Goal: Task Accomplishment & Management: Use online tool/utility

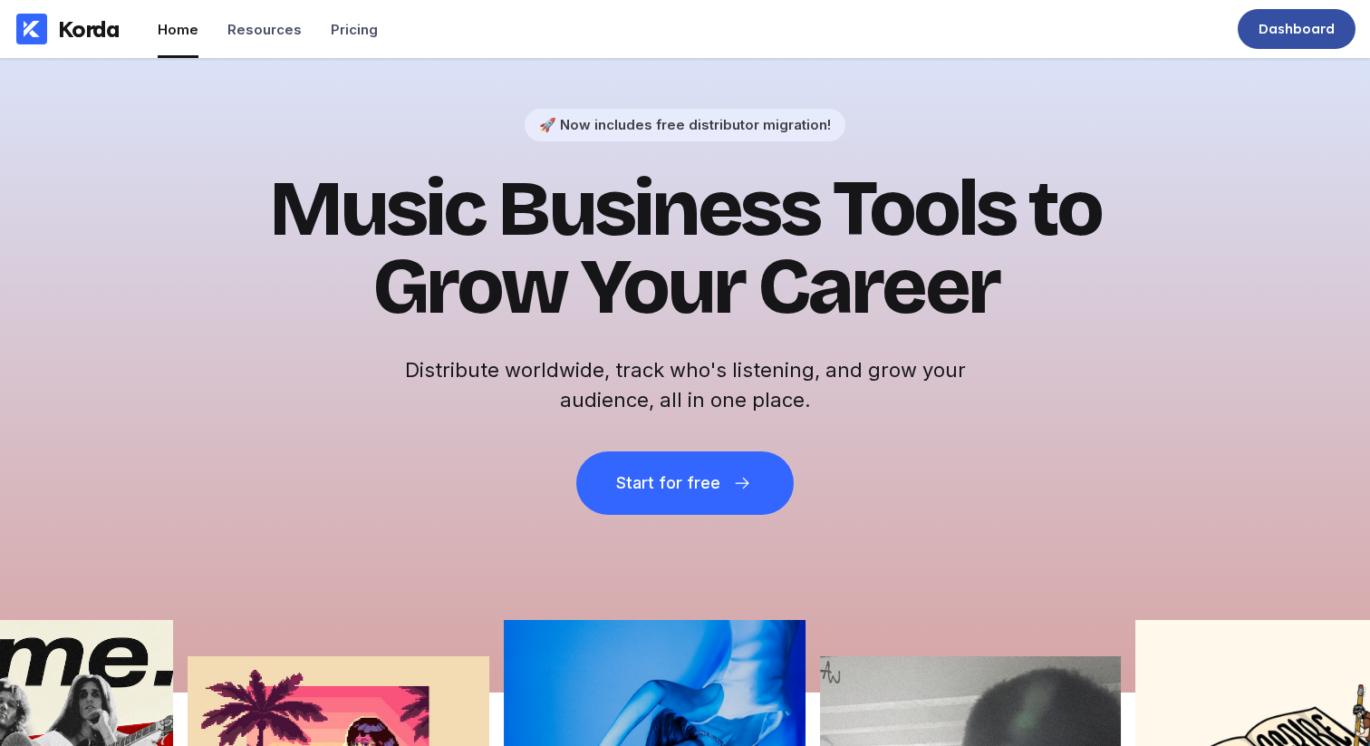
click at [1299, 32] on div "Dashboard" at bounding box center [1297, 29] width 76 height 18
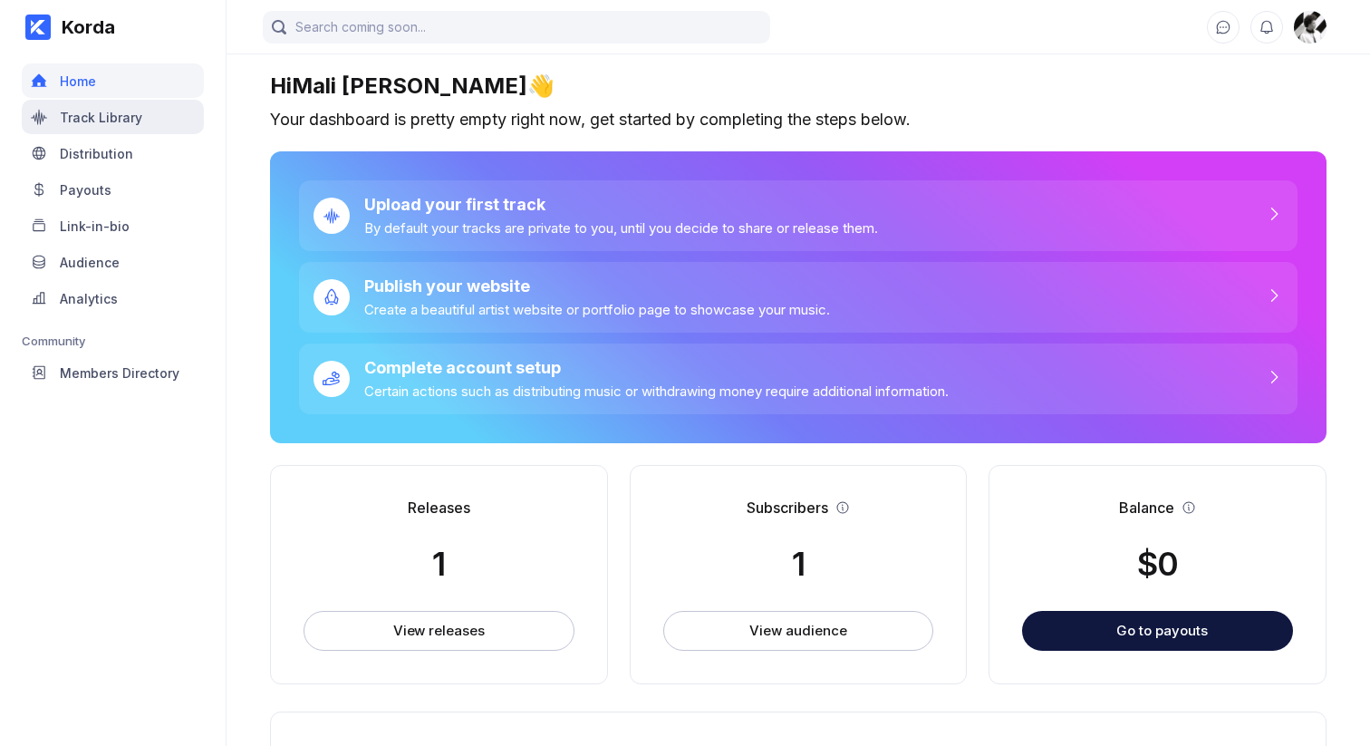
click at [111, 126] on div "Track Library" at bounding box center [113, 117] width 182 height 34
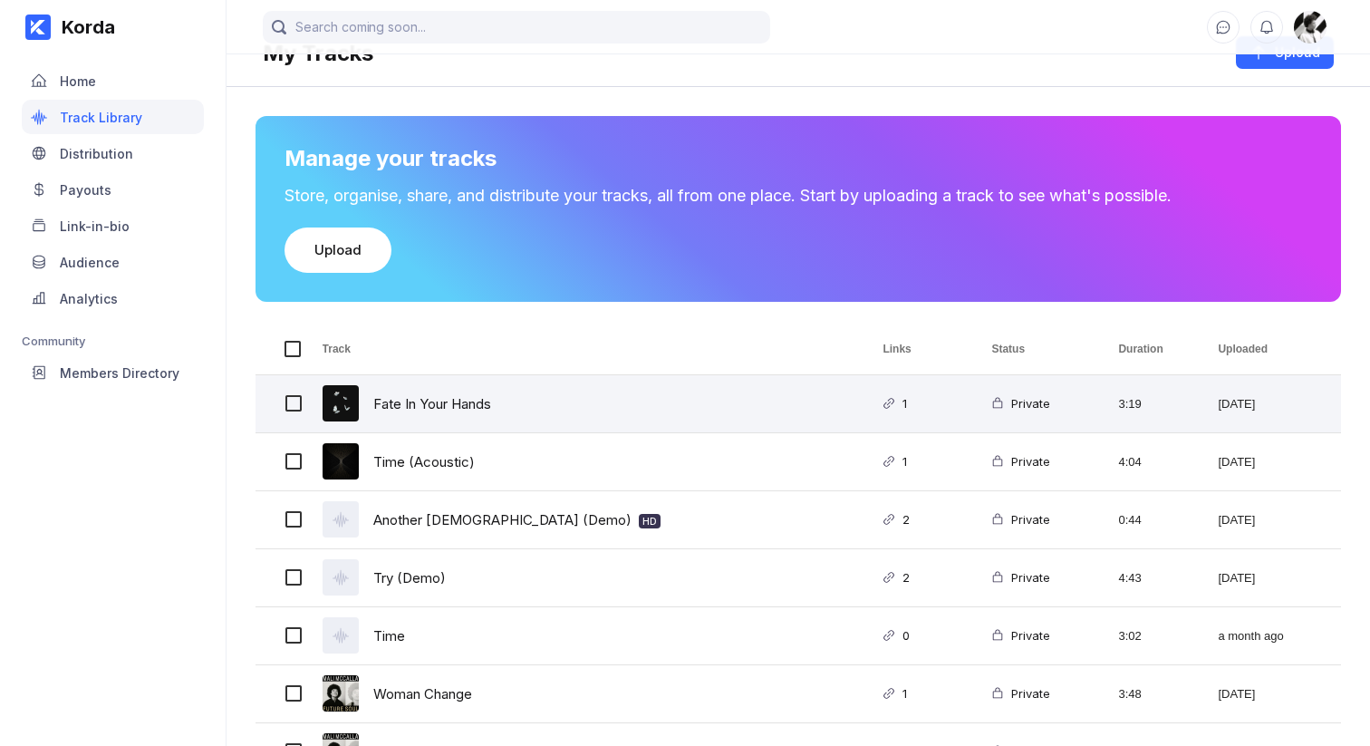
scroll to position [79, 0]
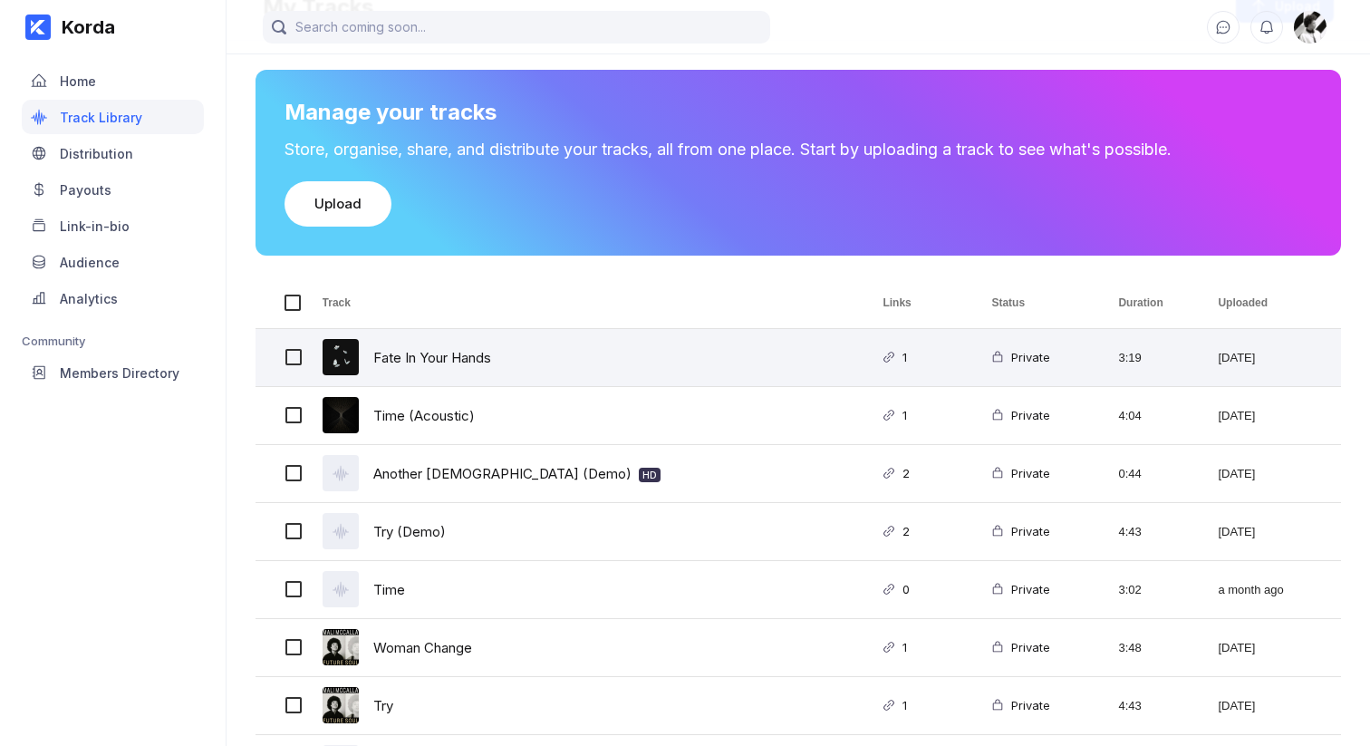
click at [550, 355] on div "Fate In Your Hands" at bounding box center [581, 357] width 561 height 57
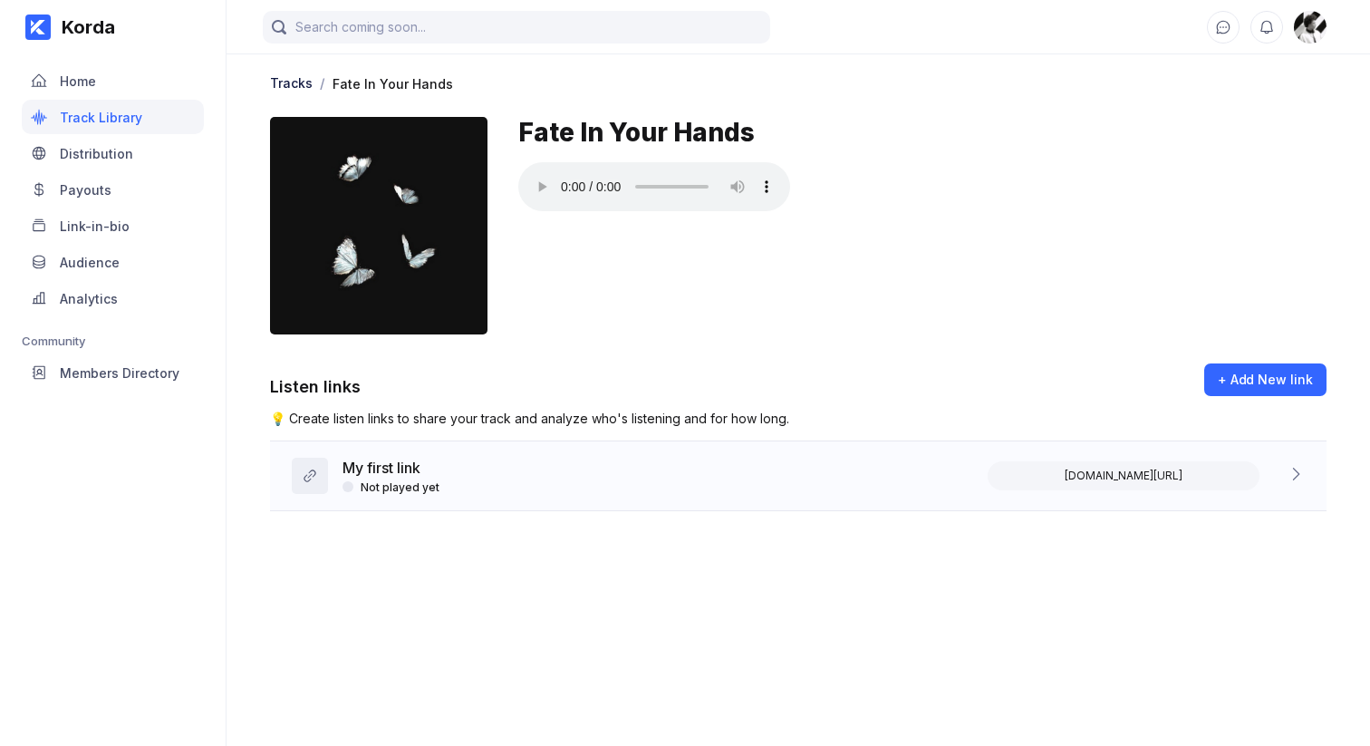
click at [588, 464] on div "My first link Not played yet korda.co/listen/ejptnpEH5IZsZ8ND" at bounding box center [798, 476] width 1057 height 70
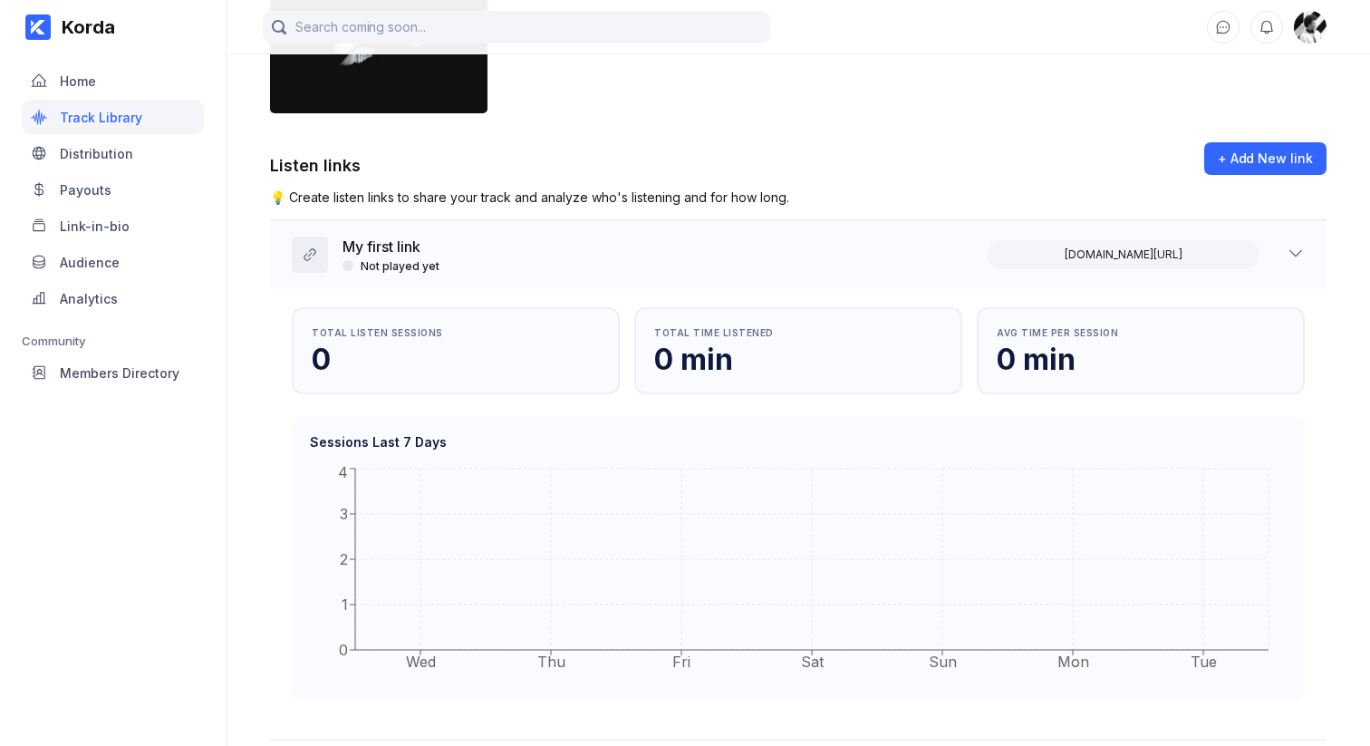
scroll to position [253, 0]
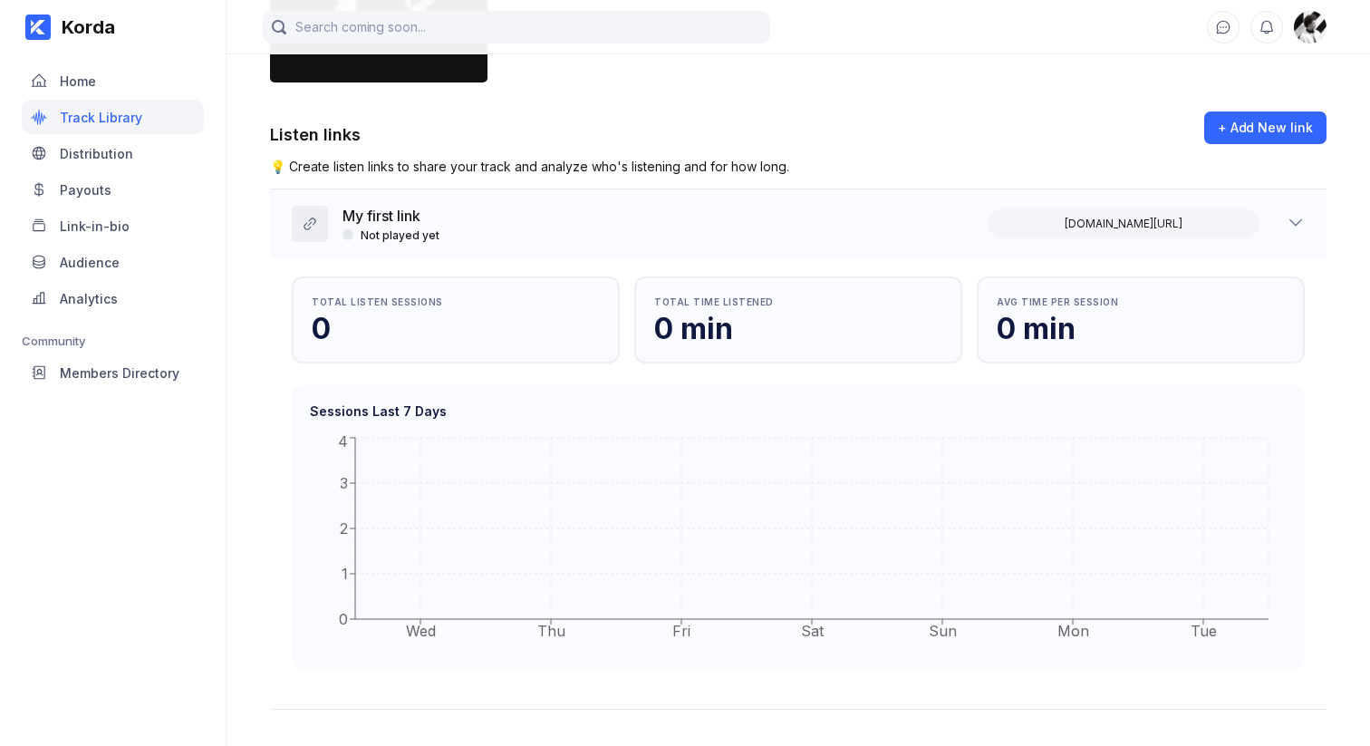
click at [660, 227] on div "My first link Not played yet korda.co/listen/ejptnpEH5IZsZ8ND" at bounding box center [798, 223] width 1057 height 69
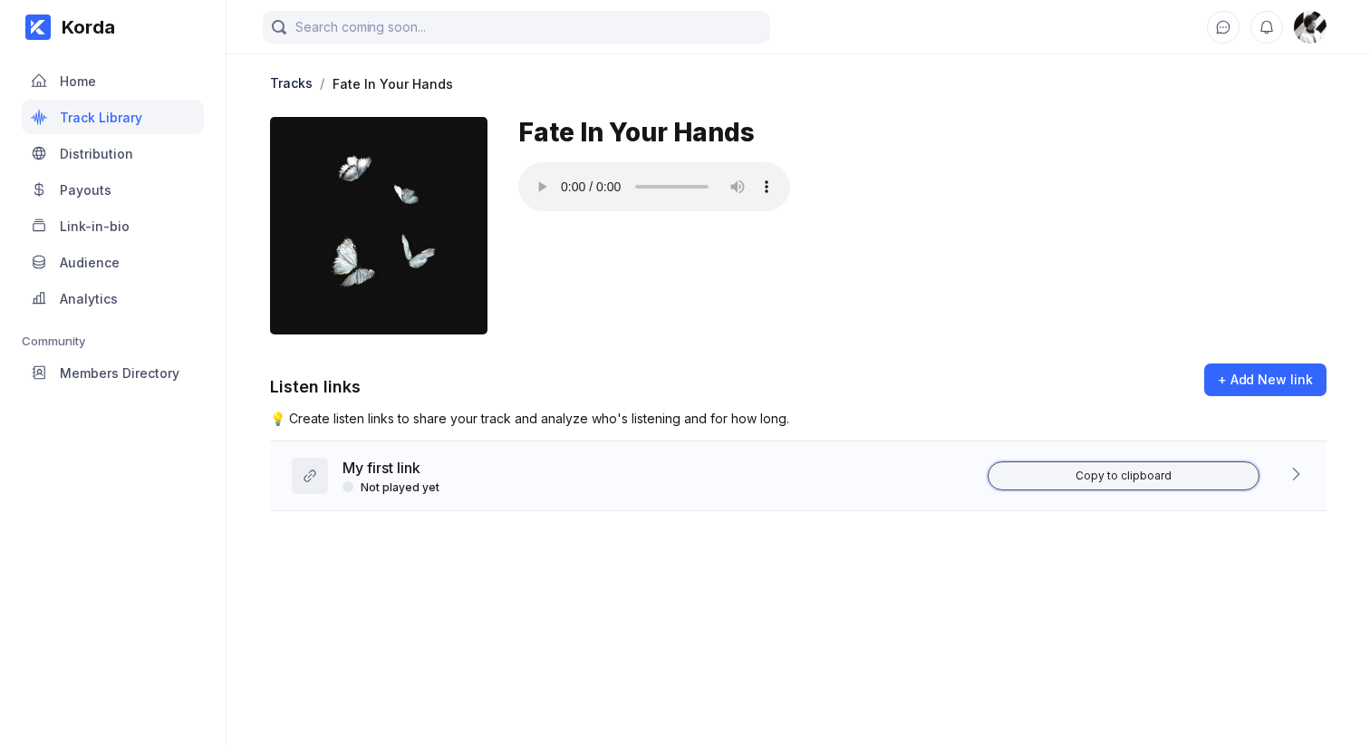
click at [1098, 478] on div "Copy to clipboard" at bounding box center [1124, 476] width 96 height 15
click at [492, 585] on main "Tracks / Fate In Your Hands Fate In Your Hands Listen links + Add New link 💡 Cr…" at bounding box center [799, 355] width 1144 height 710
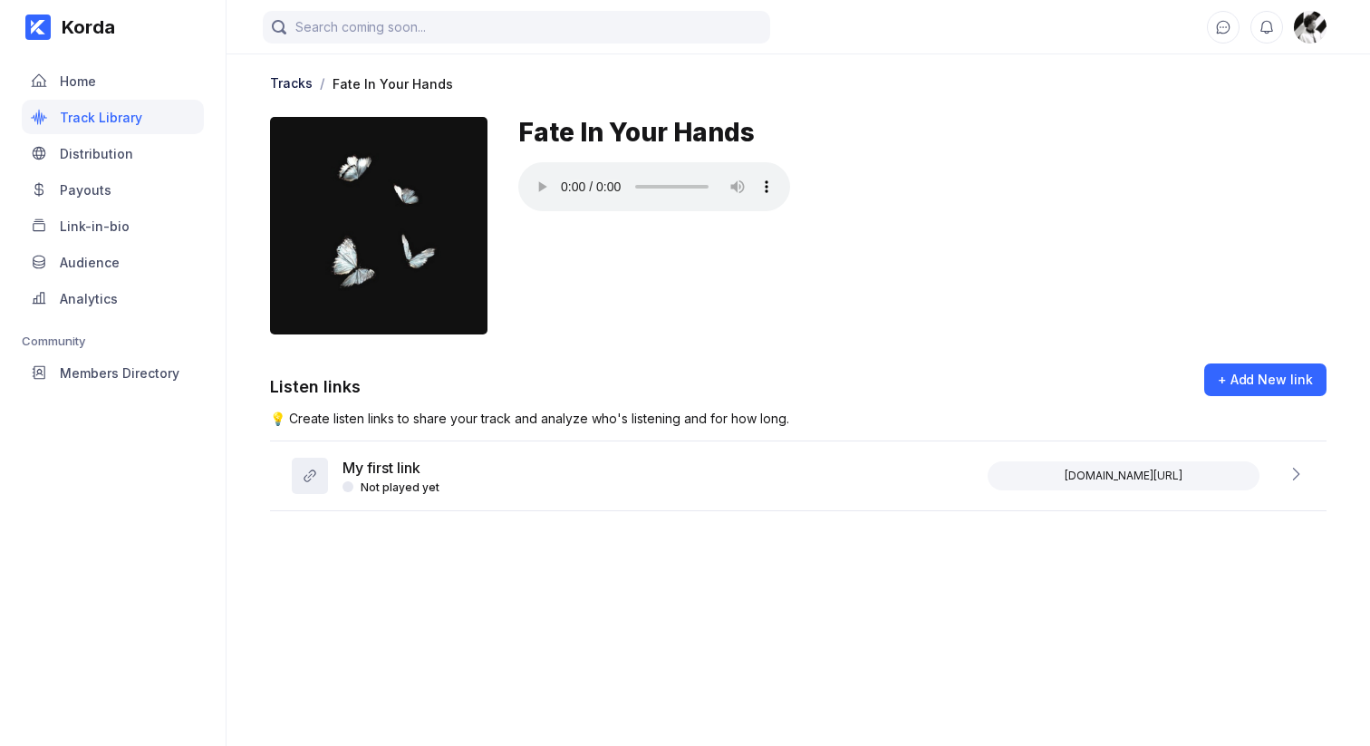
click at [492, 585] on main "Tracks / Fate In Your Hands Fate In Your Hands Listen links + Add New link 💡 Cr…" at bounding box center [799, 355] width 1144 height 710
click at [546, 602] on main "Tracks / Fate In Your Hands Fate In Your Hands Listen links + Add New link 💡 Cr…" at bounding box center [799, 355] width 1144 height 710
click at [539, 587] on main "Tracks / Fate In Your Hands Fate In Your Hands Listen links + Add New link 💡 Cr…" at bounding box center [799, 355] width 1144 height 710
click at [539, 509] on div "My first link Not played yet korda.co/listen/ejptnpEH5IZsZ8ND" at bounding box center [798, 476] width 1057 height 70
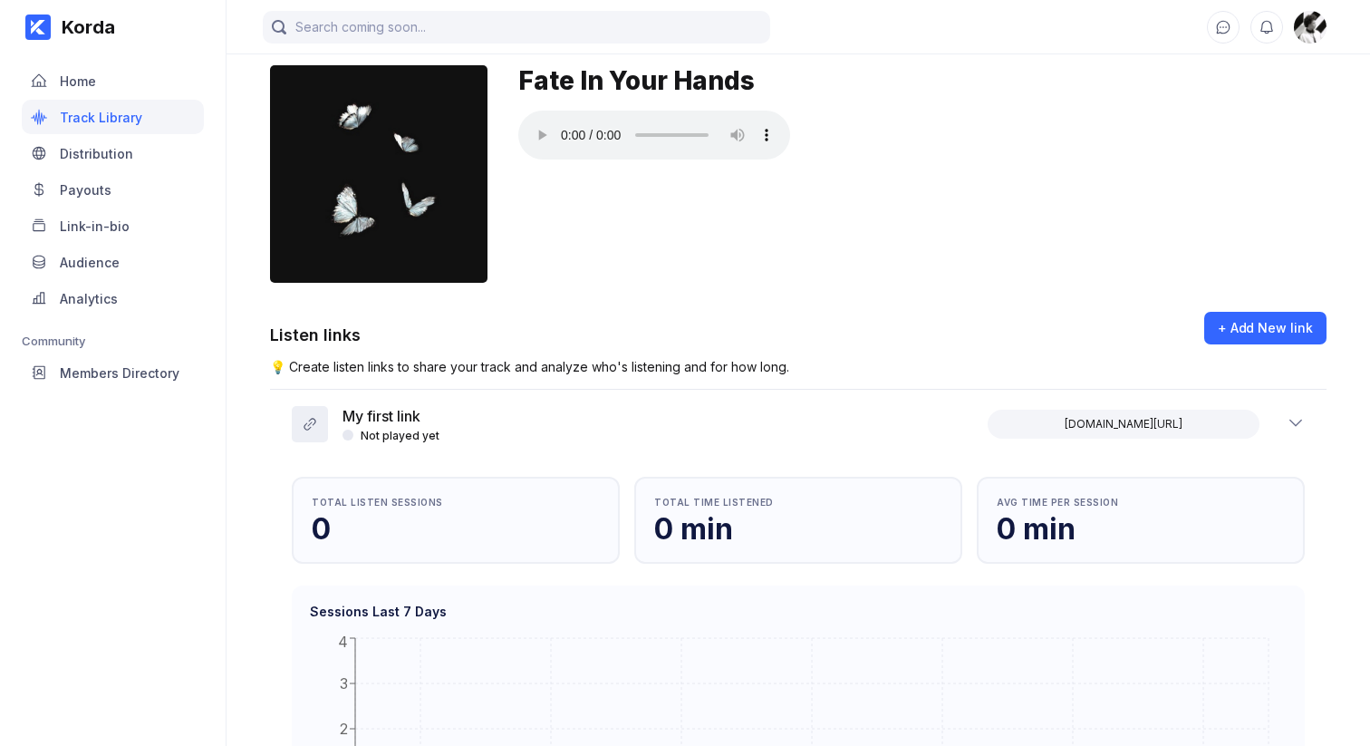
scroll to position [55, 0]
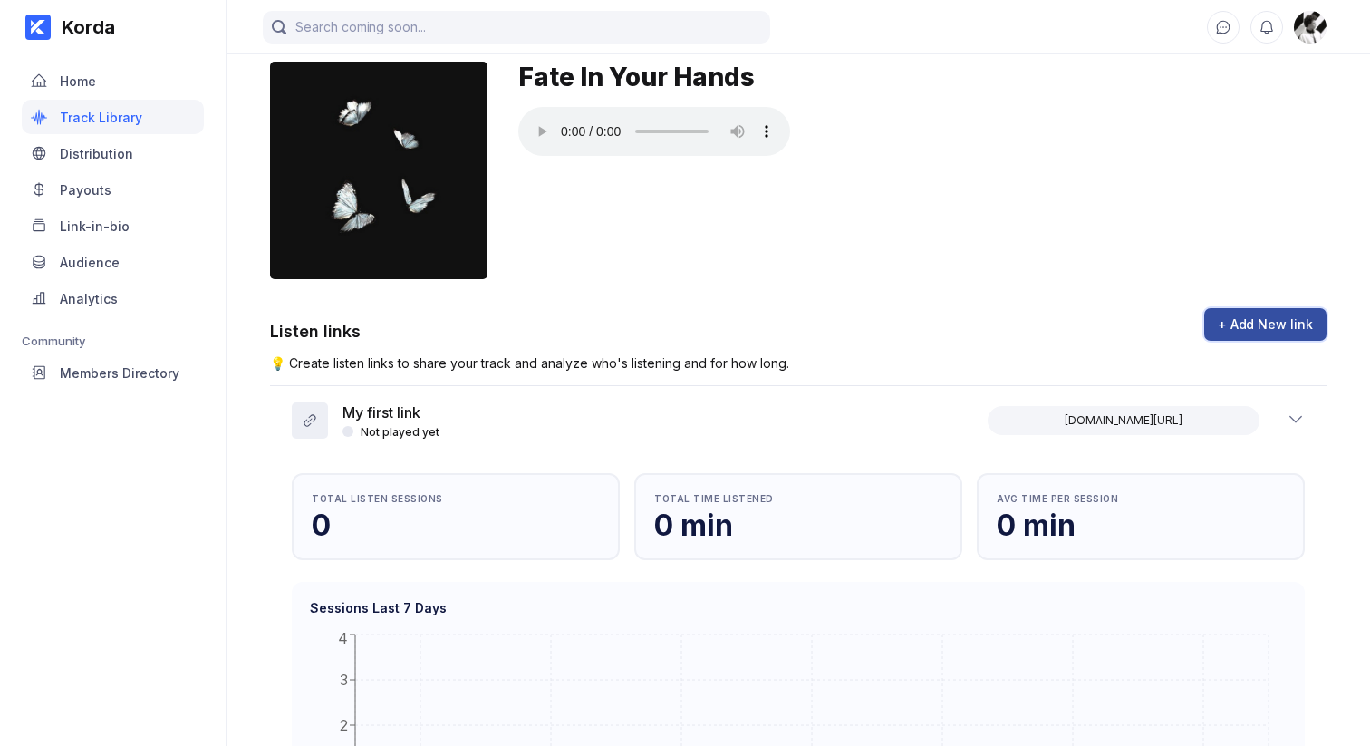
click at [1232, 324] on div "+ Add New link" at bounding box center [1265, 324] width 95 height 18
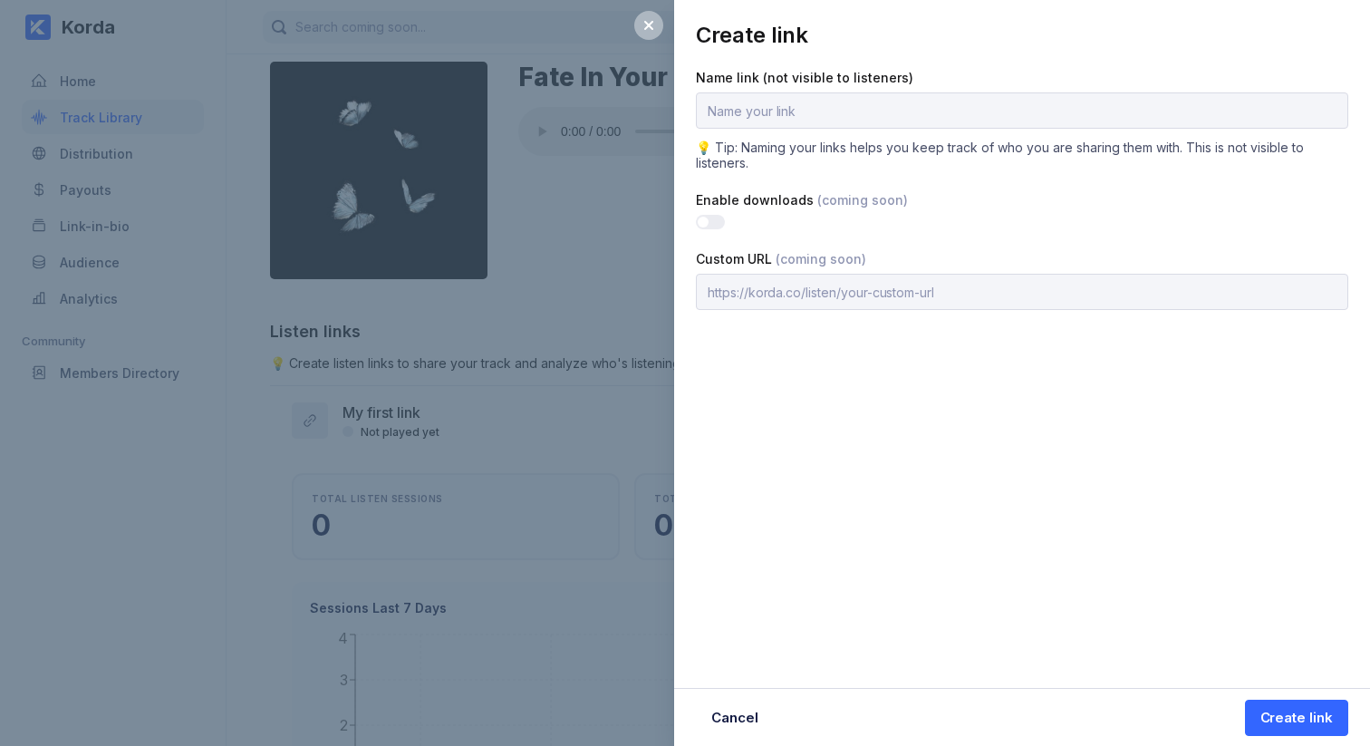
click at [619, 183] on div "Create link Name link (not visible to listeners) 💡 Tip: Naming your links helps…" at bounding box center [685, 373] width 1370 height 746
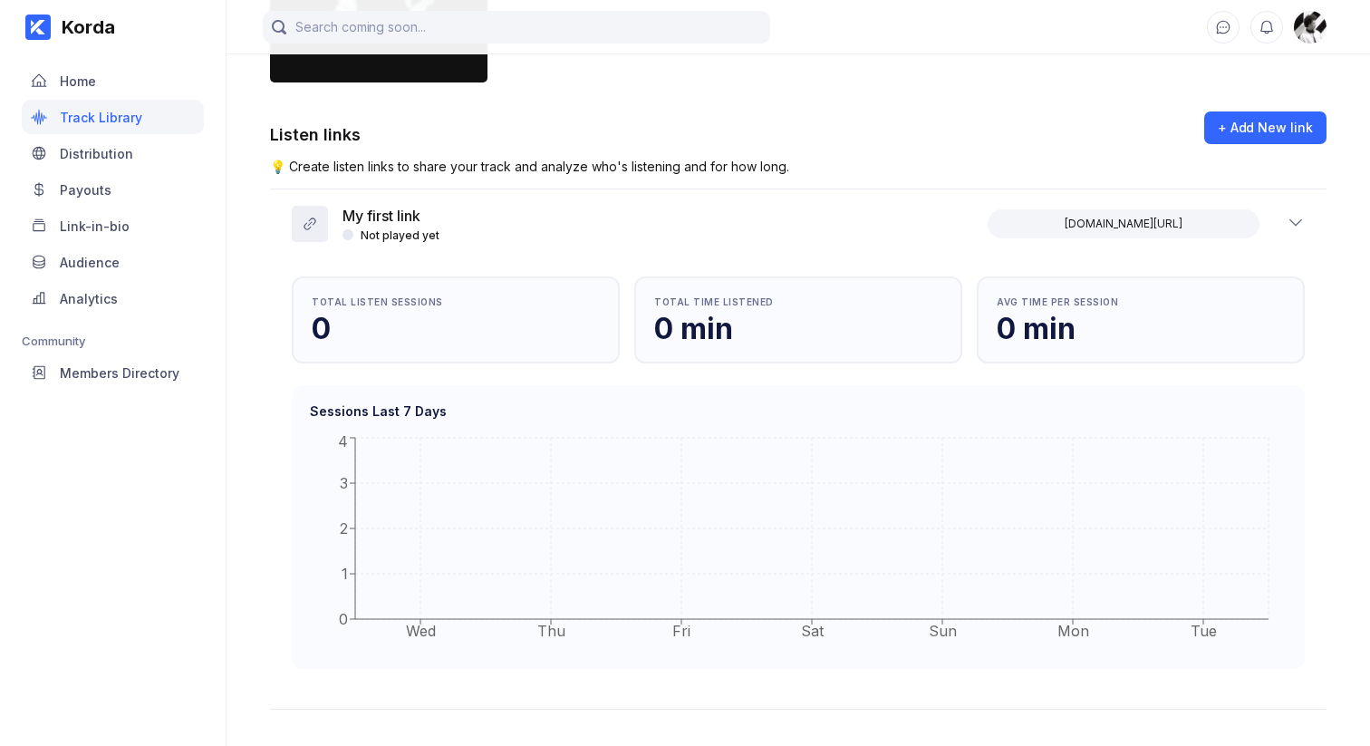
scroll to position [253, 0]
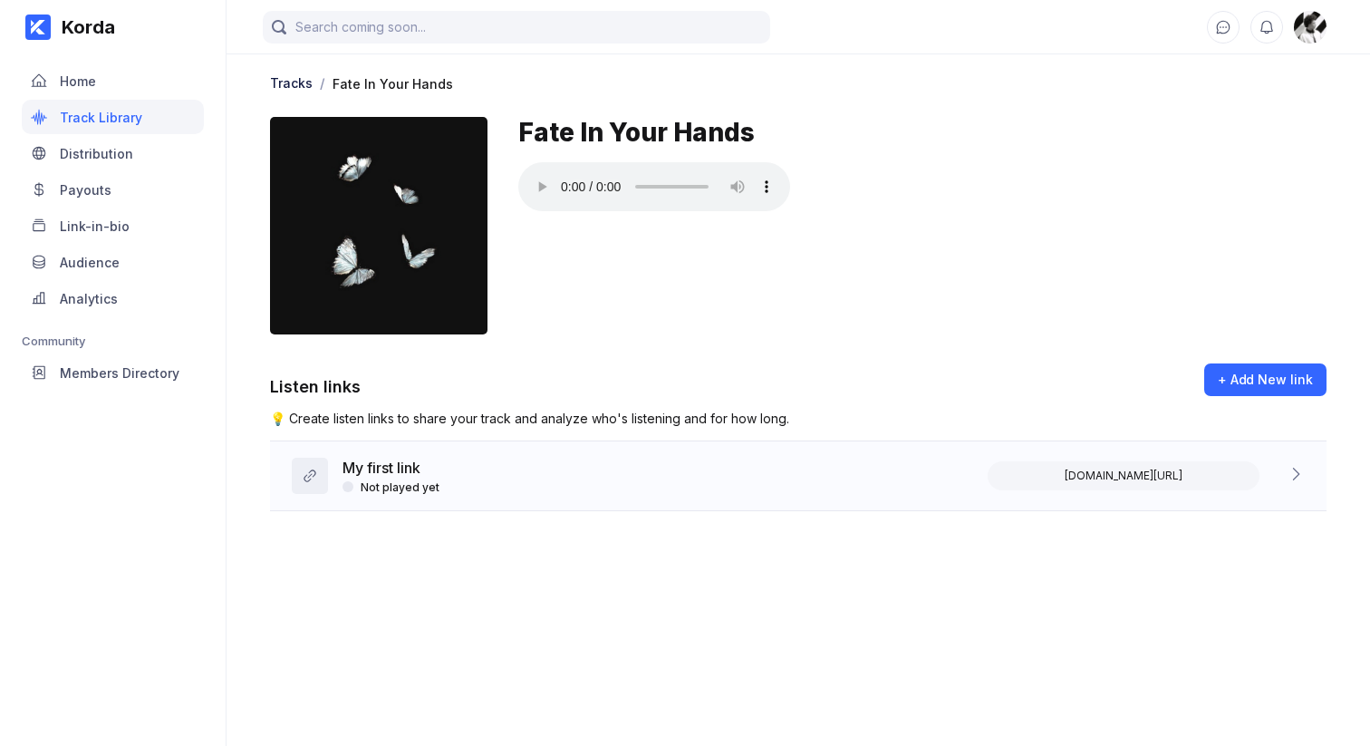
click at [513, 476] on div "My first link Not played yet [DOMAIN_NAME][URL]" at bounding box center [798, 476] width 1057 height 70
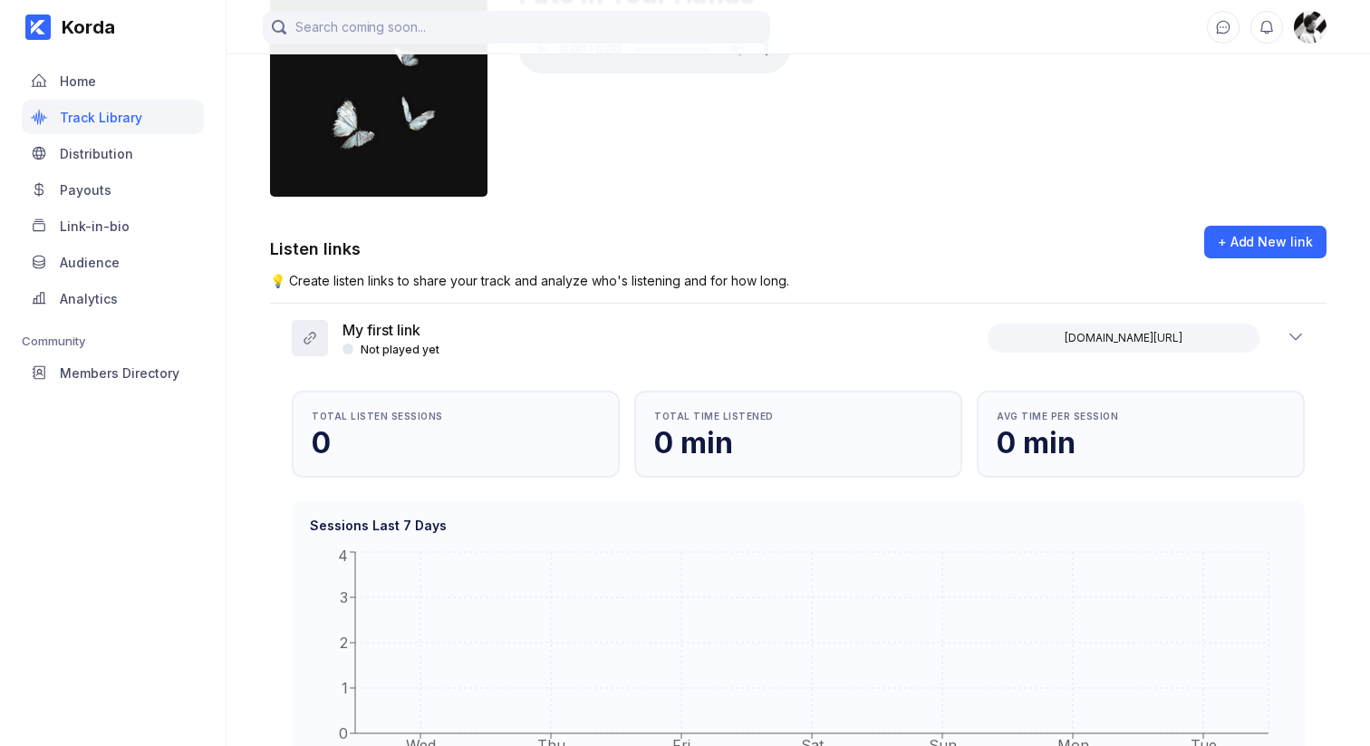
scroll to position [13, 0]
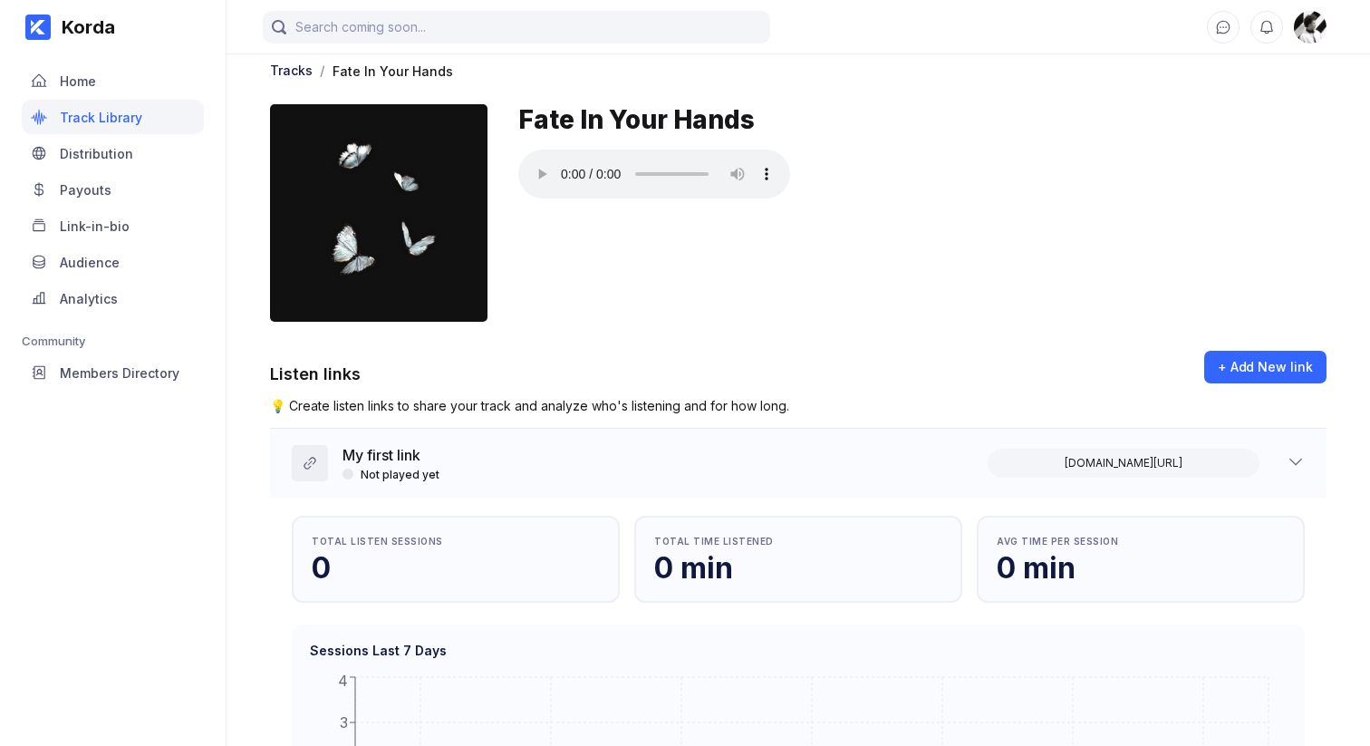
click at [524, 461] on div "My first link Not played yet [DOMAIN_NAME][URL]" at bounding box center [798, 463] width 1057 height 69
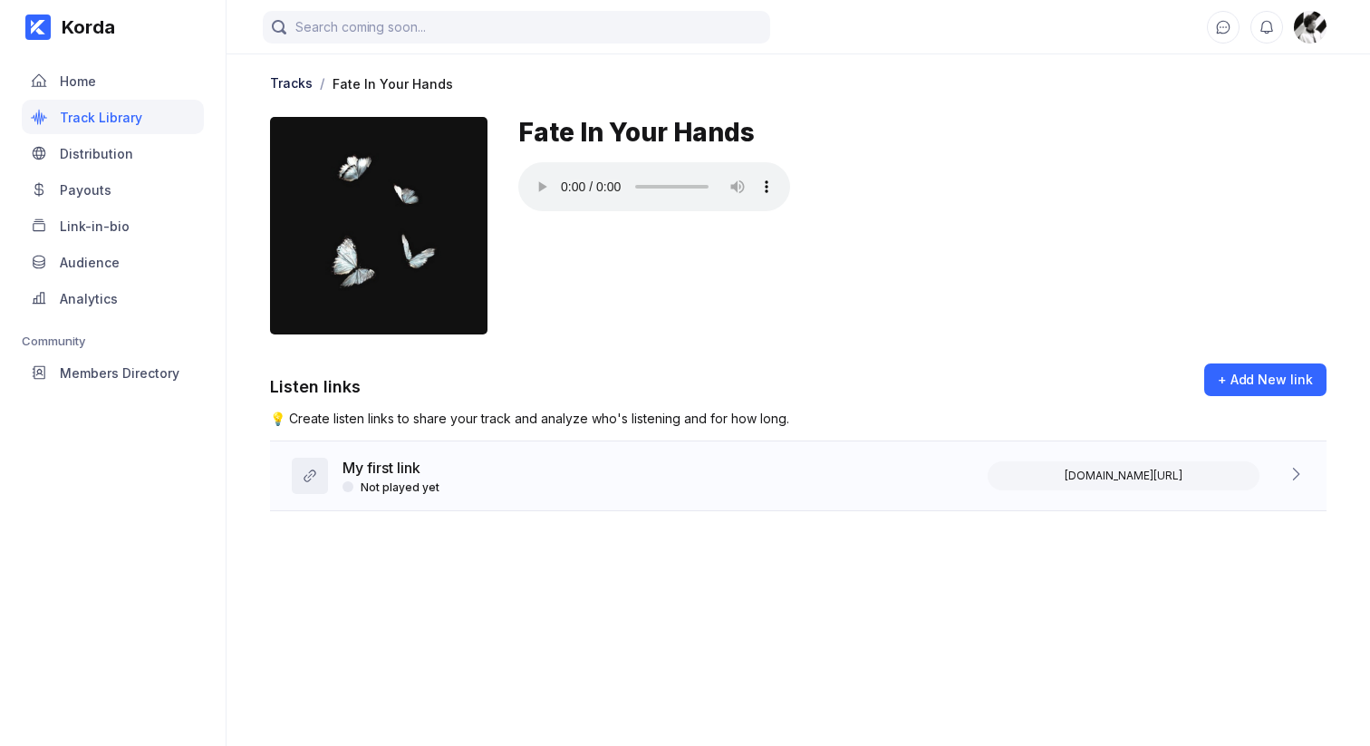
scroll to position [0, 0]
click at [138, 494] on div "Korda Home Track Library Distribution Payouts Link-in-bio Audience Analytics Co…" at bounding box center [113, 373] width 227 height 746
click at [738, 488] on div "My first link Live listen session • 1 Listen sessions • 2 plays [DOMAIN_NAME][U…" at bounding box center [798, 476] width 1057 height 70
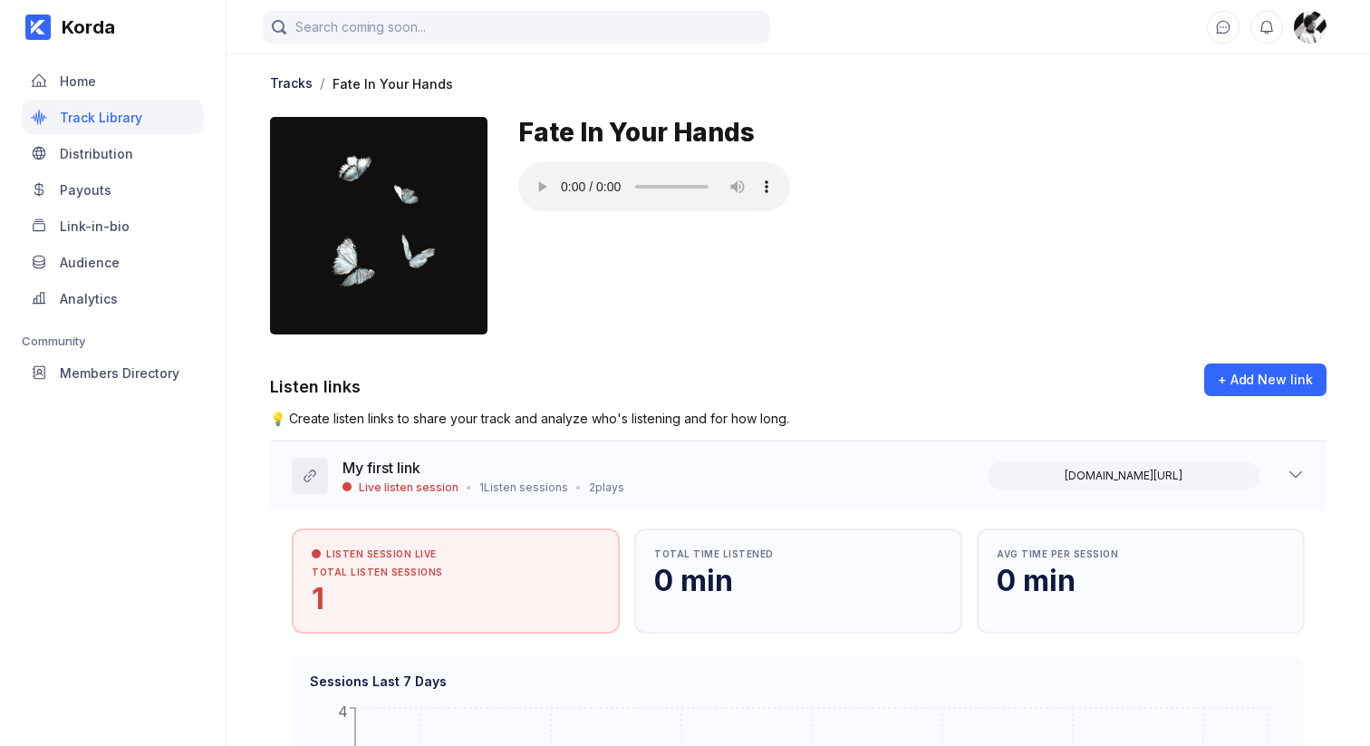
click at [882, 470] on div "My first link Live listen session • 1 Listen sessions • 2 plays [DOMAIN_NAME][U…" at bounding box center [798, 475] width 1057 height 69
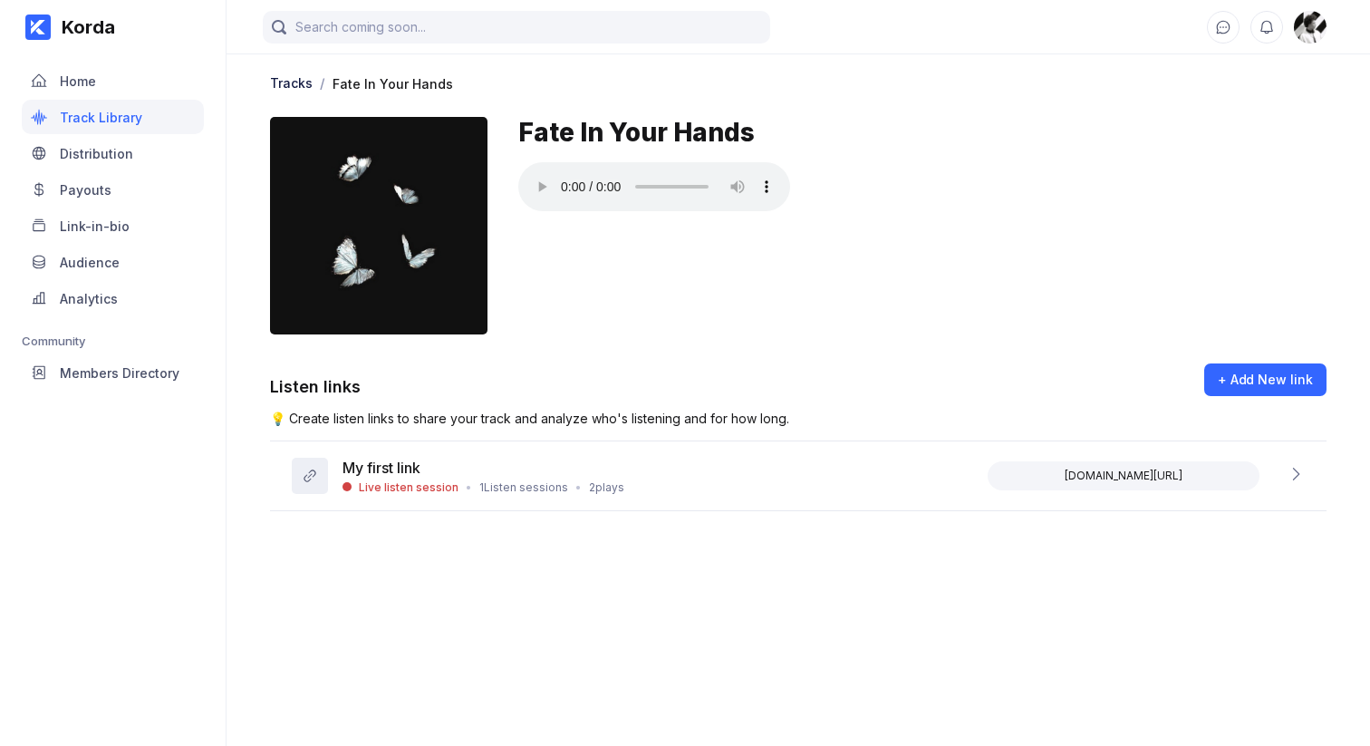
click at [873, 370] on div "Listen links + Add New link" at bounding box center [798, 386] width 1057 height 47
click at [929, 318] on div "Fate In Your Hands" at bounding box center [922, 226] width 808 height 218
click at [825, 461] on div "My first link Live listen session • 1 Listen sessions • 2 plays [DOMAIN_NAME][U…" at bounding box center [798, 476] width 1057 height 70
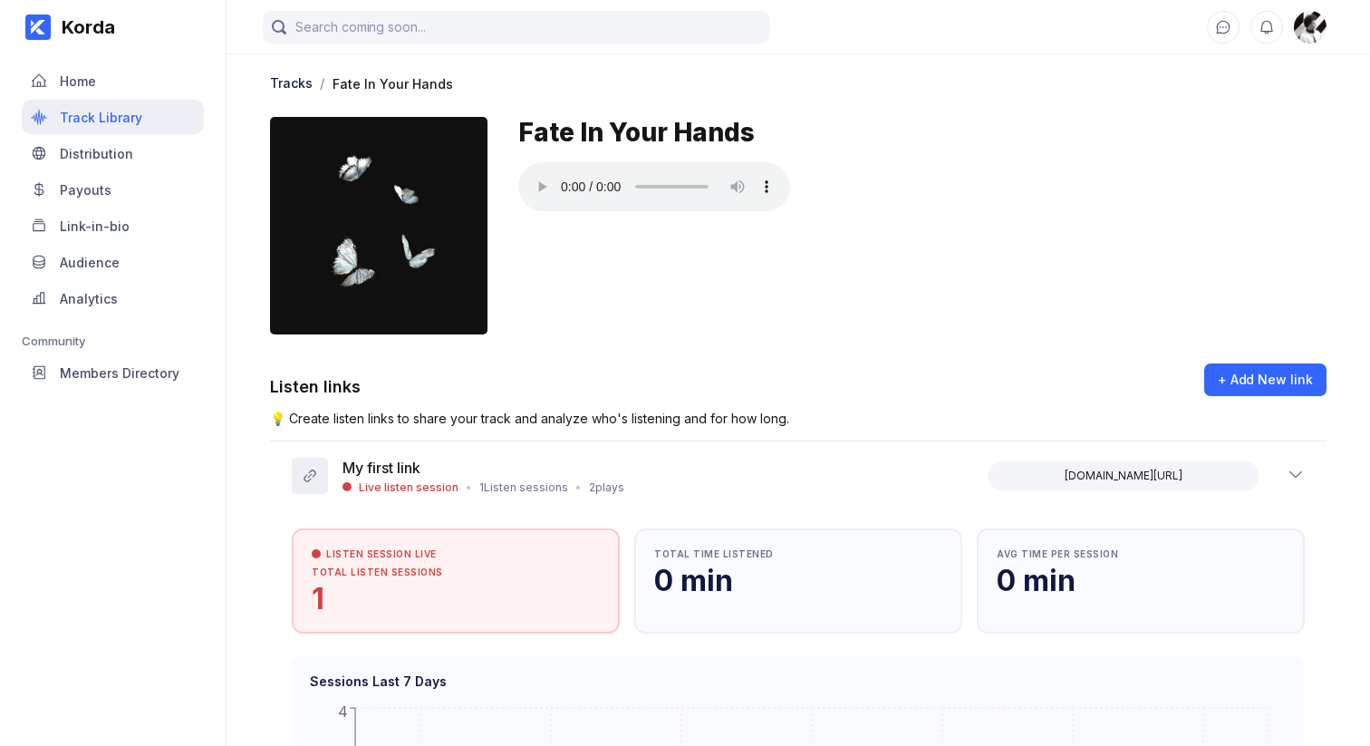
click at [160, 124] on div "Track Library" at bounding box center [113, 117] width 182 height 34
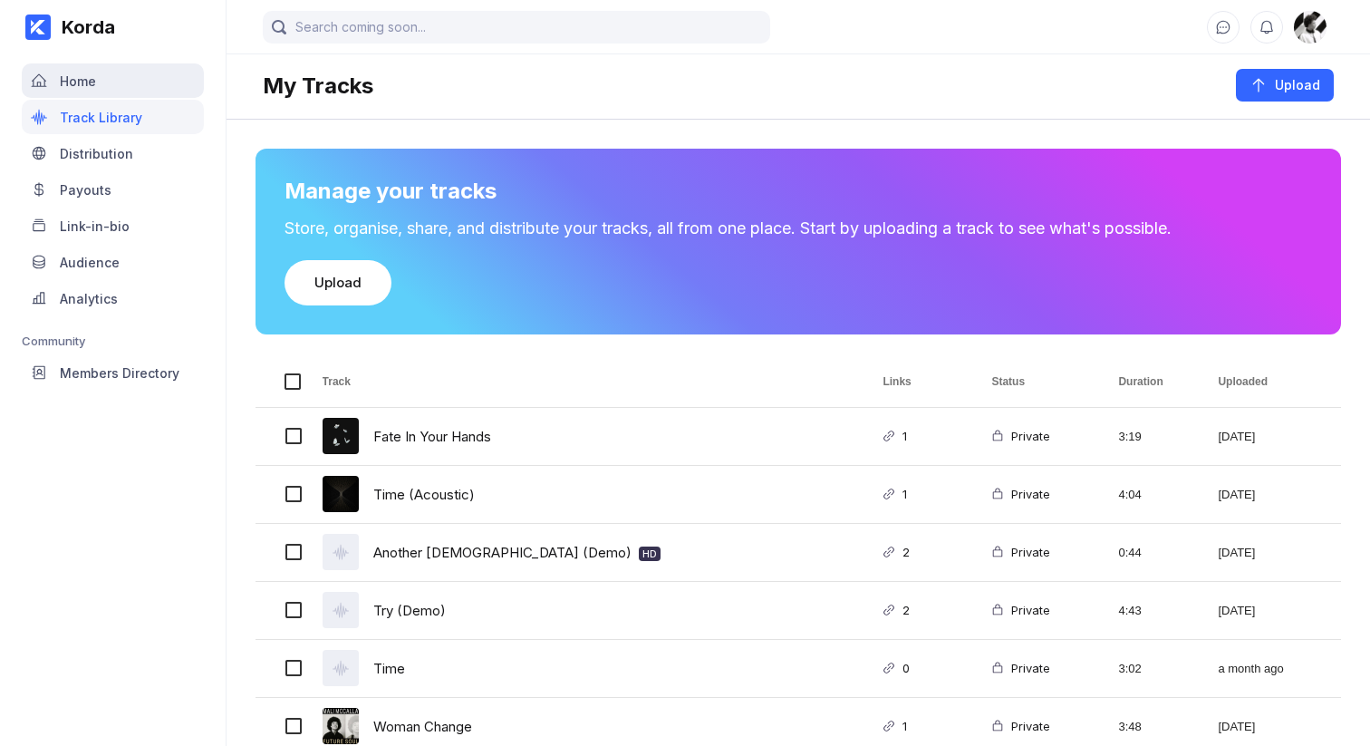
click at [167, 75] on div "Home" at bounding box center [113, 80] width 182 height 34
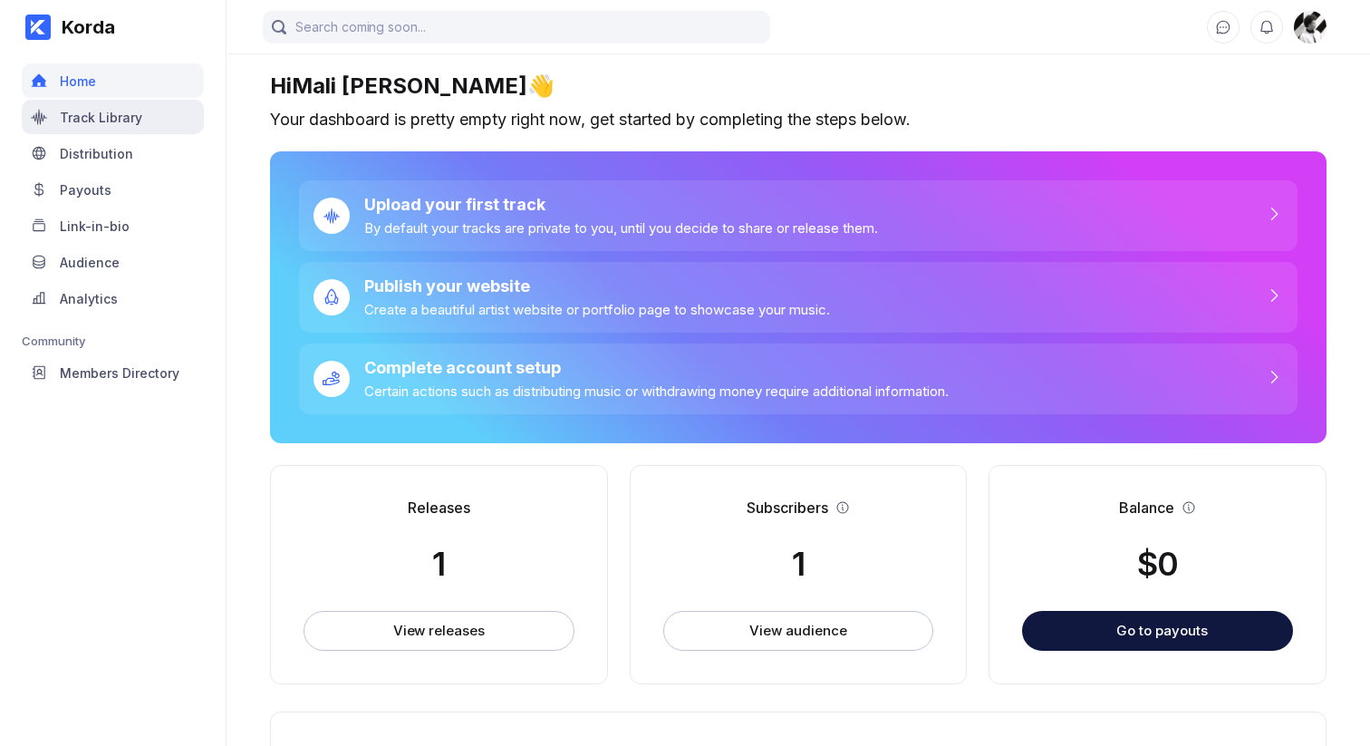
click at [111, 118] on div "Track Library" at bounding box center [101, 117] width 82 height 15
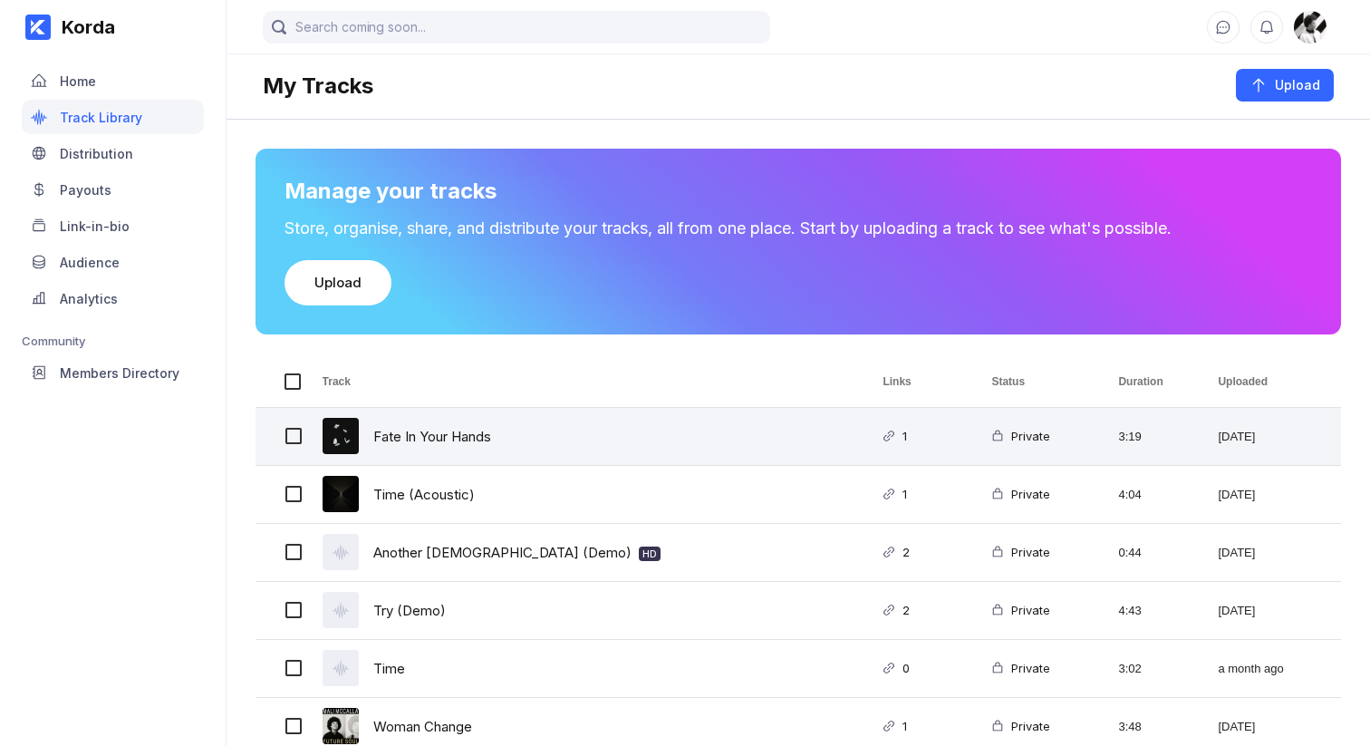
click at [656, 444] on div "Fate In Your Hands" at bounding box center [581, 436] width 561 height 57
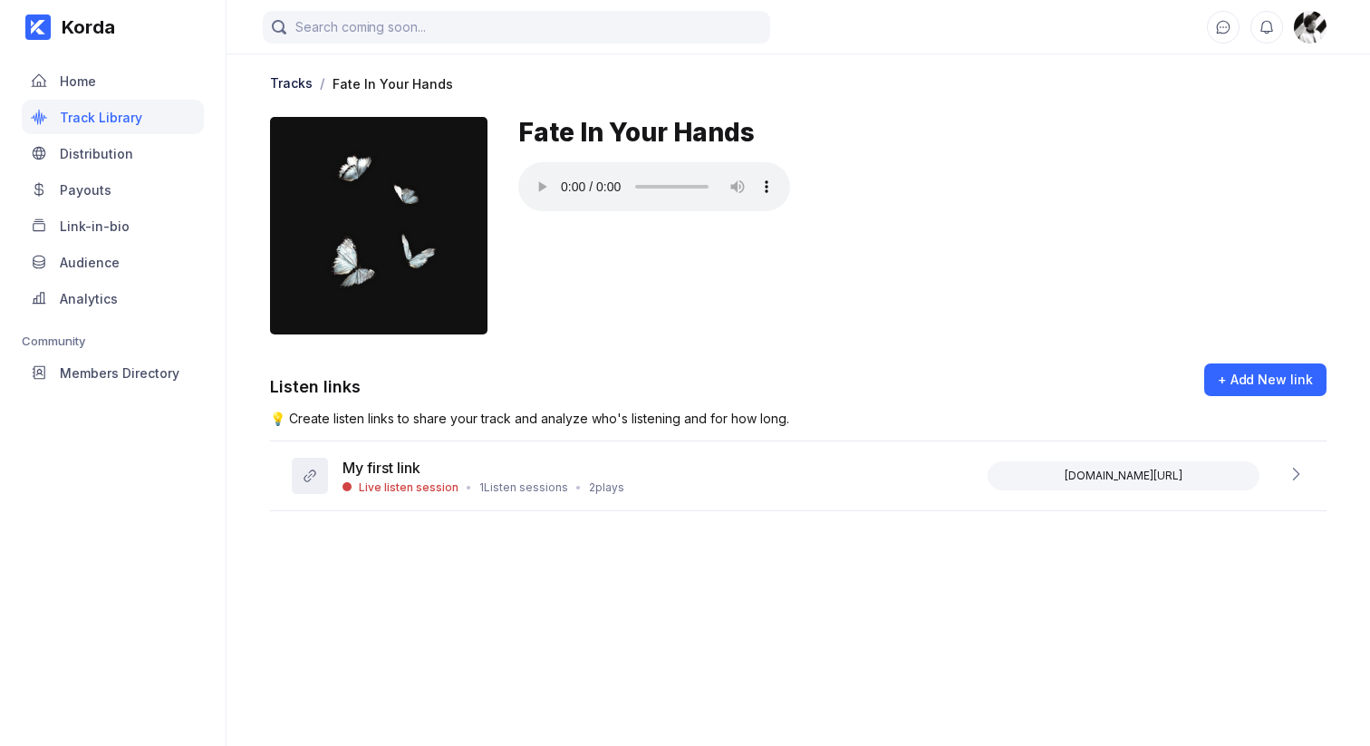
click at [478, 594] on main "Tracks / Fate In Your Hands Fate In Your Hands Listen links + Add New link 💡 Cr…" at bounding box center [799, 355] width 1144 height 710
click at [398, 590] on main "Tracks / Fate In Your Hands Fate In Your Hands Listen links + Add New link 💡 Cr…" at bounding box center [799, 355] width 1144 height 710
click at [425, 580] on main "Tracks / Fate In Your Hands Fate In Your Hands Listen links + Add New link 💡 Cr…" at bounding box center [799, 355] width 1144 height 710
click at [451, 501] on div "My first link Live listen session • 1 Listen sessions • 2 plays korda.co/listen…" at bounding box center [798, 476] width 1057 height 70
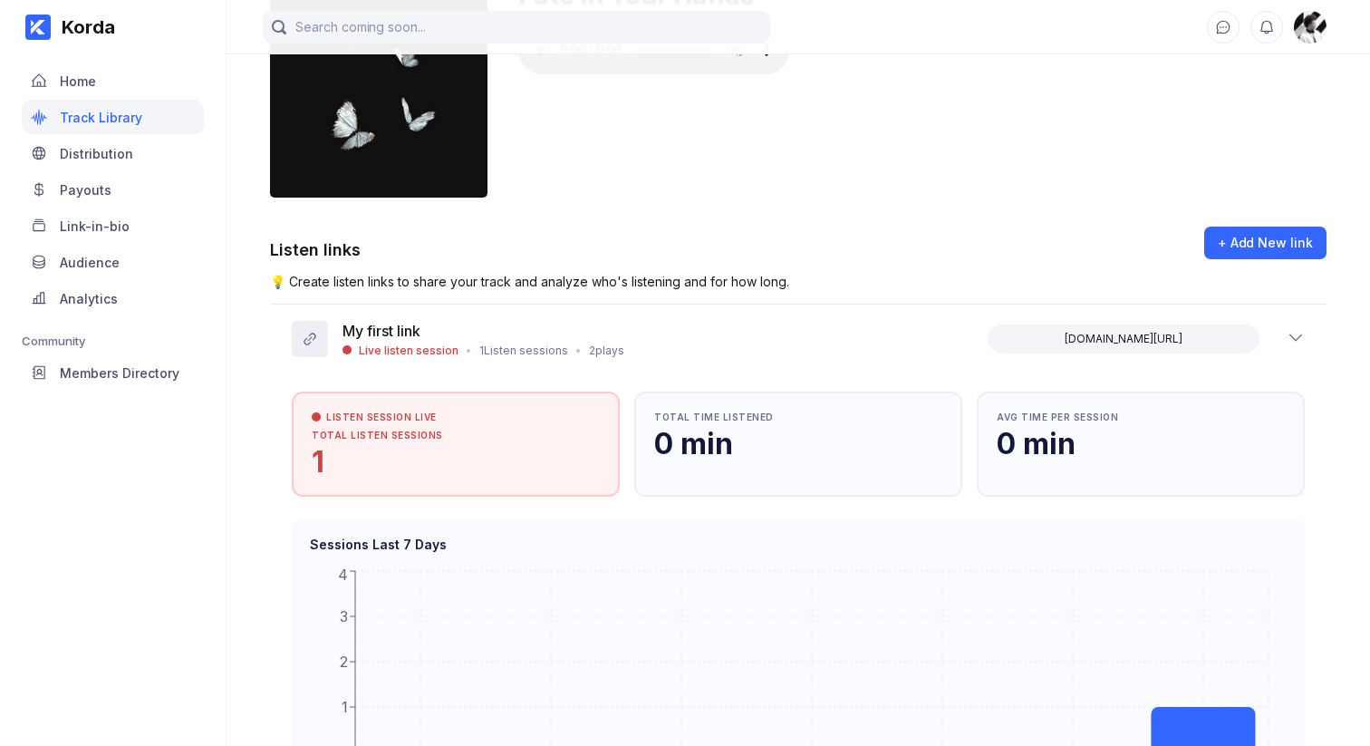
scroll to position [139, 0]
click at [737, 322] on div "My first link Live listen session • 1 Listen sessions • 2 plays korda.co/listen…" at bounding box center [798, 337] width 1057 height 69
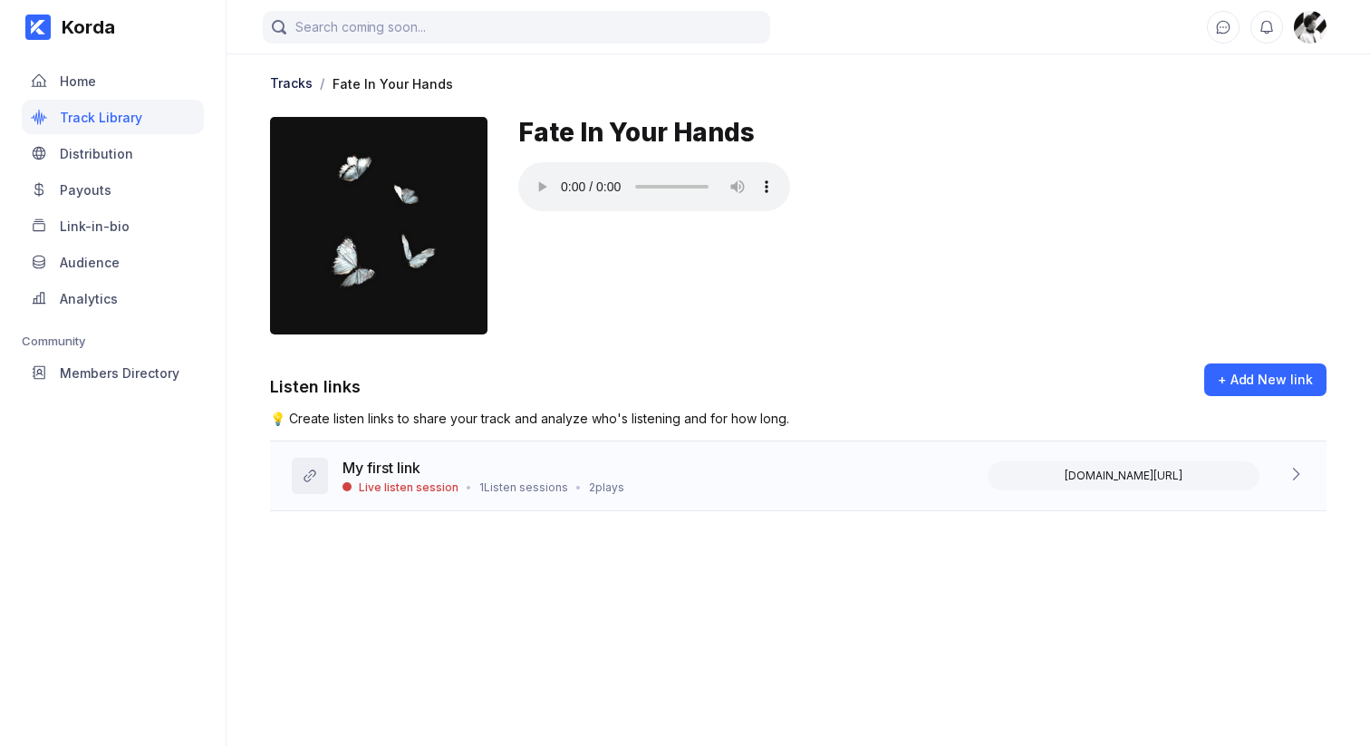
scroll to position [0, 0]
click at [410, 654] on main "Tracks / Fate In Your Hands Fate In Your Hands Listen links + Add New link 💡 Cr…" at bounding box center [799, 355] width 1144 height 710
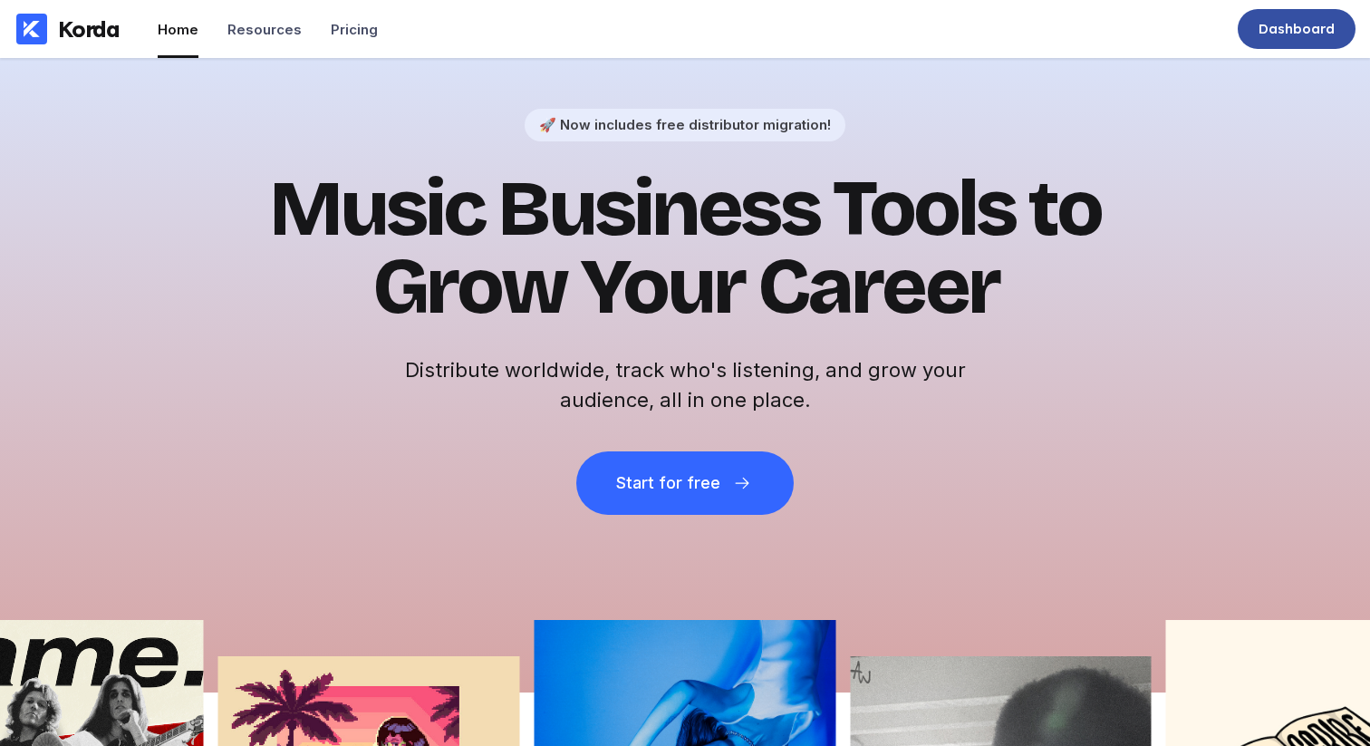
click at [1320, 31] on div "Dashboard" at bounding box center [1297, 29] width 76 height 18
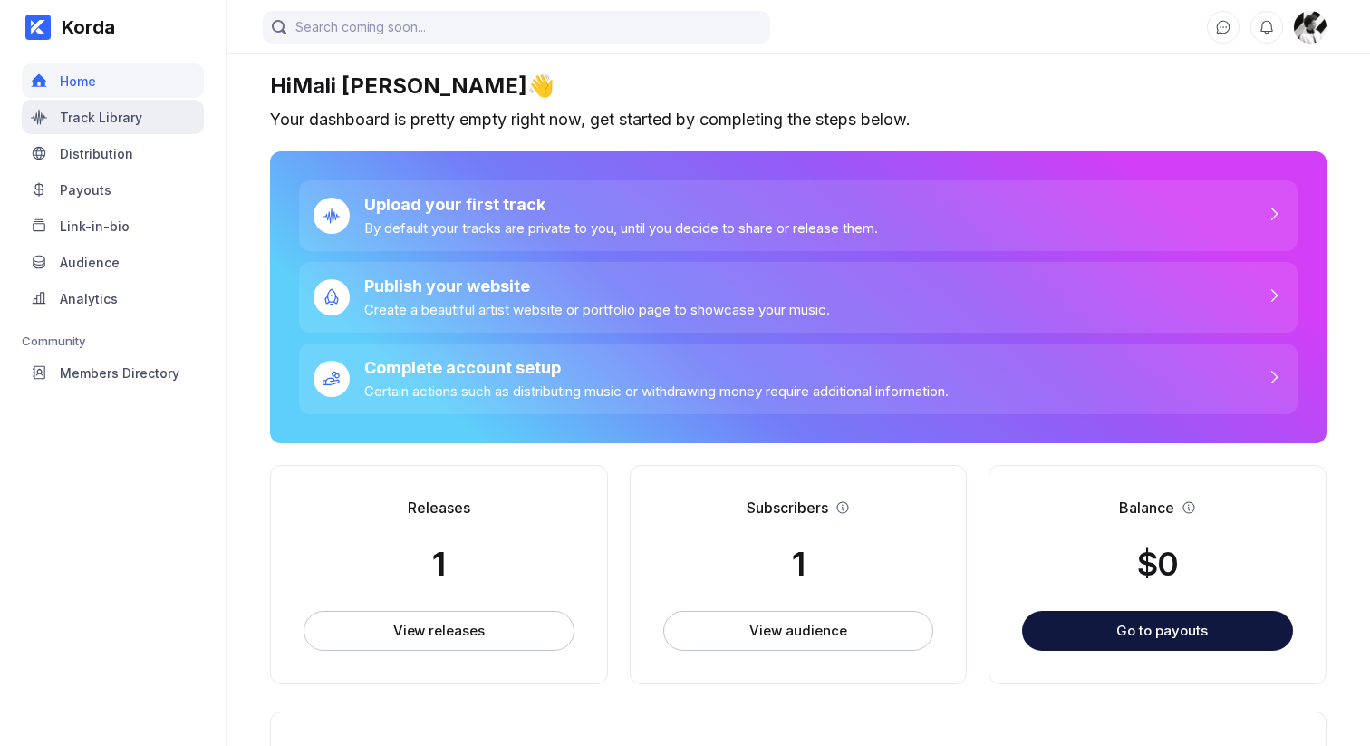
click at [82, 112] on div "Track Library" at bounding box center [101, 117] width 82 height 15
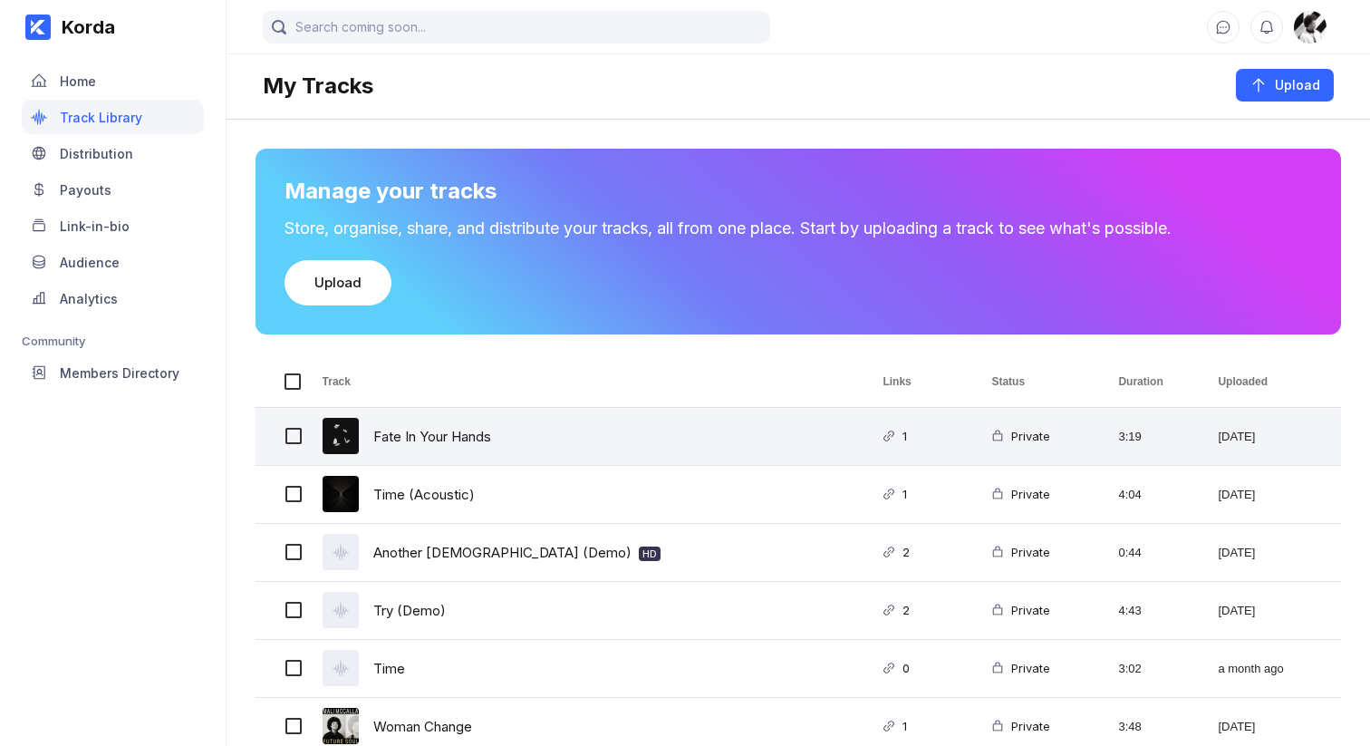
click at [538, 430] on div "Fate In Your Hands" at bounding box center [581, 436] width 561 height 57
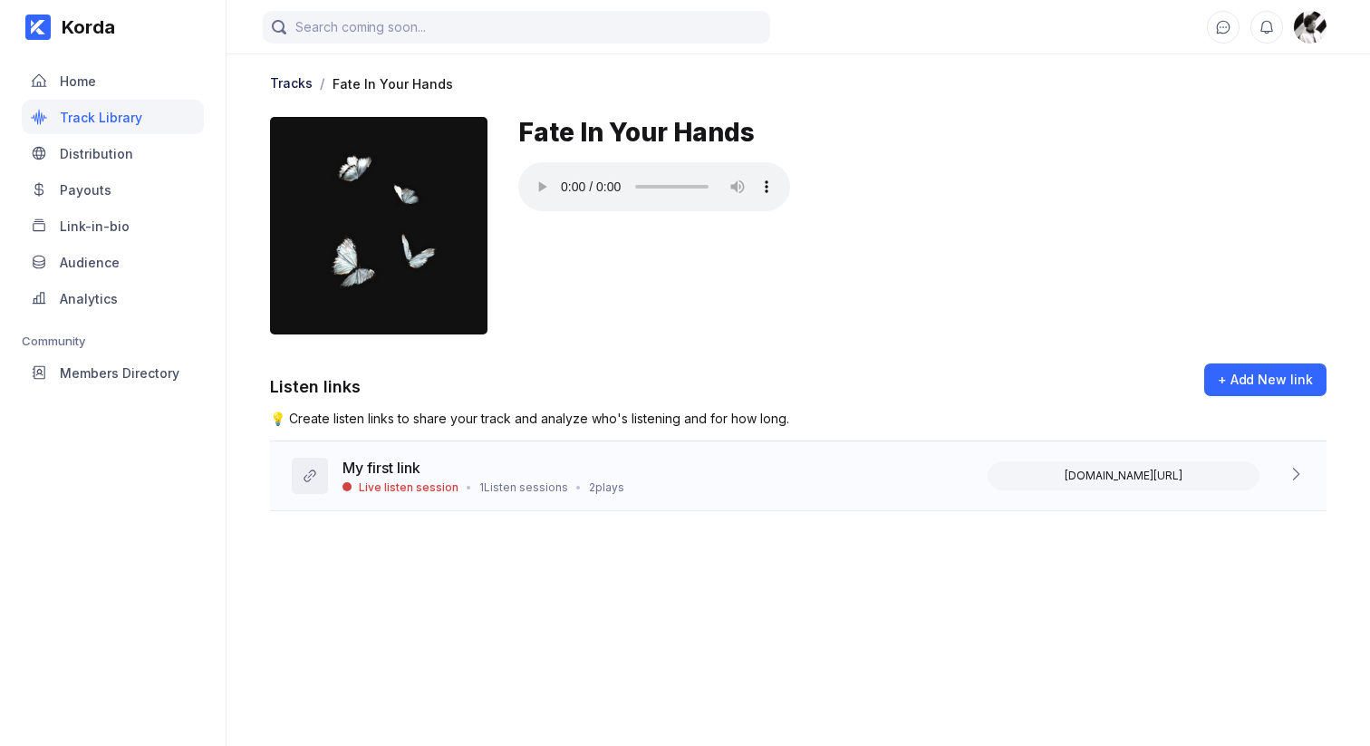
drag, startPoint x: 520, startPoint y: 565, endPoint x: 575, endPoint y: 479, distance: 101.8
click at [521, 563] on main "Tracks / Fate In Your Hands Fate In Your Hands Listen links + Add New link 💡 Cr…" at bounding box center [799, 355] width 1144 height 710
click at [576, 475] on div "My first link" at bounding box center [484, 470] width 282 height 22
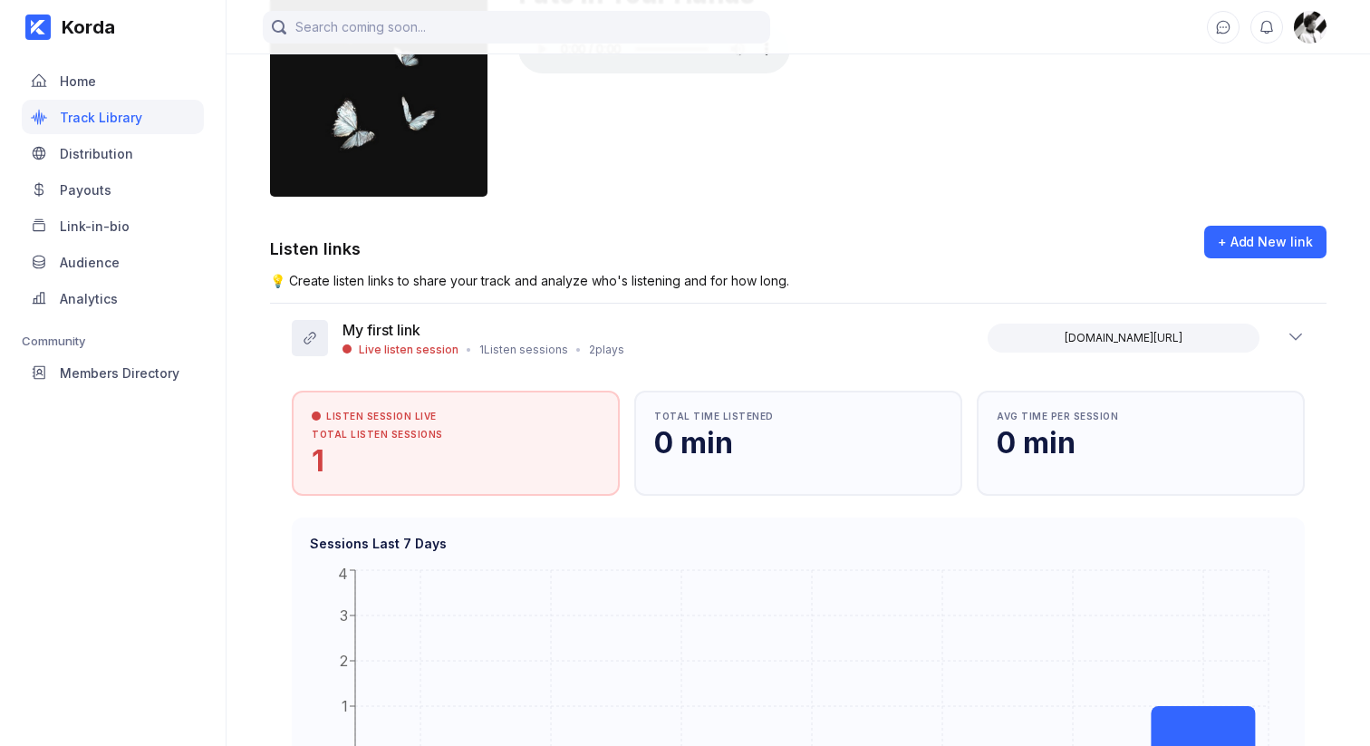
scroll to position [400, 0]
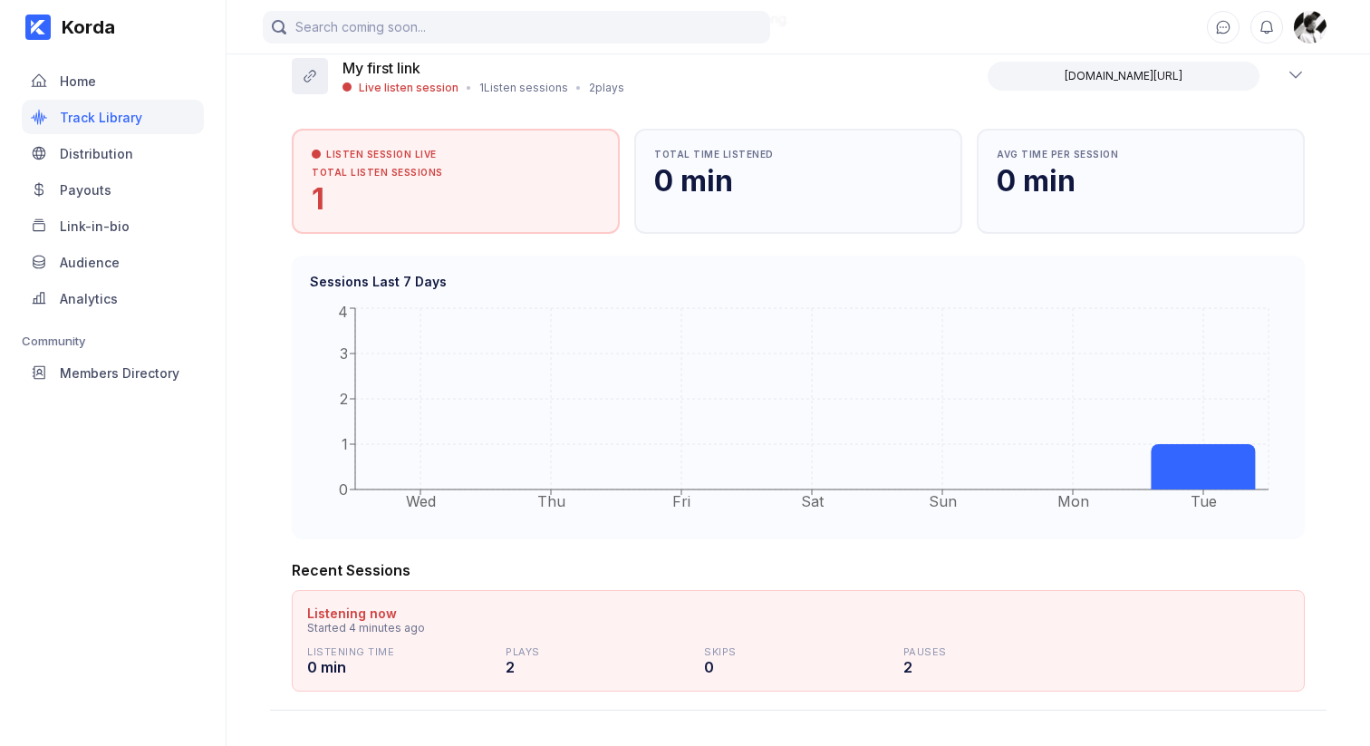
click at [213, 472] on div "Korda Home Track Library Distribution Payouts Link-in-bio Audience Analytics Co…" at bounding box center [113, 373] width 227 height 746
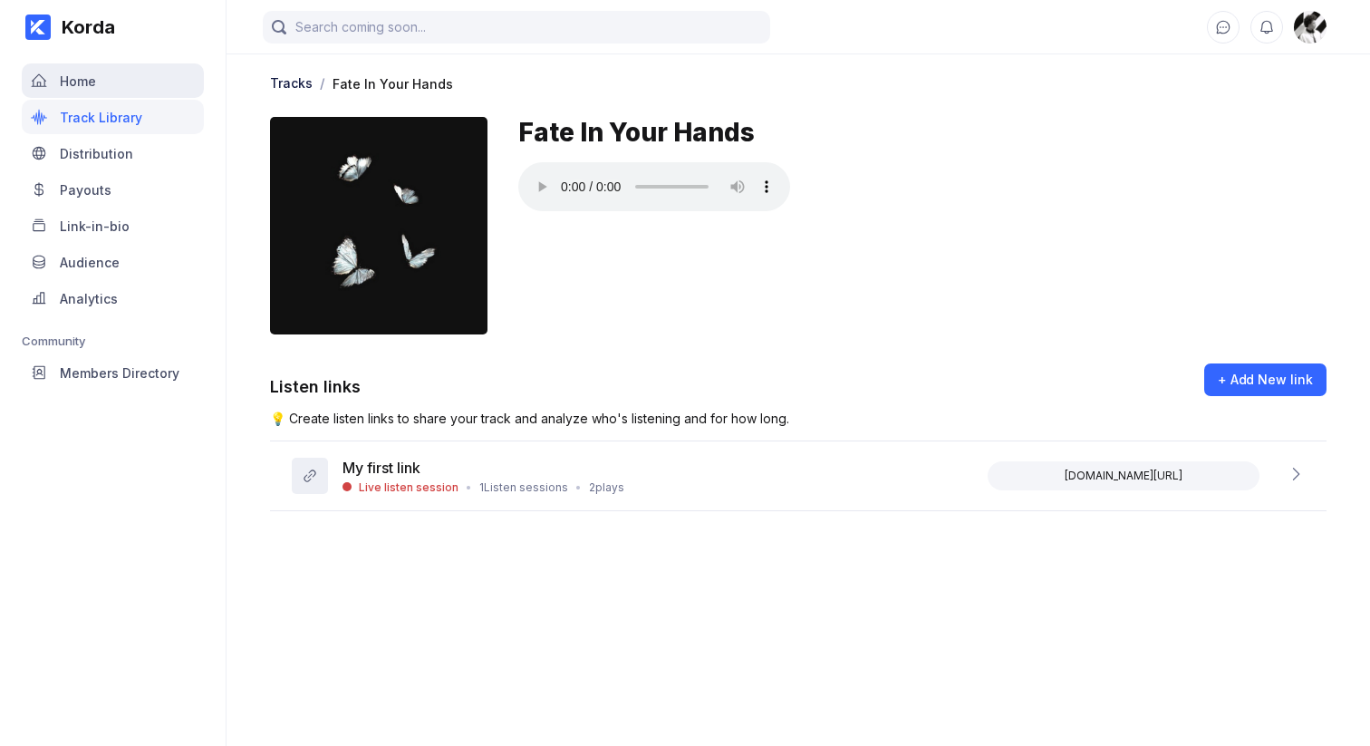
click at [95, 82] on div "Home" at bounding box center [78, 80] width 36 height 15
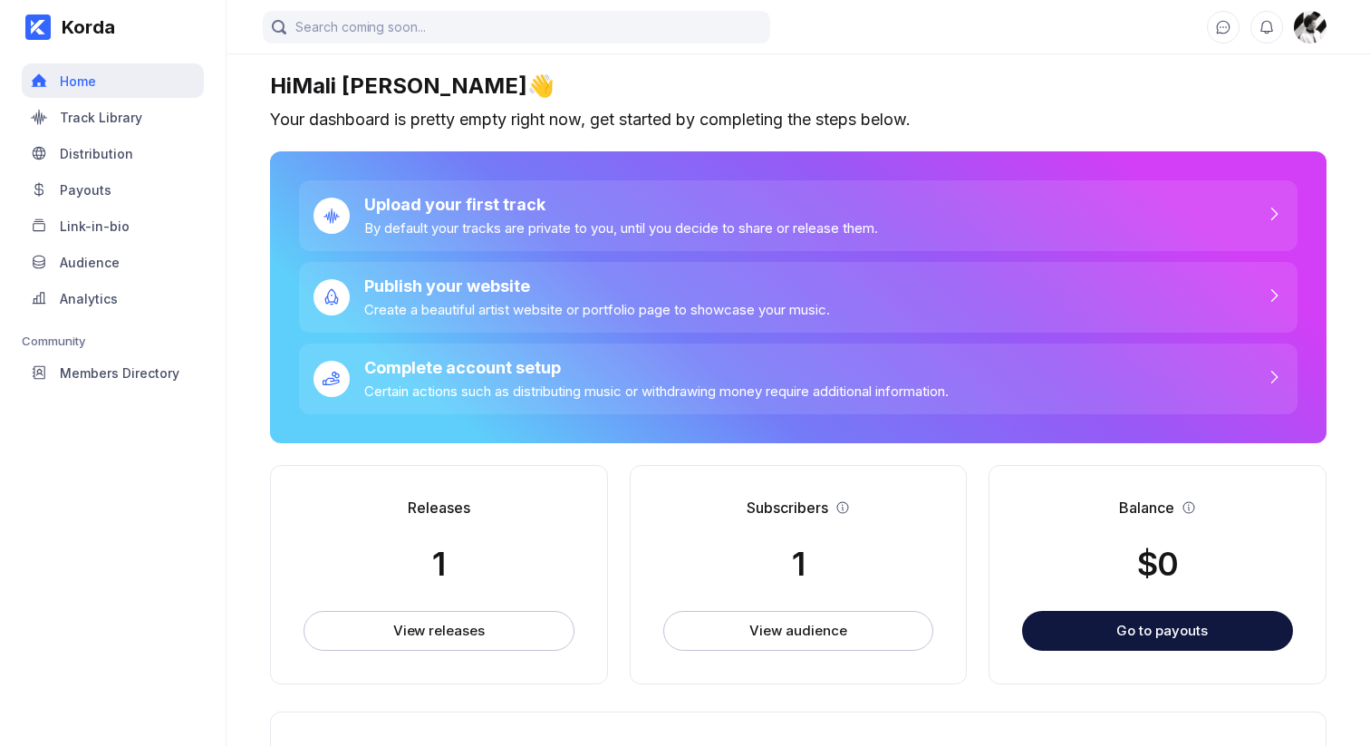
click at [160, 93] on div "Home" at bounding box center [113, 80] width 182 height 34
click at [66, 118] on div "Track Library" at bounding box center [101, 117] width 82 height 15
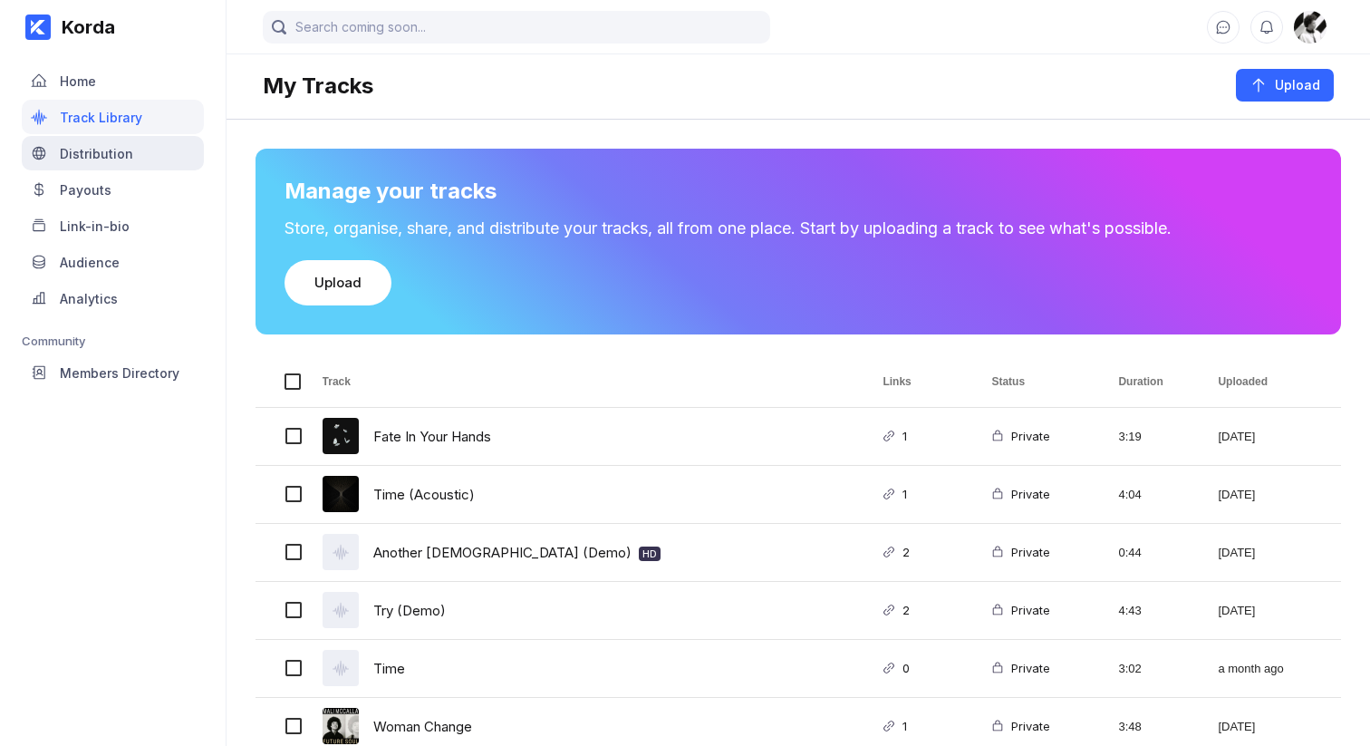
click at [105, 166] on div "Distribution" at bounding box center [113, 153] width 182 height 34
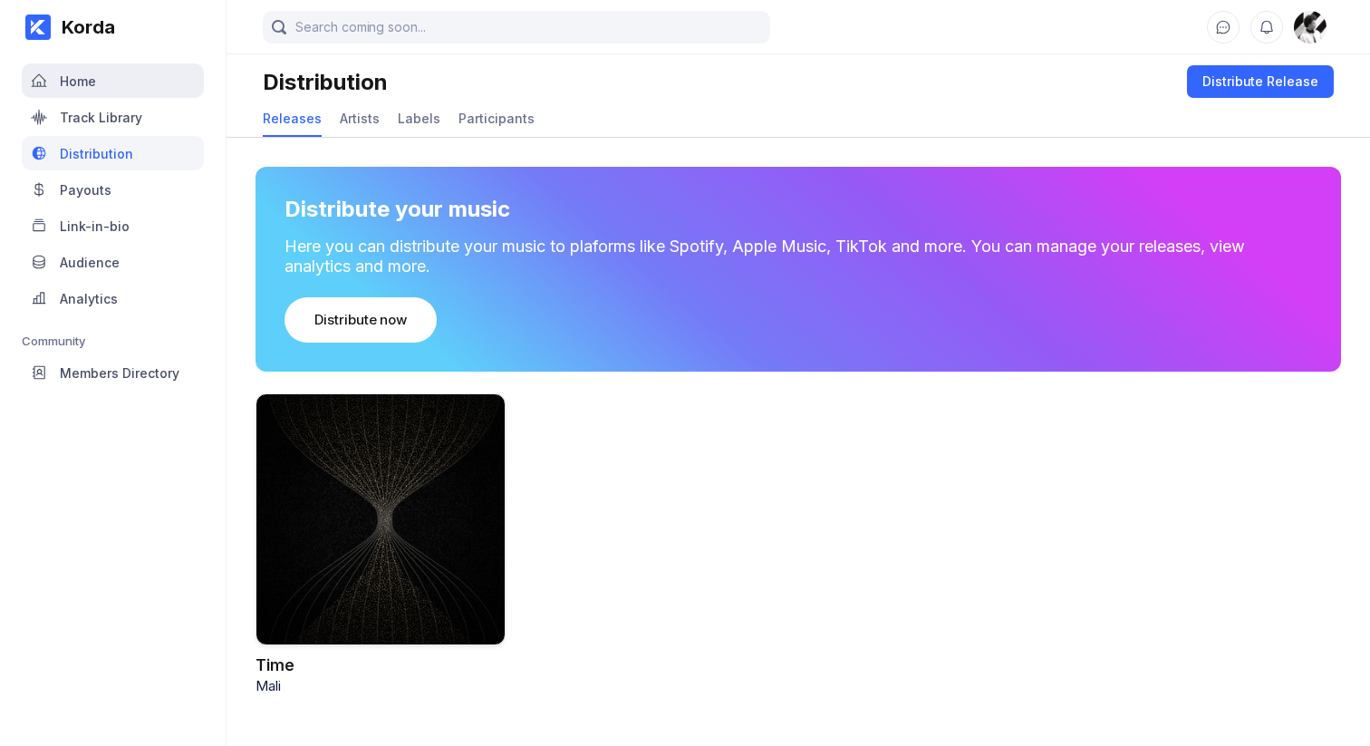
click at [113, 82] on div "Home" at bounding box center [113, 80] width 182 height 34
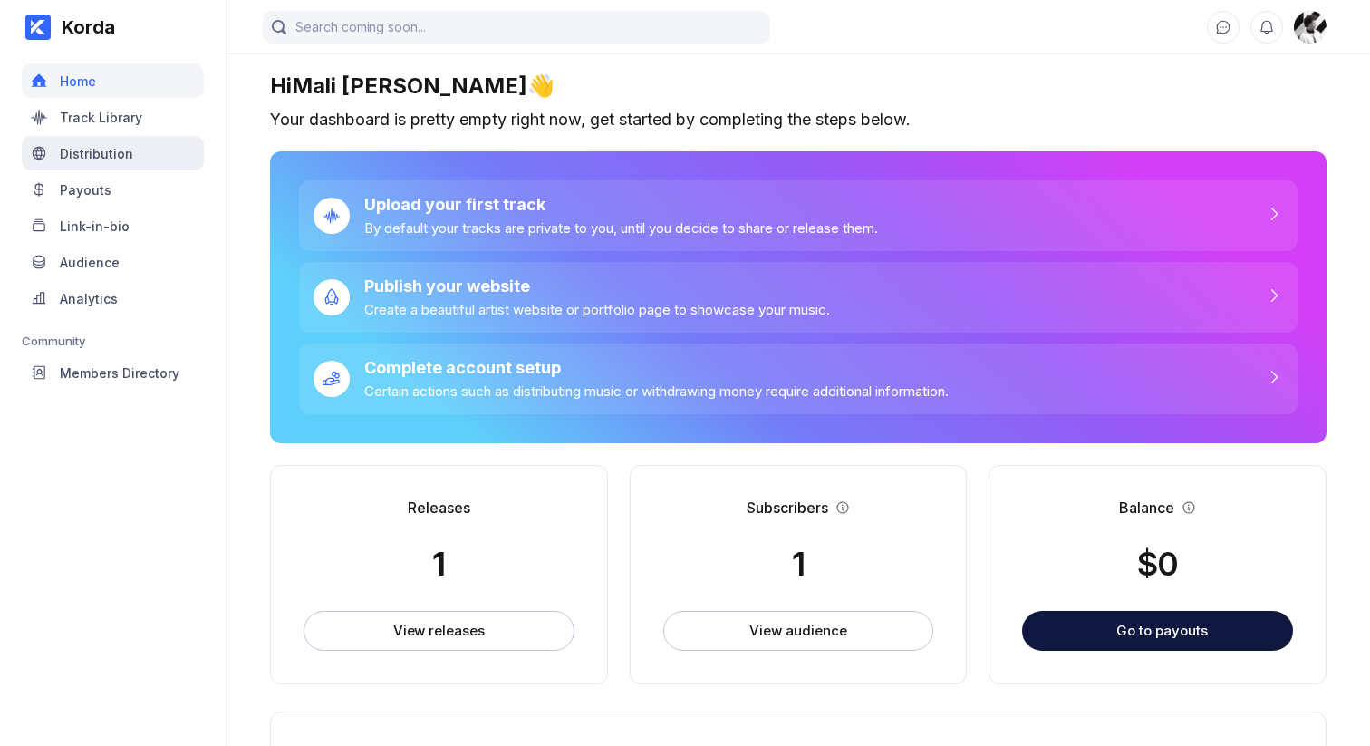
click at [119, 151] on div "Distribution" at bounding box center [96, 153] width 73 height 15
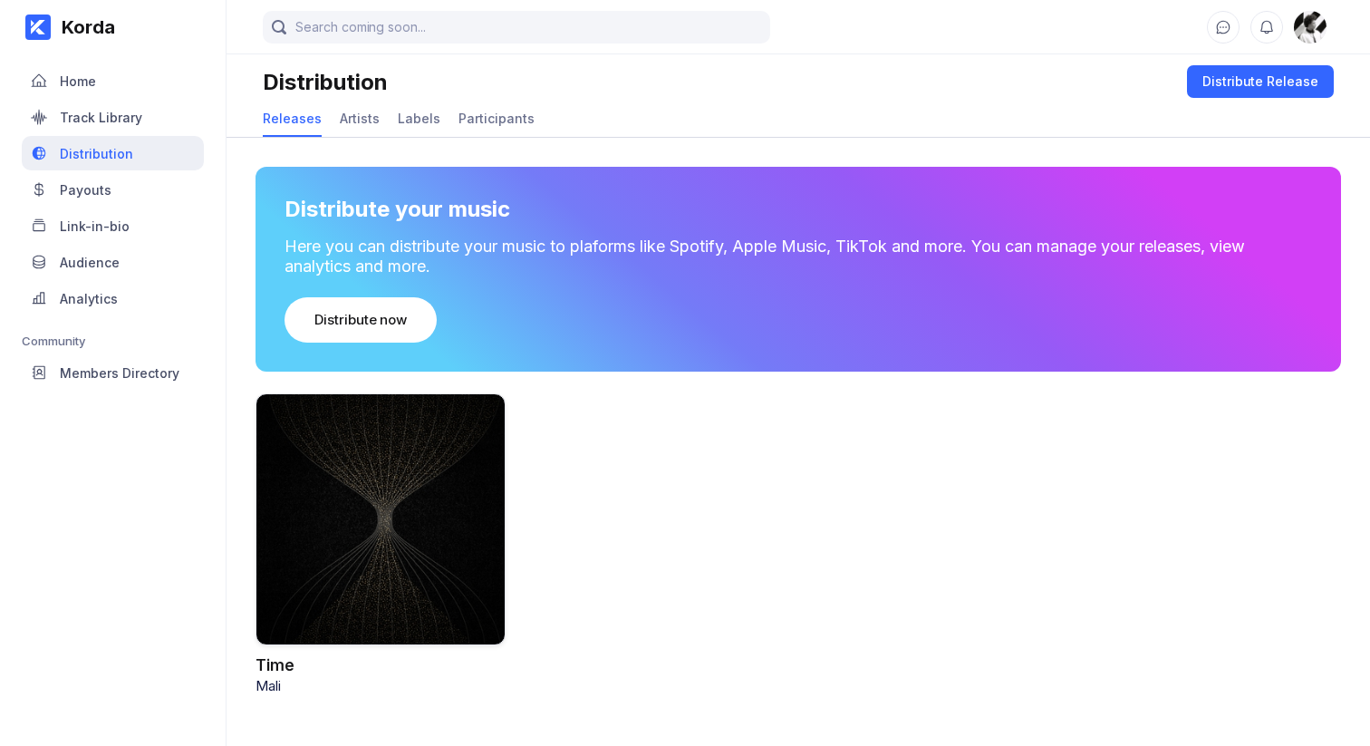
click at [109, 153] on div "Distribution" at bounding box center [96, 153] width 73 height 15
click at [146, 118] on div "Track Library" at bounding box center [113, 117] width 182 height 34
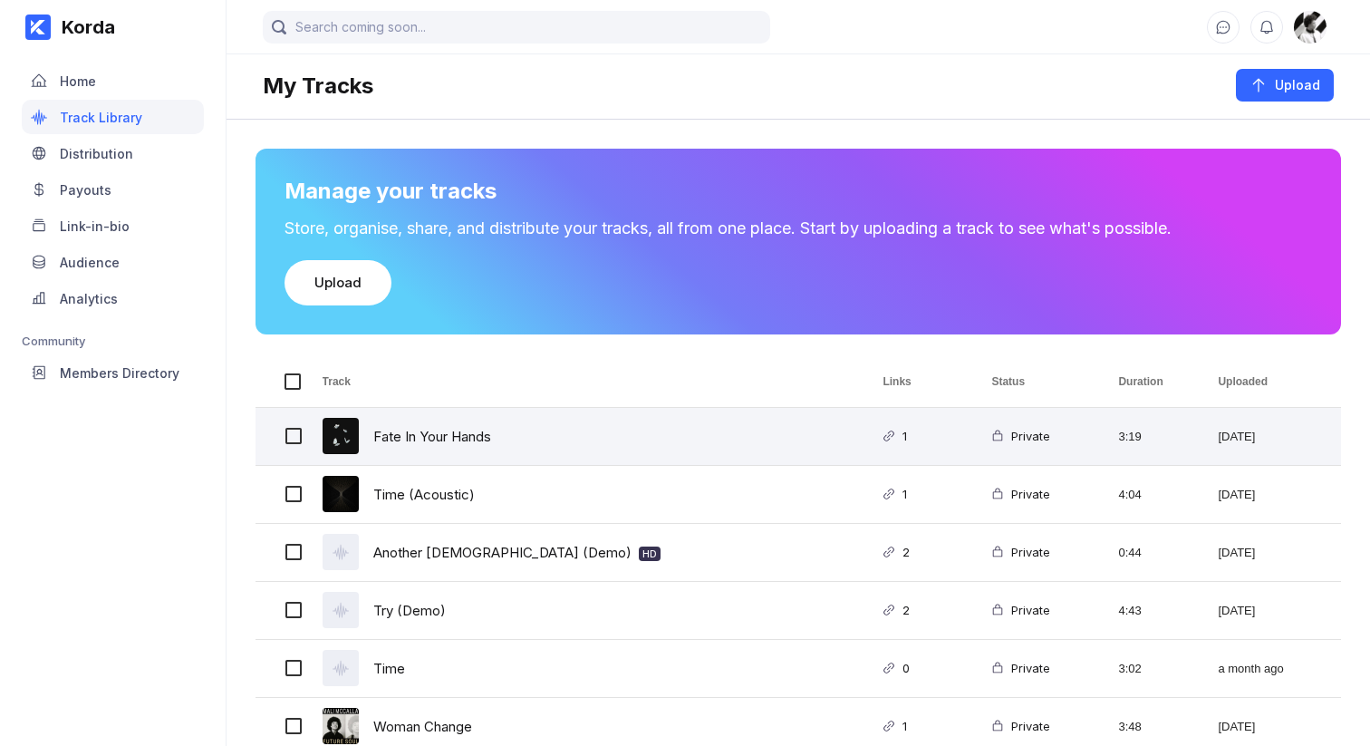
click at [482, 430] on div "Fate In Your Hands" at bounding box center [432, 436] width 118 height 43
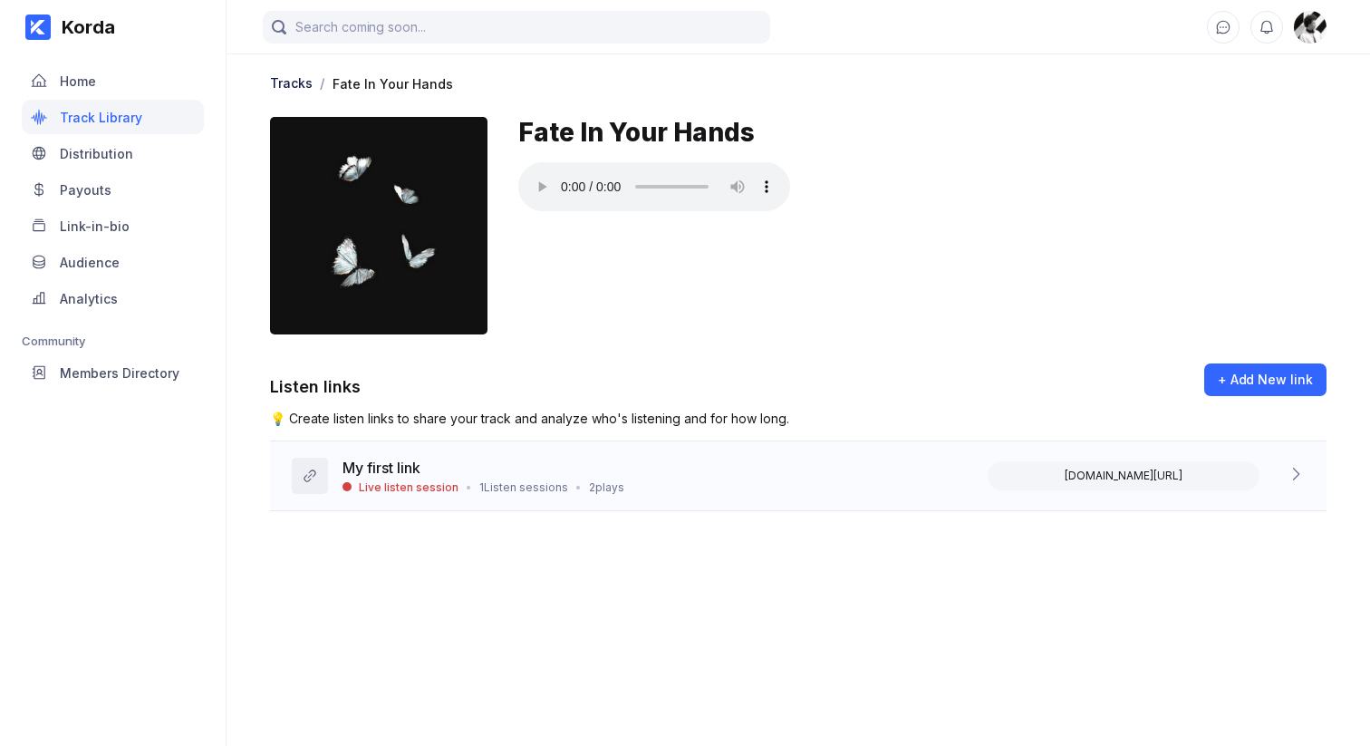
drag, startPoint x: 454, startPoint y: 566, endPoint x: 619, endPoint y: 484, distance: 184.4
click at [455, 566] on main "Tracks / Fate In Your Hands Fate In Your Hands Listen links + Add New link 💡 Cr…" at bounding box center [799, 355] width 1144 height 710
click at [628, 480] on div "My first link Live listen session • 1 Listen sessions • 2 plays korda.co/listen…" at bounding box center [798, 476] width 1057 height 70
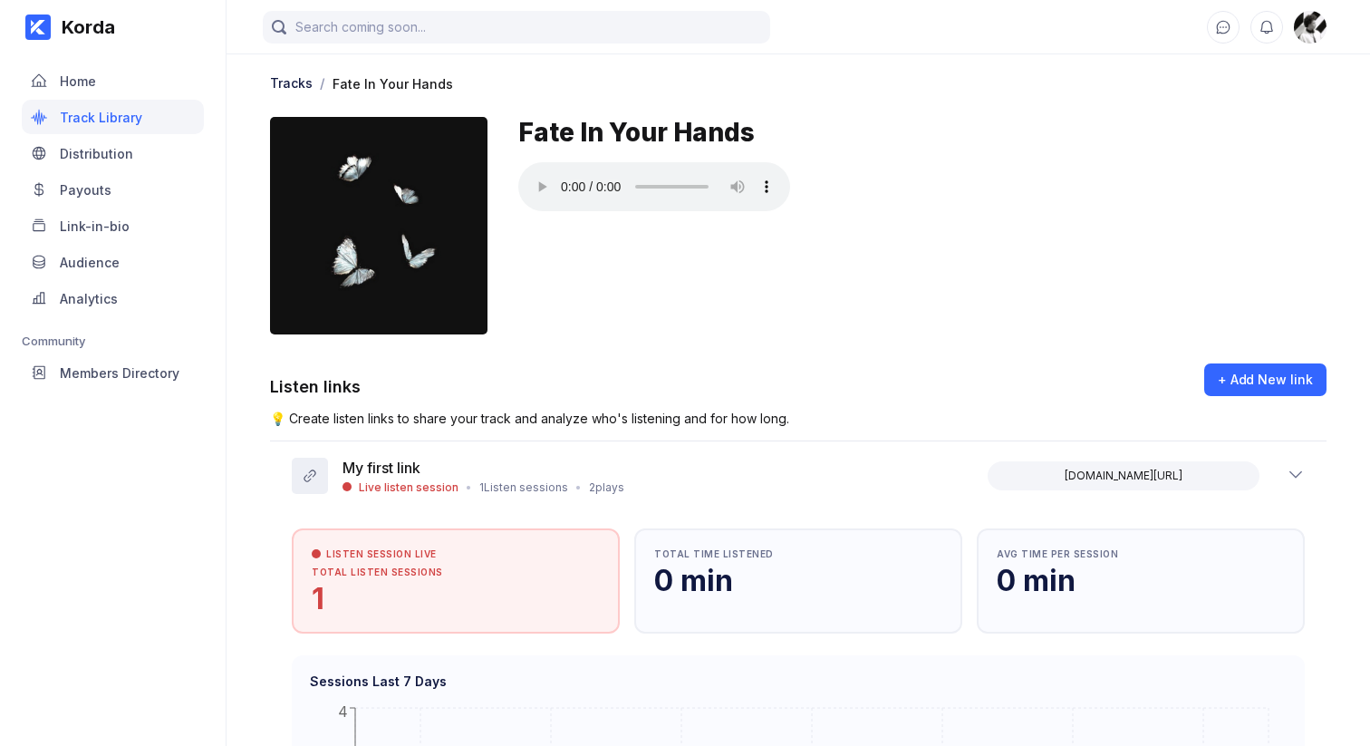
click at [168, 619] on div "Korda Home Track Library Distribution Payouts Link-in-bio Audience Analytics Co…" at bounding box center [113, 373] width 227 height 746
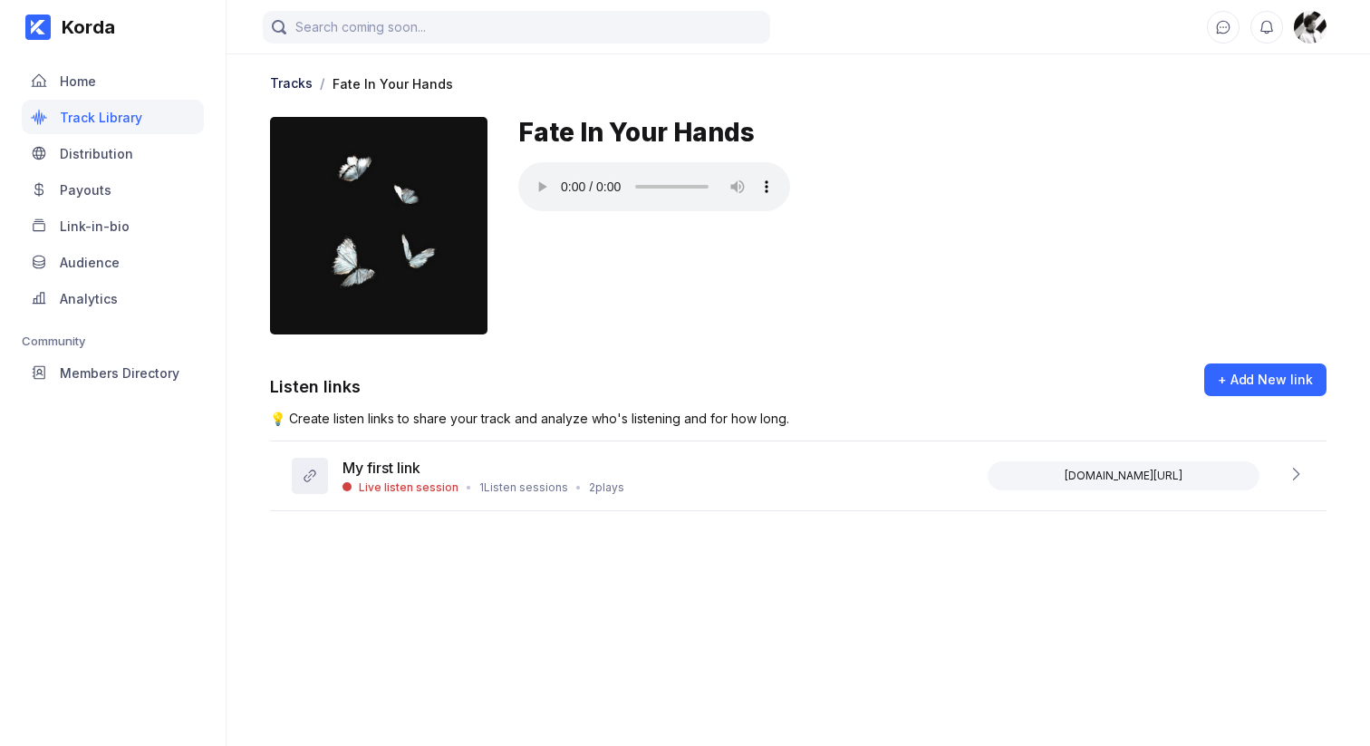
click at [670, 587] on main "Tracks / Fate In Your Hands Fate In Your Hands Listen links + Add New link 💡 Cr…" at bounding box center [799, 355] width 1144 height 710
click at [646, 489] on div "My first link Live listen session • 1 Listen sessions • 2 plays korda.co/listen…" at bounding box center [798, 476] width 1057 height 70
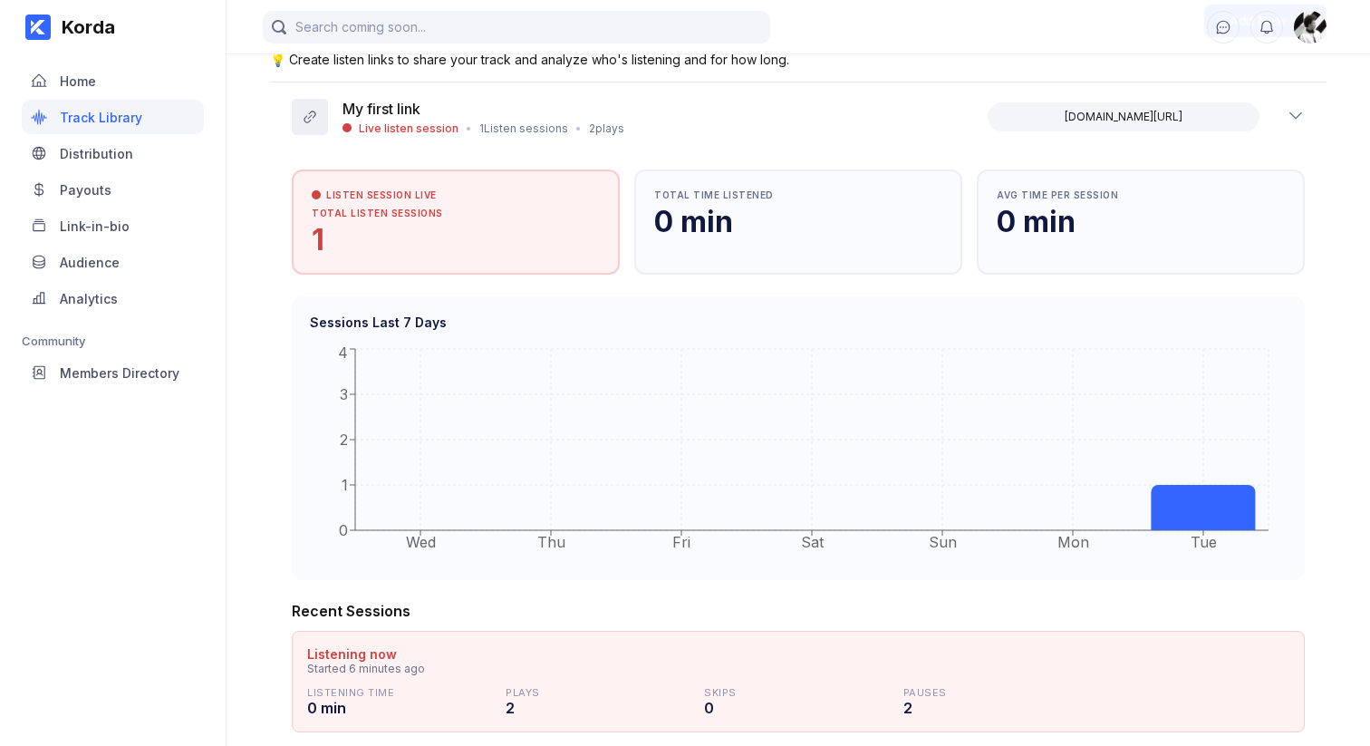
scroll to position [303, 0]
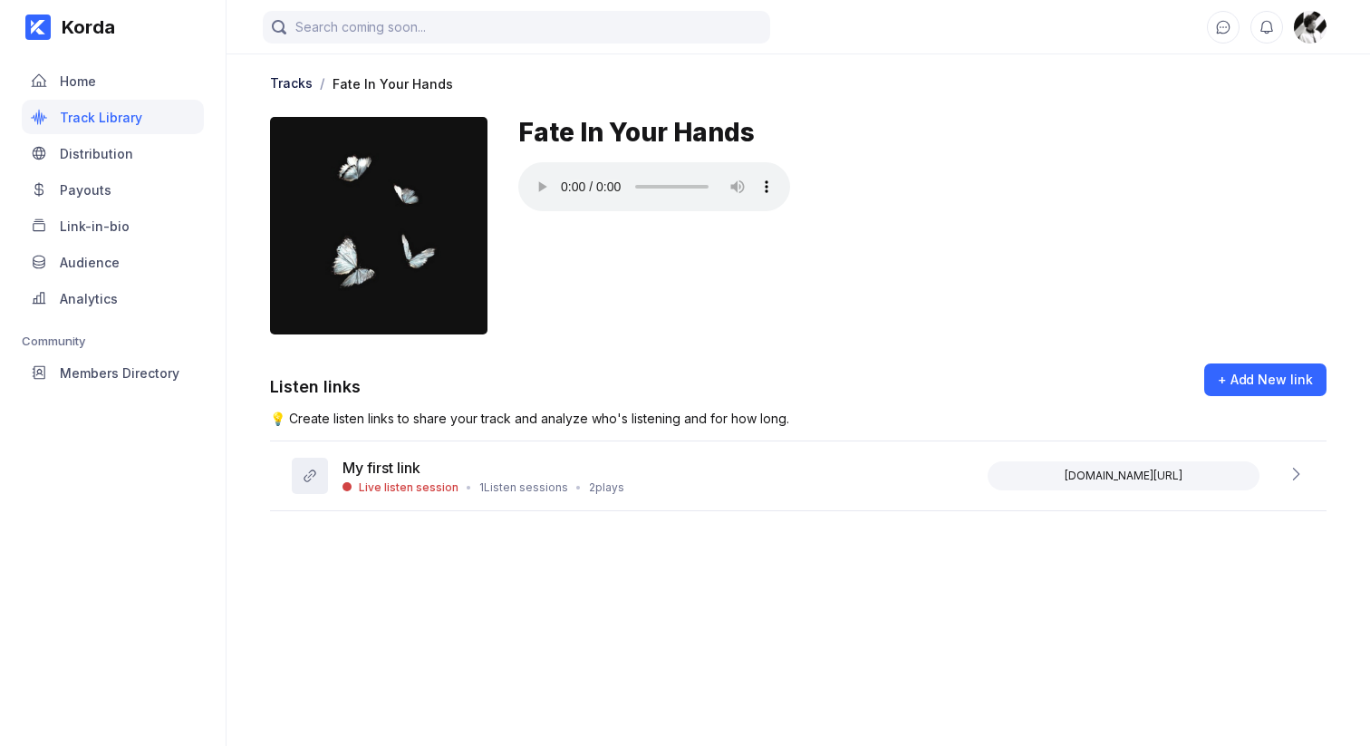
click at [458, 551] on main "Tracks / Fate In Your Hands Fate In Your Hands Listen links + Add New link 💡 Cr…" at bounding box center [799, 355] width 1144 height 710
click at [472, 489] on div "Live listen session • 1 Listen sessions • 2 plays" at bounding box center [484, 487] width 282 height 14
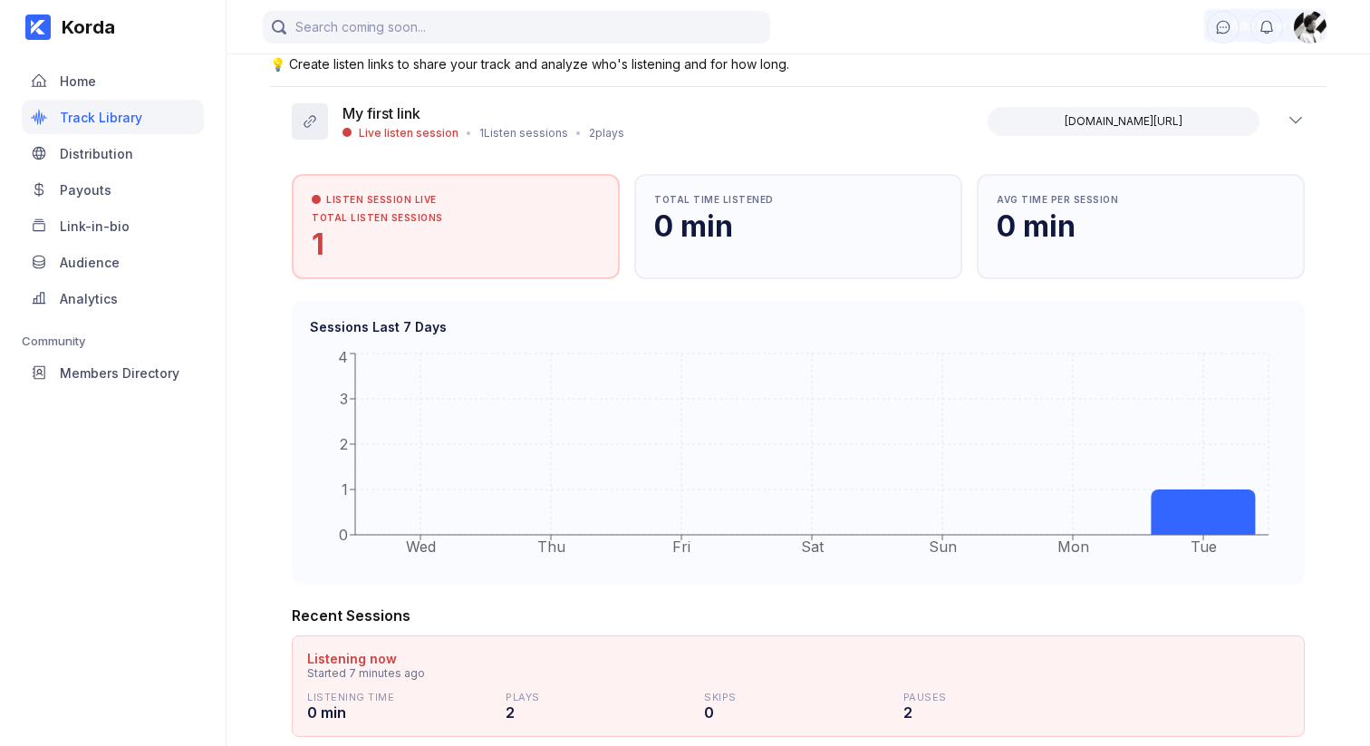
scroll to position [352, 0]
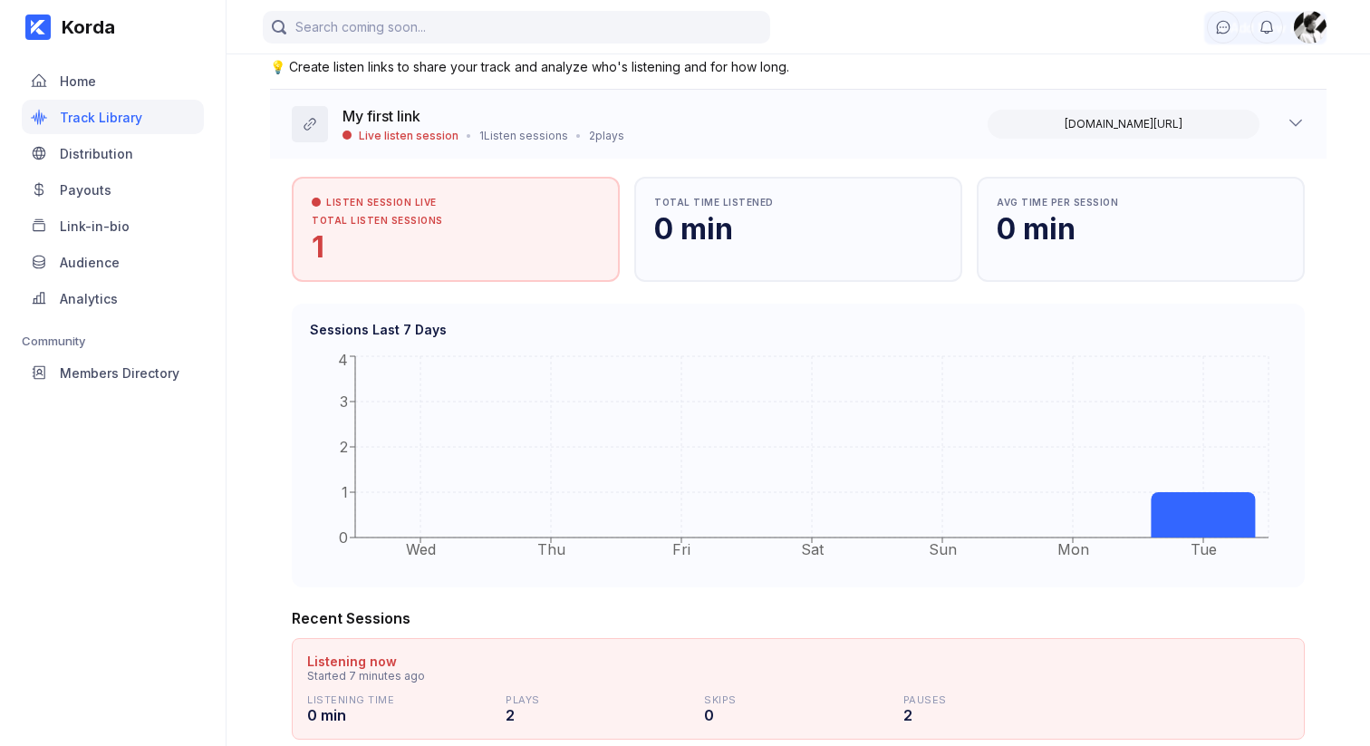
click at [466, 132] on div "•" at bounding box center [469, 136] width 6 height 14
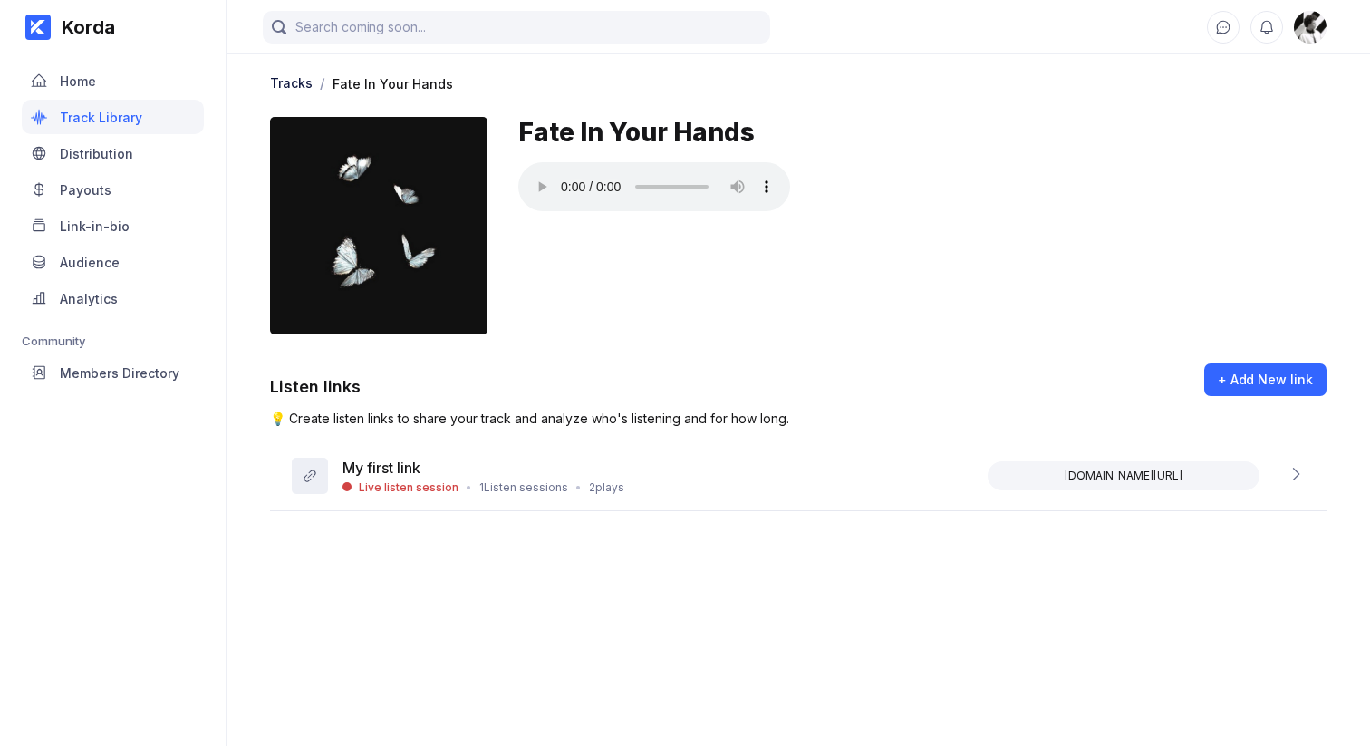
click at [236, 584] on main "Tracks / Fate In Your Hands Fate In Your Hands Listen links + Add New link 💡 Cr…" at bounding box center [799, 355] width 1144 height 710
click at [393, 595] on main "Tracks / Fate In Your Hands Fate In Your Hands Listen links + Add New link 💡 Cr…" at bounding box center [799, 355] width 1144 height 710
click at [595, 471] on div "My first link" at bounding box center [484, 470] width 282 height 22
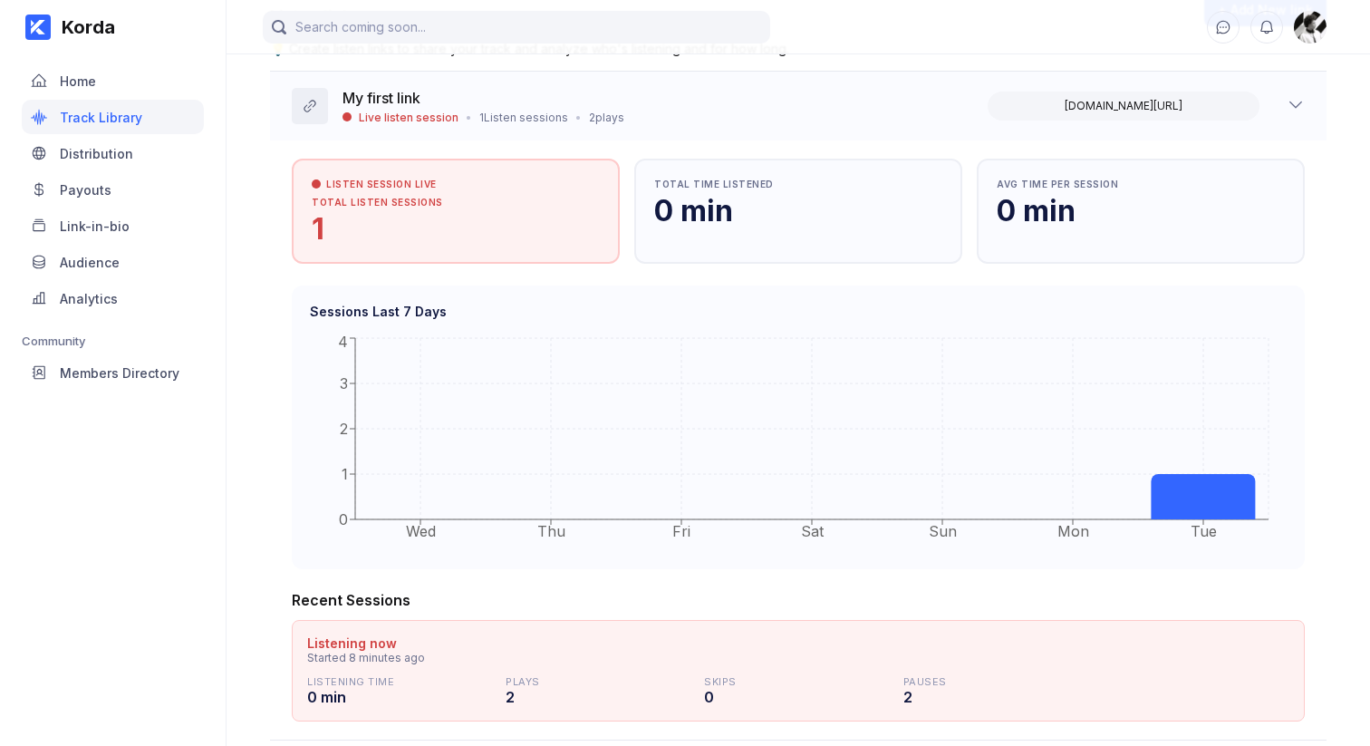
scroll to position [382, 0]
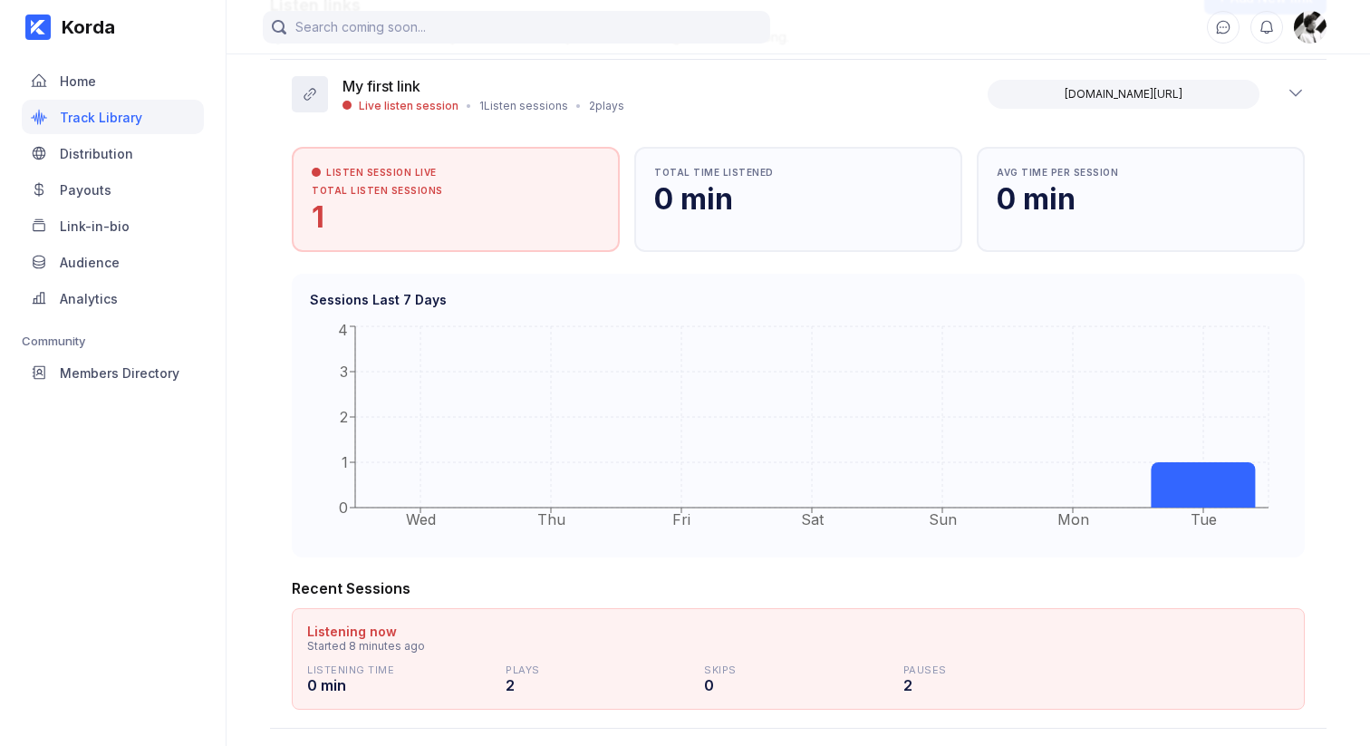
click at [303, 469] on div "Sessions Last 7 Days Wed Thu Fri Sat Sun Mon Tue 0 1 2 3 4 Wed" at bounding box center [798, 416] width 1013 height 284
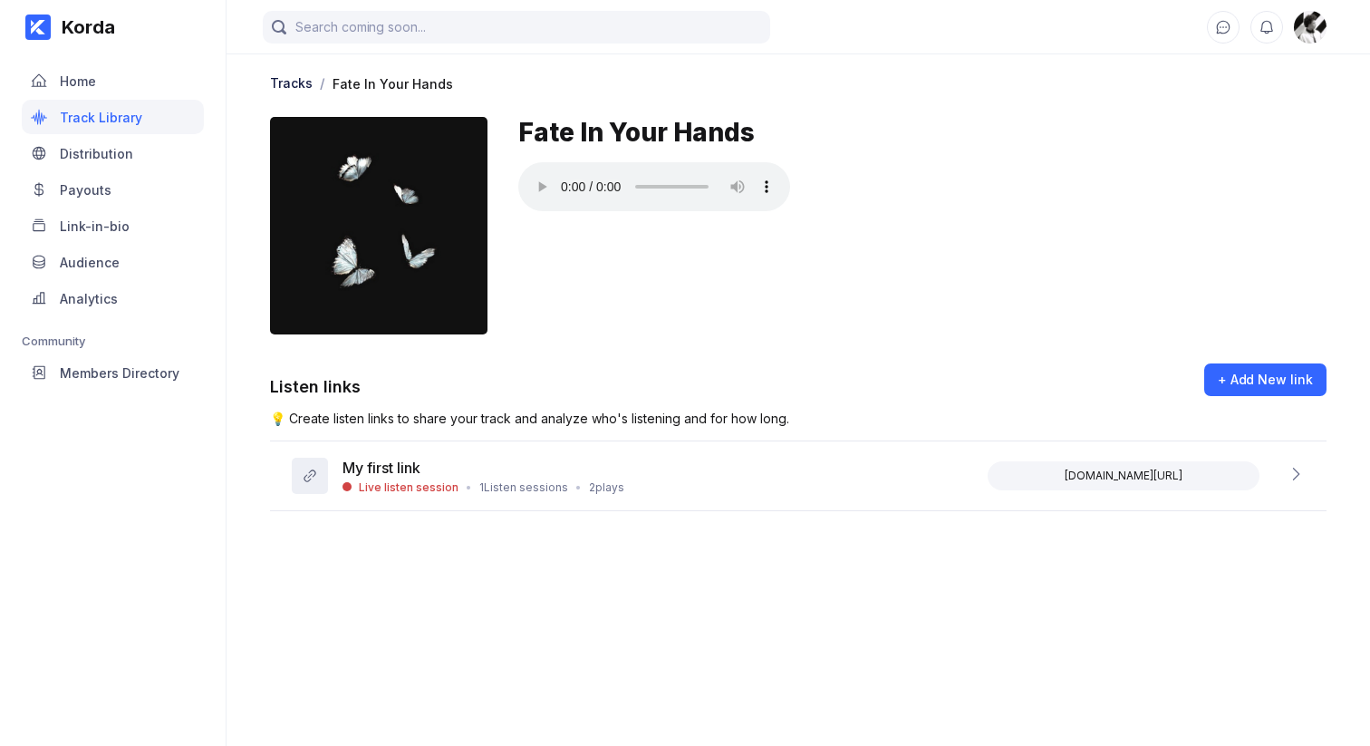
click at [426, 608] on main "Tracks / Fate In Your Hands Fate In Your Hands Listen links + Add New link 💡 Cr…" at bounding box center [799, 355] width 1144 height 710
click at [423, 617] on main "Tracks / Fate In Your Hands Fate In Your Hands Listen links + Add New link 💡 Cr…" at bounding box center [799, 355] width 1144 height 710
click at [425, 608] on main "Tracks / Fate In Your Hands Fate In Your Hands Listen links + Add New link 💡 Cr…" at bounding box center [799, 355] width 1144 height 710
click at [424, 601] on main "Tracks / Fate In Your Hands Fate In Your Hands Listen links + Add New link 💡 Cr…" at bounding box center [799, 355] width 1144 height 710
click at [637, 627] on main "Tracks / Fate In Your Hands Fate In Your Hands Listen links + Add New link 💡 Cr…" at bounding box center [799, 355] width 1144 height 710
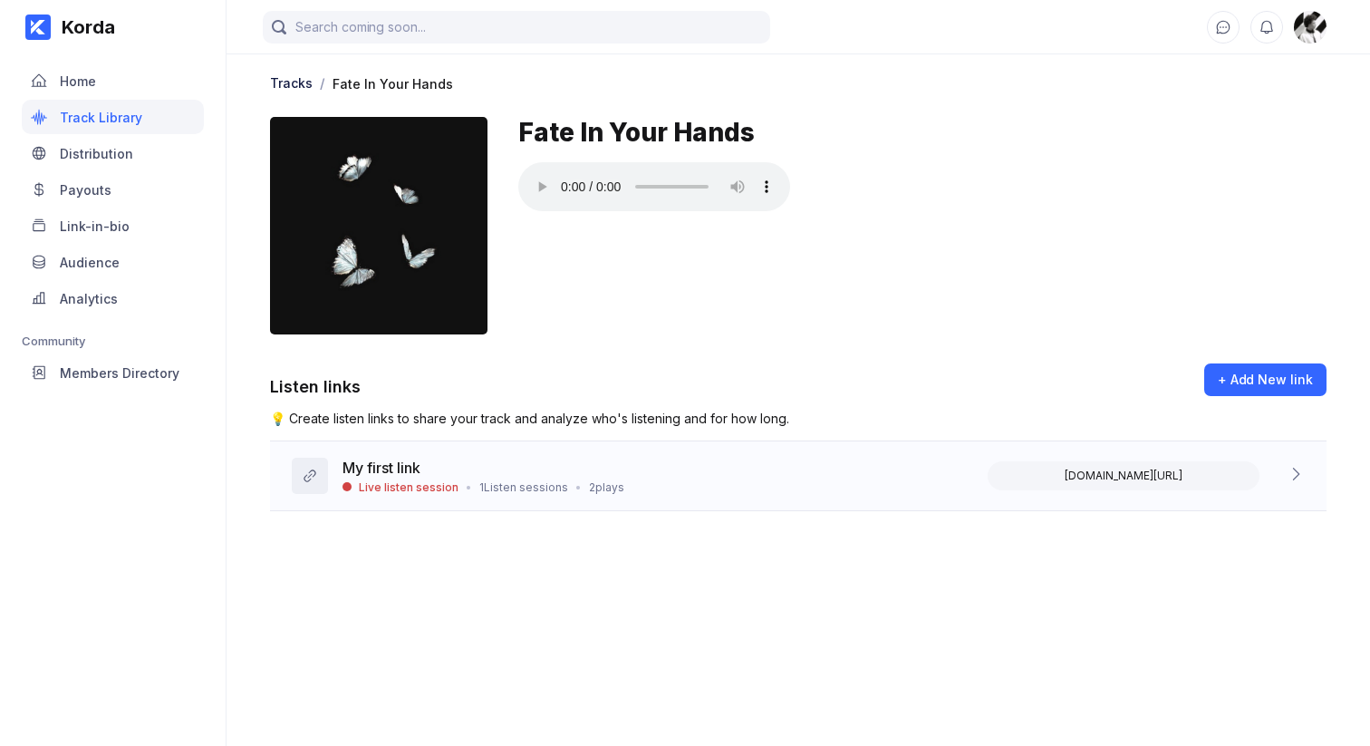
click at [377, 477] on div "My first link" at bounding box center [484, 470] width 282 height 22
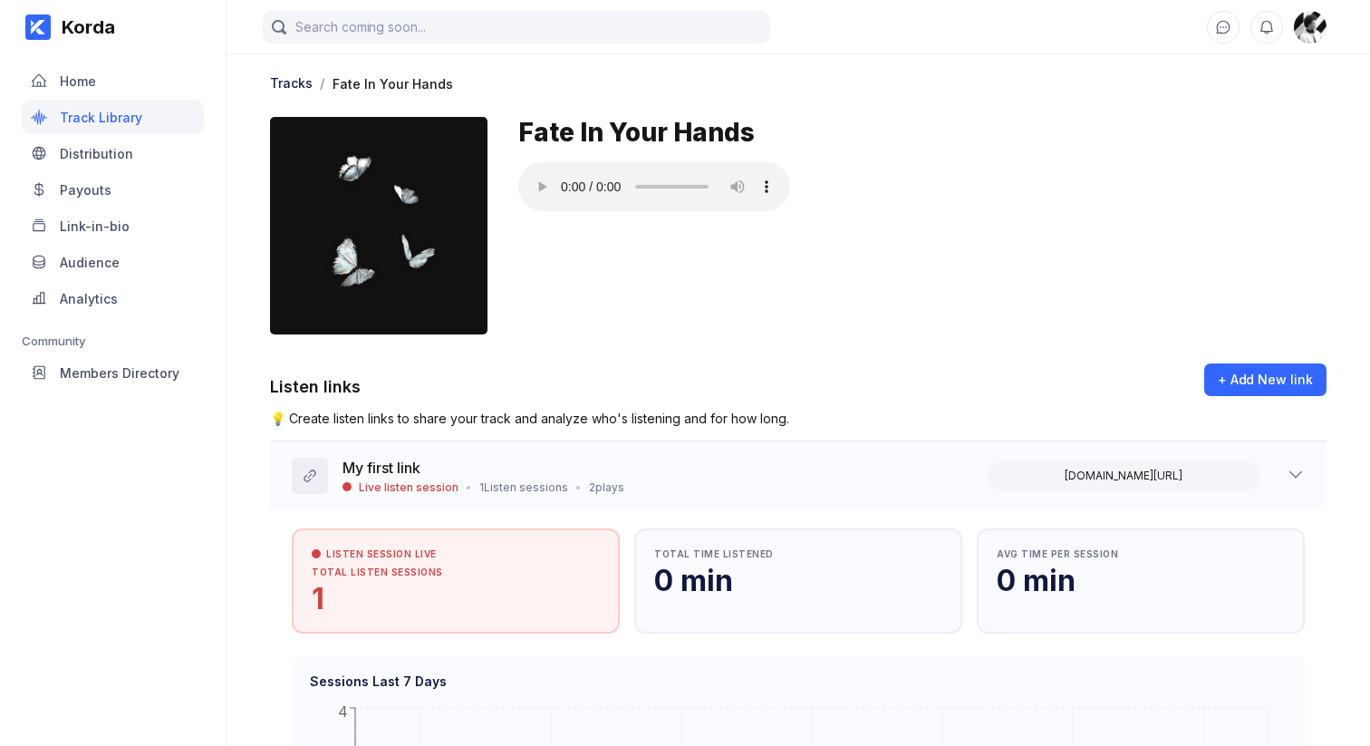
scroll to position [400, 0]
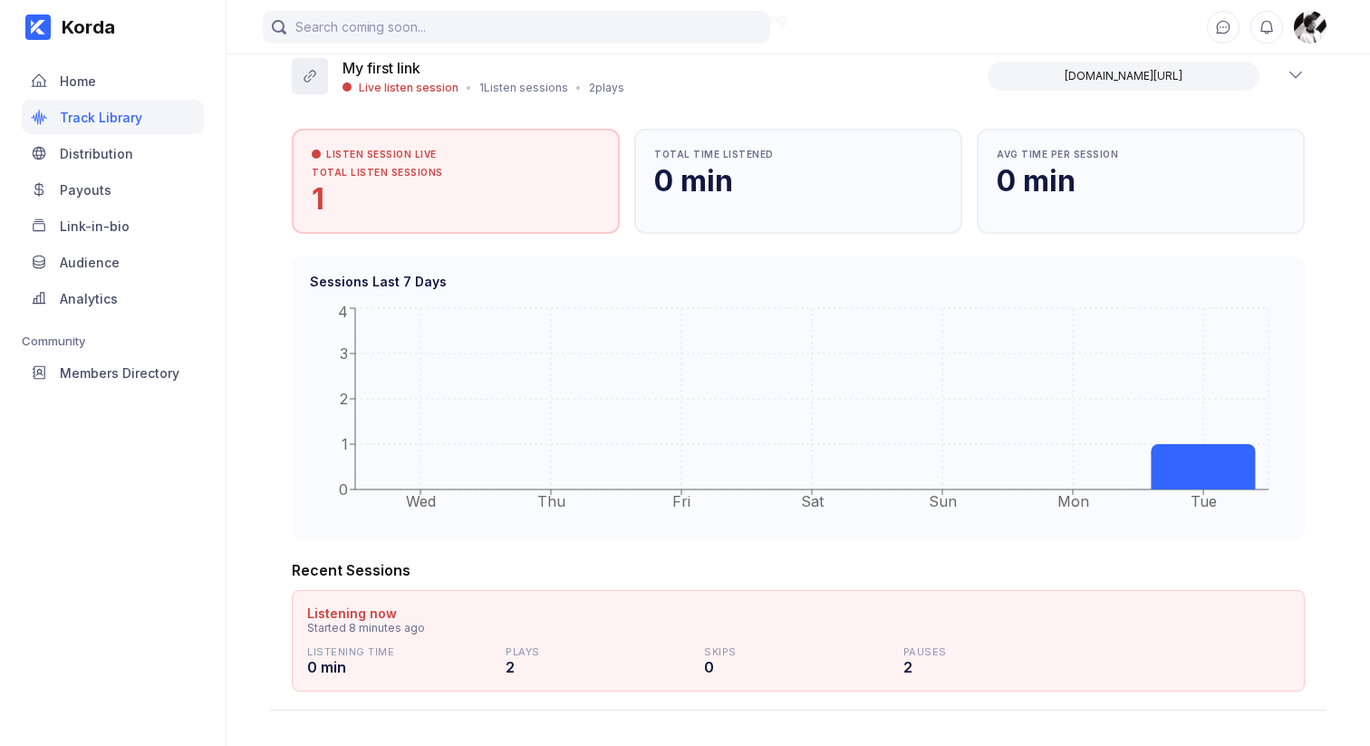
click at [230, 469] on div "Tracks / Fate In Your Hands Fate In Your Hands Listen links + Add New link 💡 Cr…" at bounding box center [799, 180] width 1144 height 1059
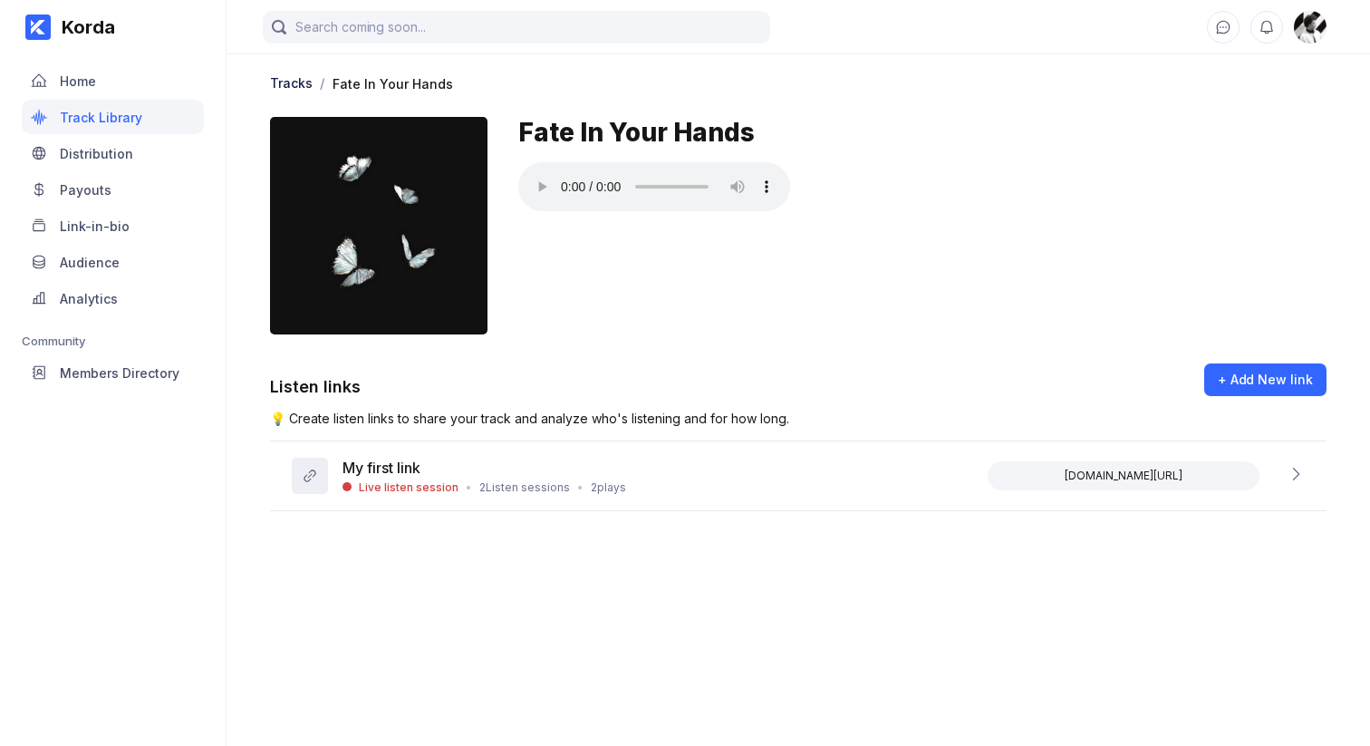
click at [363, 519] on main "Tracks / Fate In Your Hands Fate In Your Hands Listen links + Add New link 💡 Cr…" at bounding box center [799, 355] width 1144 height 710
click at [411, 484] on div "Live listen session" at bounding box center [409, 487] width 100 height 14
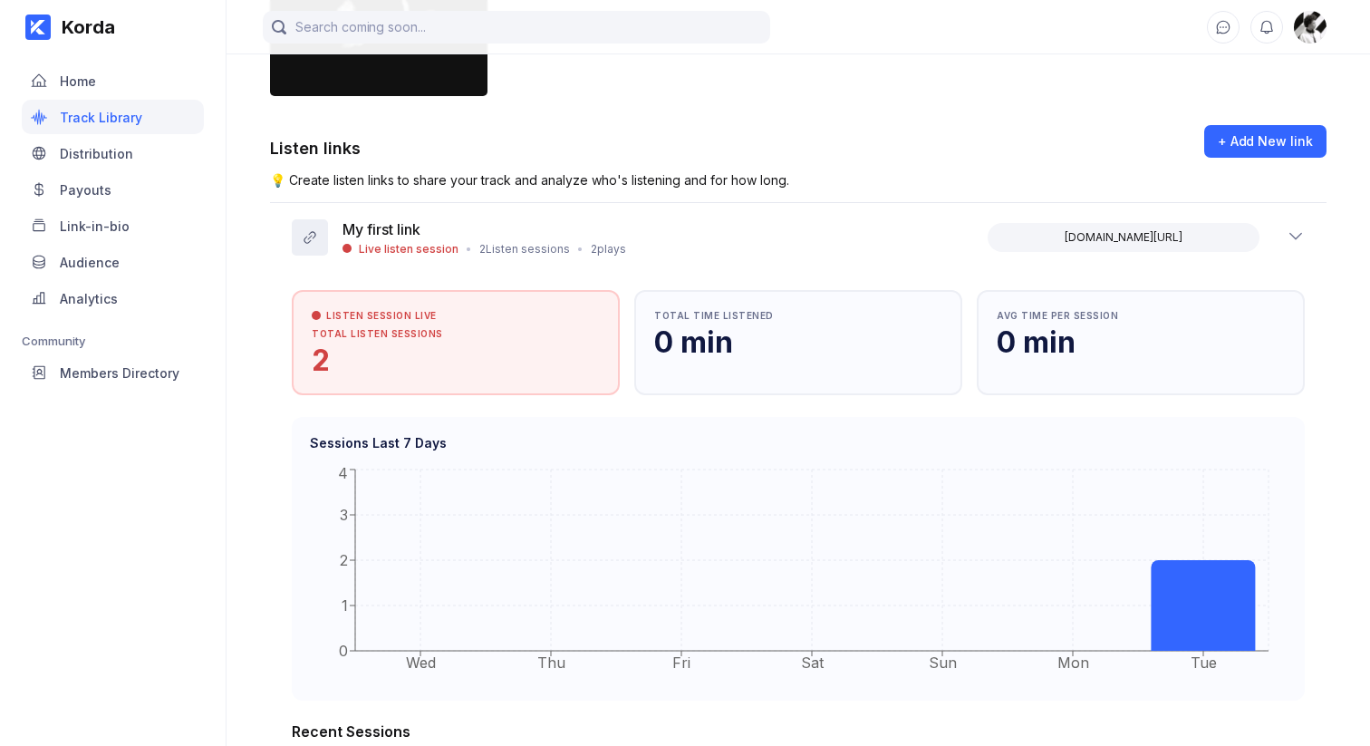
scroll to position [344, 0]
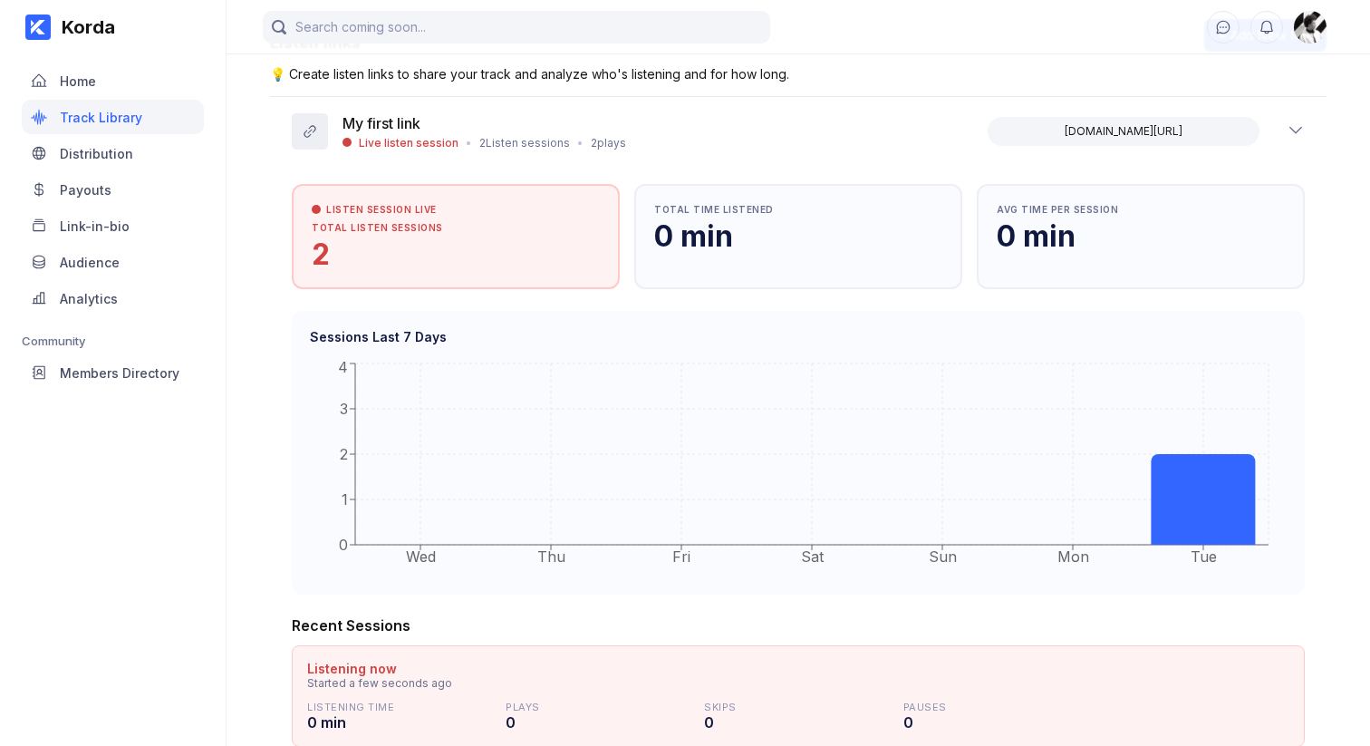
click at [218, 492] on div "Korda Home Track Library Distribution Payouts Link-in-bio Audience Analytics Co…" at bounding box center [113, 373] width 227 height 746
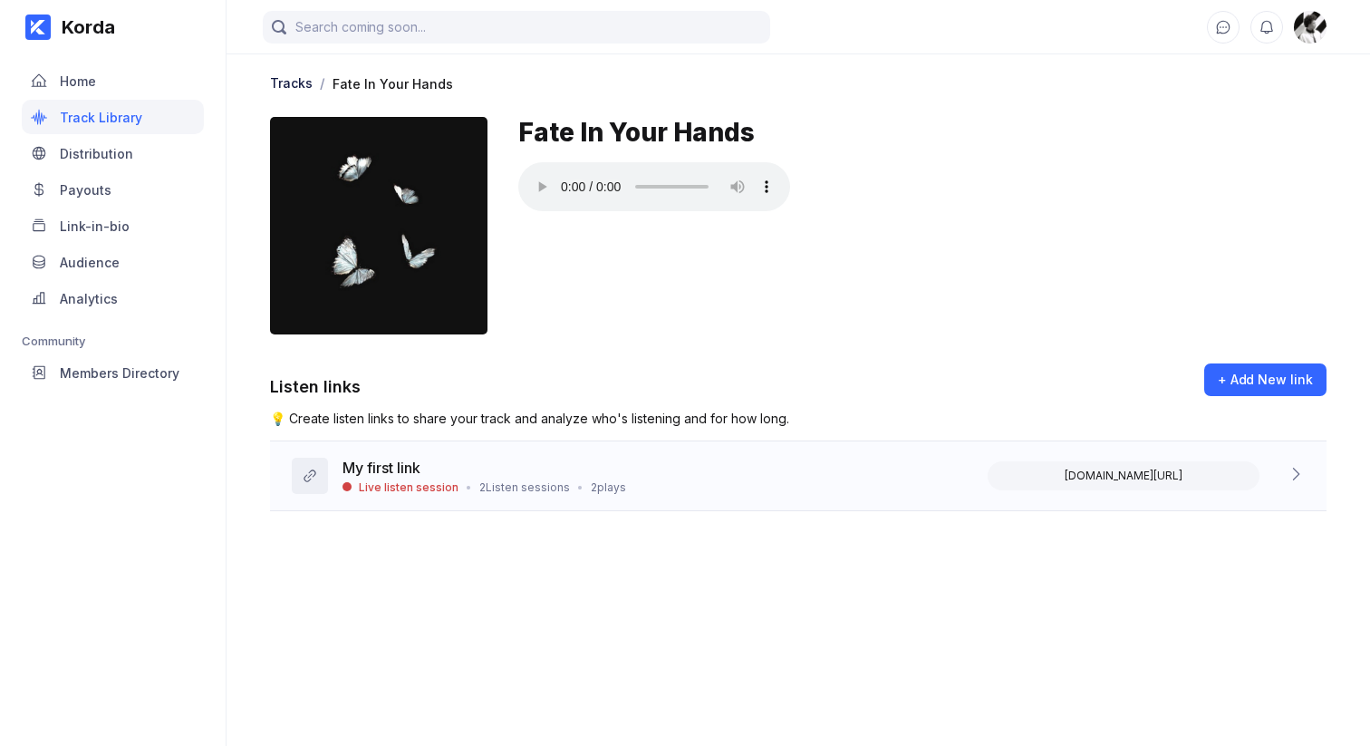
click at [637, 474] on div "My first link Live listen session • 2 Listen sessions • 2 plays korda.co/listen…" at bounding box center [798, 476] width 1057 height 70
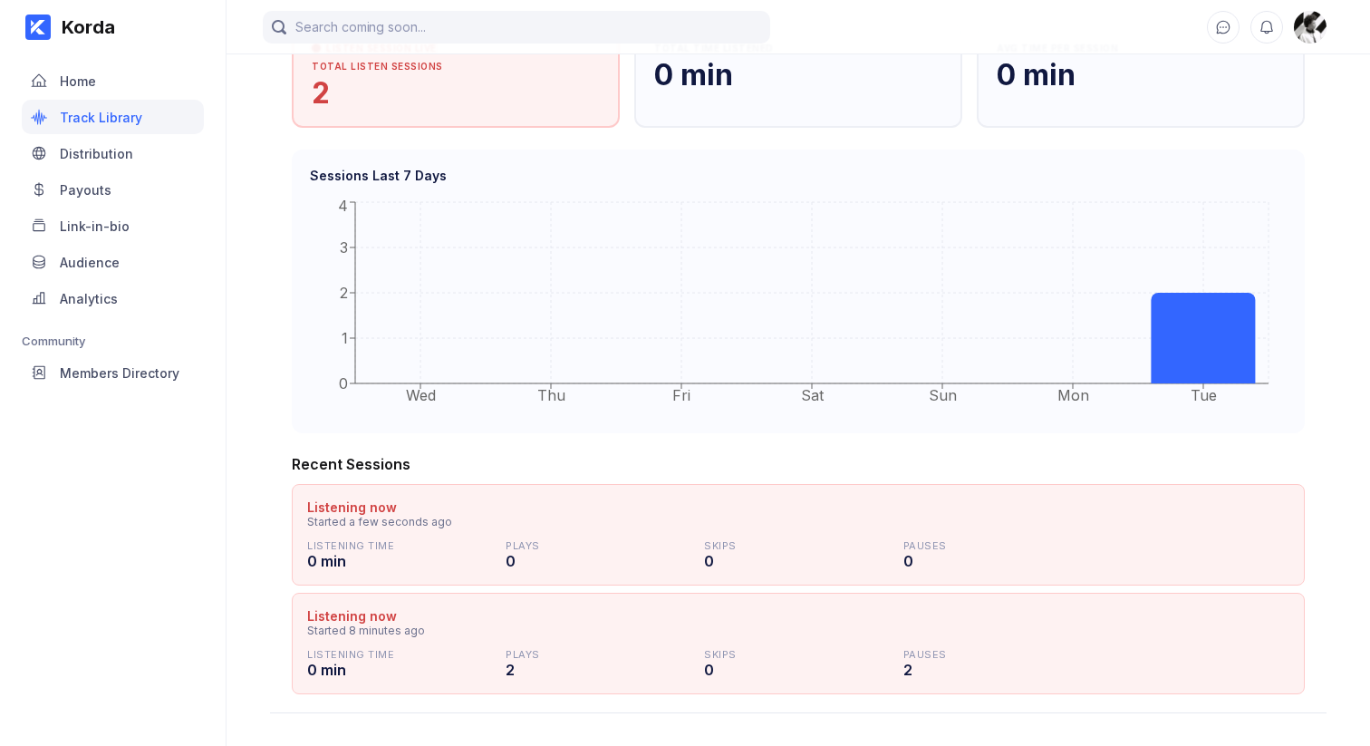
scroll to position [507, 0]
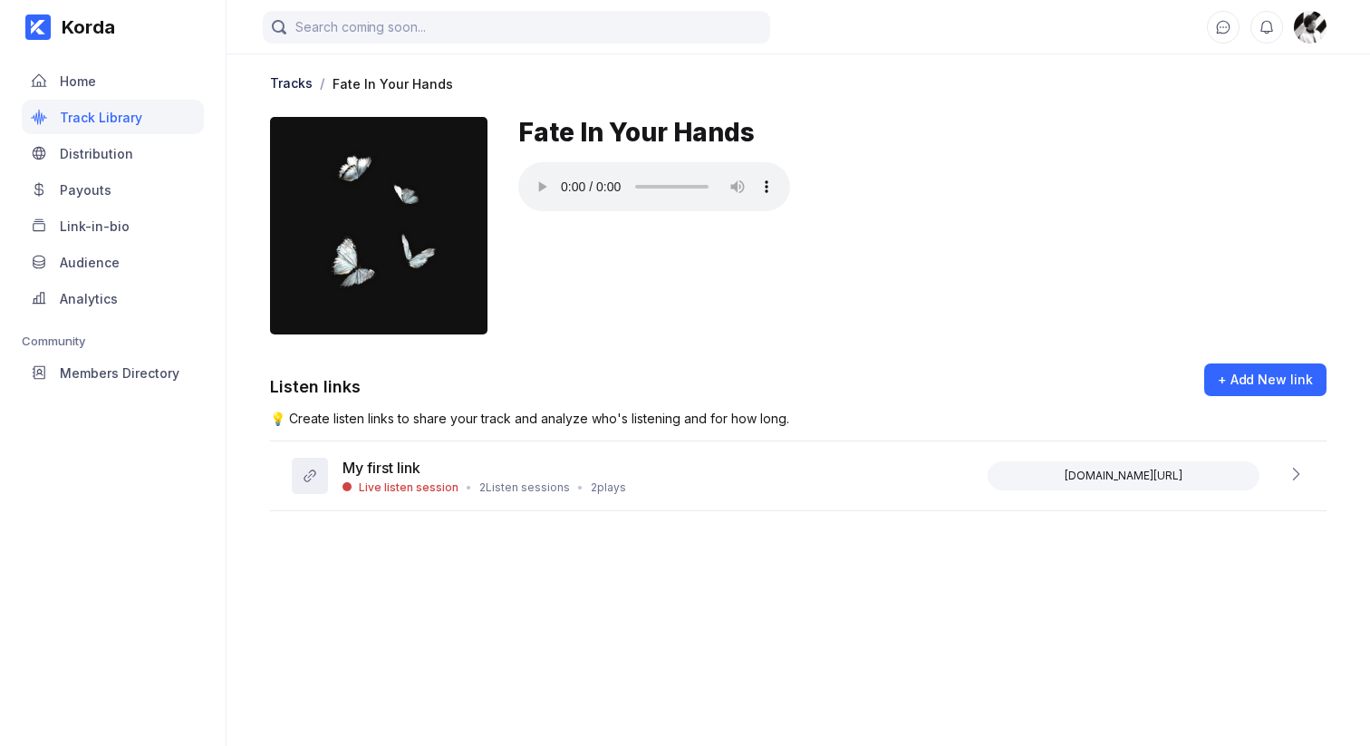
click at [547, 560] on main "Tracks / Fate In Your Hands Fate In Your Hands Listen links + Add New link 💡 Cr…" at bounding box center [799, 355] width 1144 height 710
click at [598, 487] on div "2 plays" at bounding box center [608, 487] width 35 height 14
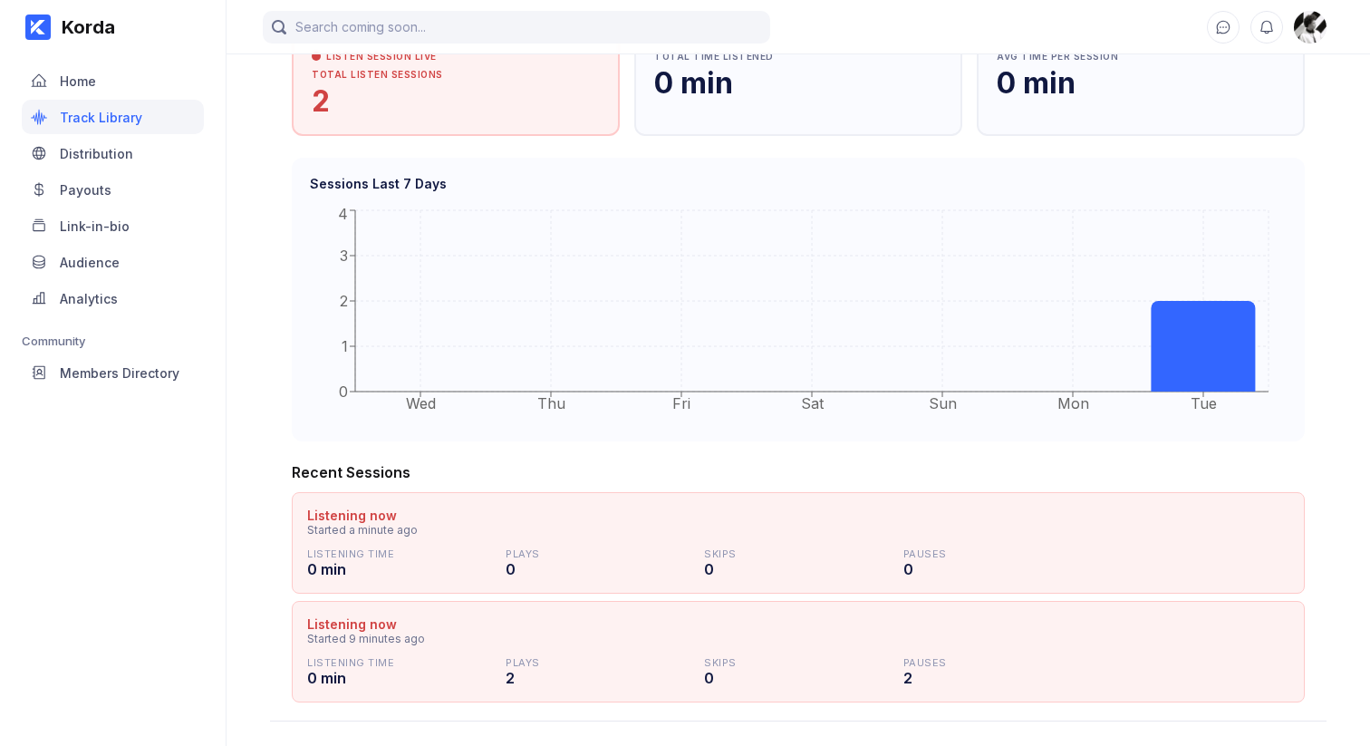
scroll to position [507, 0]
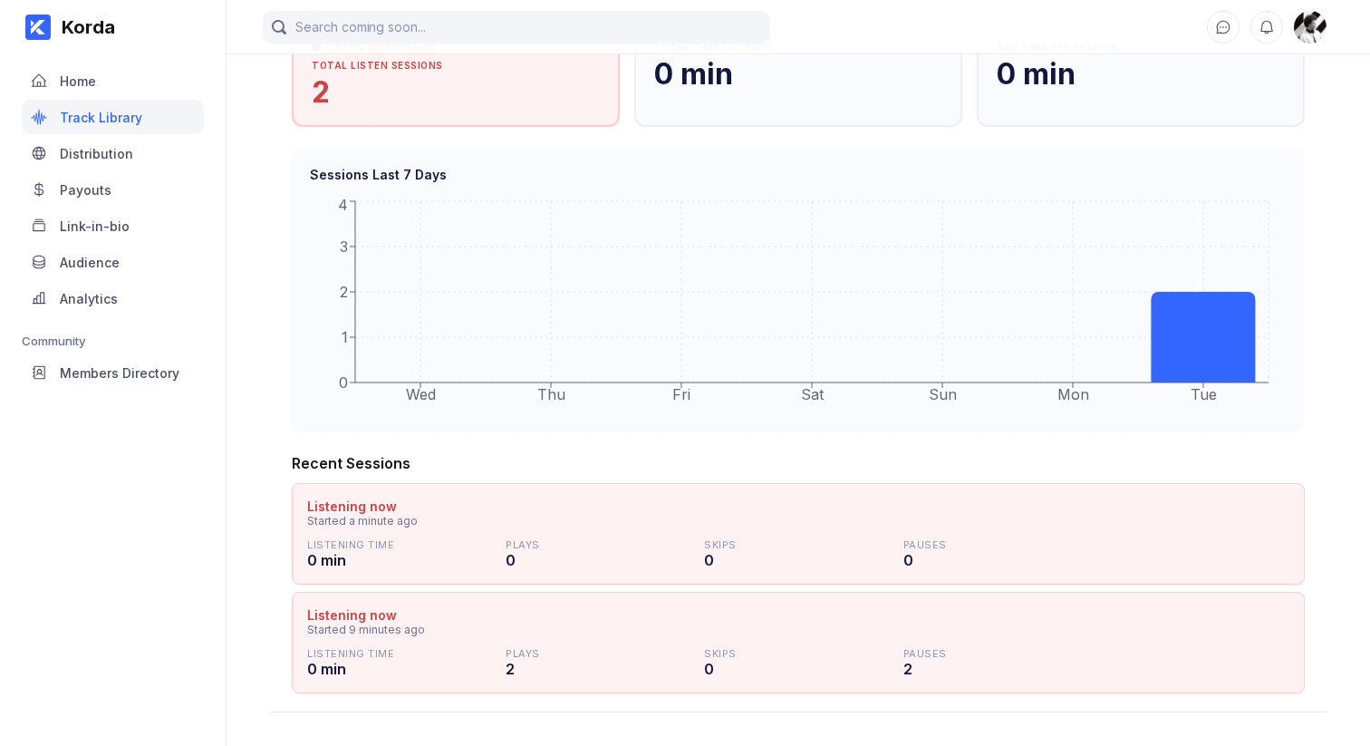
click at [178, 583] on div "Korda Home Track Library Distribution Payouts Link-in-bio Audience Analytics Co…" at bounding box center [113, 373] width 227 height 746
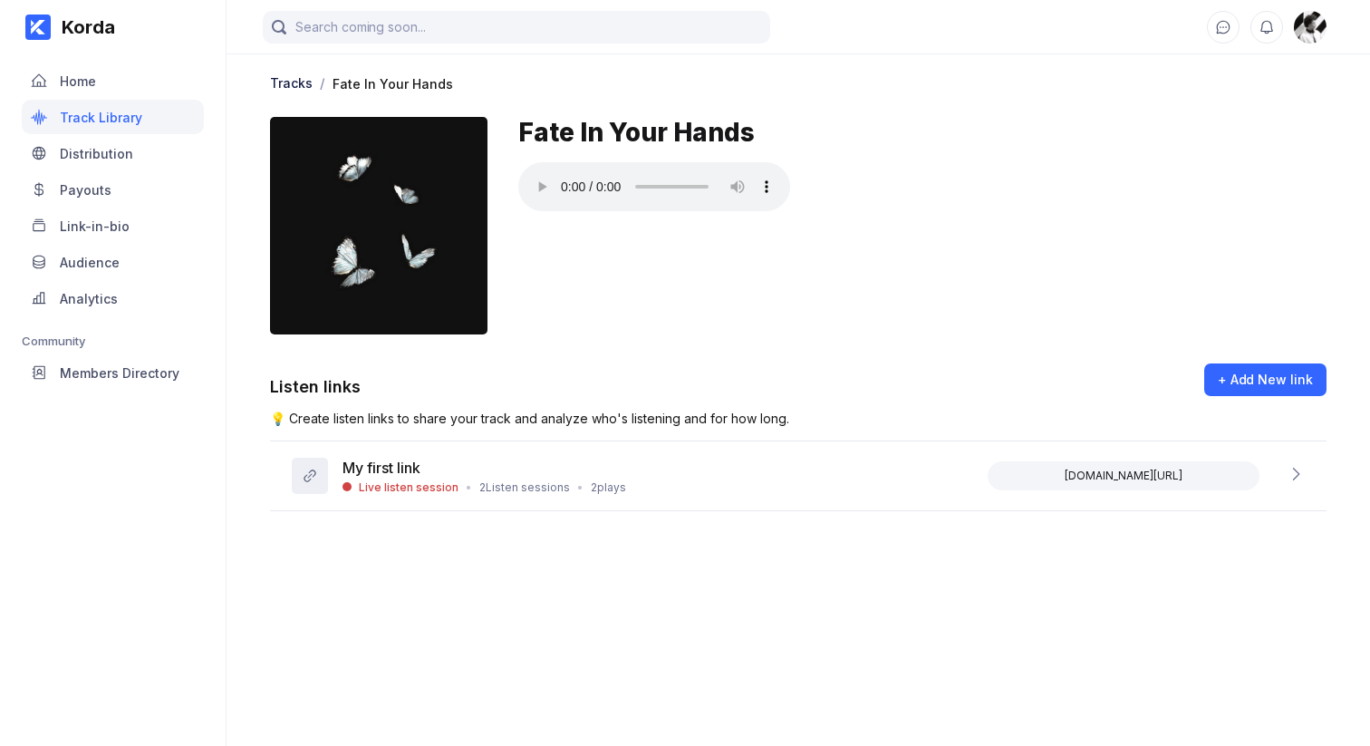
click at [319, 598] on main "Tracks / Fate In Your Hands Fate In Your Hands Listen links + Add New link 💡 Cr…" at bounding box center [799, 355] width 1144 height 710
click at [403, 488] on div "Live listen session" at bounding box center [409, 487] width 100 height 14
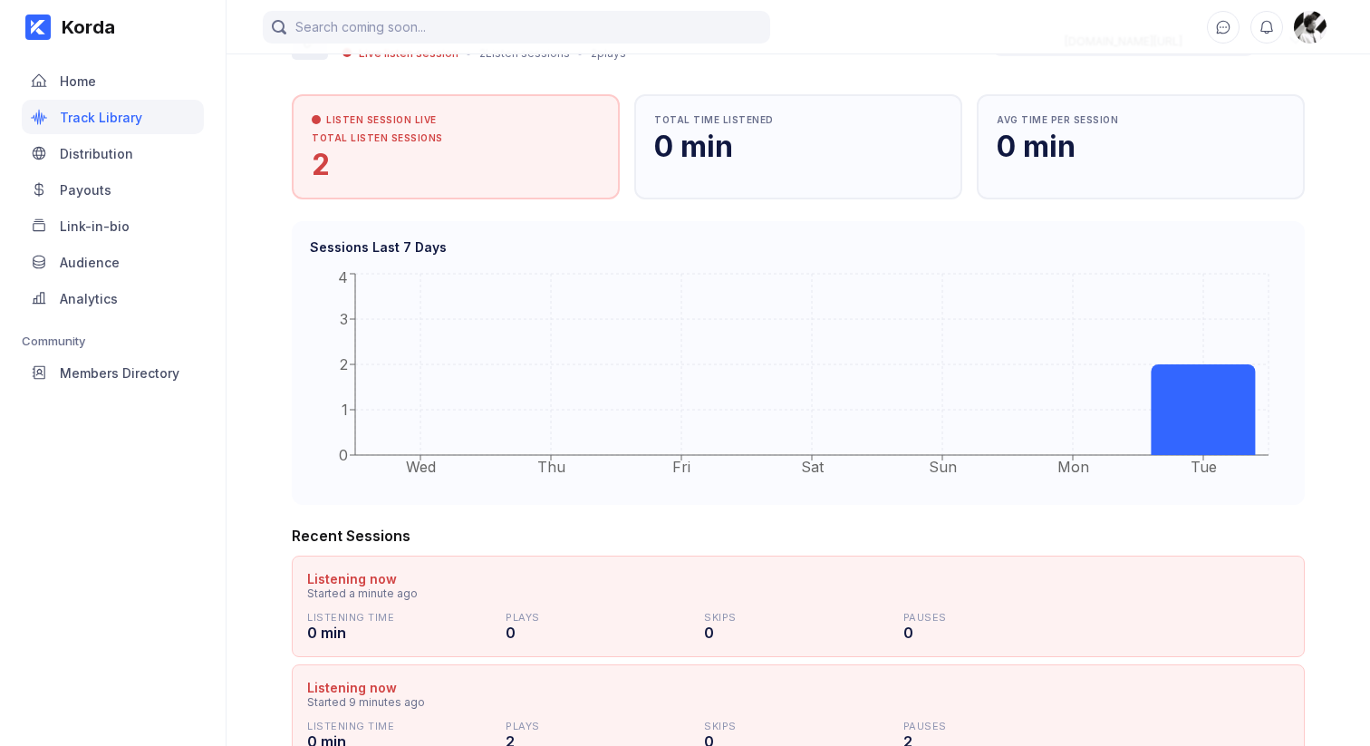
click at [240, 480] on div "Tracks / Fate In Your Hands Fate In Your Hands Listen links + Add New link 💡 Cr…" at bounding box center [799, 201] width 1144 height 1168
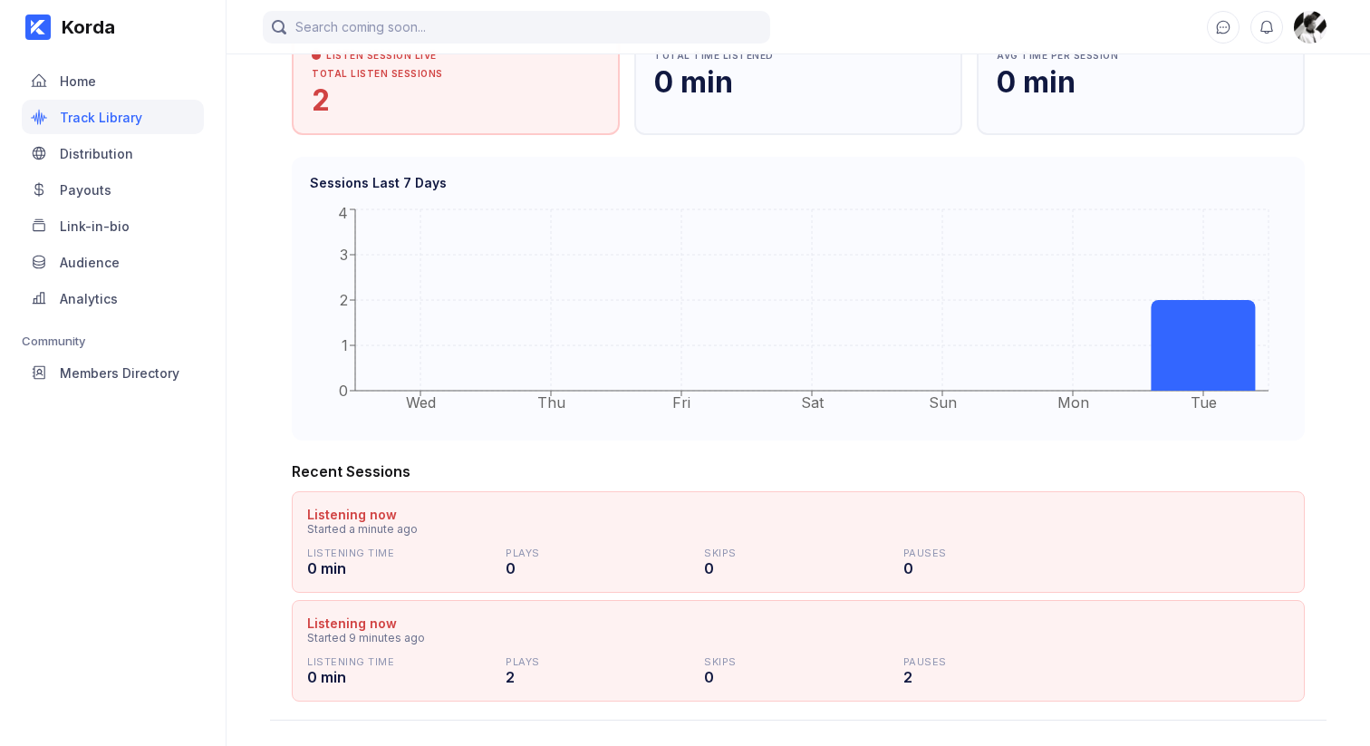
scroll to position [507, 0]
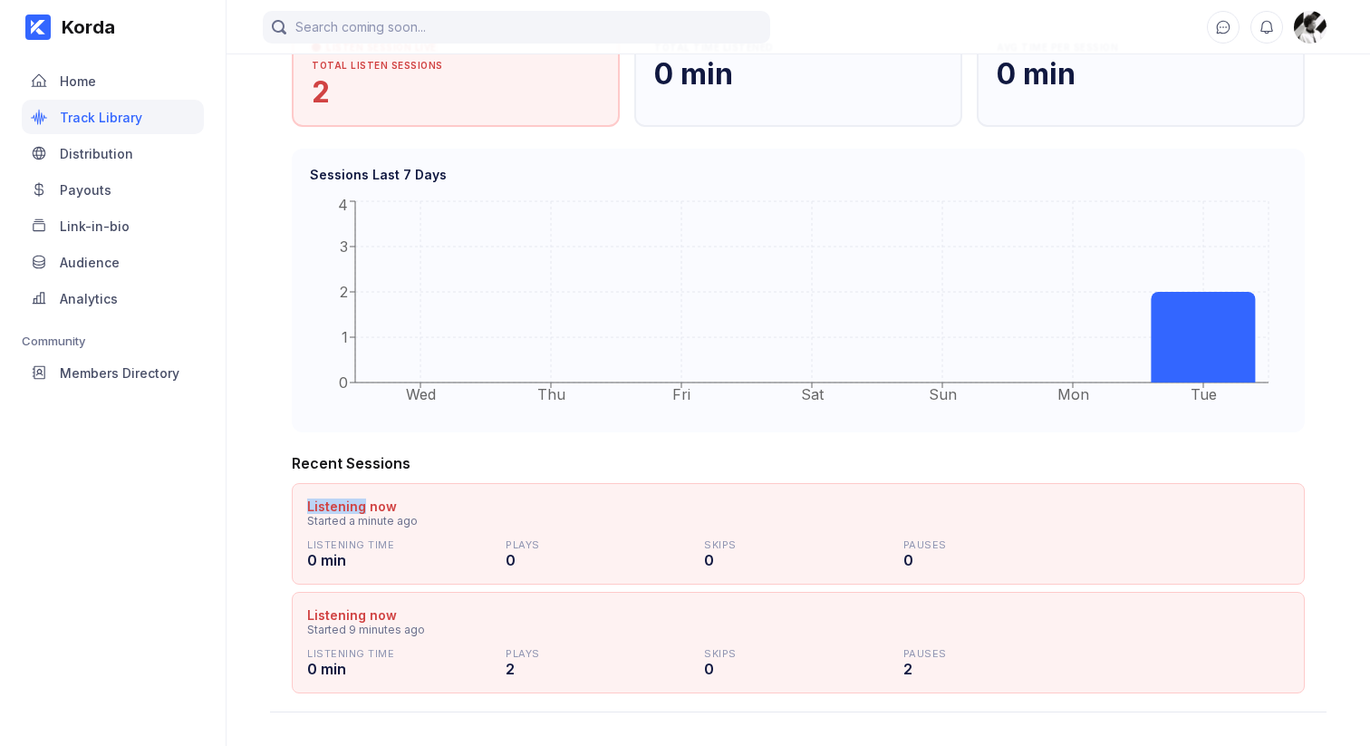
click at [240, 480] on div "Tracks / Fate In Your Hands Fate In Your Hands Listen links + Add New link 💡 Cr…" at bounding box center [799, 128] width 1144 height 1168
click at [195, 613] on div "Korda Home Track Library Distribution Payouts Link-in-bio Audience Analytics Co…" at bounding box center [113, 373] width 227 height 746
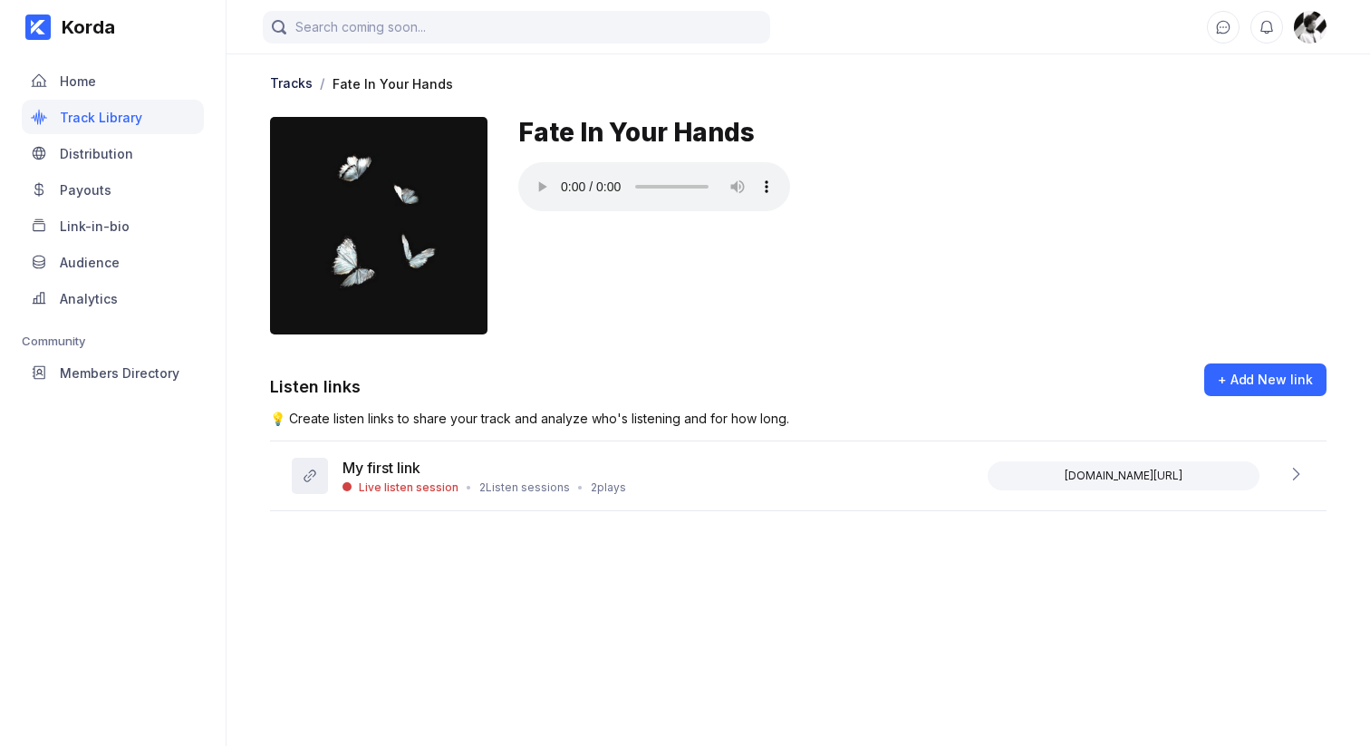
click at [520, 555] on main "Tracks / Fate In Your Hands Fate In Your Hands Listen links + Add New link 💡 Cr…" at bounding box center [799, 355] width 1144 height 710
click at [515, 485] on div "2 Listen sessions" at bounding box center [524, 487] width 91 height 14
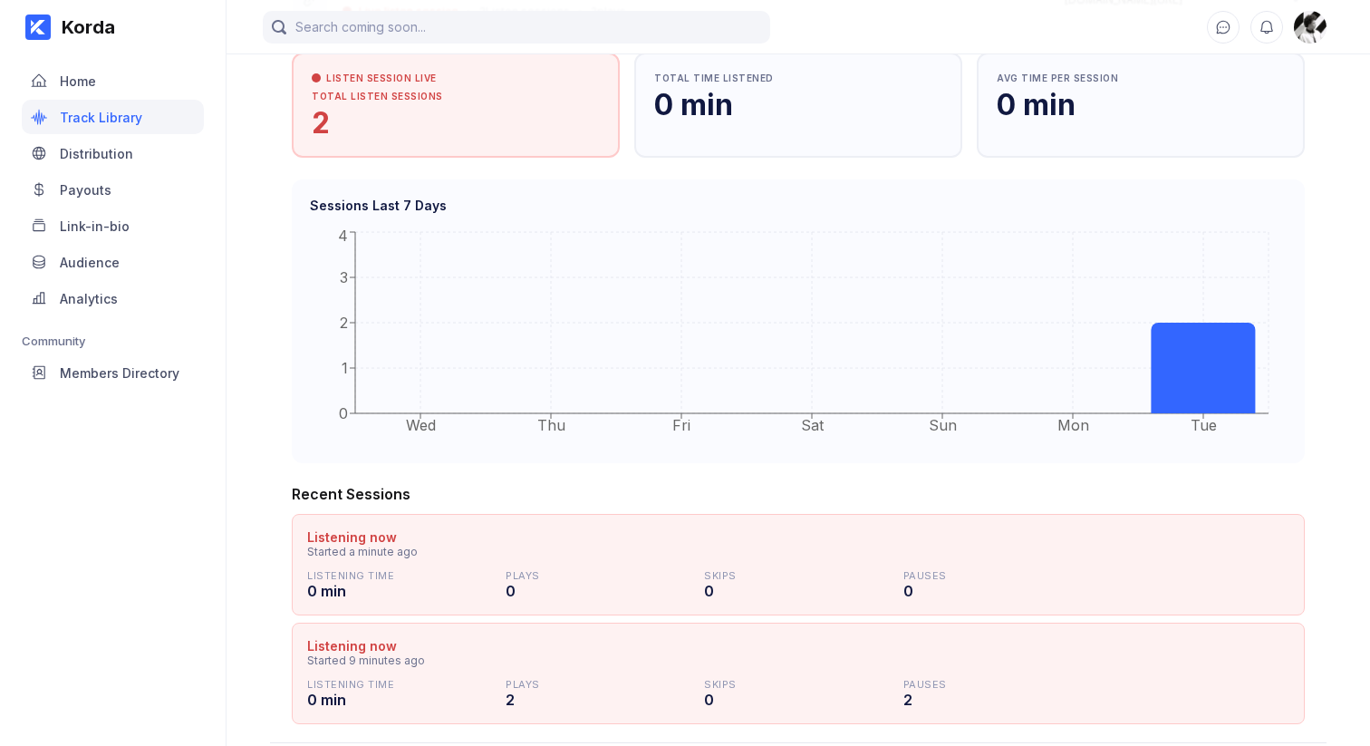
scroll to position [507, 0]
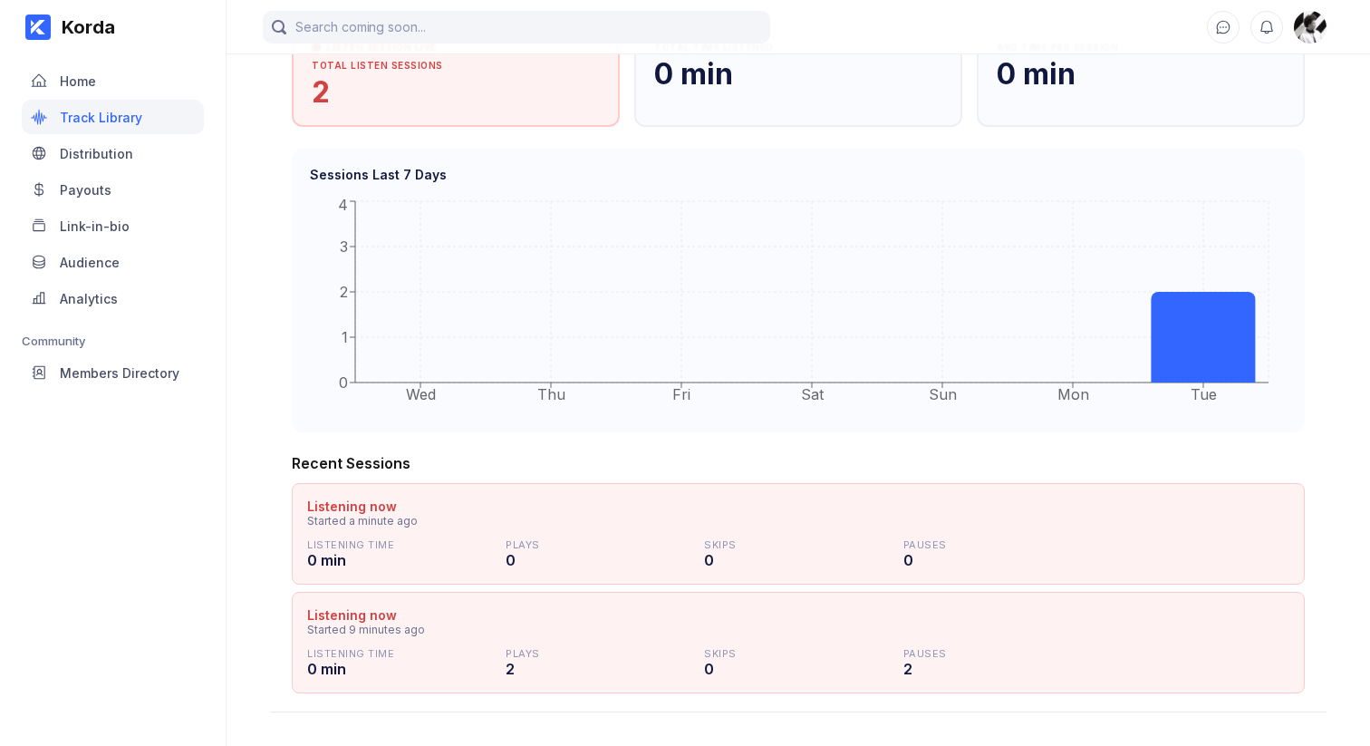
click at [262, 557] on div "Tracks / Fate In Your Hands Fate In Your Hands Listen links + Add New link 💡 Cr…" at bounding box center [799, 128] width 1144 height 1168
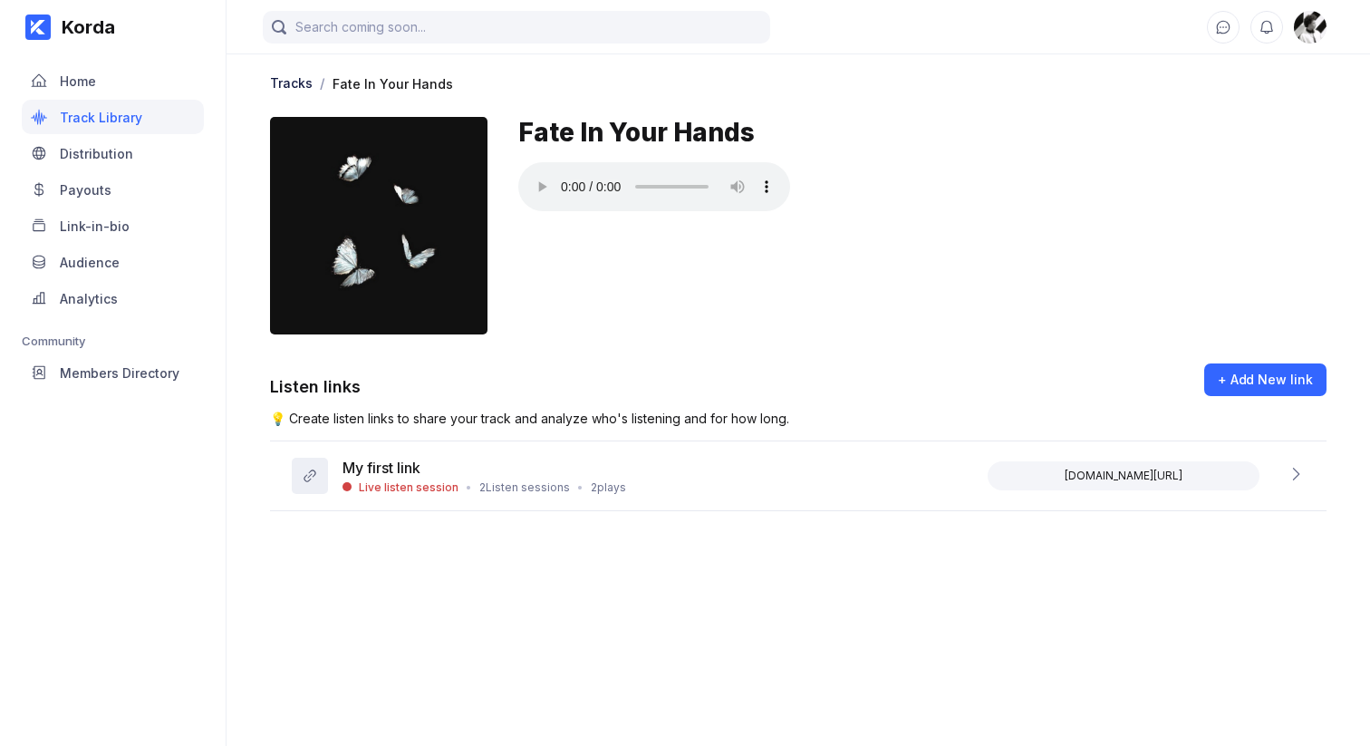
click at [552, 569] on main "Tracks / Fate In Your Hands Fate In Your Hands Listen links + Add New link 💡 Cr…" at bounding box center [799, 355] width 1144 height 710
click at [665, 485] on div "My first link Live listen session • 2 Listen sessions • 2 plays korda.co/listen…" at bounding box center [798, 476] width 1057 height 70
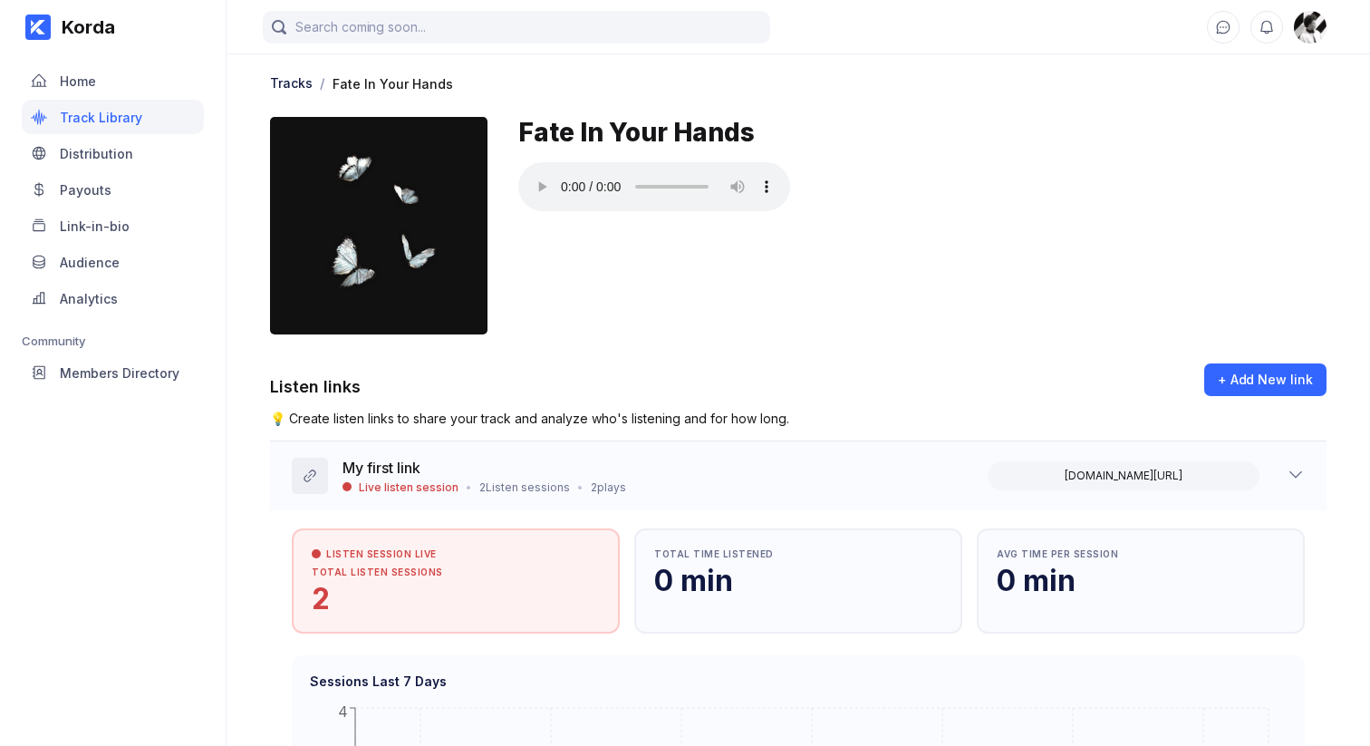
scroll to position [507, 0]
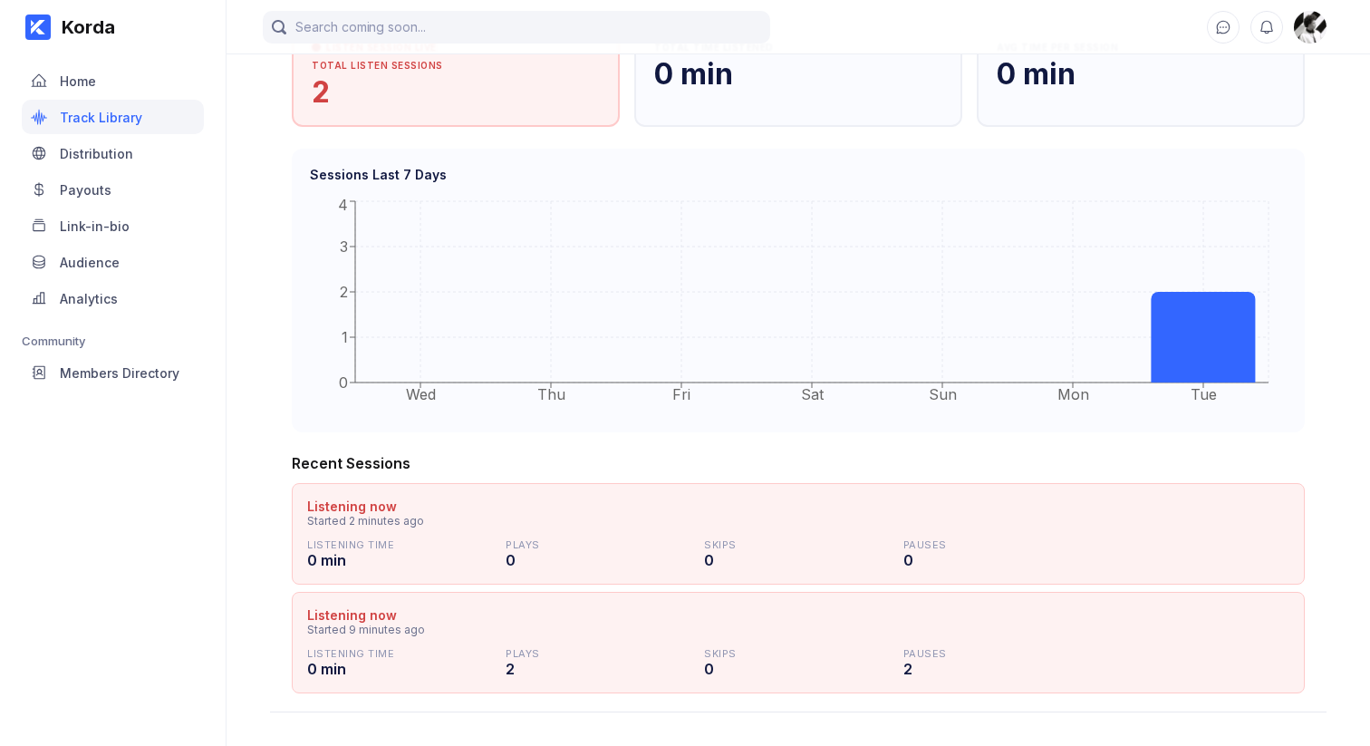
click at [477, 521] on div "Listening now Started 2 minutes ago" at bounding box center [798, 512] width 982 height 29
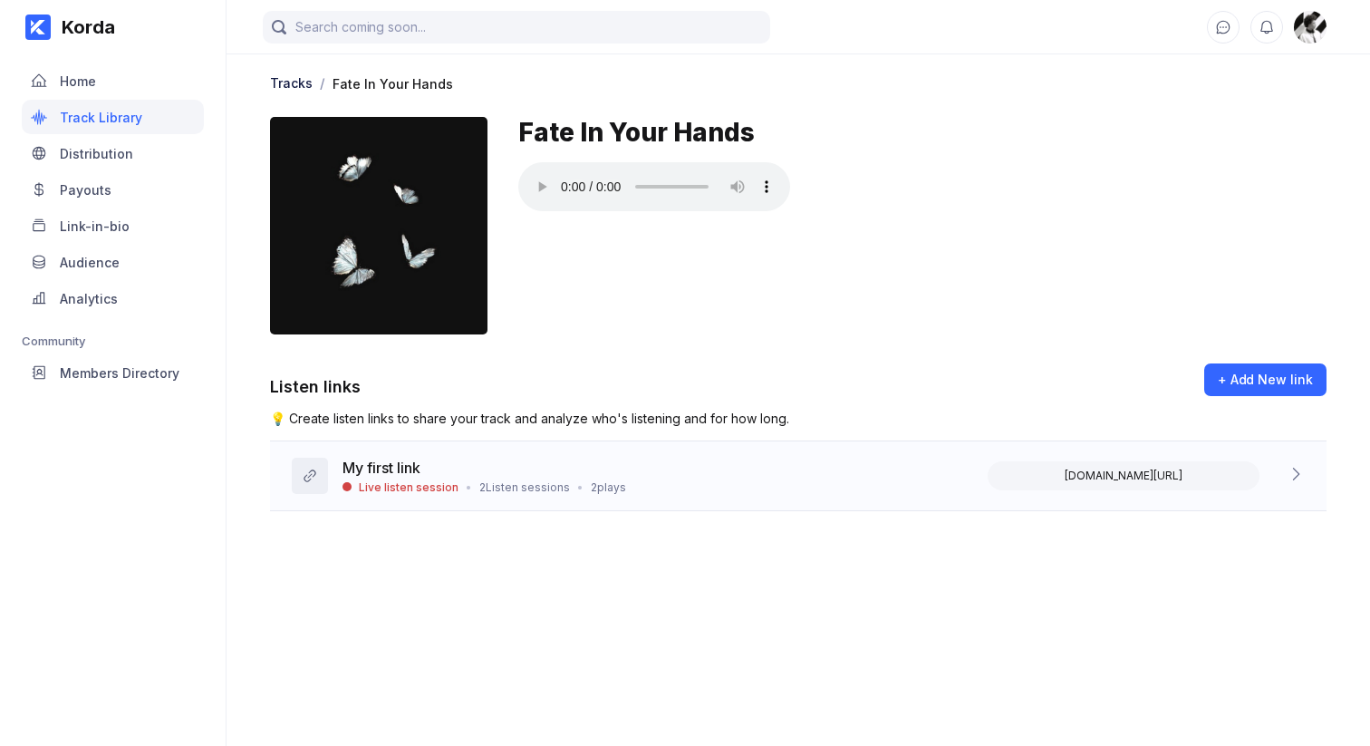
click at [534, 470] on div "My first link" at bounding box center [485, 470] width 284 height 22
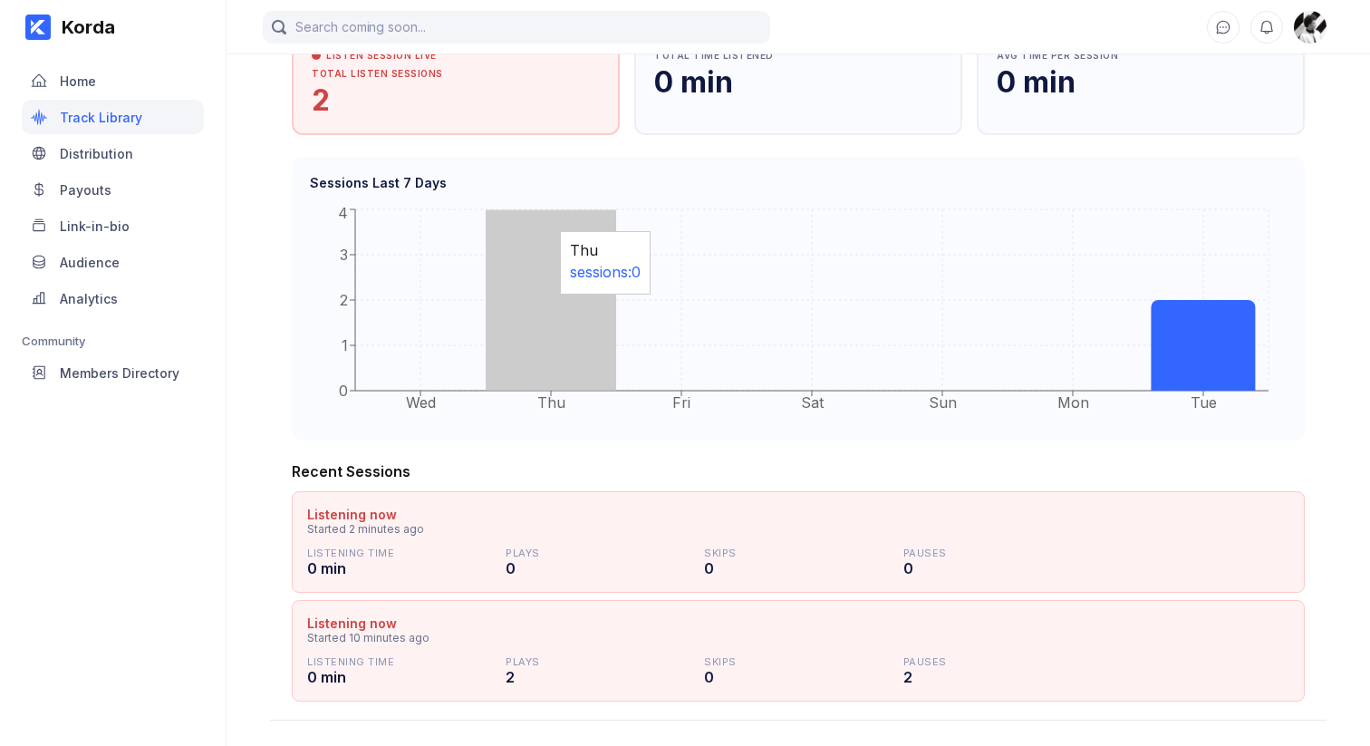
scroll to position [507, 0]
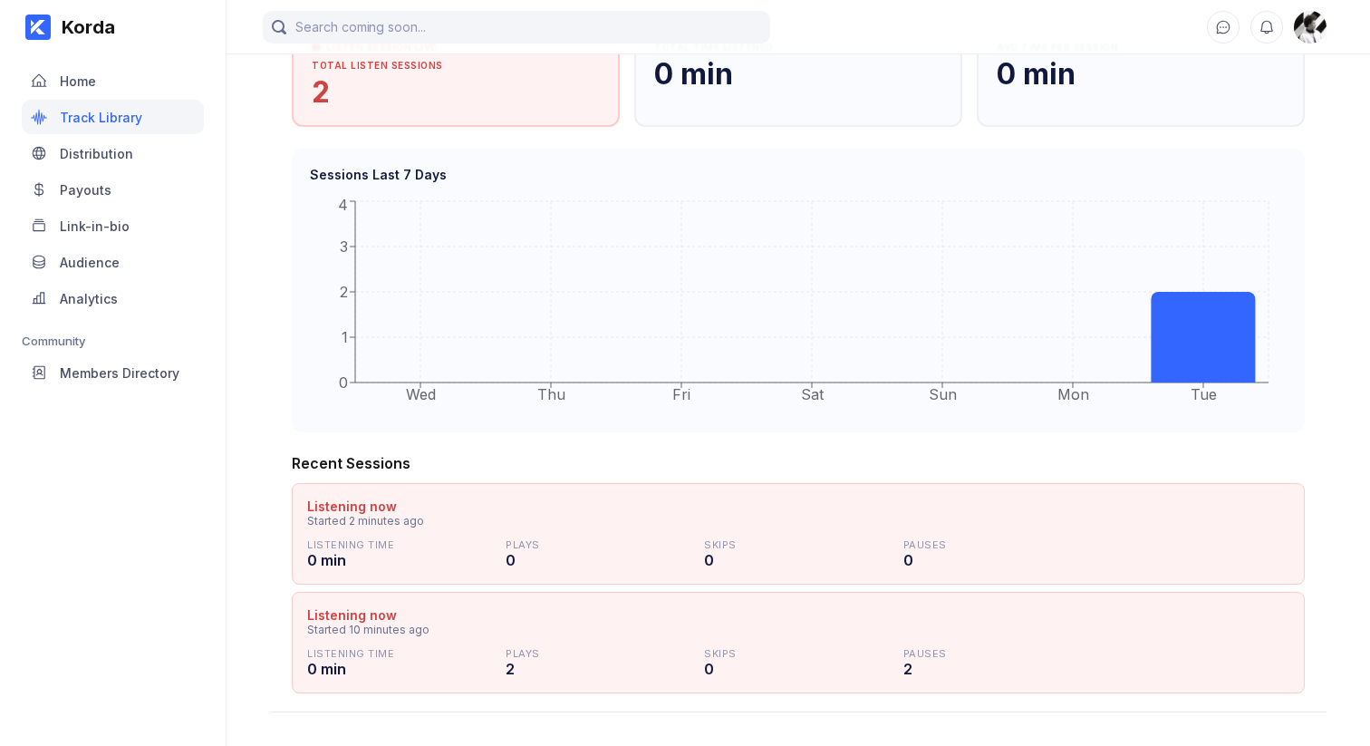
click at [211, 601] on div "Korda Home Track Library Distribution Payouts Link-in-bio Audience Analytics Co…" at bounding box center [113, 373] width 227 height 746
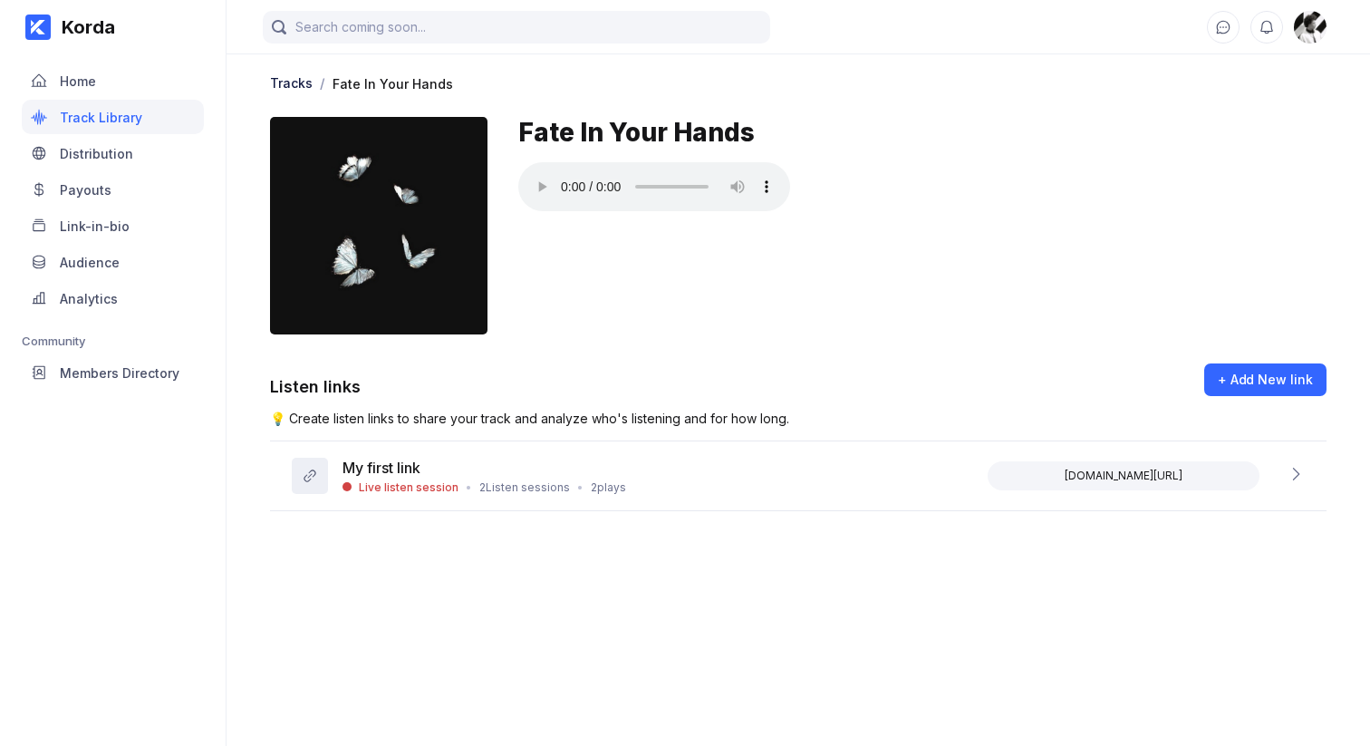
click at [215, 601] on div "Korda Home Track Library Distribution Payouts Link-in-bio Audience Analytics Co…" at bounding box center [113, 373] width 227 height 746
click at [418, 498] on div "My first link Live listen session • 2 Listen sessions • 2 plays korda.co/listen…" at bounding box center [798, 476] width 1057 height 70
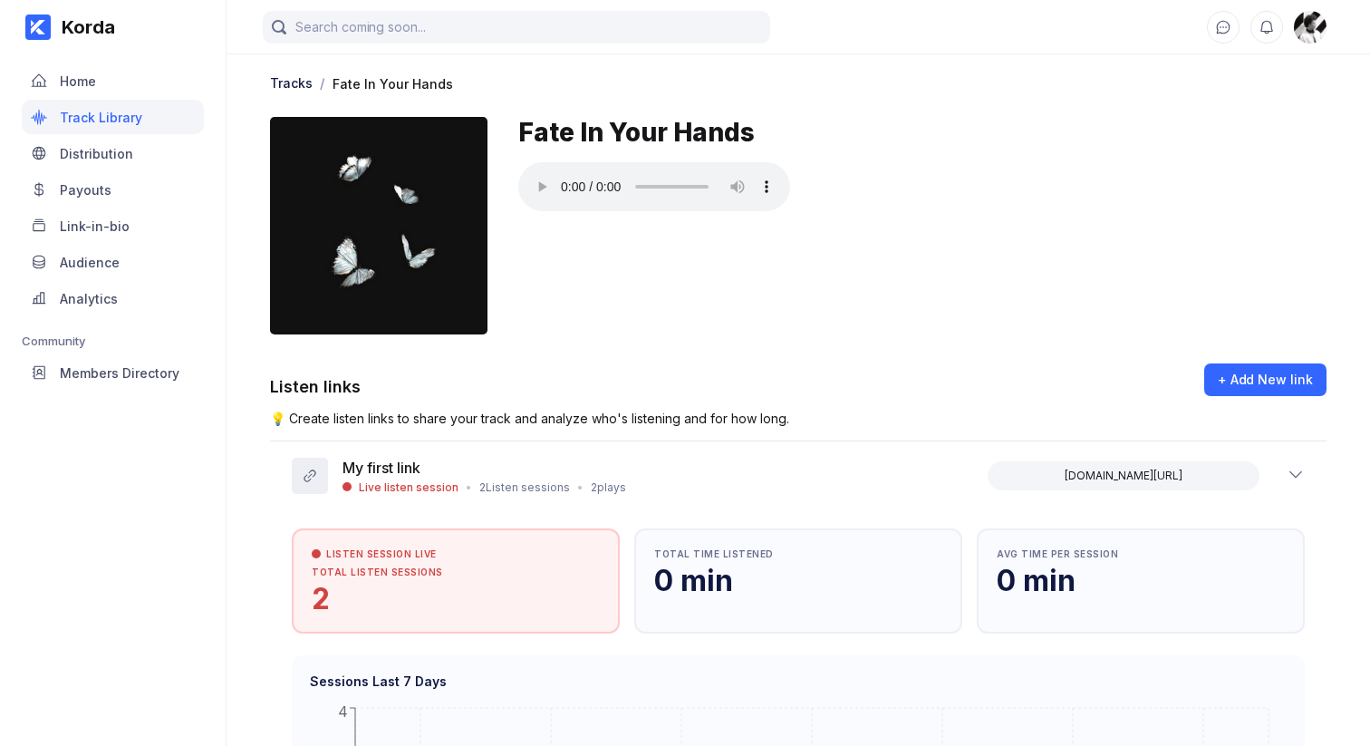
click at [217, 576] on div "Korda Home Track Library Distribution Payouts Link-in-bio Audience Analytics Co…" at bounding box center [113, 373] width 227 height 746
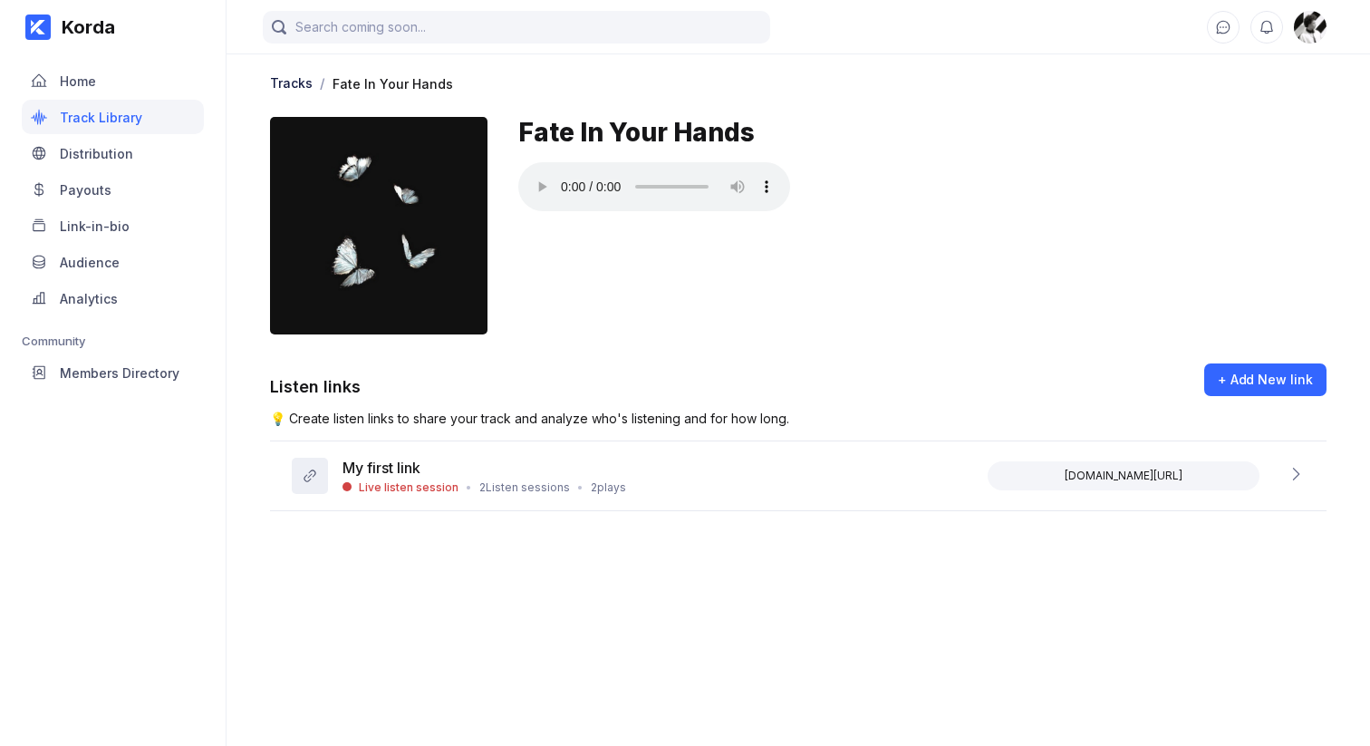
click at [249, 571] on main "Tracks / Fate In Your Hands Fate In Your Hands Listen links + Add New link 💡 Cr…" at bounding box center [799, 355] width 1144 height 710
click at [348, 553] on main "Tracks / Fate In Your Hands Fate In Your Hands Listen links + Add New link 💡 Cr…" at bounding box center [799, 355] width 1144 height 710
click at [469, 457] on div "My first link Live listen session • 2 Listen sessions • 2 plays [DOMAIN_NAME][U…" at bounding box center [798, 476] width 1057 height 70
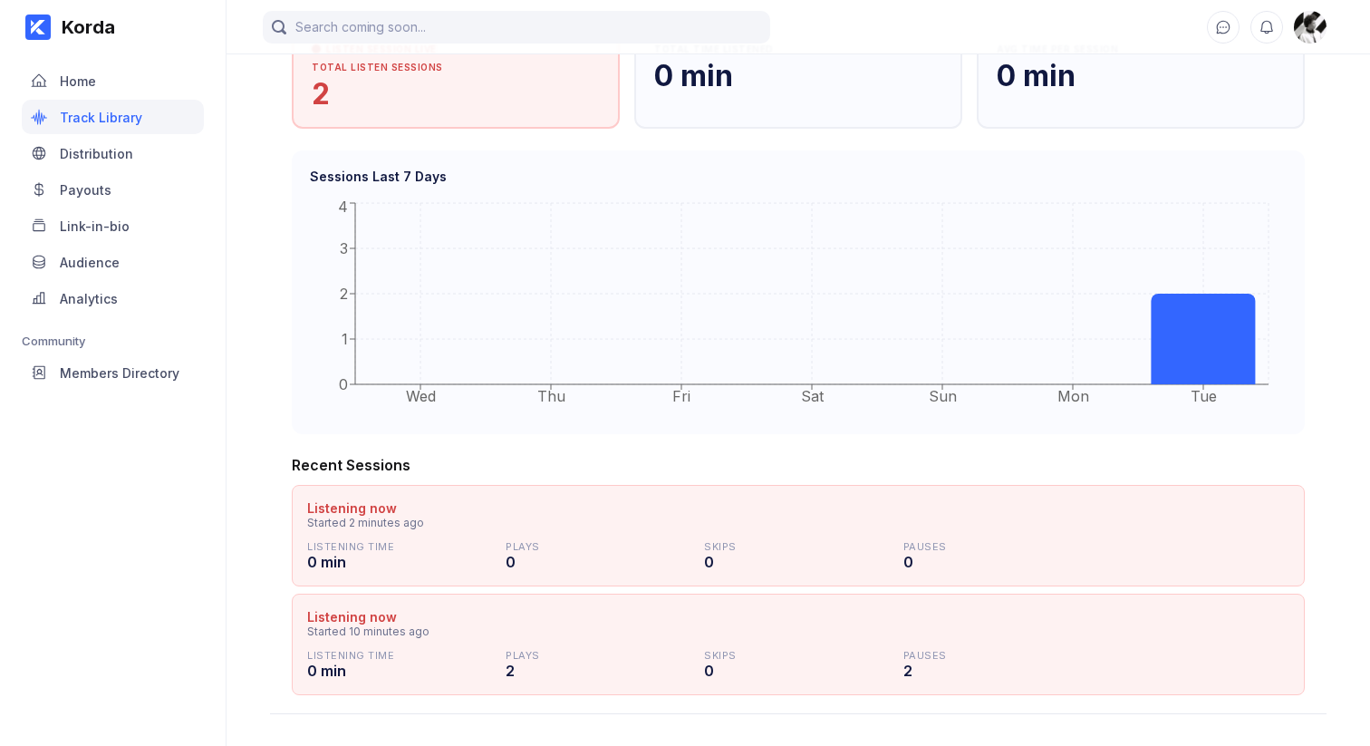
scroll to position [507, 0]
click at [205, 564] on div "Korda Home Track Library Distribution Payouts Link-in-bio Audience Analytics Co…" at bounding box center [113, 373] width 227 height 746
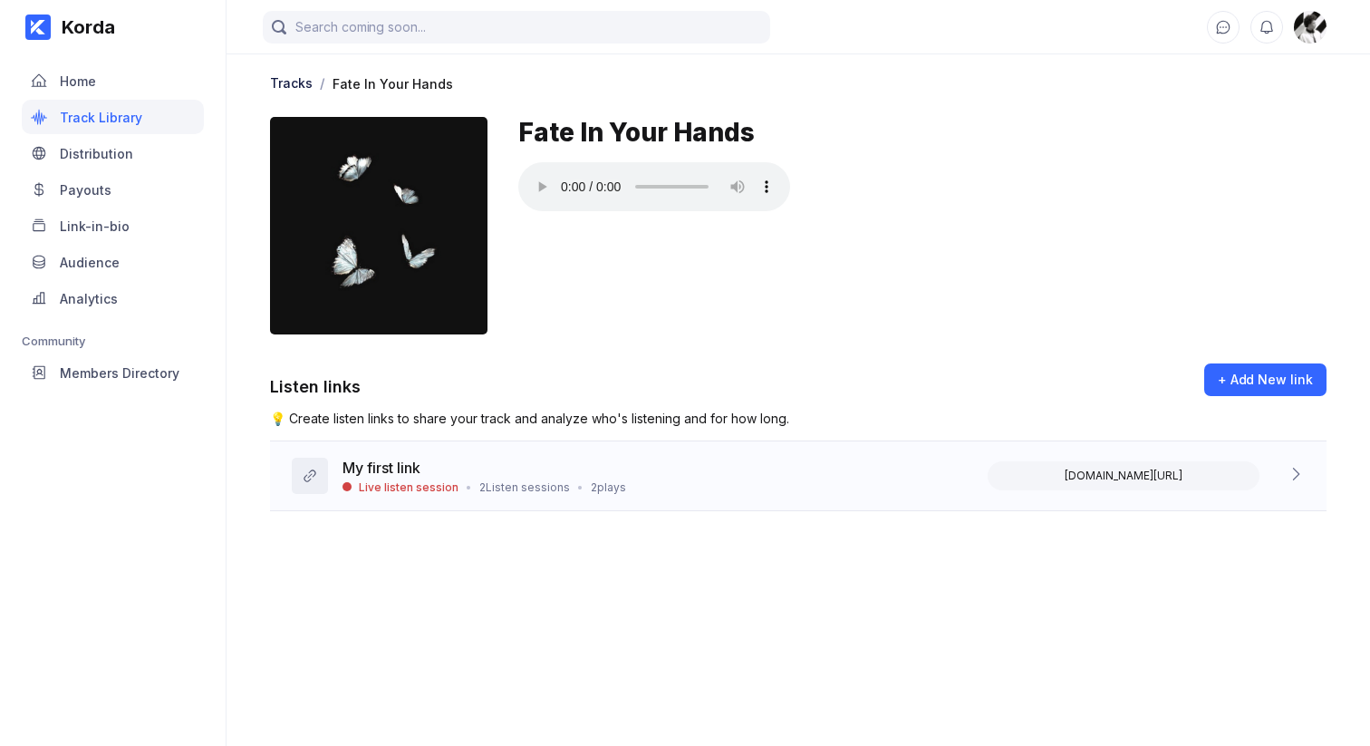
click at [443, 508] on div "My first link Live listen session • 2 Listen sessions • 2 plays [DOMAIN_NAME][U…" at bounding box center [798, 476] width 1057 height 70
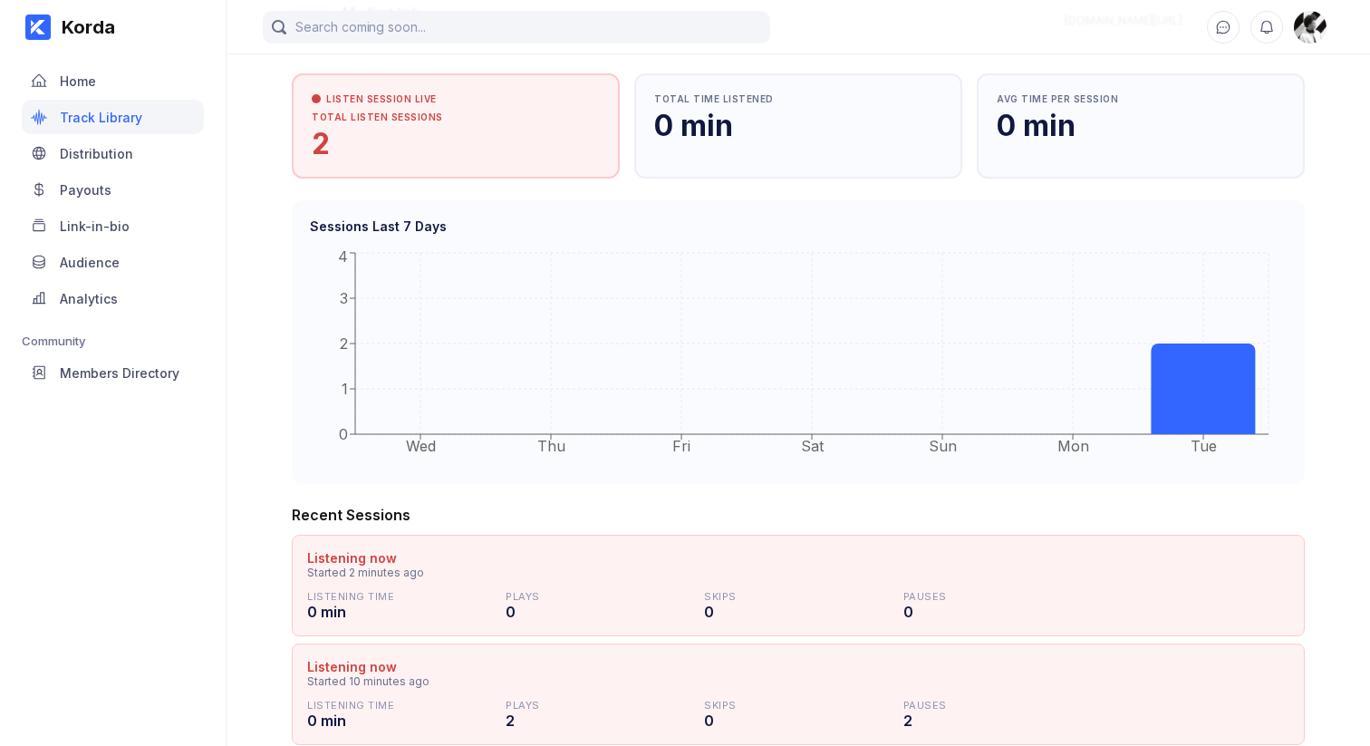
scroll to position [507, 0]
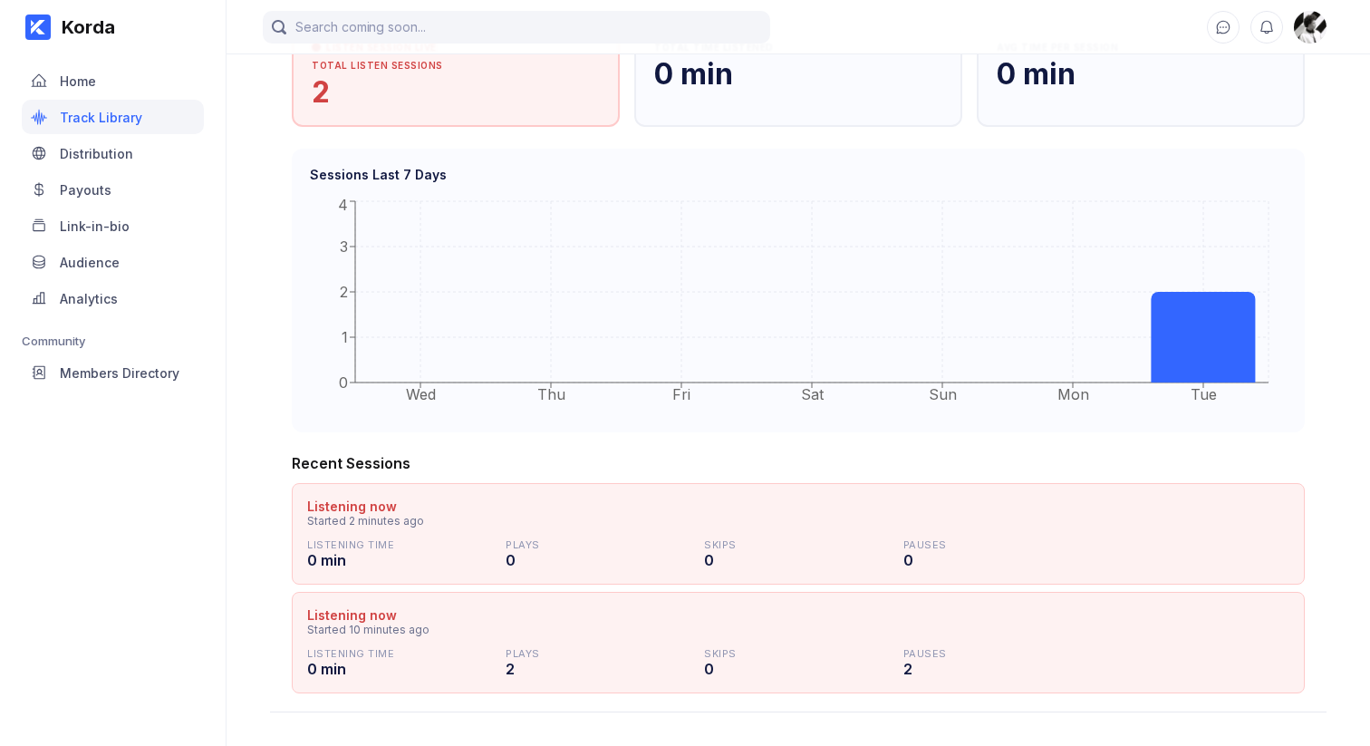
click at [173, 600] on div "Korda Home Track Library Distribution Payouts Link-in-bio Audience Analytics Co…" at bounding box center [113, 373] width 227 height 746
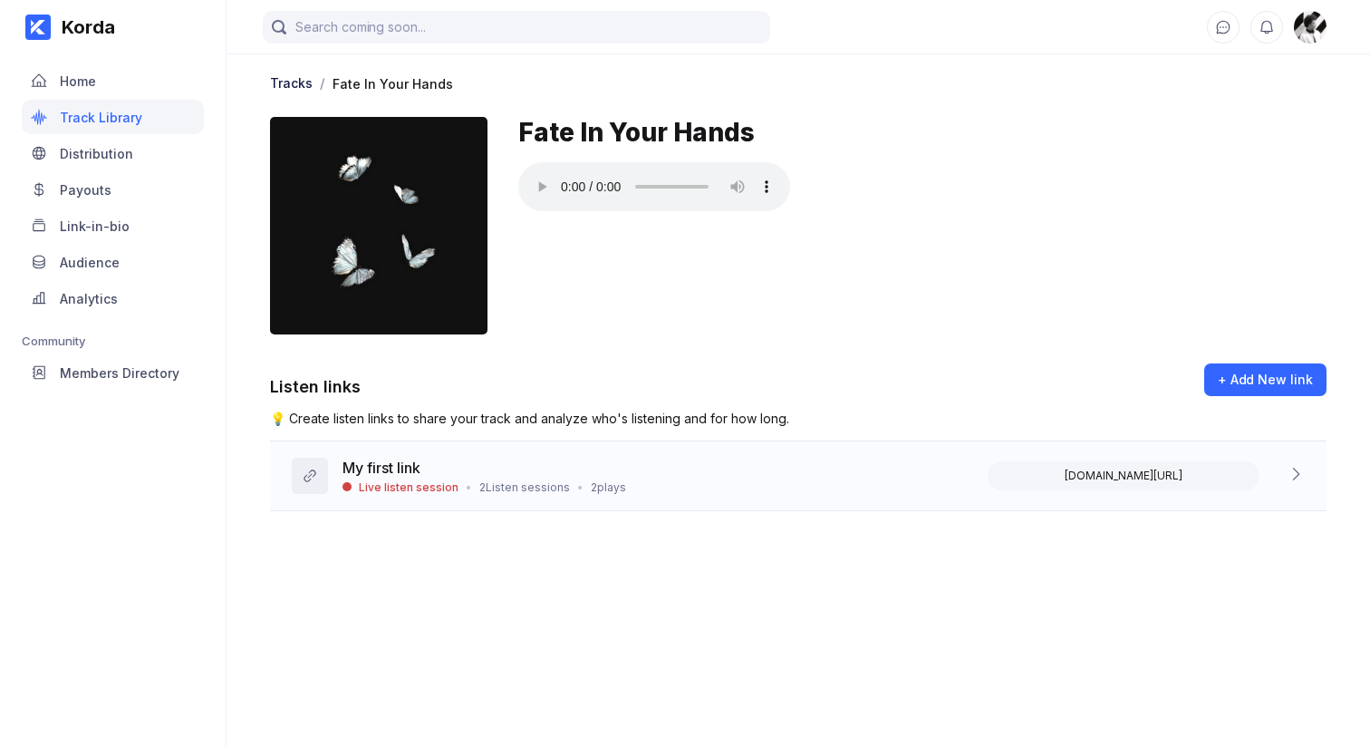
click at [622, 471] on div "My first link Live listen session • 2 Listen sessions • 2 plays [DOMAIN_NAME][U…" at bounding box center [798, 476] width 1057 height 70
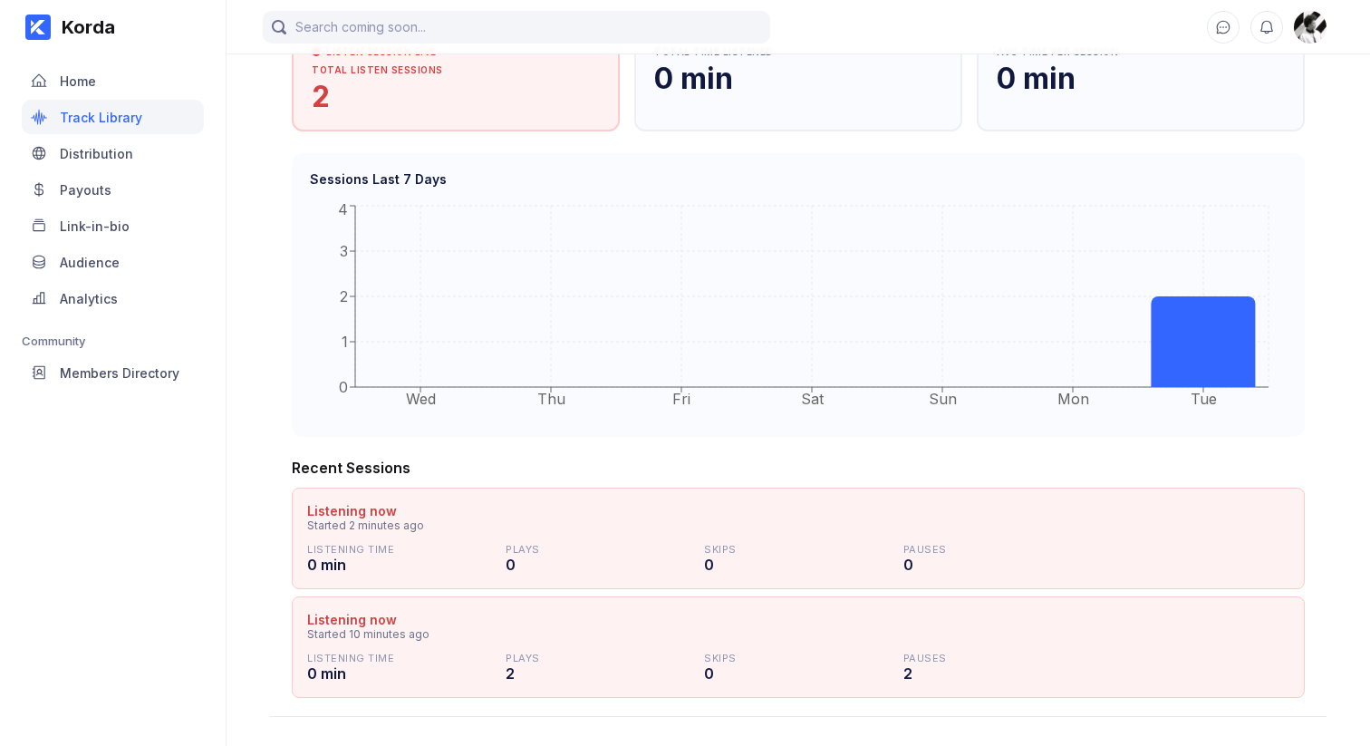
scroll to position [507, 0]
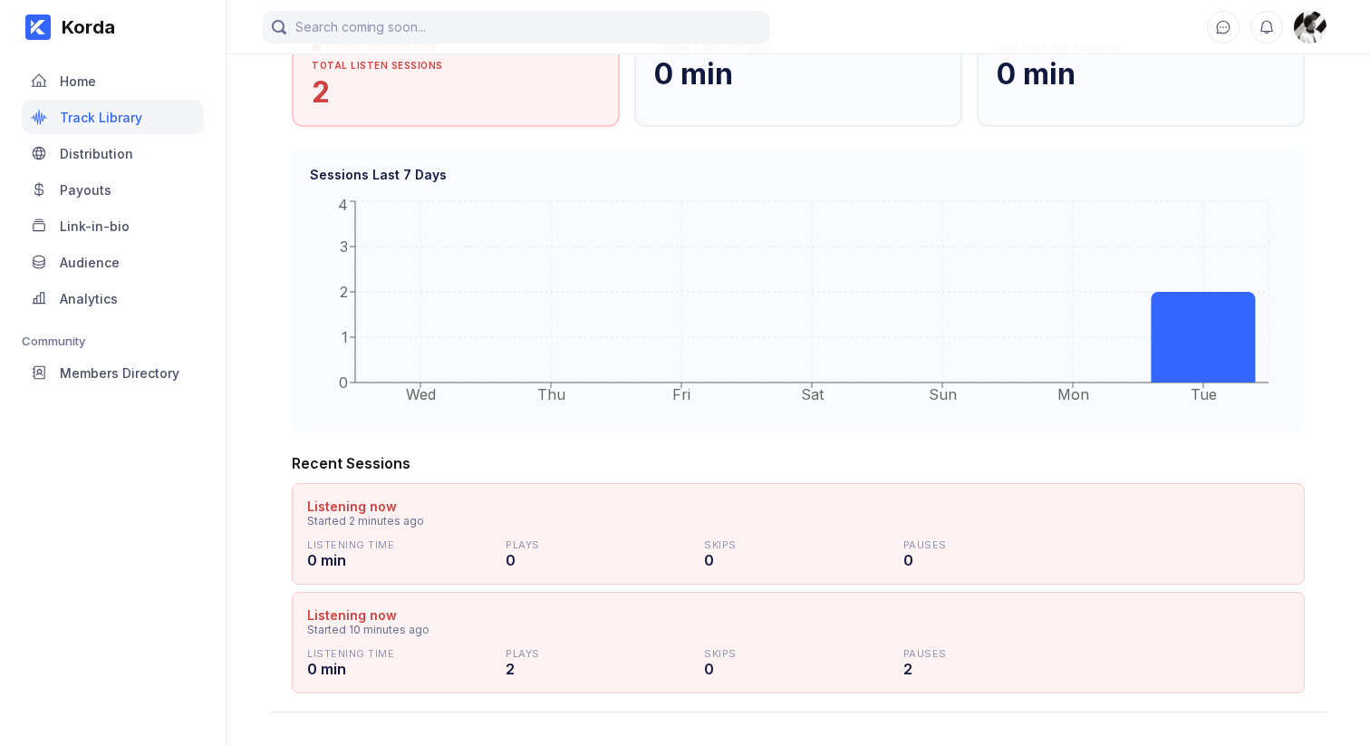
click at [247, 598] on div "Tracks / Fate In Your Hands Fate In Your Hands Listen links + Add New link 💡 Cr…" at bounding box center [799, 128] width 1144 height 1168
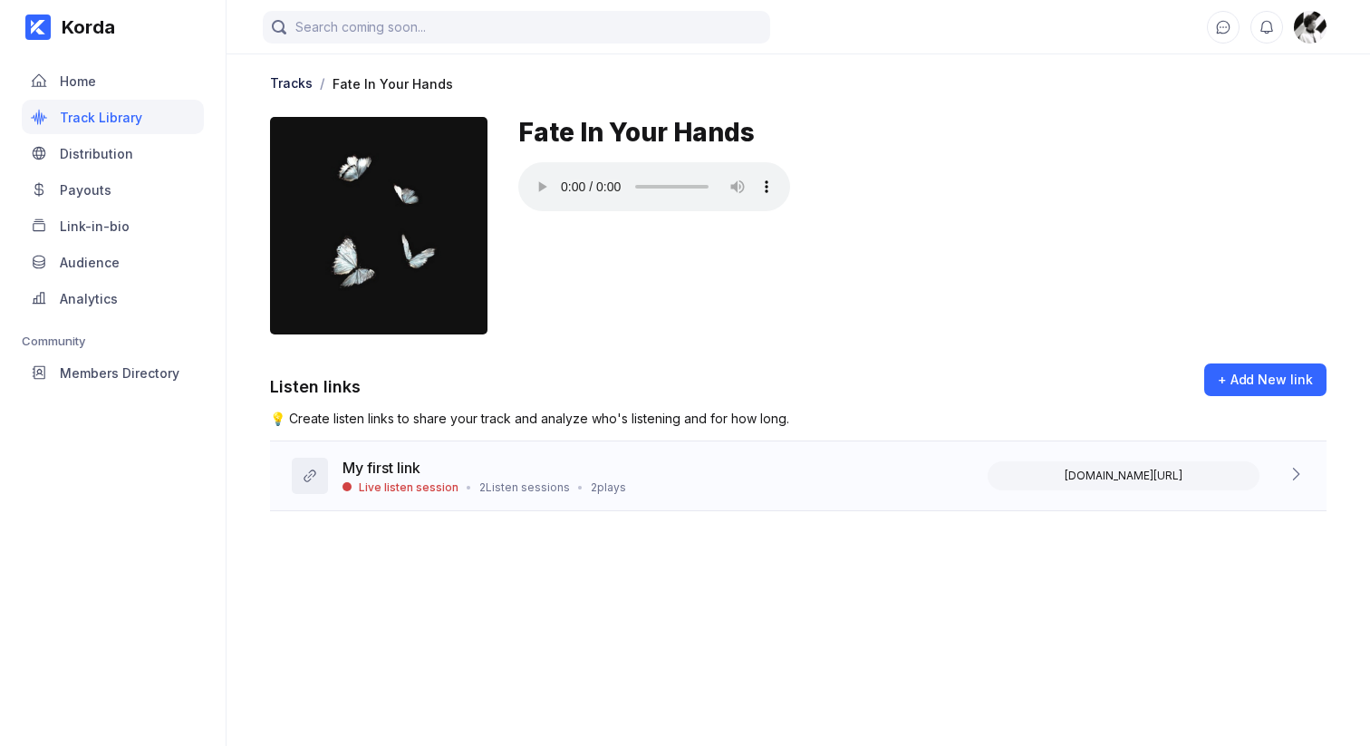
click at [401, 496] on div "My first link Live listen session • 2 Listen sessions • 2 plays [DOMAIN_NAME][U…" at bounding box center [798, 476] width 1057 height 70
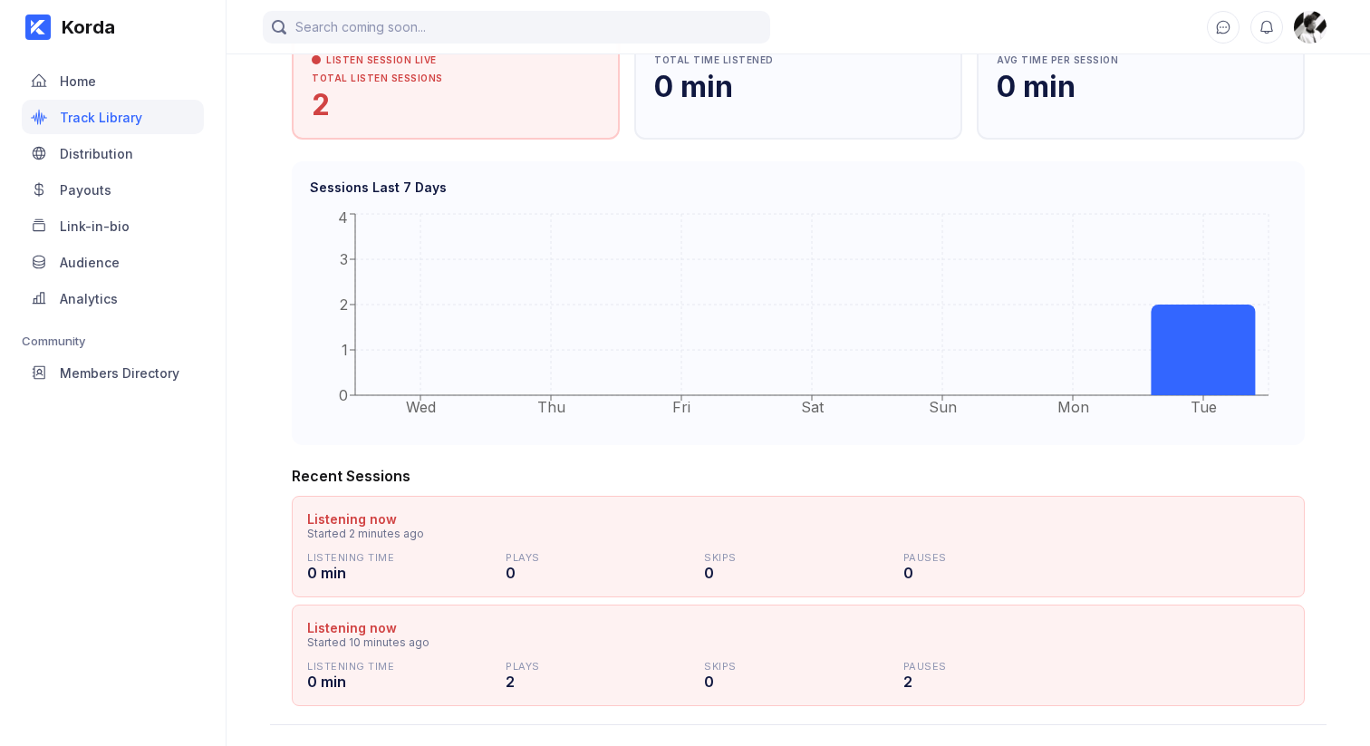
scroll to position [507, 0]
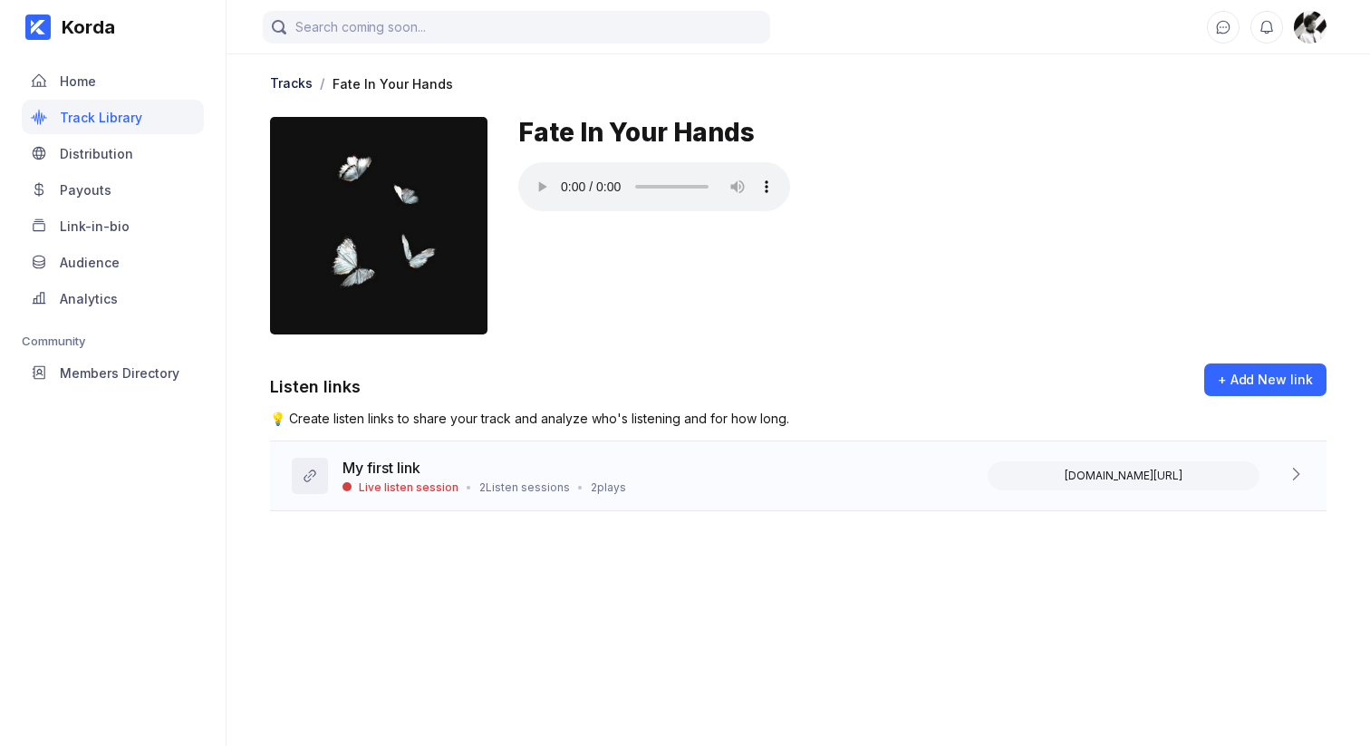
click at [566, 492] on div "Live listen session • 2 Listen sessions • 2 plays" at bounding box center [485, 487] width 284 height 14
click at [107, 606] on div "Korda Home Track Library Distribution Payouts Link-in-bio Audience Analytics Co…" at bounding box center [113, 373] width 227 height 746
click at [674, 672] on main "Tracks / Fate In Your Hands Fate In Your Hands Listen links + Add New link 💡 Cr…" at bounding box center [799, 355] width 1144 height 710
click at [658, 570] on main "Tracks / Fate In Your Hands Fate In Your Hands Listen links + Add New link 💡 Cr…" at bounding box center [799, 355] width 1144 height 710
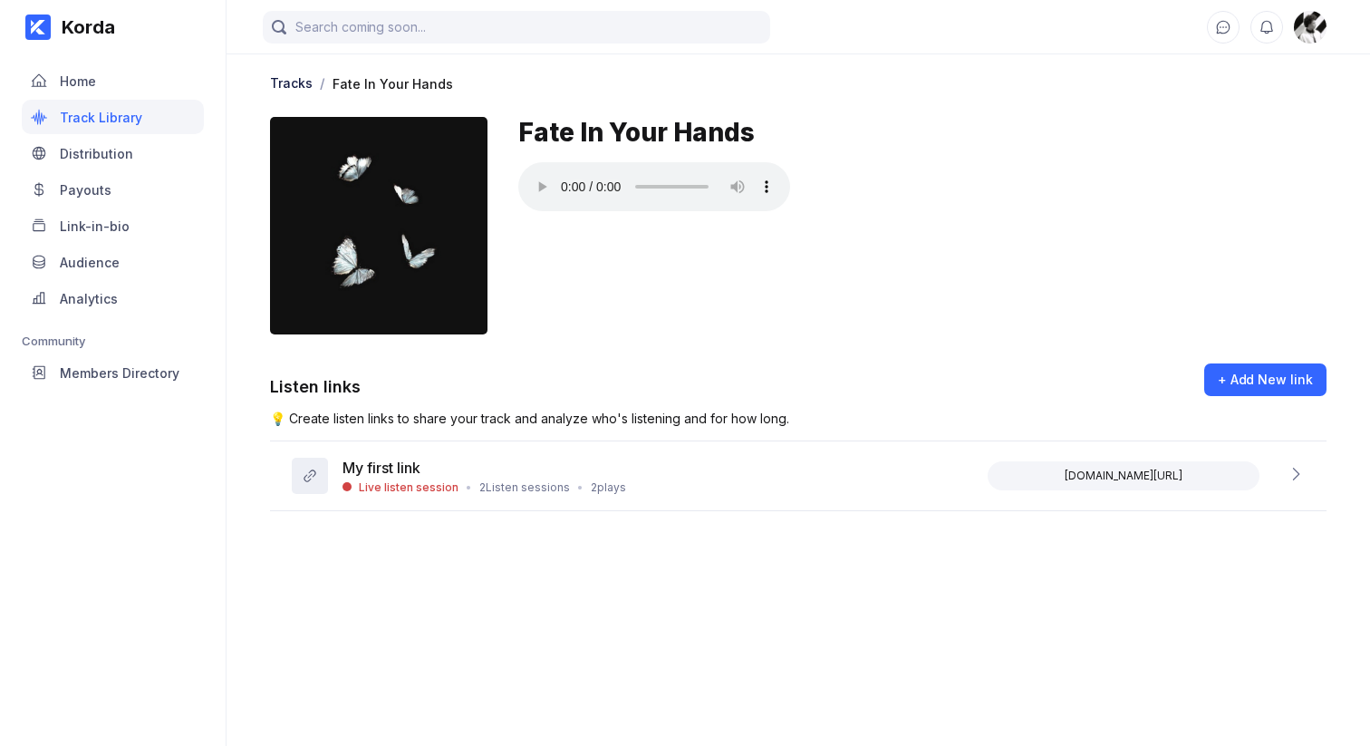
click at [656, 562] on main "Tracks / Fate In Your Hands Fate In Your Hands Listen links + Add New link 💡 Cr…" at bounding box center [799, 355] width 1144 height 710
click at [651, 485] on div "My first link Live listen session • 2 Listen sessions • 2 plays [DOMAIN_NAME][U…" at bounding box center [798, 476] width 1057 height 70
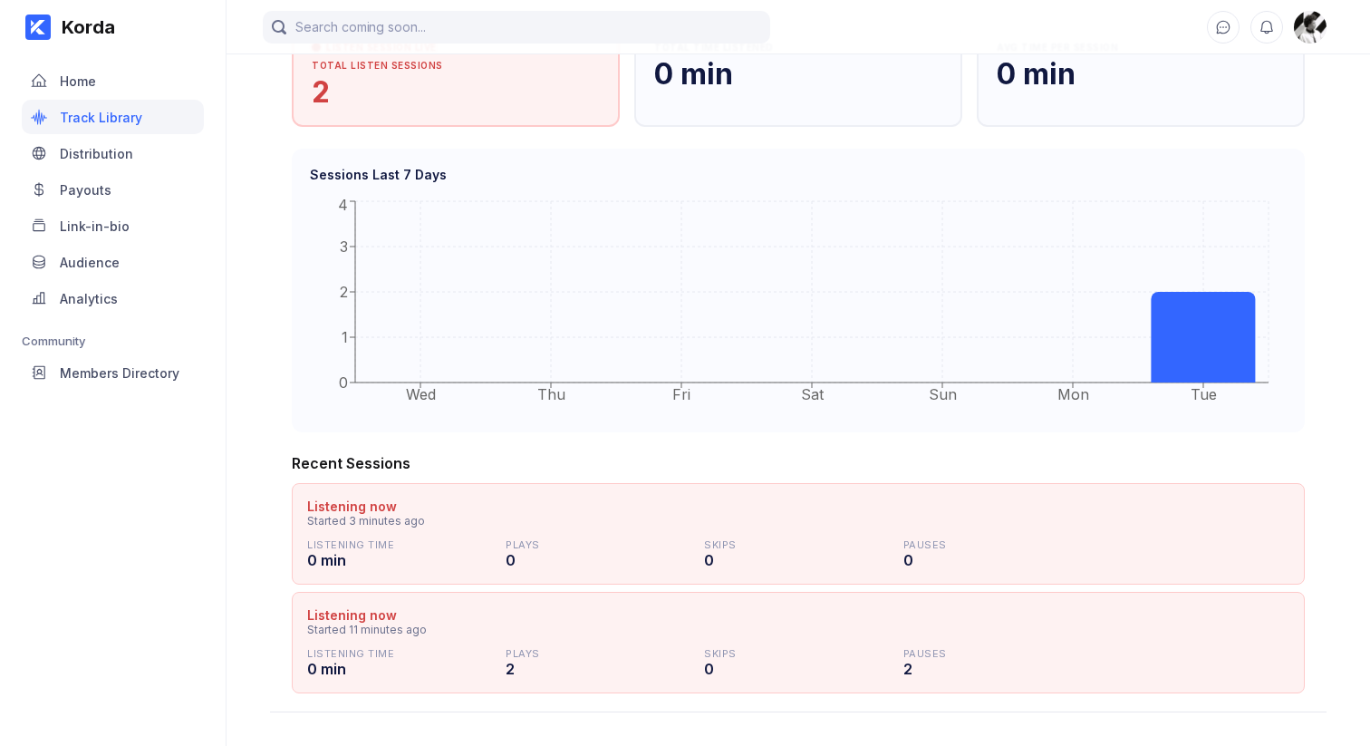
scroll to position [20, 0]
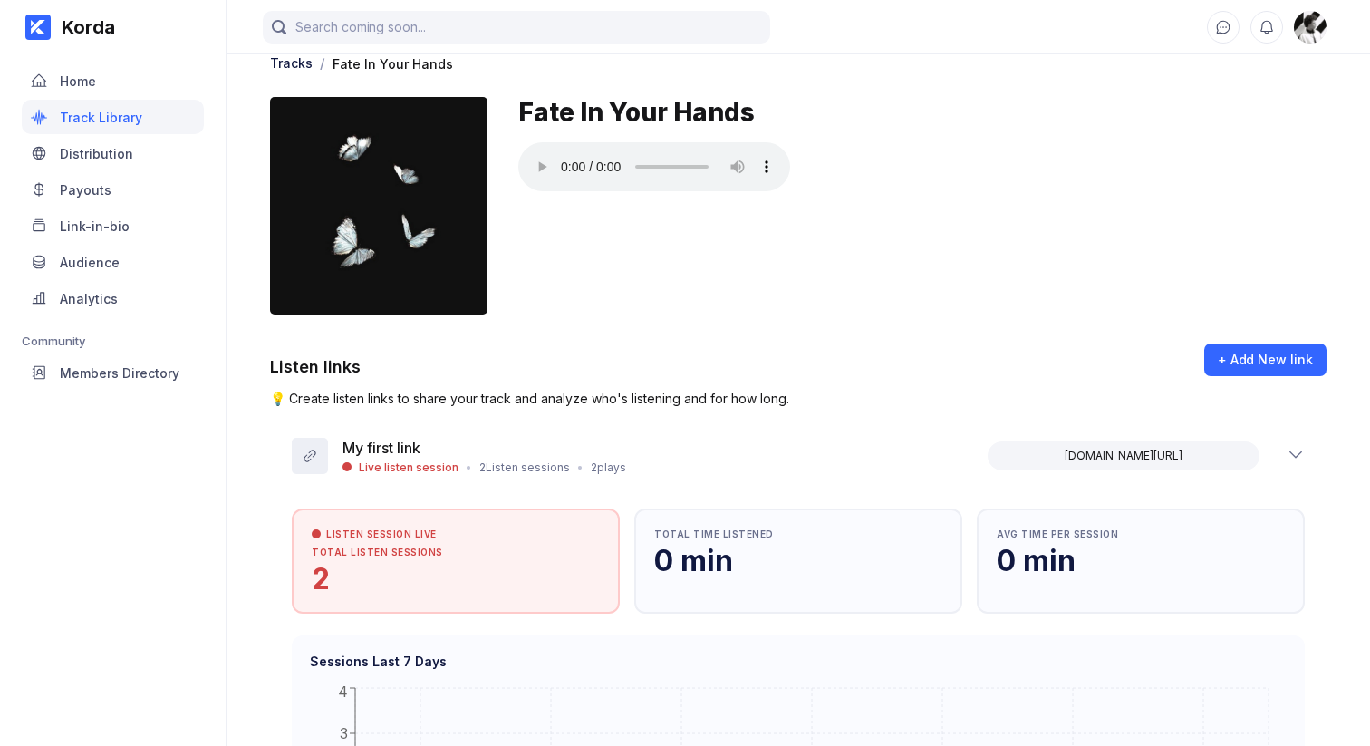
click at [151, 685] on div "Korda Home Track Library Distribution Payouts Link-in-bio Audience Analytics Co…" at bounding box center [113, 373] width 227 height 746
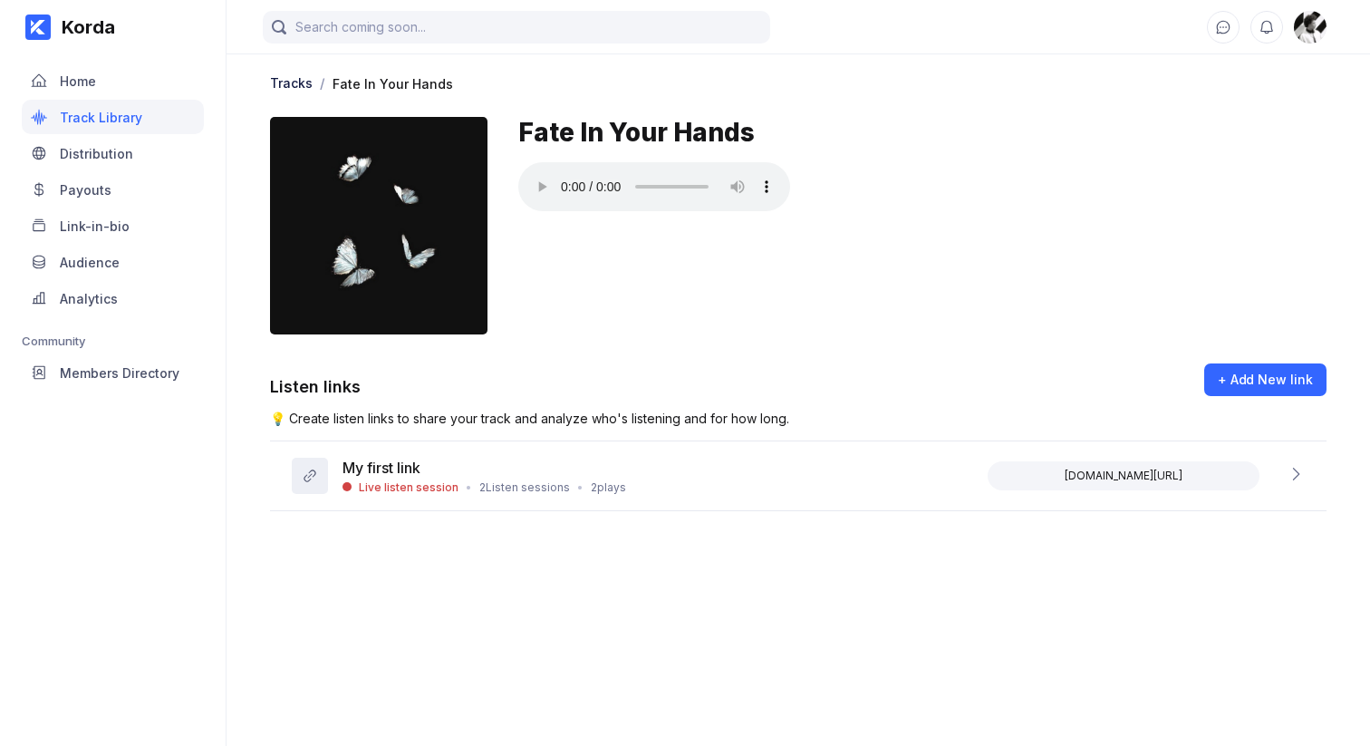
click at [246, 607] on main "Tracks / Fate In Your Hands Fate In Your Hands Listen links + Add New link 💡 Cr…" at bounding box center [799, 355] width 1144 height 710
click at [1270, 370] on button "+ Add New link" at bounding box center [1265, 379] width 122 height 33
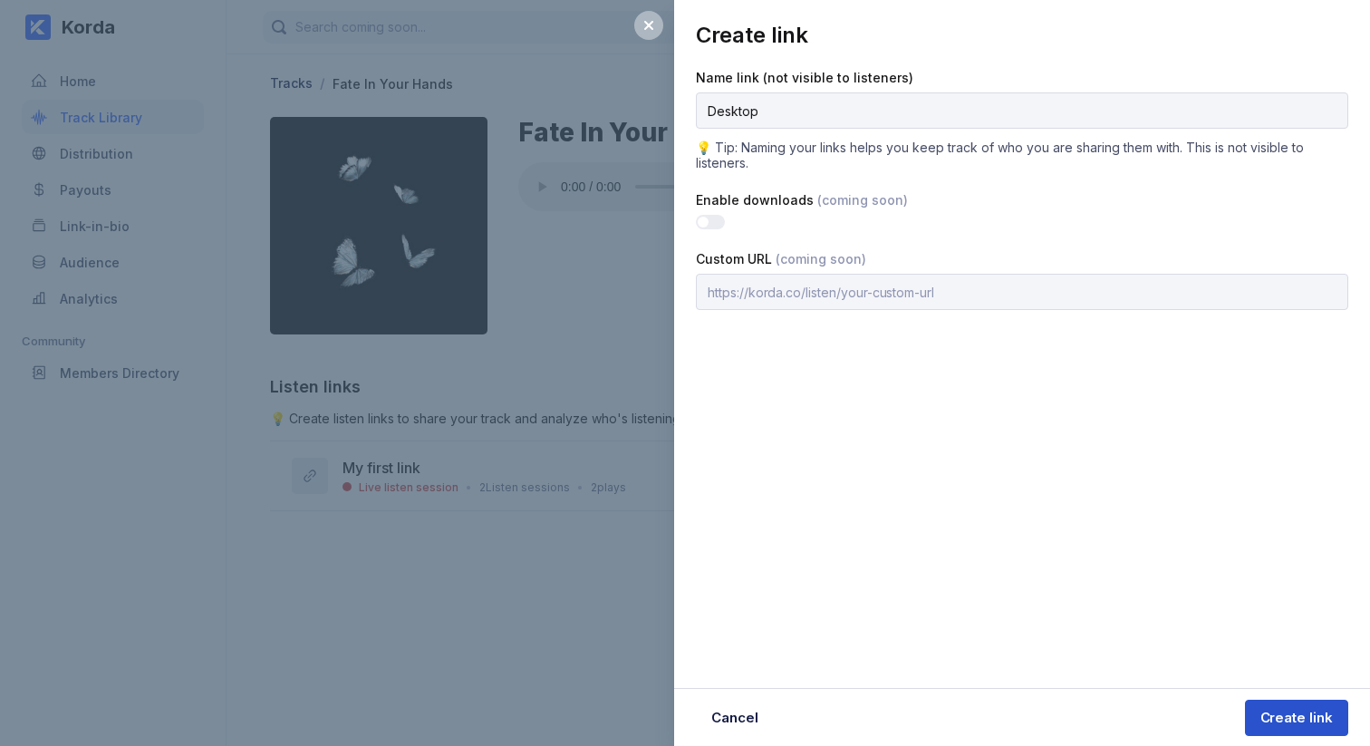
type input "Desktop"
click at [1289, 716] on div "Create link" at bounding box center [1297, 718] width 73 height 18
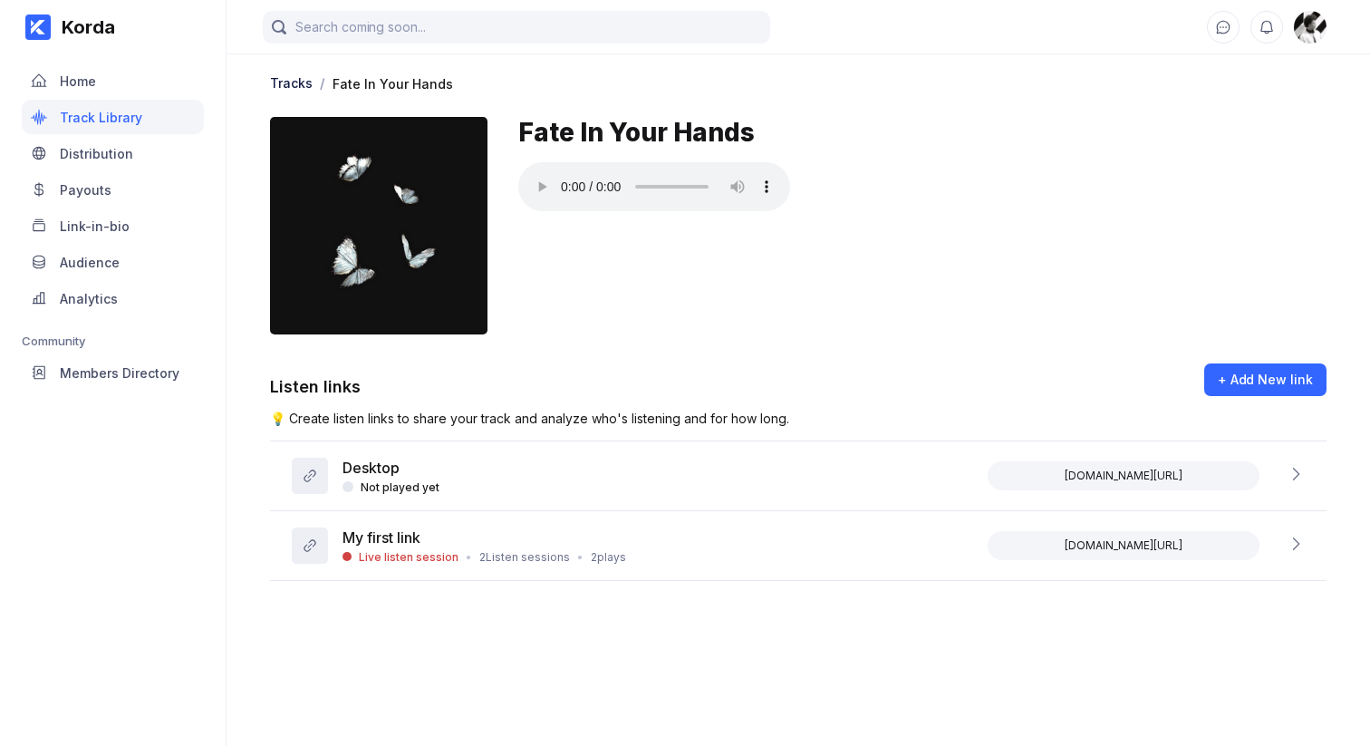
click at [632, 662] on main "Tracks / Fate In Your Hands Fate In Your Hands Listen links + Add New link 💡 Cr…" at bounding box center [799, 355] width 1144 height 710
click at [1029, 477] on button "Copy to clipboard" at bounding box center [1124, 475] width 272 height 29
click at [728, 556] on div "My first link Live listen session • 2 Listen sessions • 2 plays korda.co/listen…" at bounding box center [798, 546] width 1057 height 70
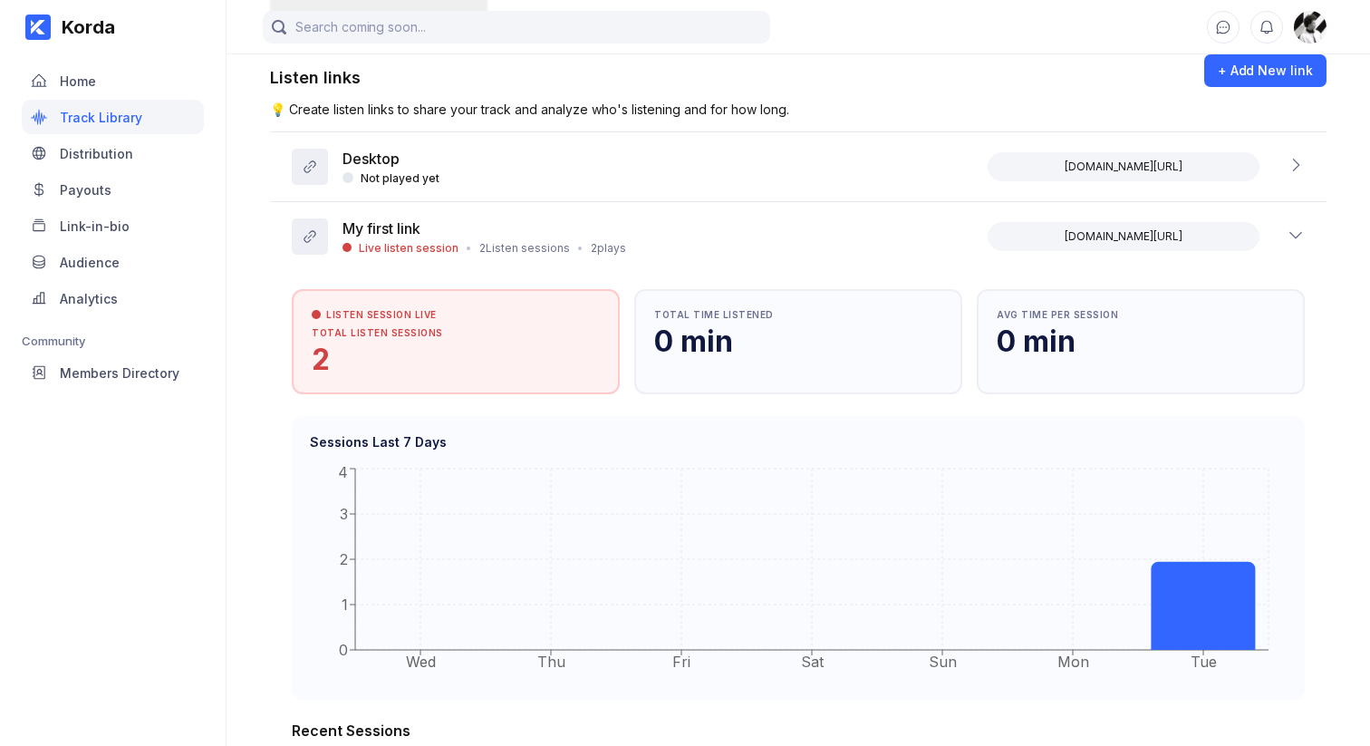
scroll to position [375, 0]
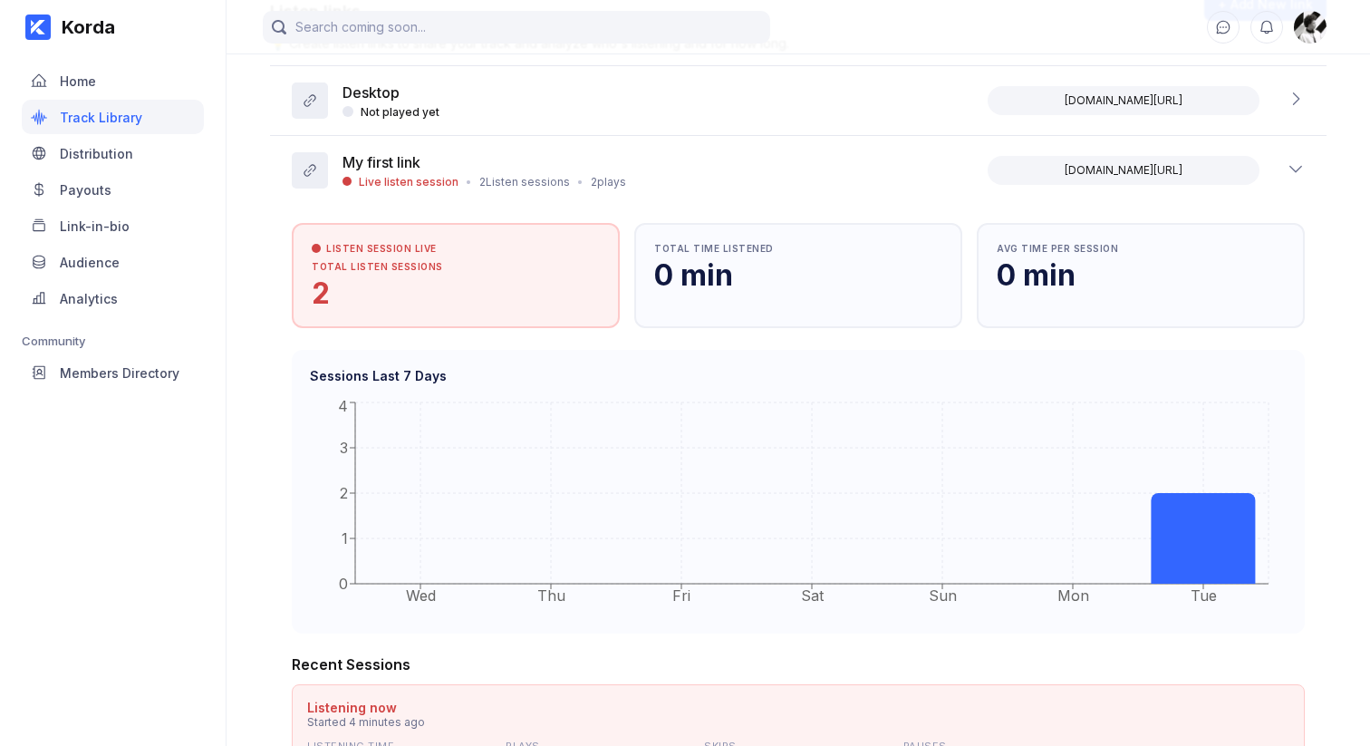
click at [150, 560] on div "Korda Home Track Library Distribution Payouts Link-in-bio Audience Analytics Co…" at bounding box center [113, 373] width 227 height 746
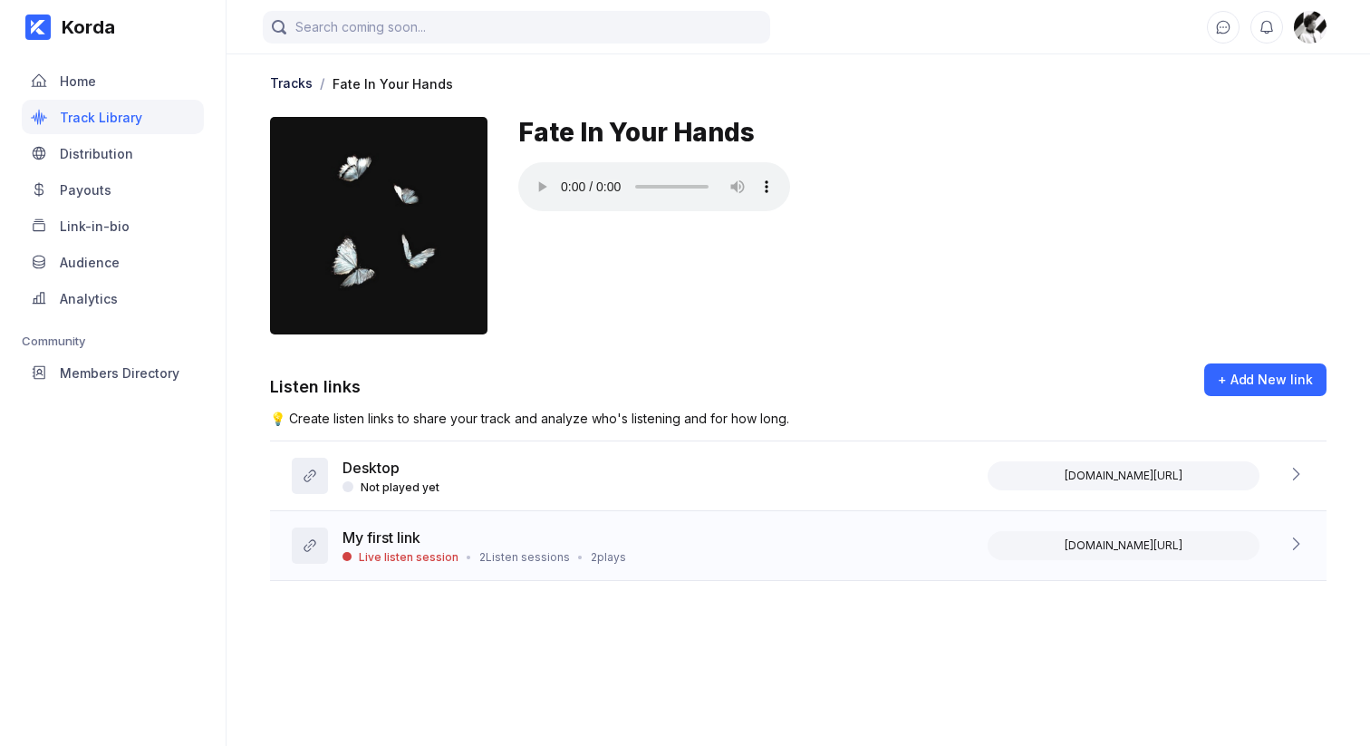
click at [501, 557] on div "2 Listen sessions" at bounding box center [524, 557] width 91 height 14
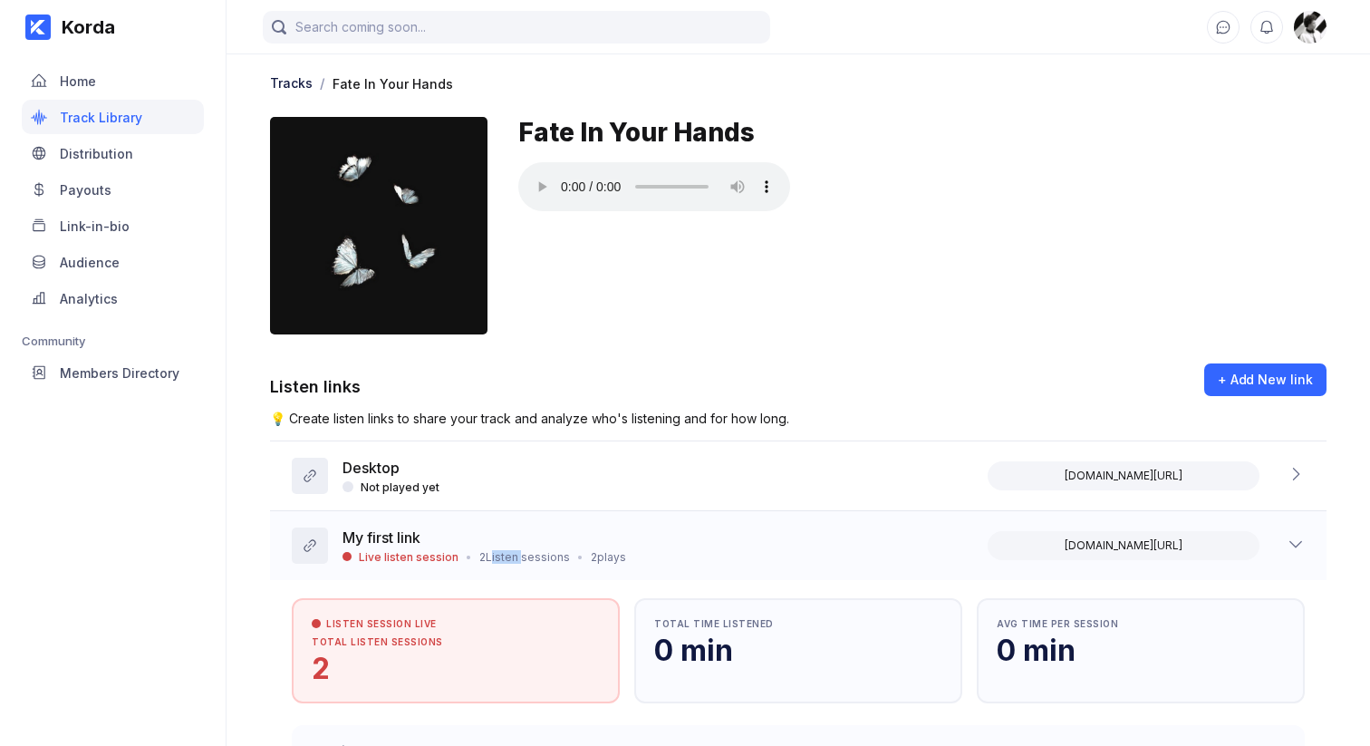
click at [501, 557] on div "2 Listen sessions" at bounding box center [524, 557] width 91 height 14
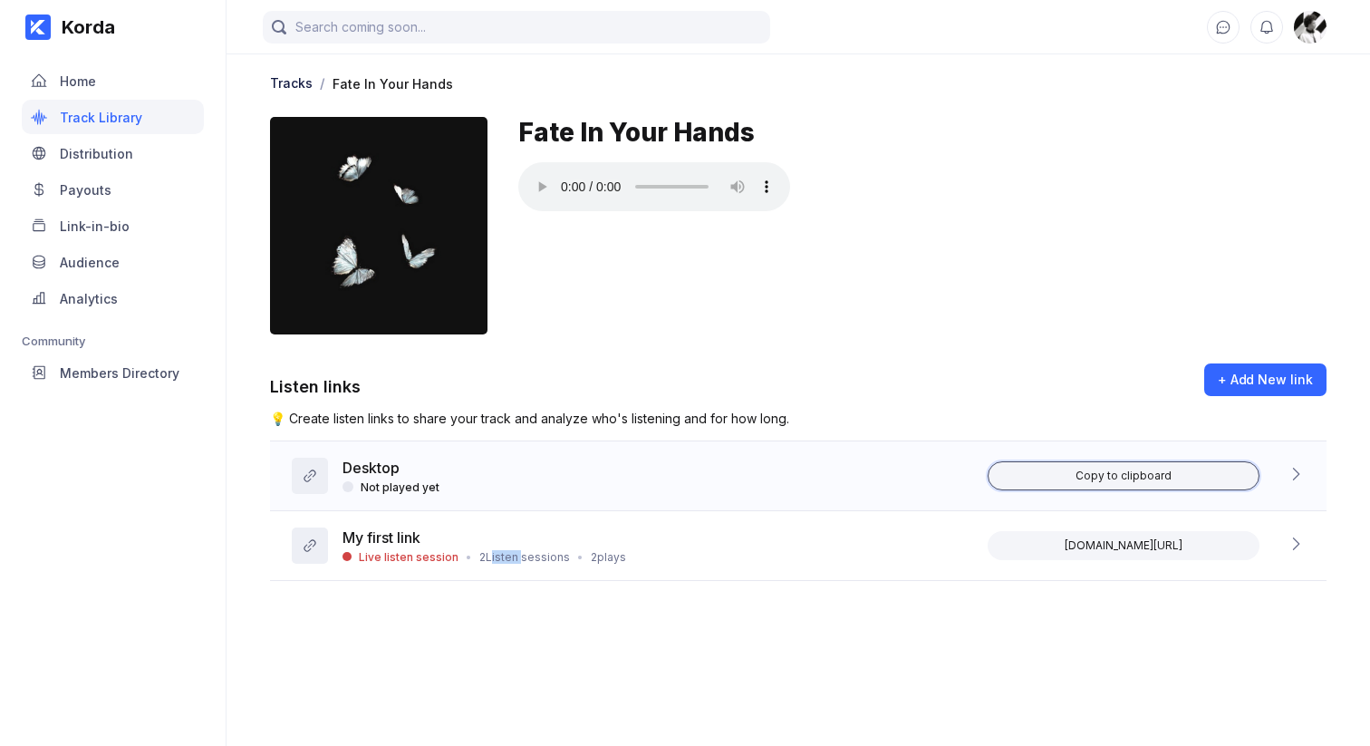
click at [1051, 484] on button "Copy to clipboard" at bounding box center [1124, 475] width 272 height 29
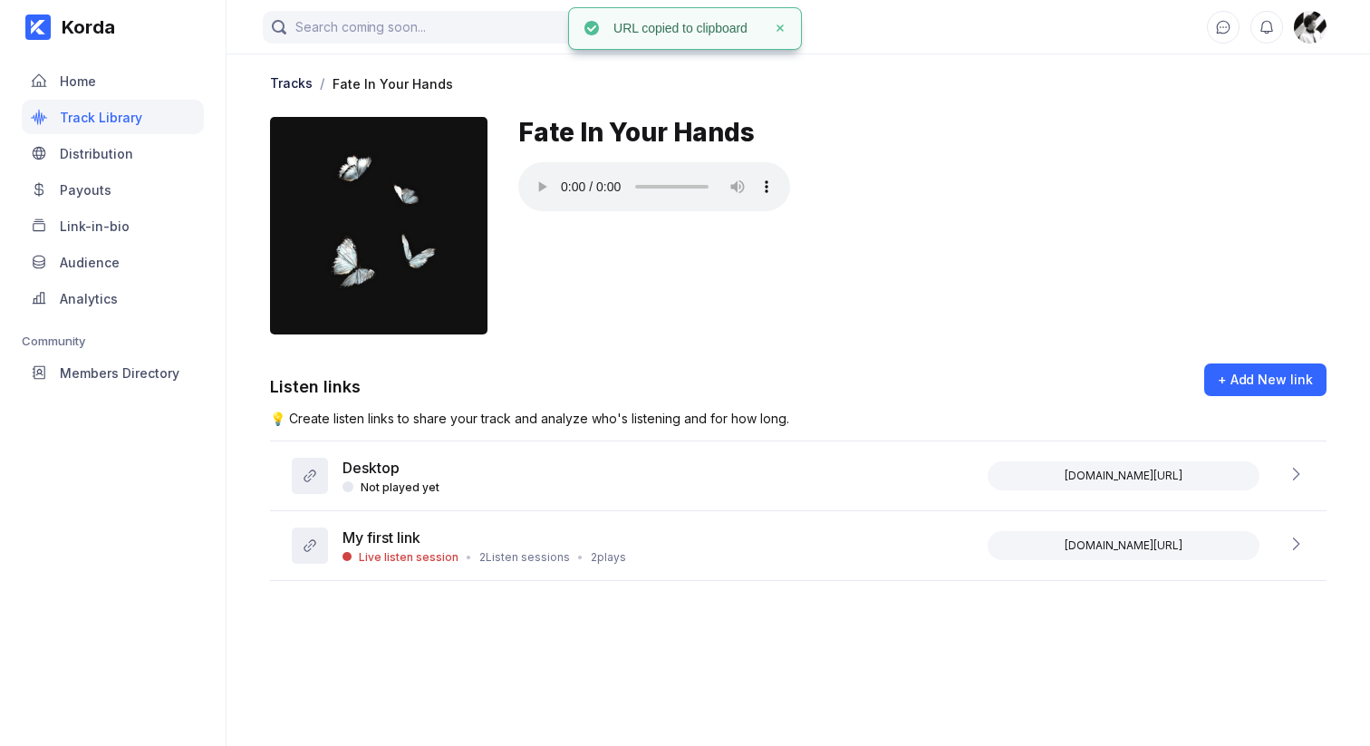
click at [1078, 328] on div "Fate In Your Hands" at bounding box center [922, 226] width 808 height 218
click at [193, 541] on div "Korda Home Track Library Distribution Payouts Link-in-bio Audience Analytics Co…" at bounding box center [113, 373] width 227 height 746
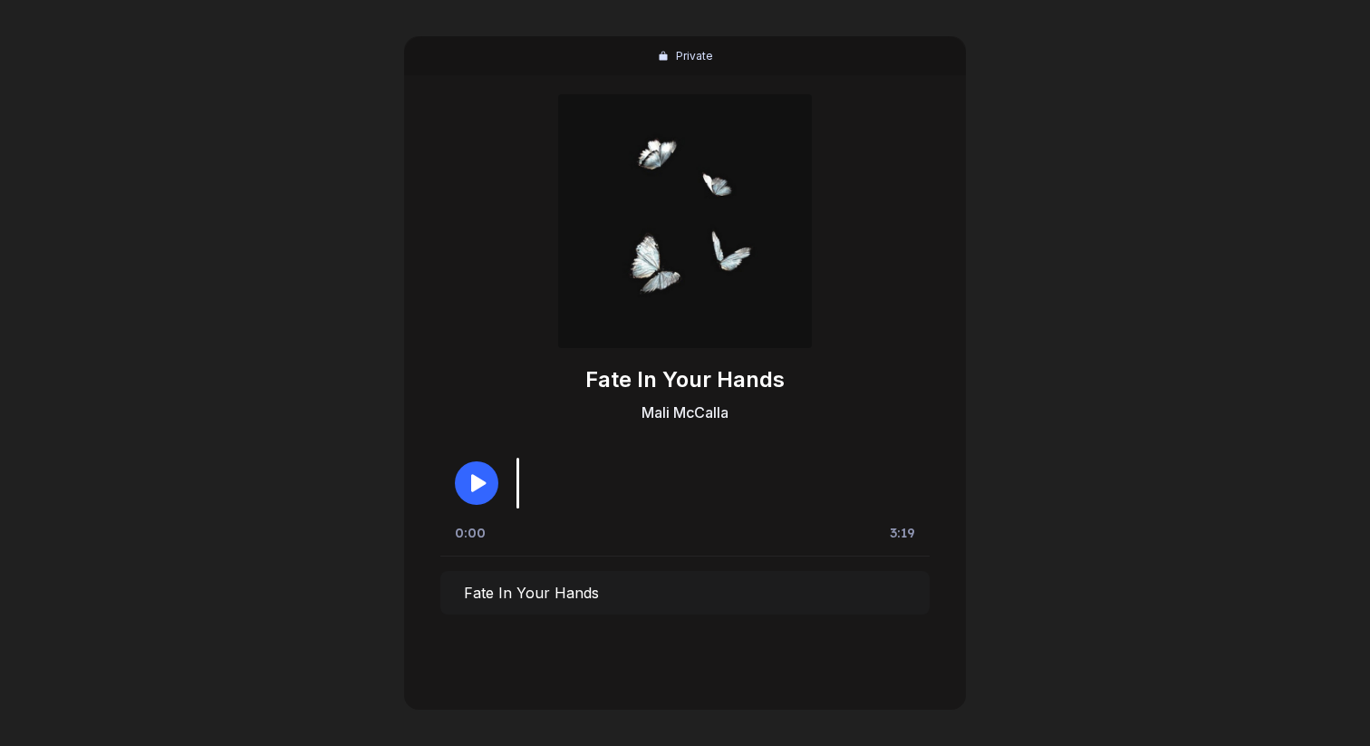
click at [471, 486] on icon "button" at bounding box center [477, 483] width 22 height 22
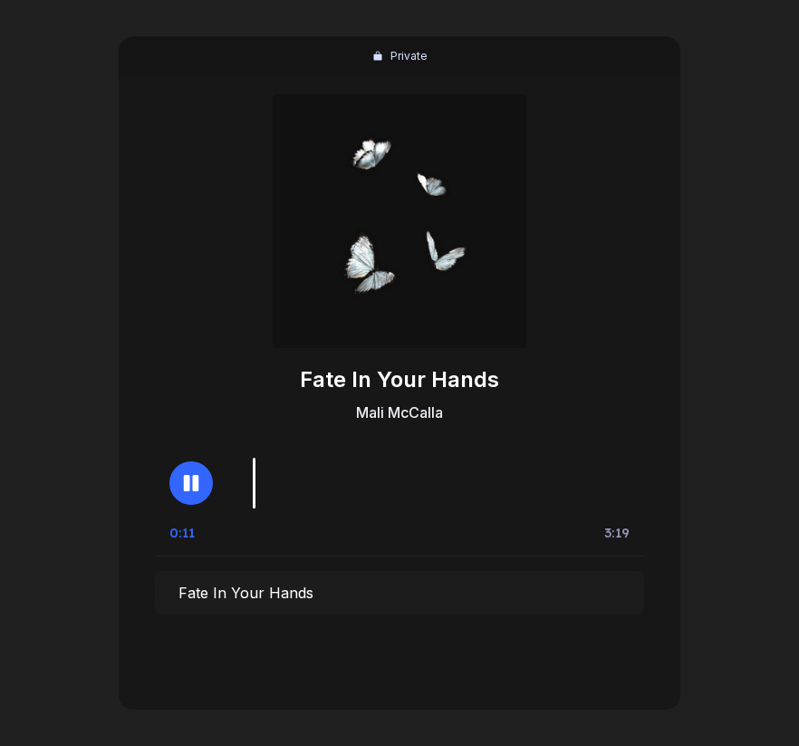
click at [194, 494] on button "button" at bounding box center [191, 483] width 44 height 44
click at [179, 481] on button "button" at bounding box center [191, 483] width 44 height 44
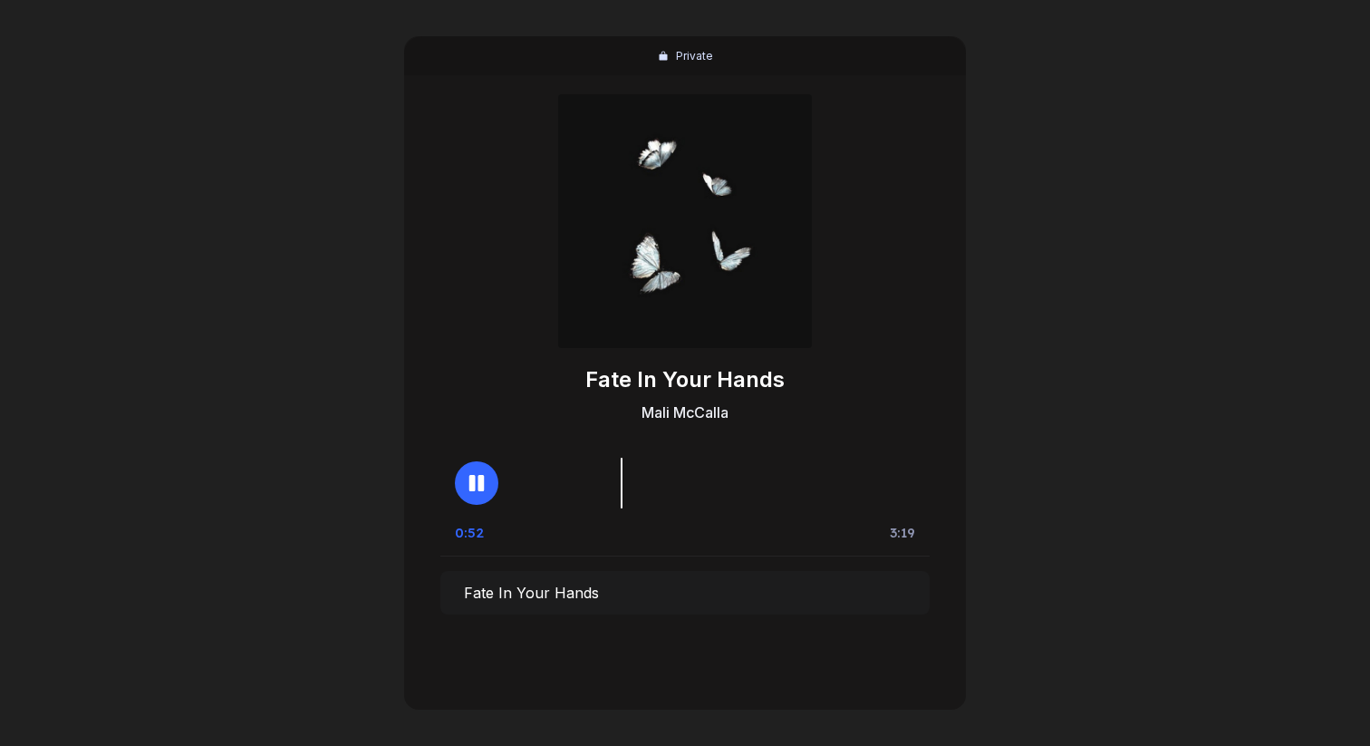
click at [1089, 280] on div "Private Fate In Your Hands Mali [PERSON_NAME] 0:52 3:19 Fate In Your Hands" at bounding box center [685, 373] width 1370 height 746
click at [488, 501] on div at bounding box center [685, 483] width 460 height 51
click at [471, 497] on button "button" at bounding box center [477, 483] width 44 height 44
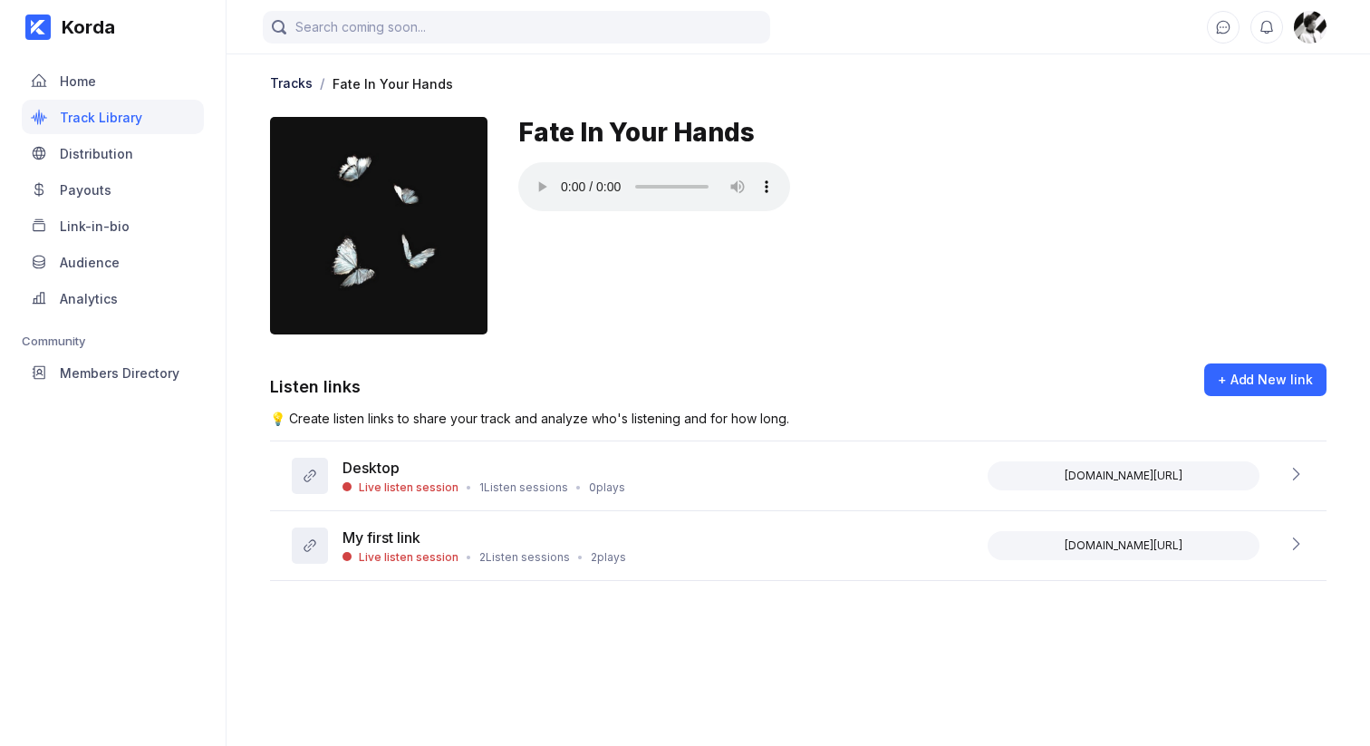
click at [193, 541] on div "Korda Home Track Library Distribution Payouts Link-in-bio Audience Analytics Co…" at bounding box center [113, 373] width 227 height 746
click at [595, 483] on div "0 plays" at bounding box center [607, 487] width 36 height 14
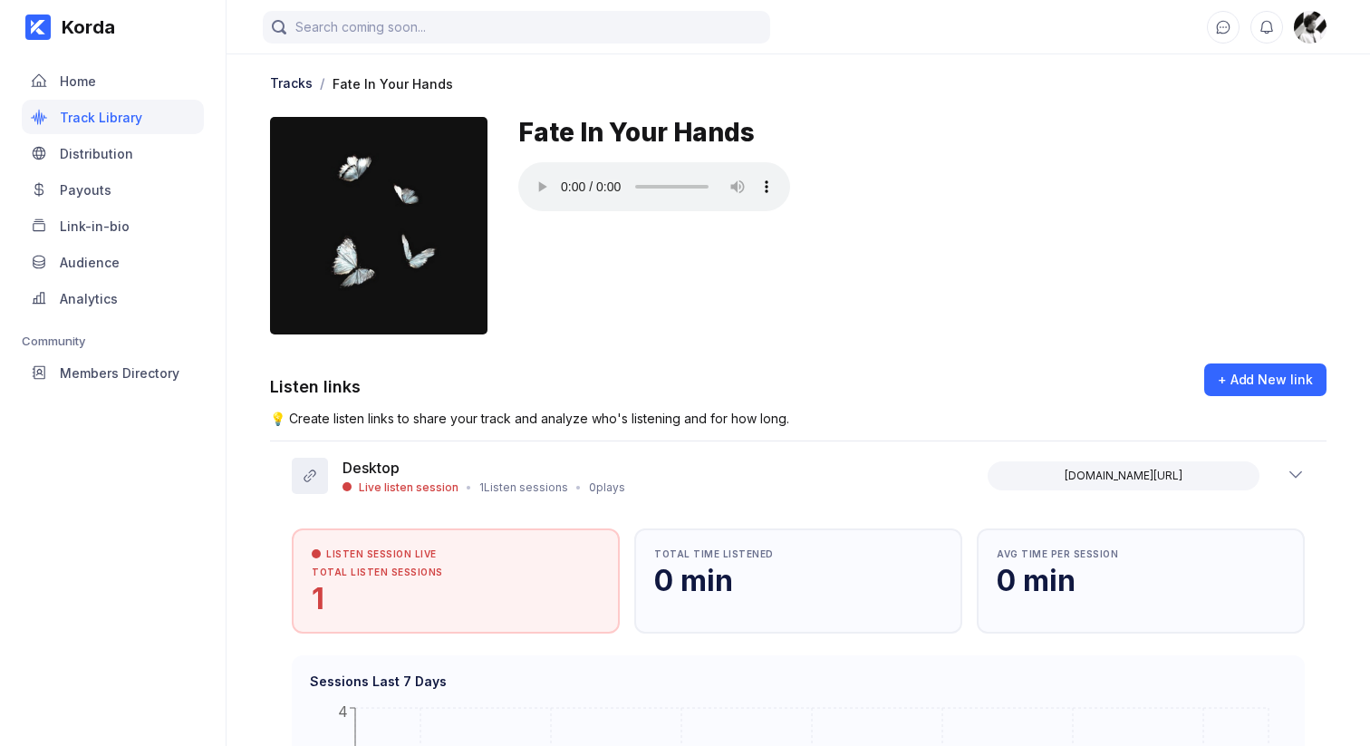
click at [208, 525] on div "Korda Home Track Library Distribution Payouts Link-in-bio Audience Analytics Co…" at bounding box center [113, 373] width 227 height 746
click at [1031, 91] on div "Tracks / Fate In Your Hands" at bounding box center [798, 82] width 1057 height 19
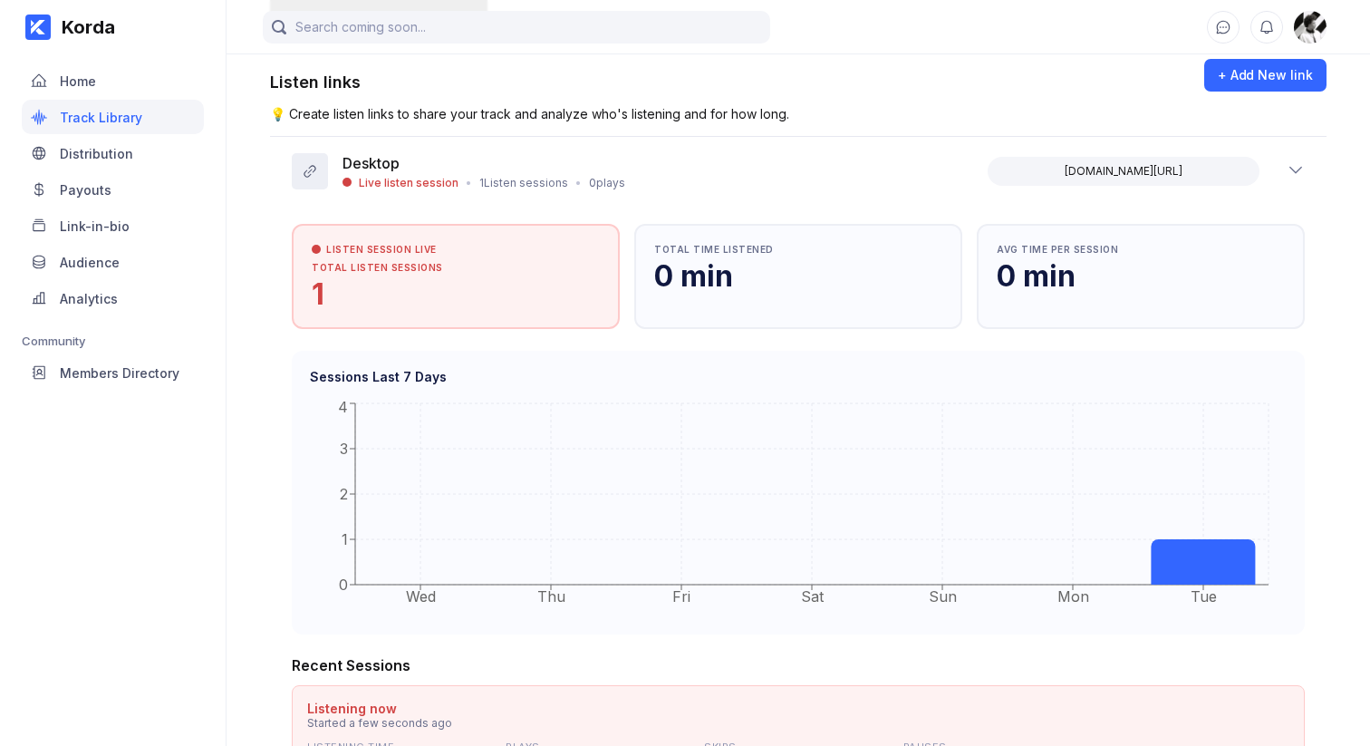
scroll to position [225, 0]
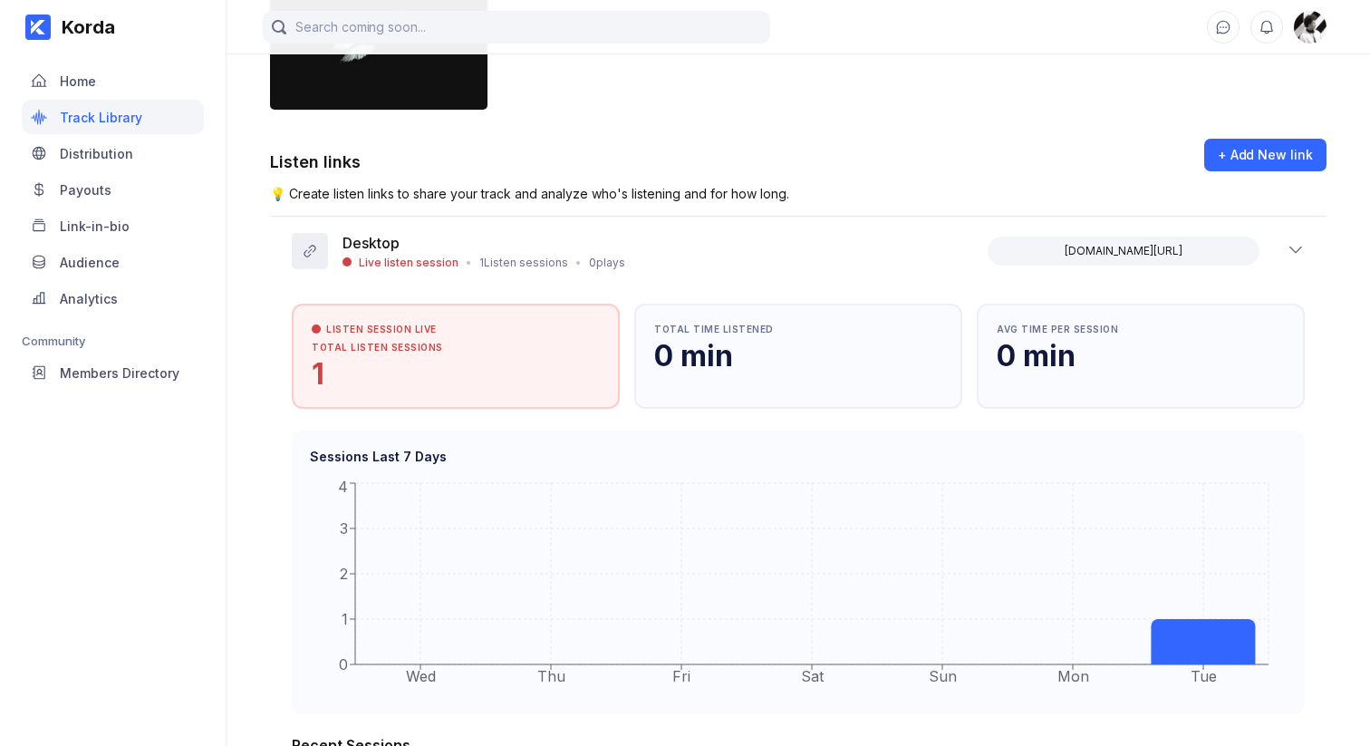
click at [1030, 100] on div "Fate In Your Hands" at bounding box center [922, 1] width 808 height 218
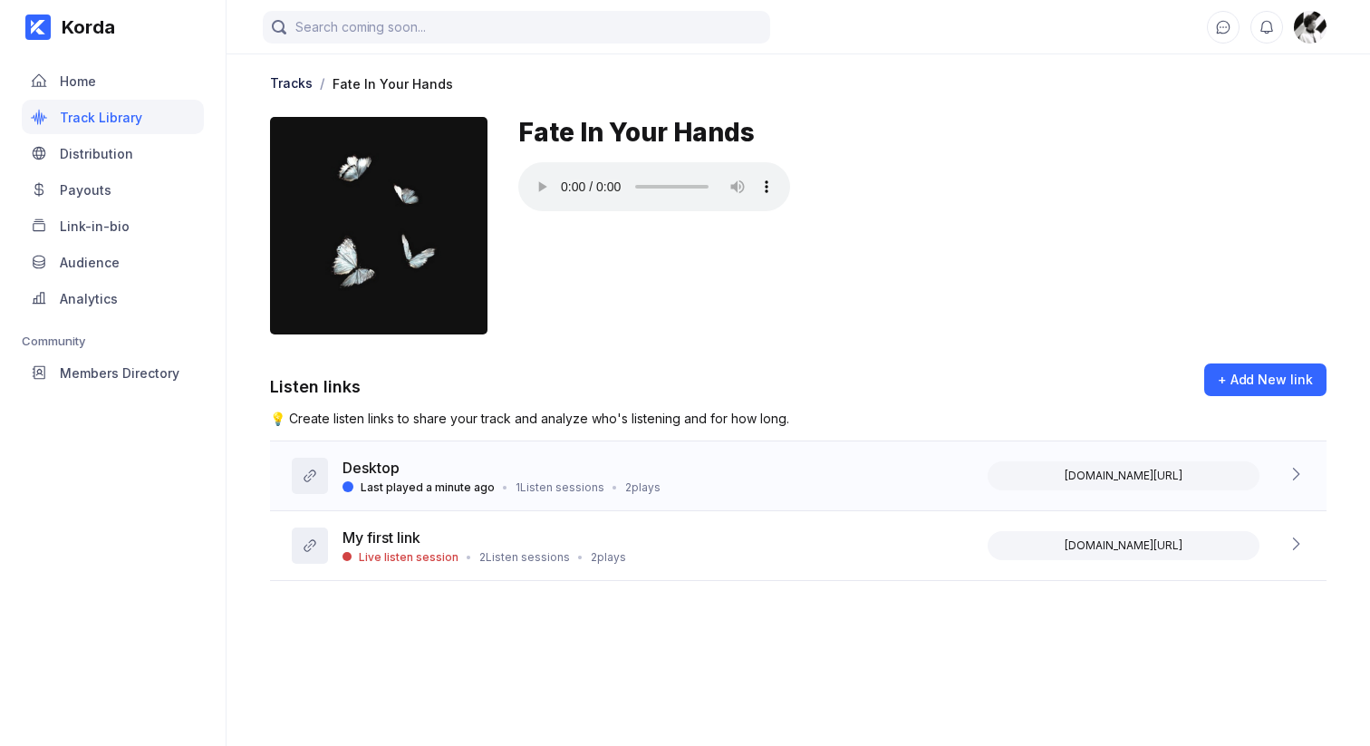
click at [682, 489] on div "Desktop Last played a minute ago • 1 Listen sessions • 2 plays korda.co/listen/…" at bounding box center [798, 476] width 1057 height 70
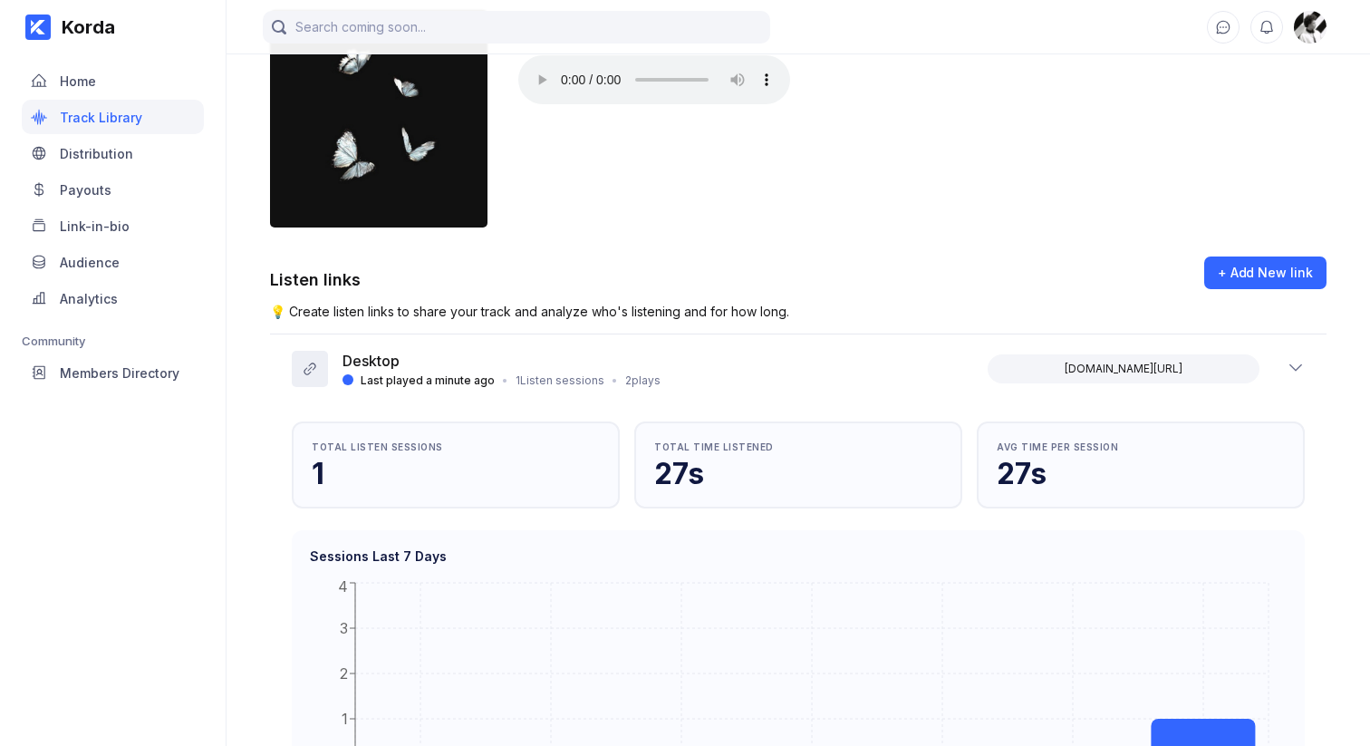
scroll to position [27, 0]
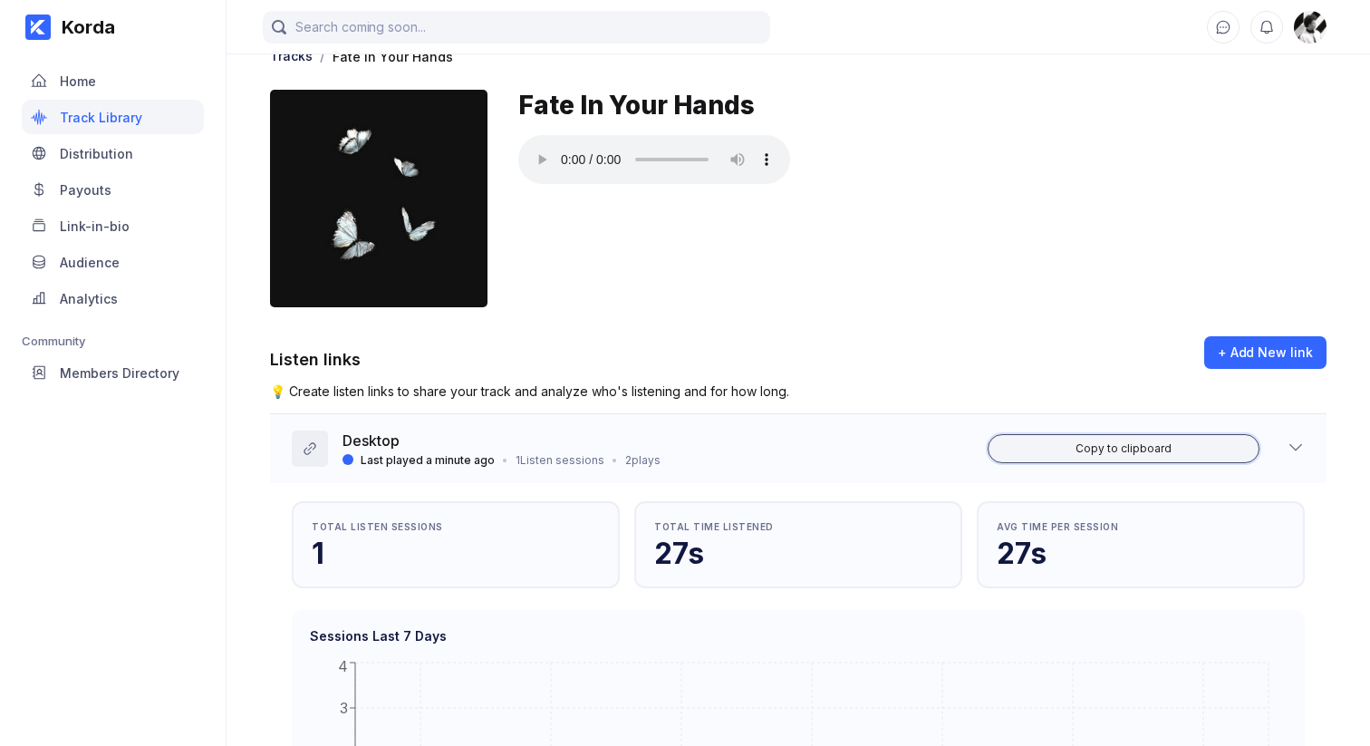
click at [1095, 447] on div "Copy to clipboard" at bounding box center [1124, 448] width 96 height 15
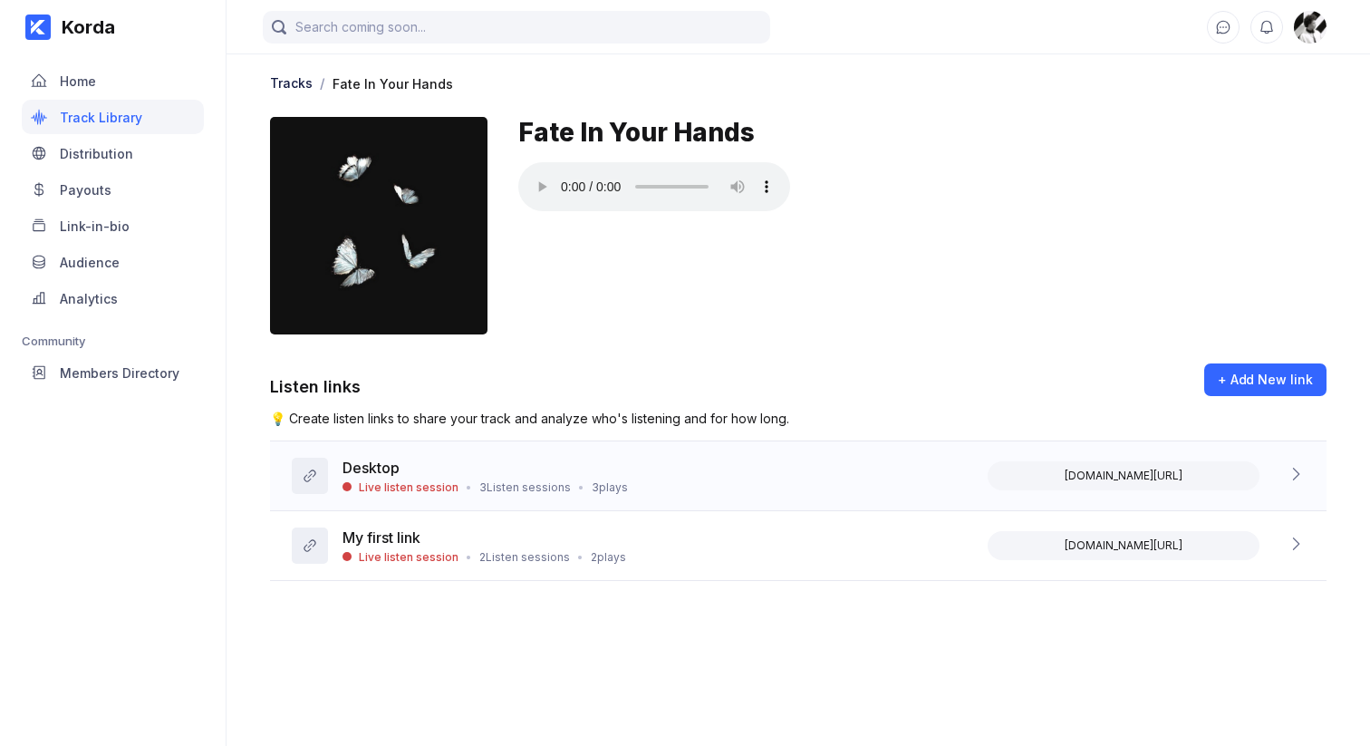
click at [556, 481] on div "3 Listen sessions" at bounding box center [525, 487] width 92 height 14
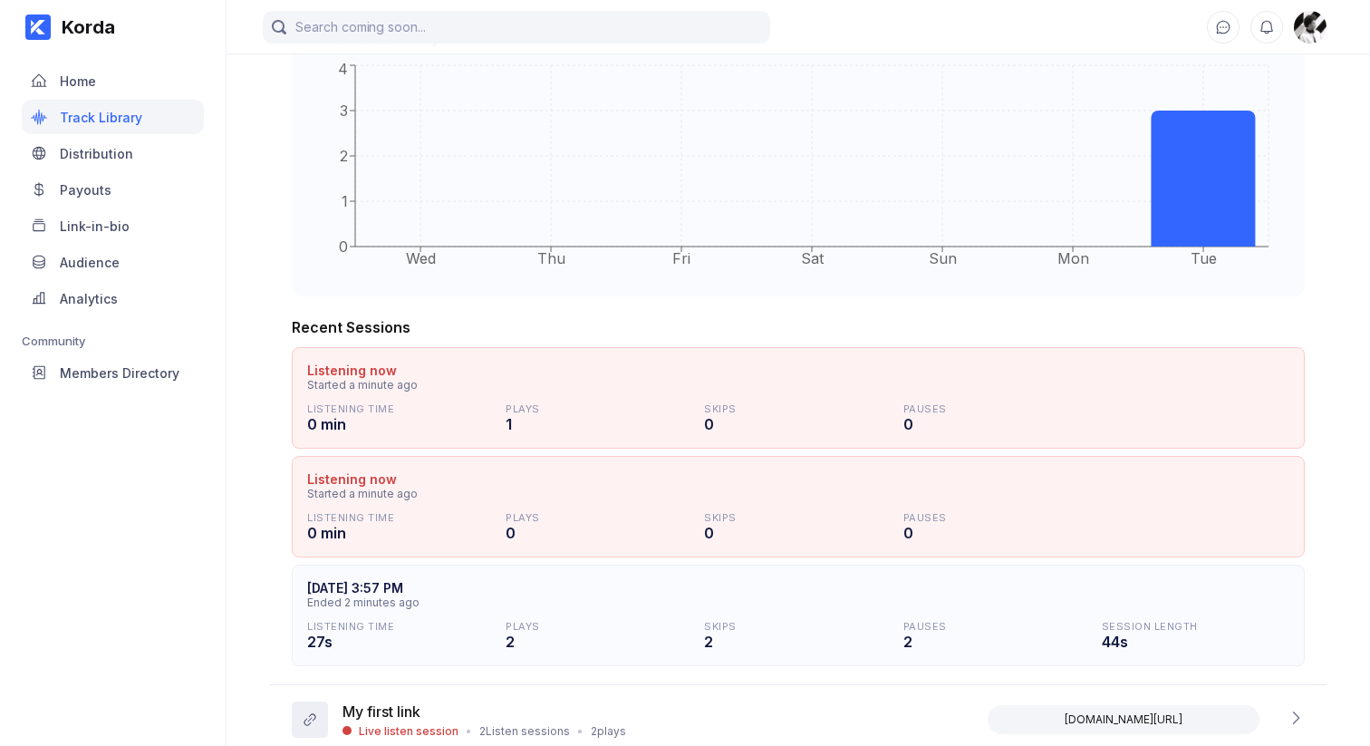
scroll to position [683, 0]
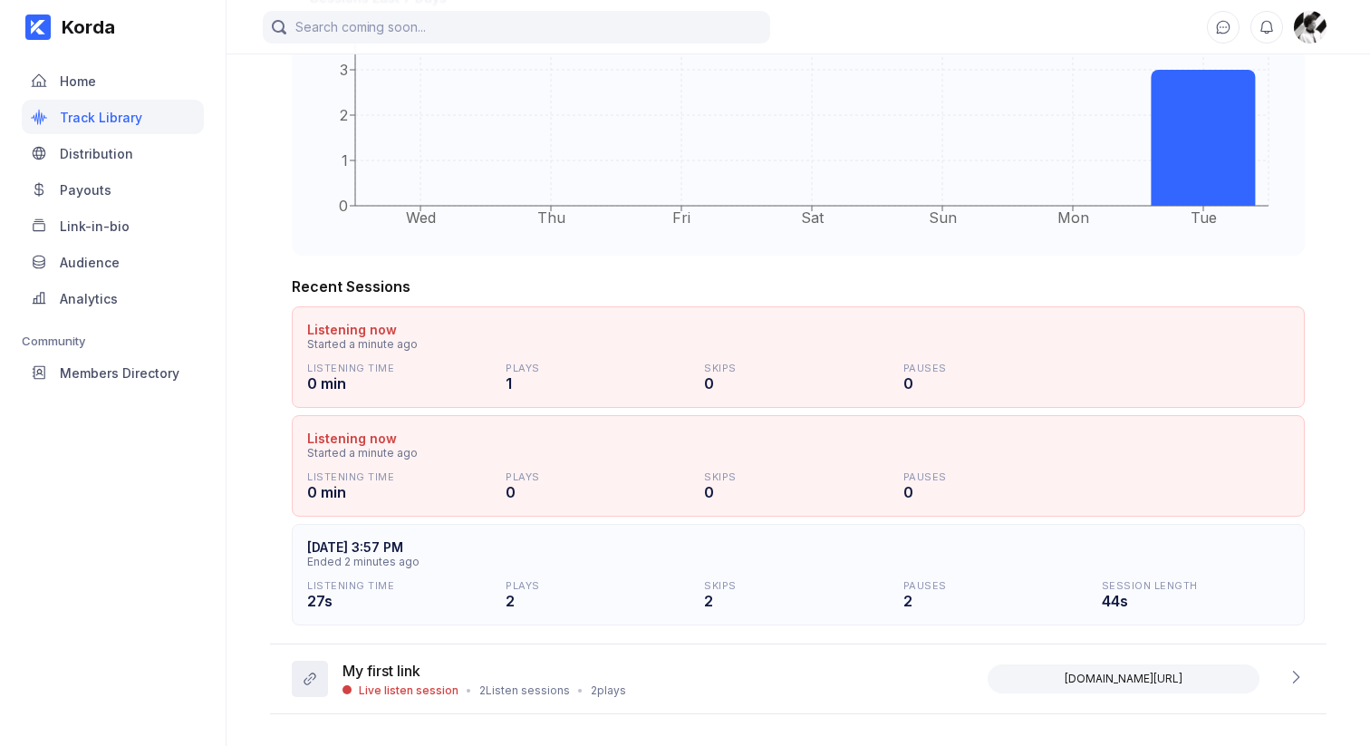
click at [177, 482] on div "Korda Home Track Library Distribution Payouts Link-in-bio Audience Analytics Co…" at bounding box center [113, 373] width 227 height 746
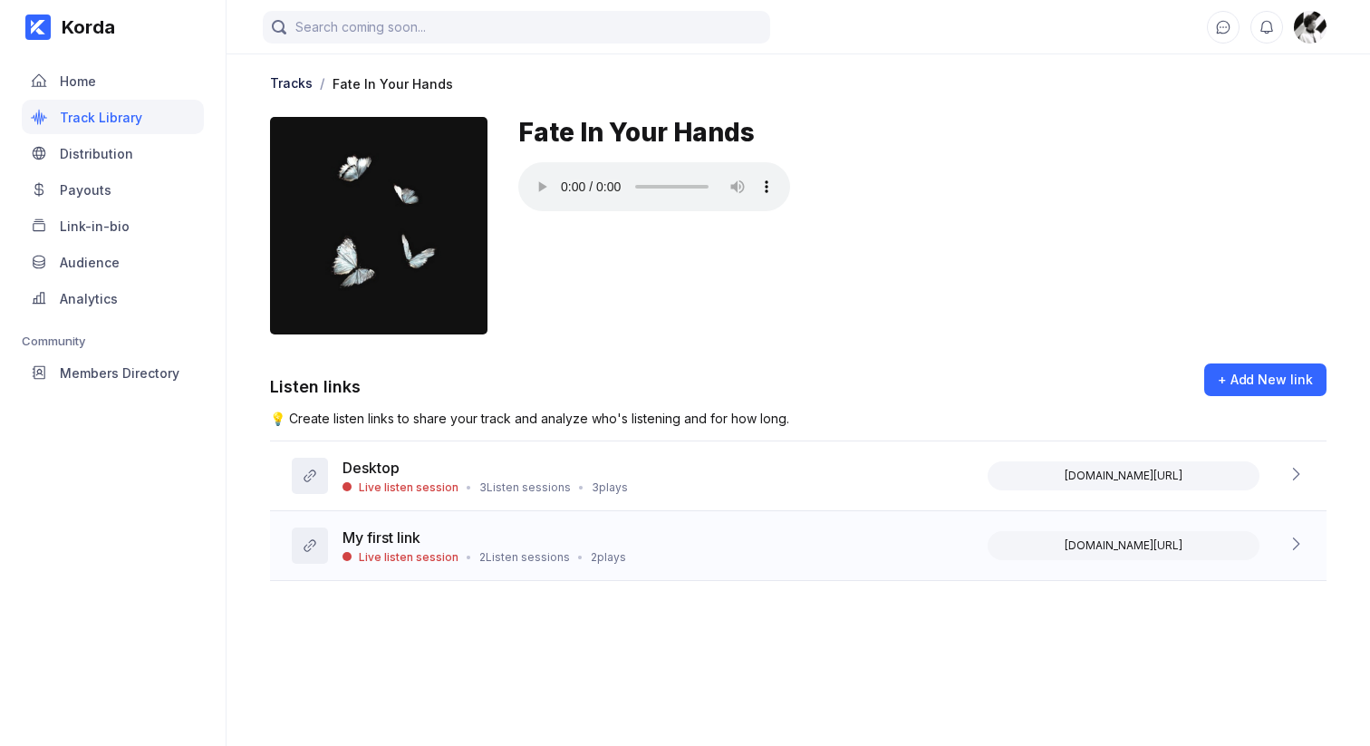
click at [486, 551] on div "2 Listen sessions" at bounding box center [524, 557] width 91 height 14
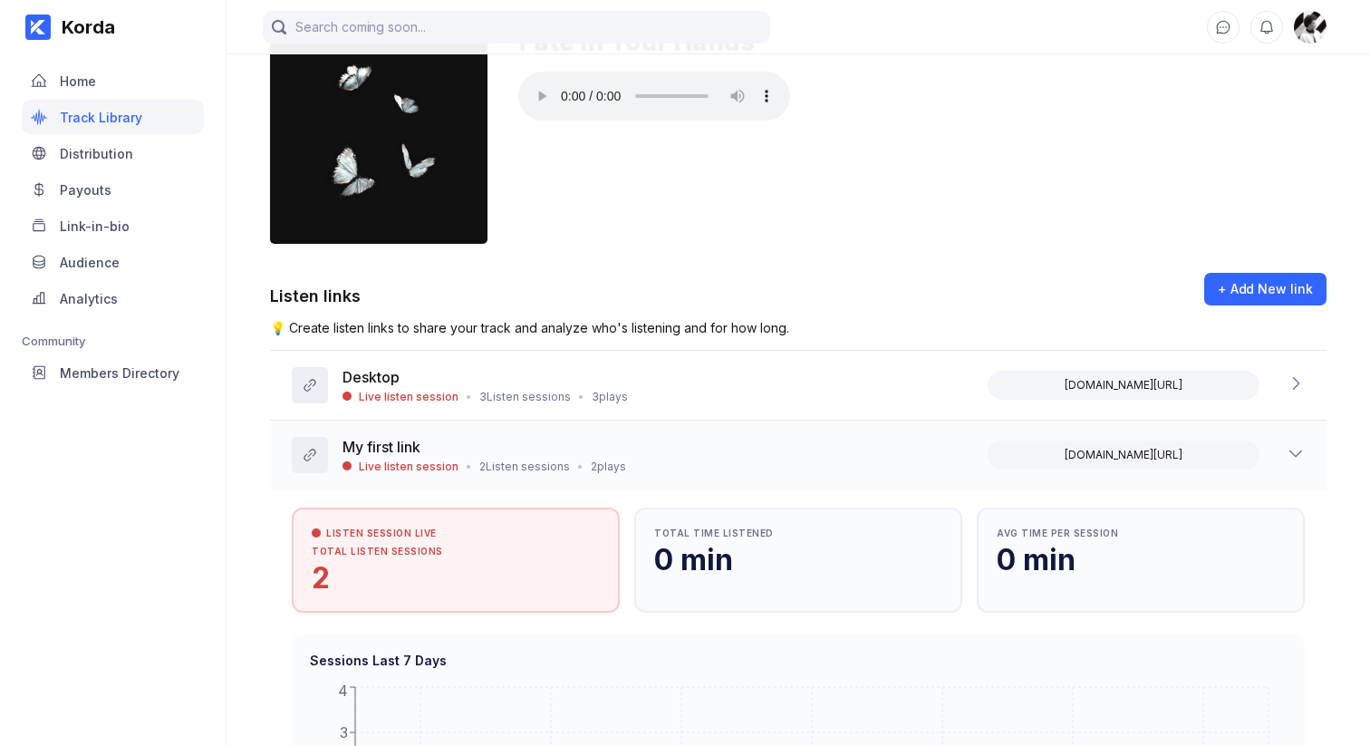
scroll to position [200, 0]
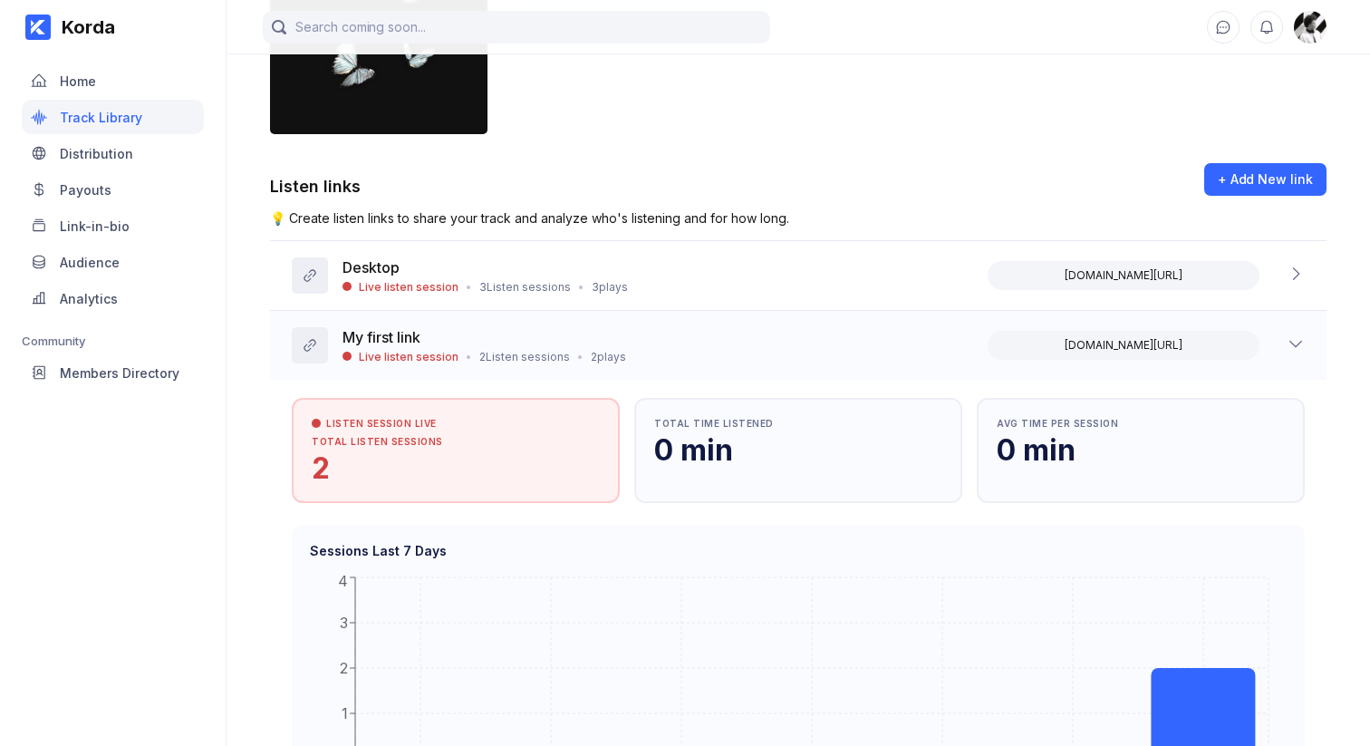
click at [445, 356] on div "Live listen session" at bounding box center [409, 357] width 100 height 14
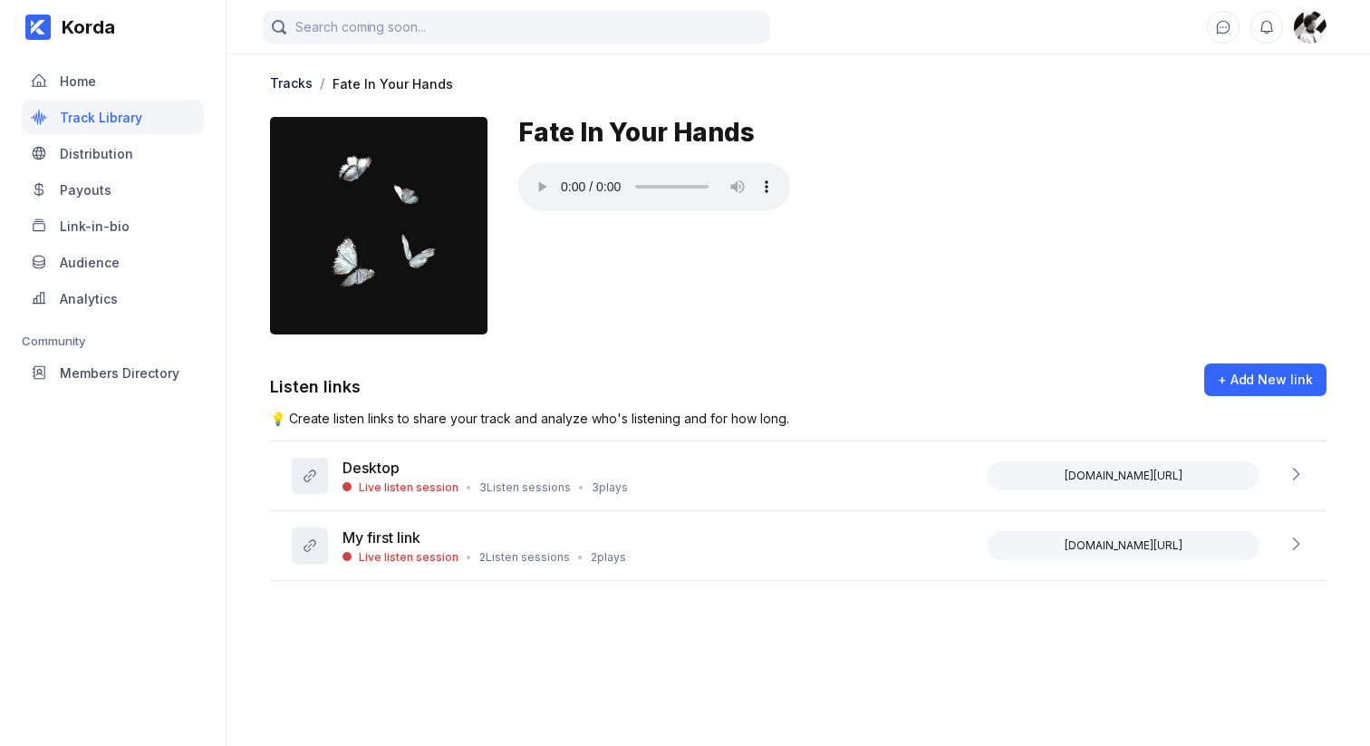
scroll to position [0, 0]
click at [138, 548] on div "Korda Home Track Library Distribution Payouts Link-in-bio Audience Analytics Co…" at bounding box center [113, 373] width 227 height 746
click at [390, 457] on div "Desktop Live listen session • 3 Listen sessions • 3 plays [DOMAIN_NAME][URL]" at bounding box center [798, 476] width 1057 height 70
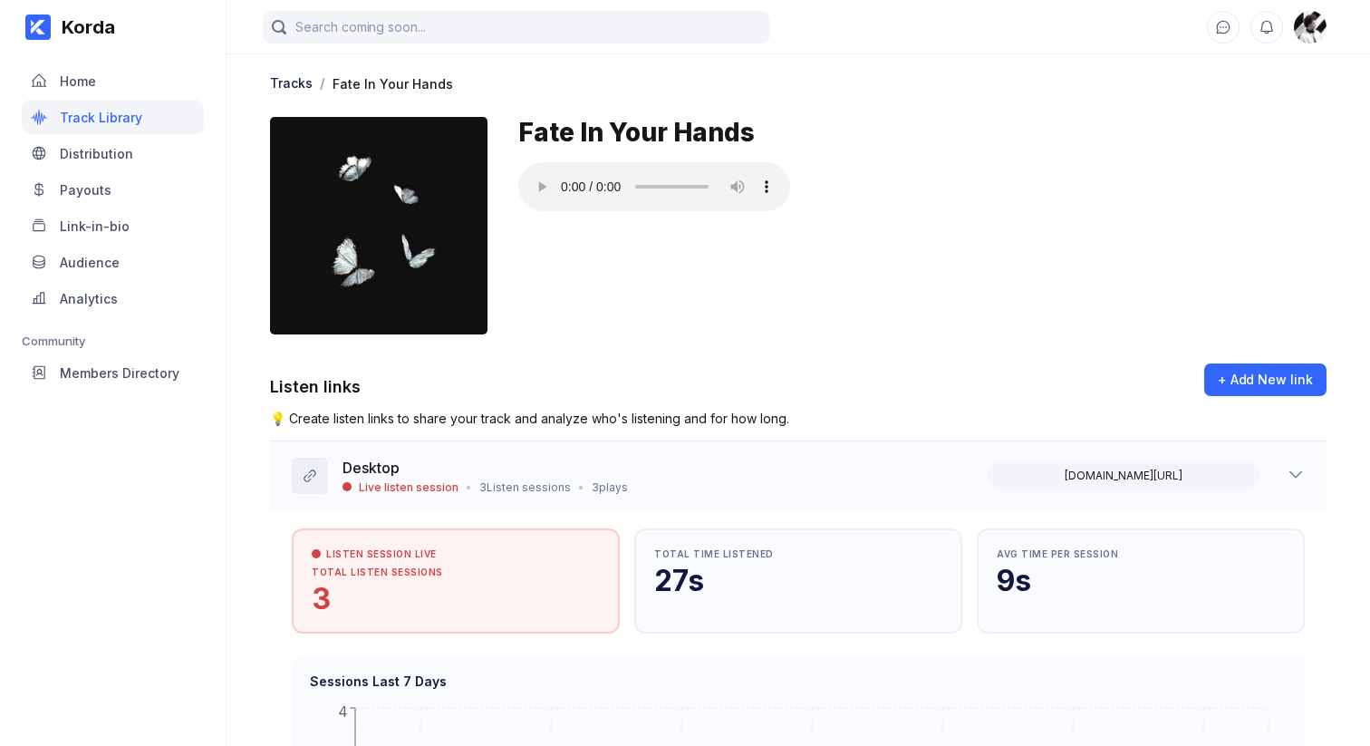
scroll to position [430, 0]
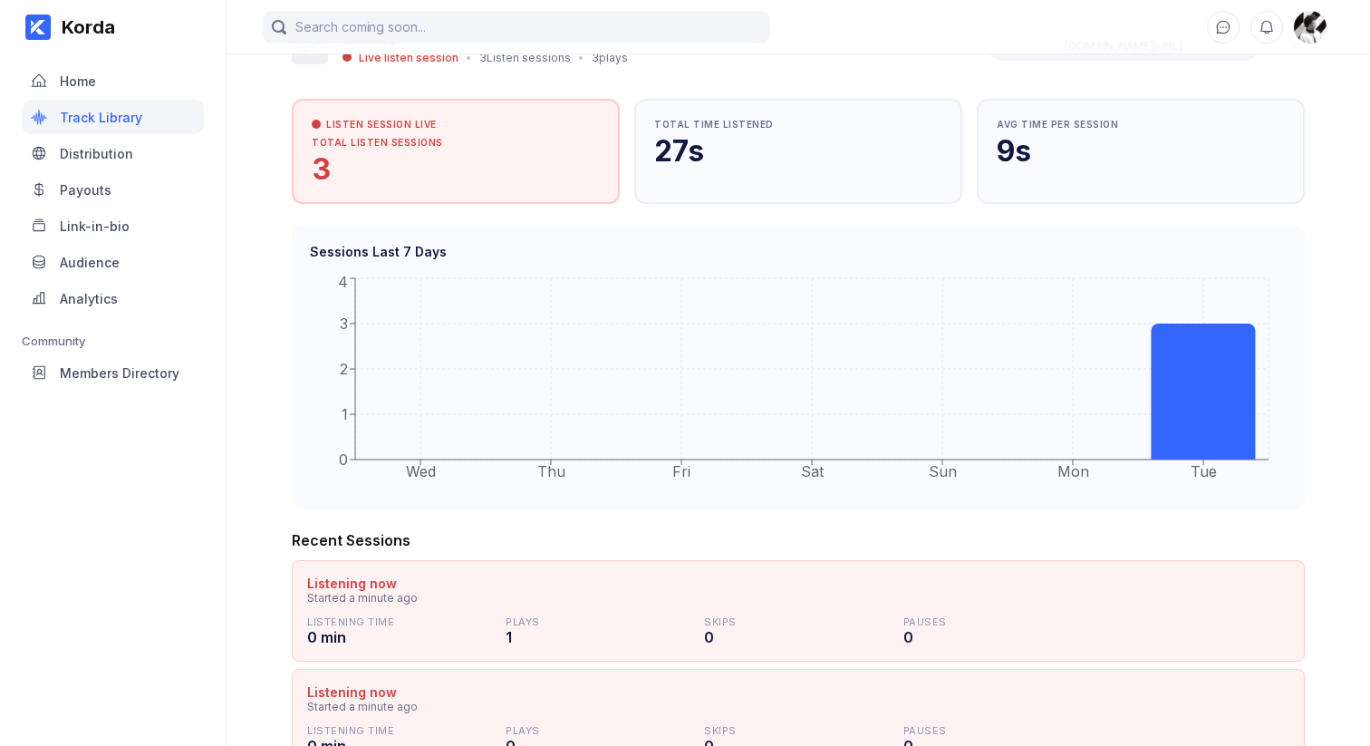
click at [232, 510] on div "Tracks / Fate In Your Hands Fate In Your Hands Listen links + Add New link 💡 Cr…" at bounding box center [799, 294] width 1144 height 1347
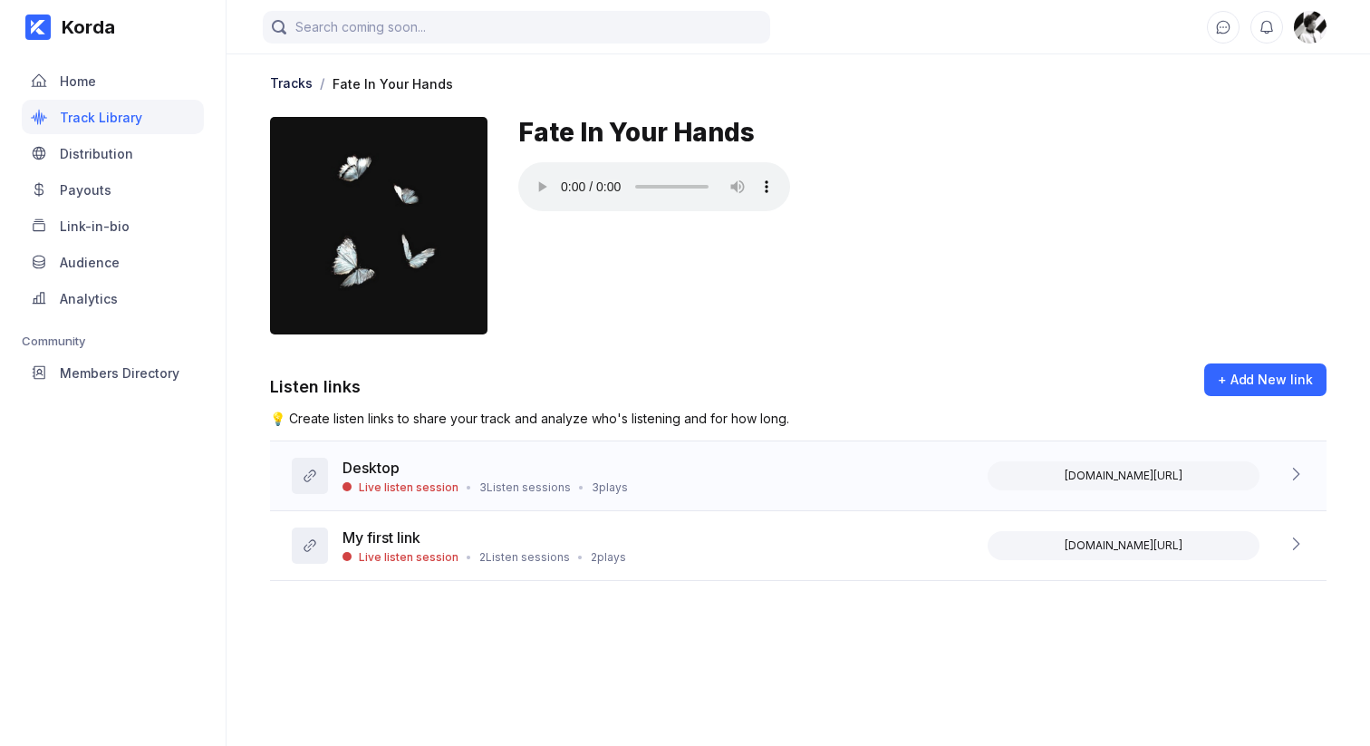
click at [479, 486] on div "3 Listen sessions" at bounding box center [525, 487] width 92 height 14
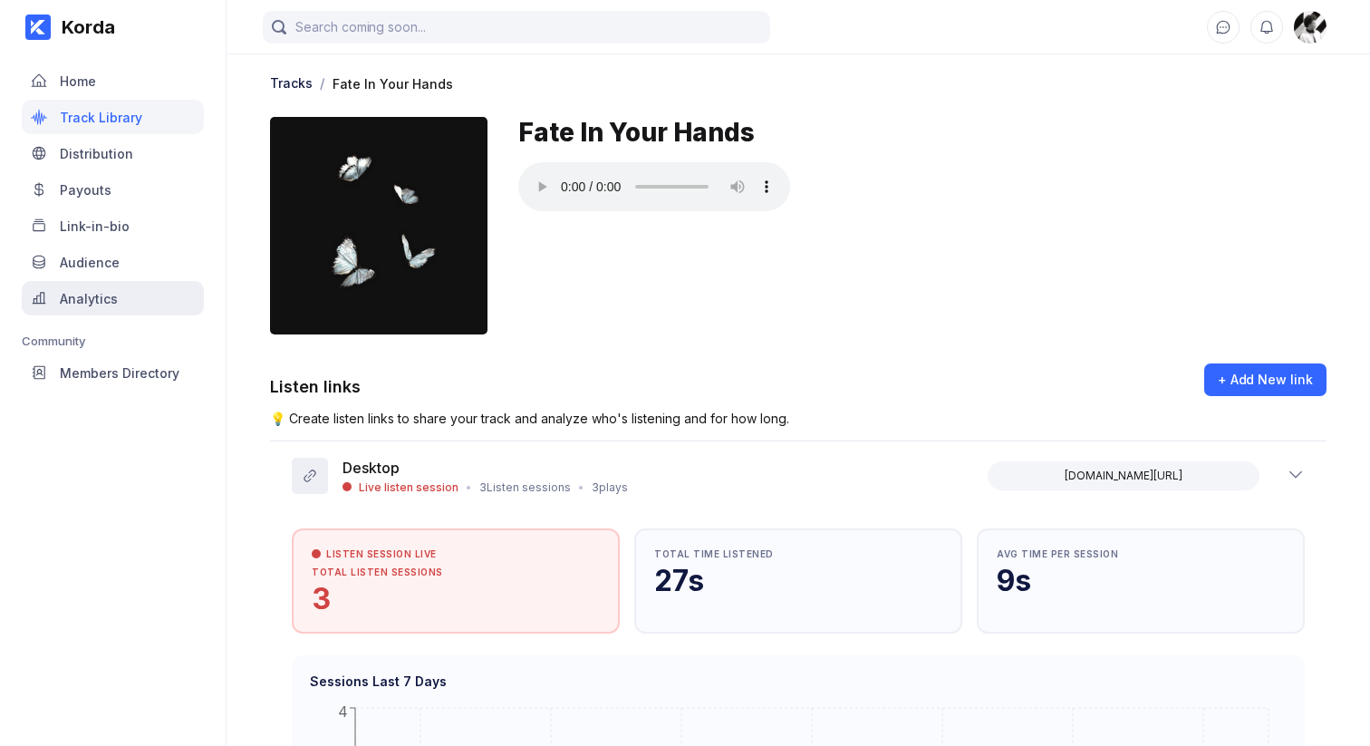
scroll to position [197, 0]
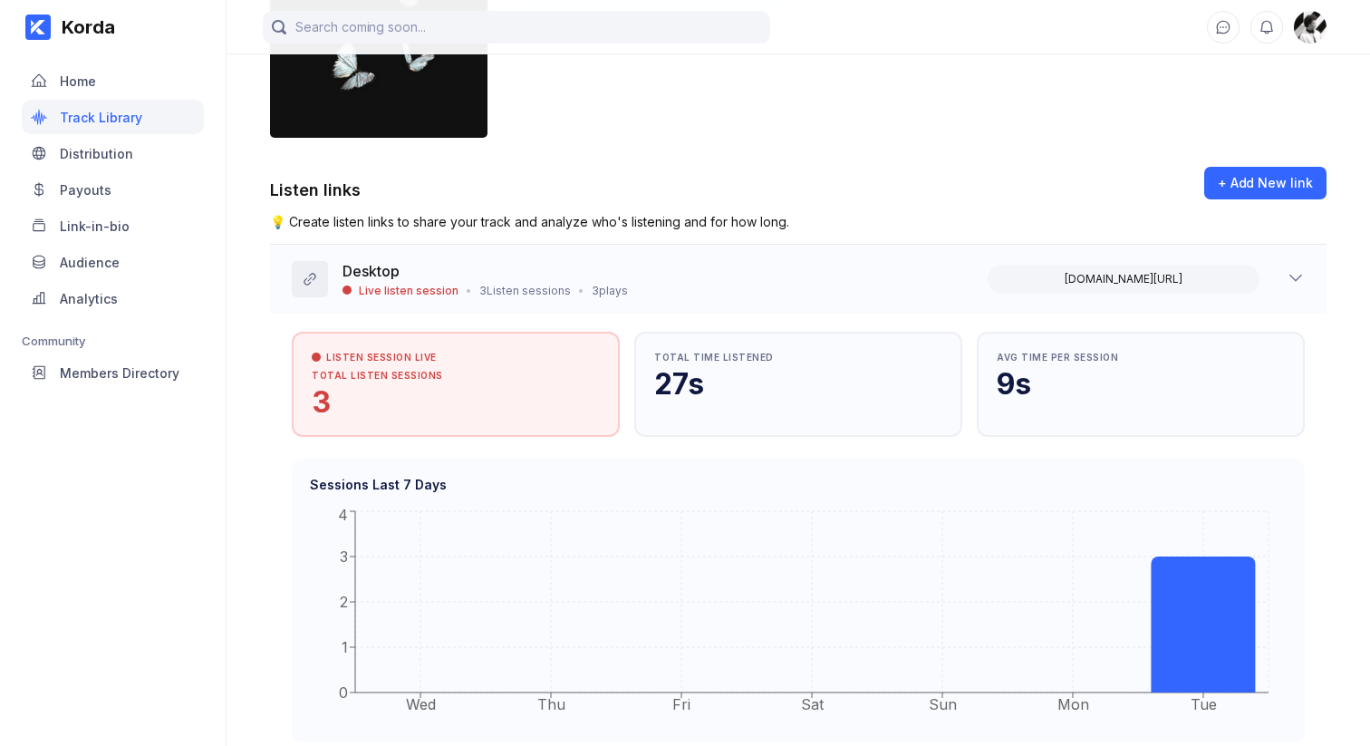
click at [660, 274] on div "Desktop Live listen session • 3 Listen sessions • 3 plays [DOMAIN_NAME][URL]" at bounding box center [798, 279] width 1057 height 69
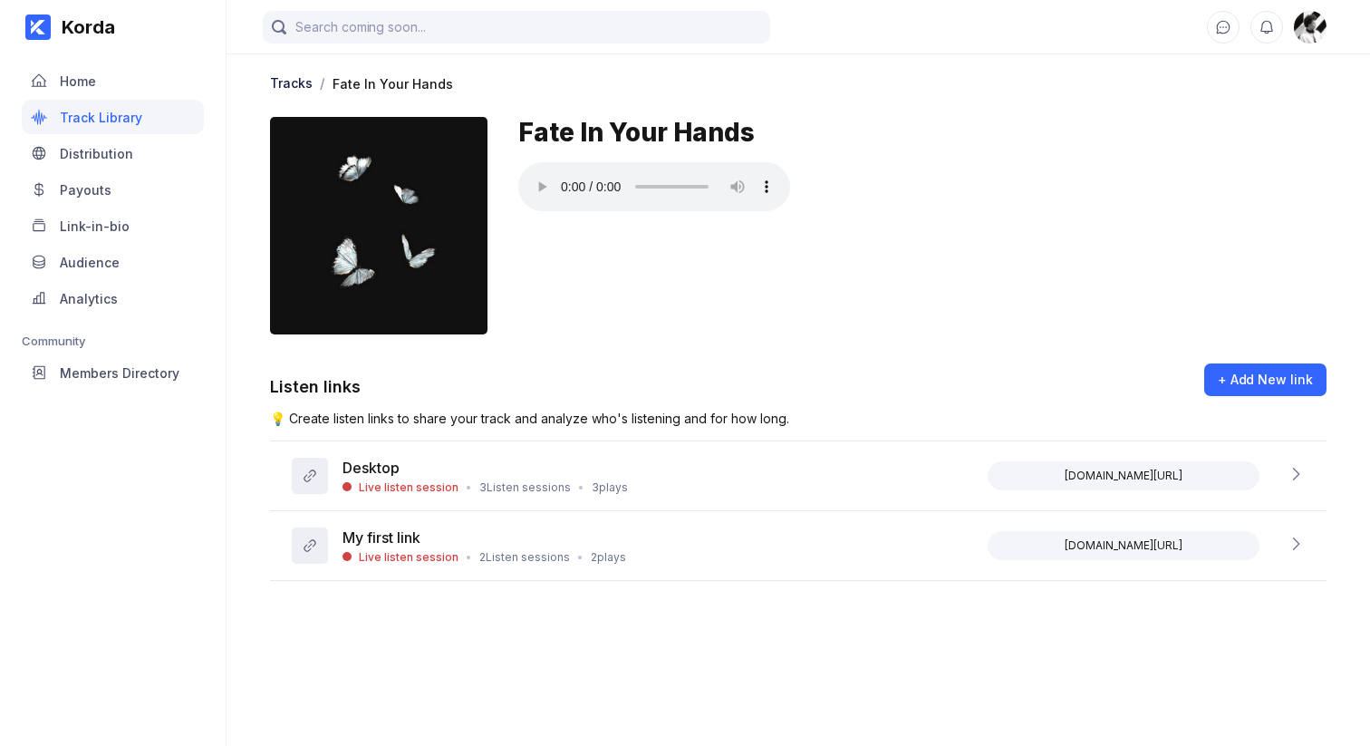
click at [198, 576] on div "Korda Home Track Library Distribution Payouts Link-in-bio Audience Analytics Co…" at bounding box center [113, 373] width 227 height 746
click at [634, 486] on div "Desktop Live listen session • 3 Listen sessions • 3 plays [DOMAIN_NAME][URL]" at bounding box center [798, 476] width 1057 height 70
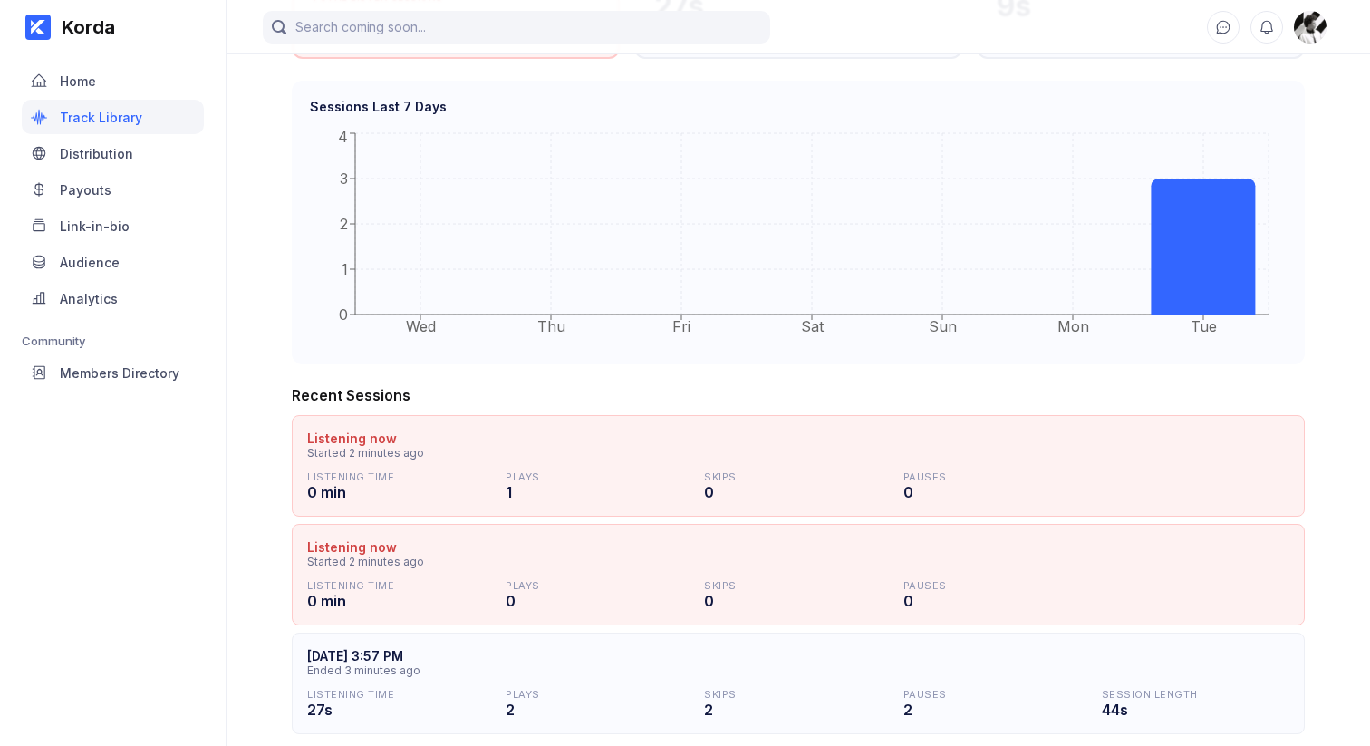
scroll to position [672, 0]
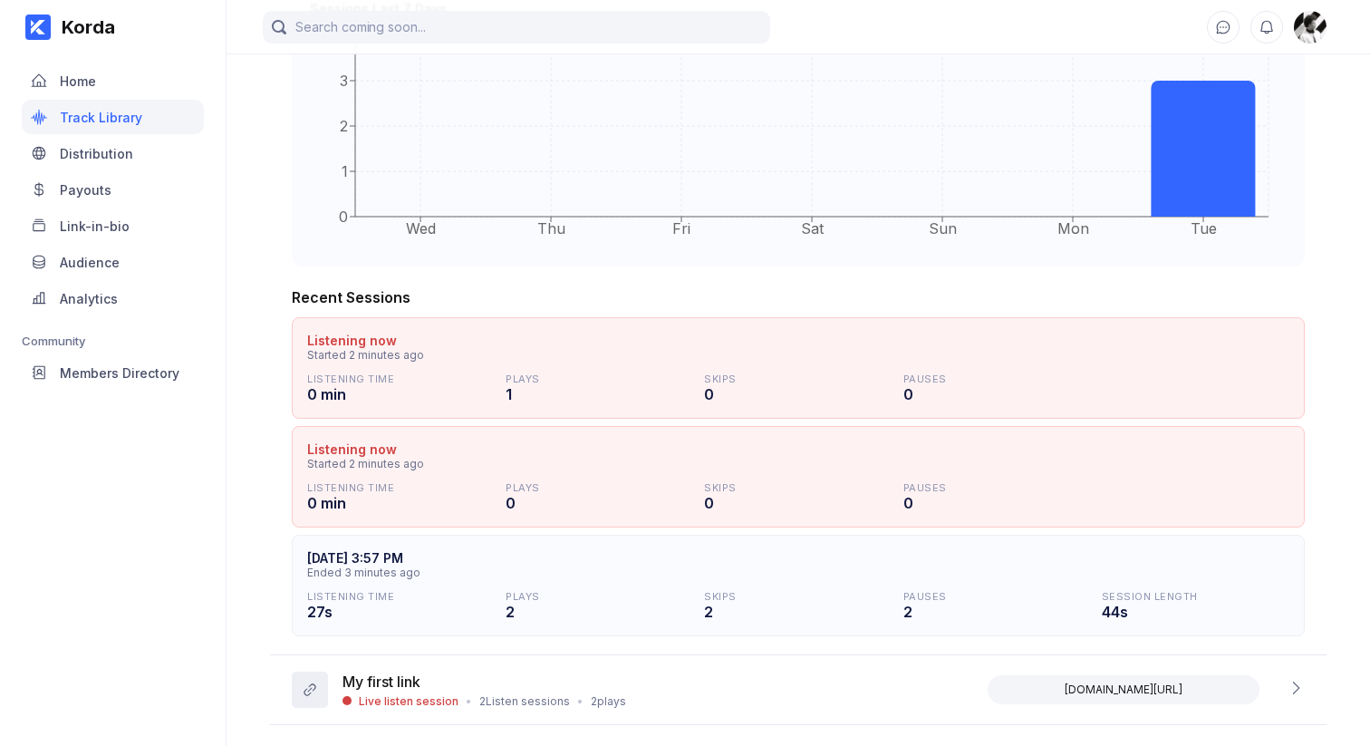
click at [255, 546] on div "Tracks / Fate In Your Hands Fate In Your Hands Listen links + Add New link 💡 Cr…" at bounding box center [799, 51] width 1144 height 1347
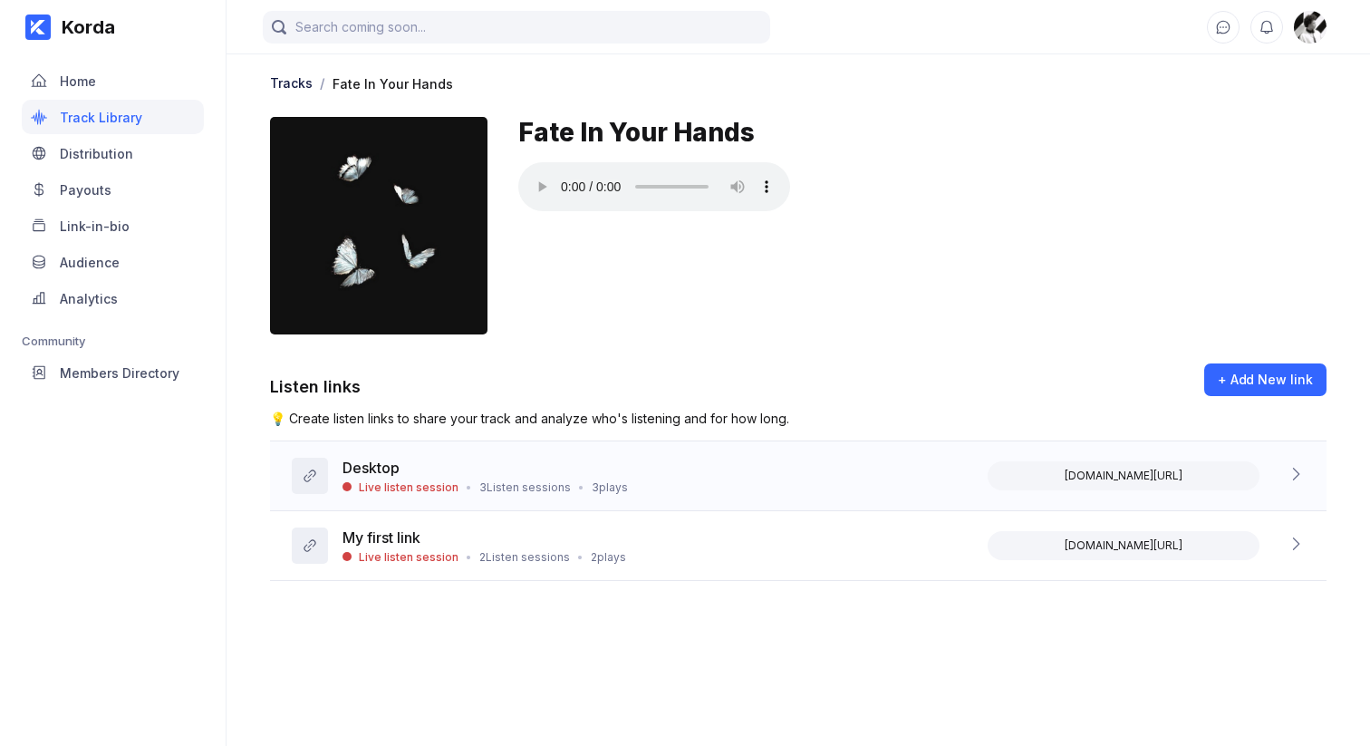
click at [674, 494] on div "Desktop Live listen session • 3 Listen sessions • 3 plays [DOMAIN_NAME][URL]" at bounding box center [798, 476] width 1057 height 70
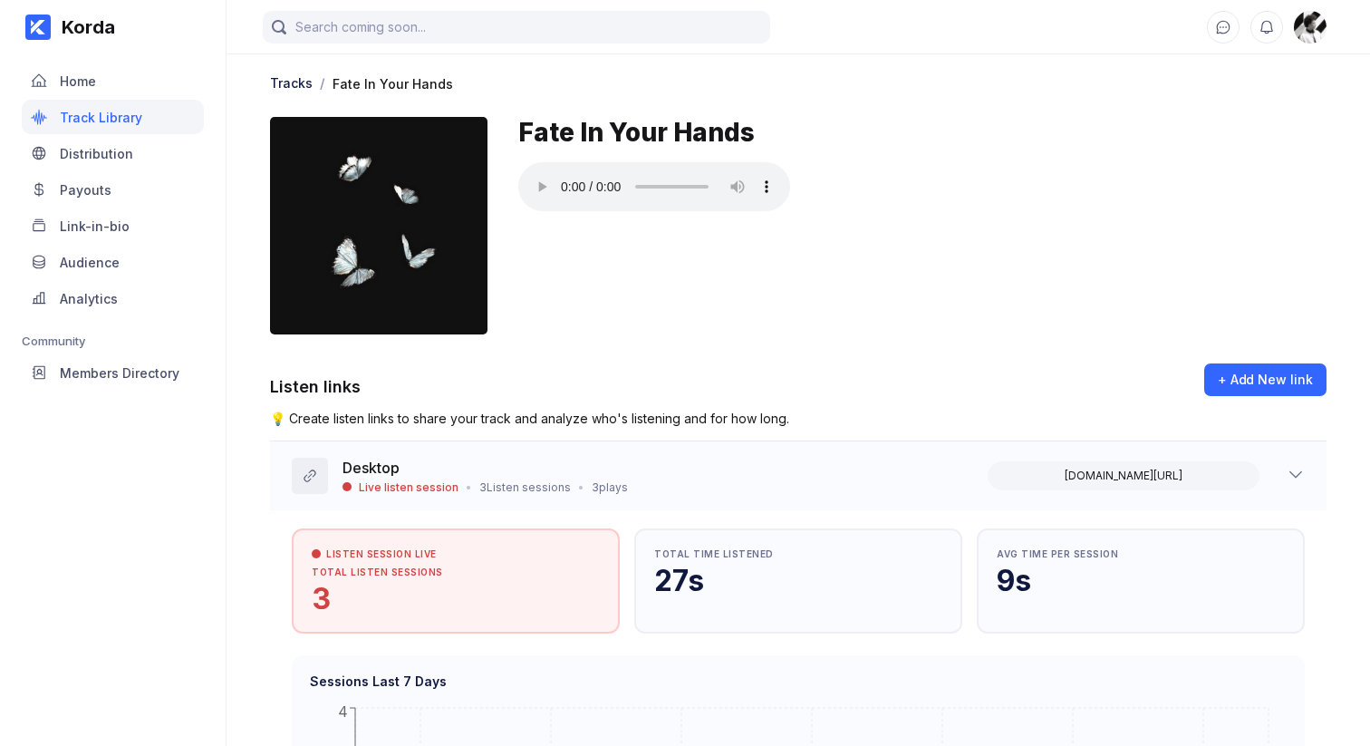
click at [701, 457] on div "Desktop Live listen session • 3 Listen sessions • 3 plays [DOMAIN_NAME][URL]" at bounding box center [798, 475] width 1057 height 69
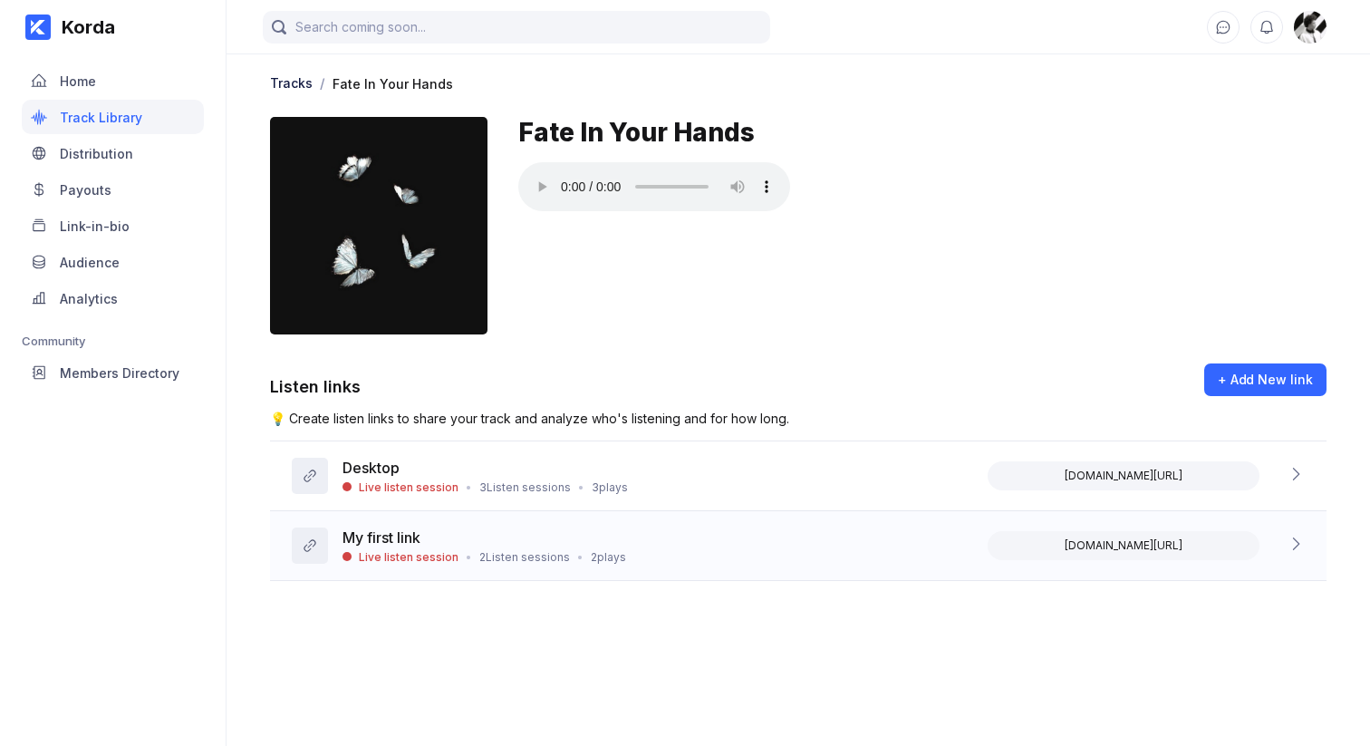
click at [671, 524] on div "My first link Live listen session • 2 Listen sessions • 2 plays [DOMAIN_NAME][U…" at bounding box center [798, 546] width 1057 height 70
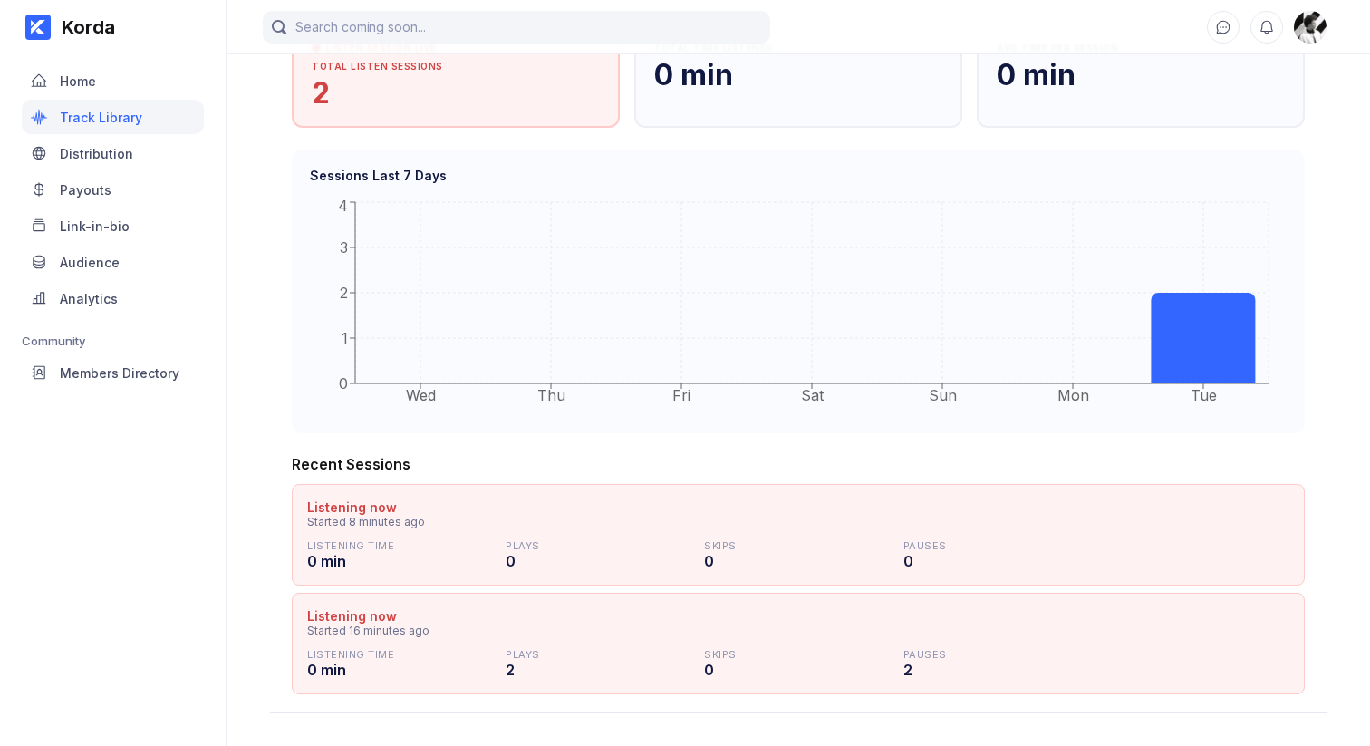
scroll to position [576, 0]
click at [227, 527] on div "Tracks / Fate In Your Hands Fate In Your Hands Listen links + Add New link 💡 Cr…" at bounding box center [799, 93] width 1144 height 1238
click at [157, 595] on div "Korda Home Track Library Distribution Payouts Link-in-bio Audience Analytics Co…" at bounding box center [113, 373] width 227 height 746
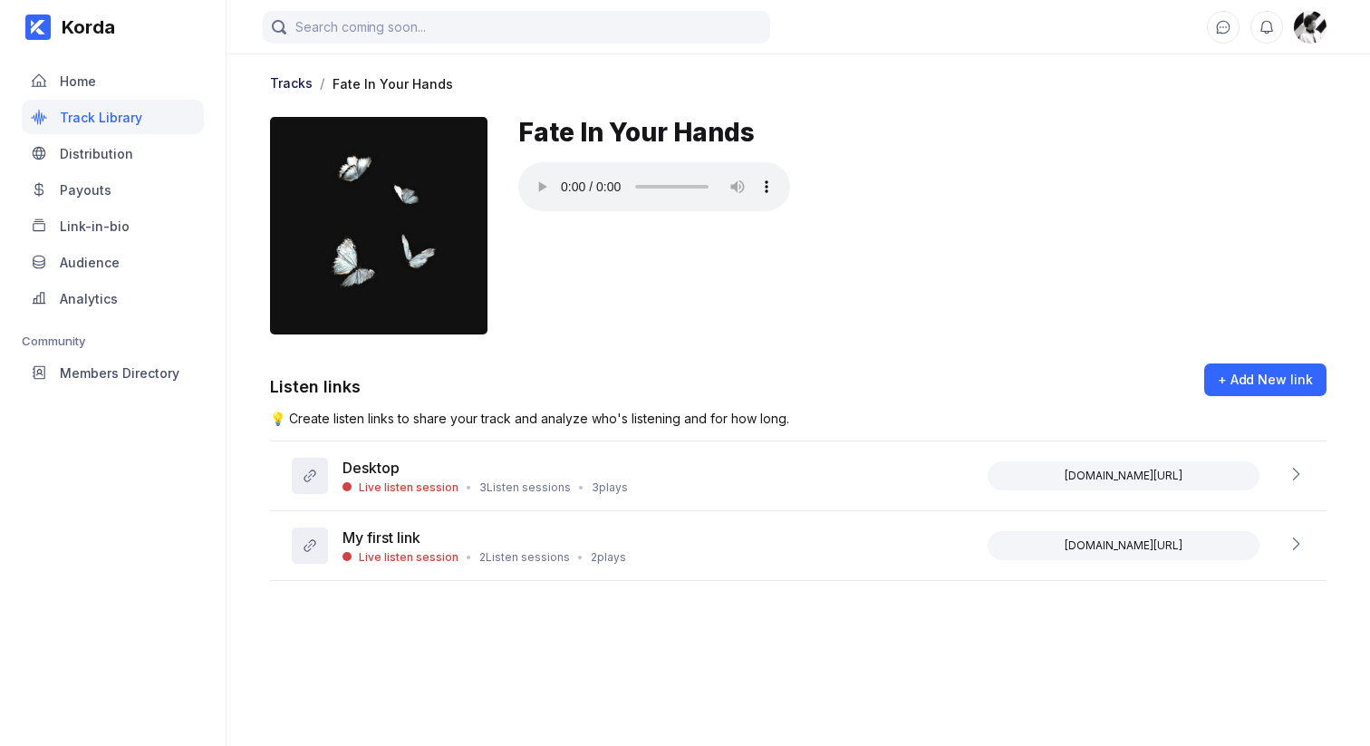
click at [144, 616] on div "Korda Home Track Library Distribution Payouts Link-in-bio Audience Analytics Co…" at bounding box center [113, 373] width 227 height 746
click at [429, 492] on div "Live listen session" at bounding box center [409, 487] width 100 height 14
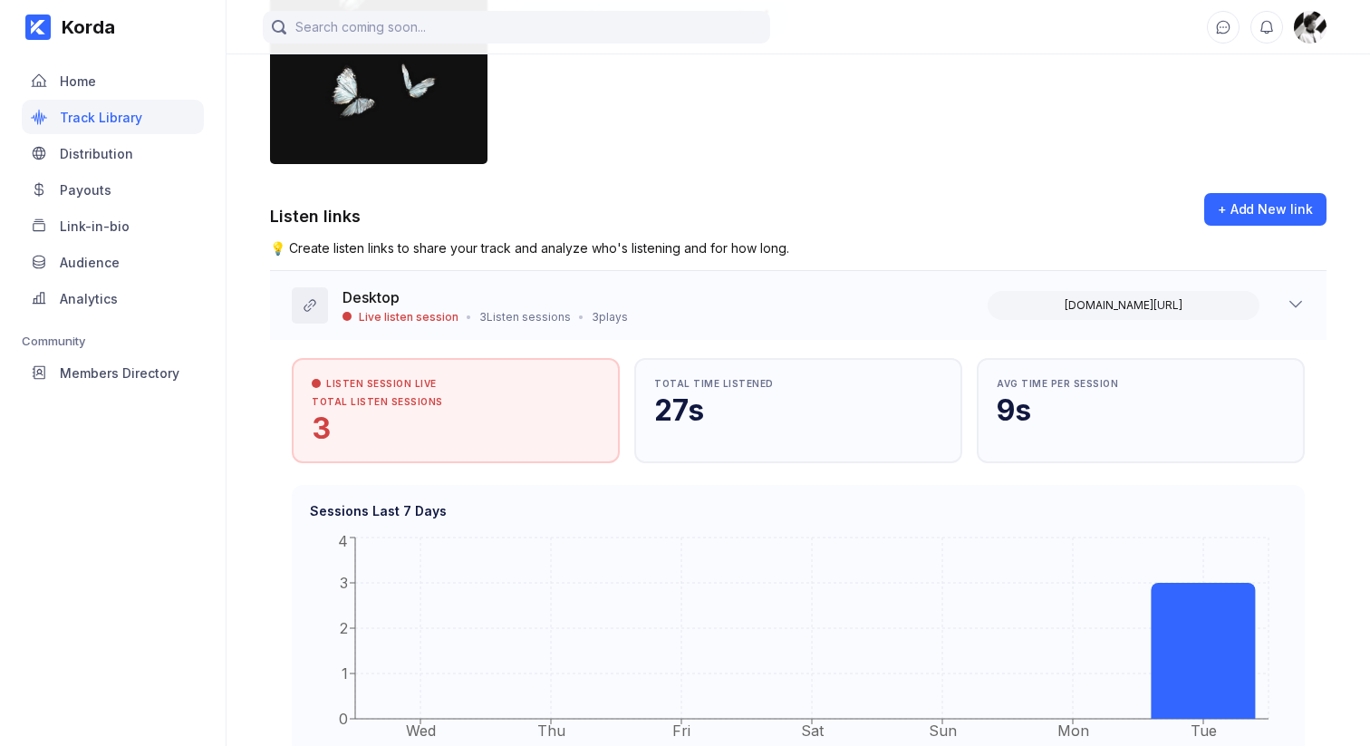
scroll to position [313, 0]
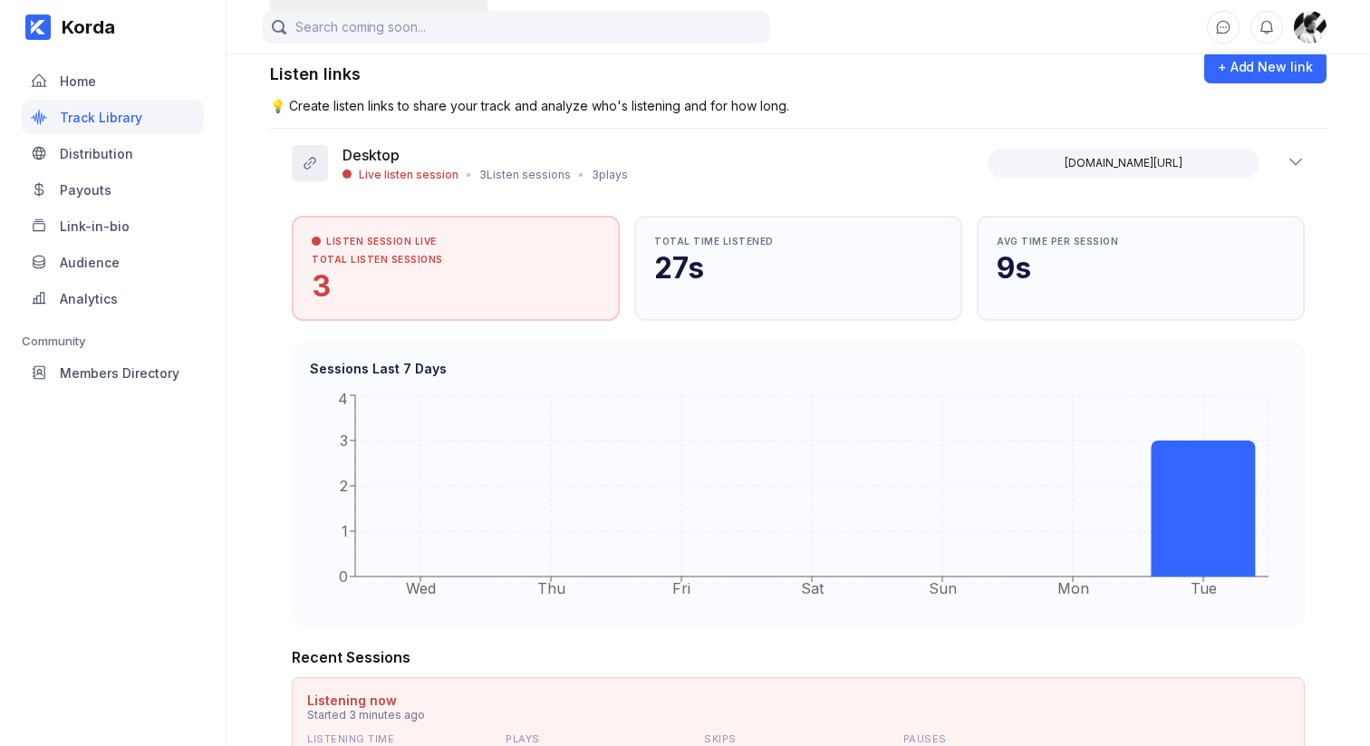
click at [193, 542] on div "Korda Home Track Library Distribution Payouts Link-in-bio Audience Analytics Co…" at bounding box center [113, 373] width 227 height 746
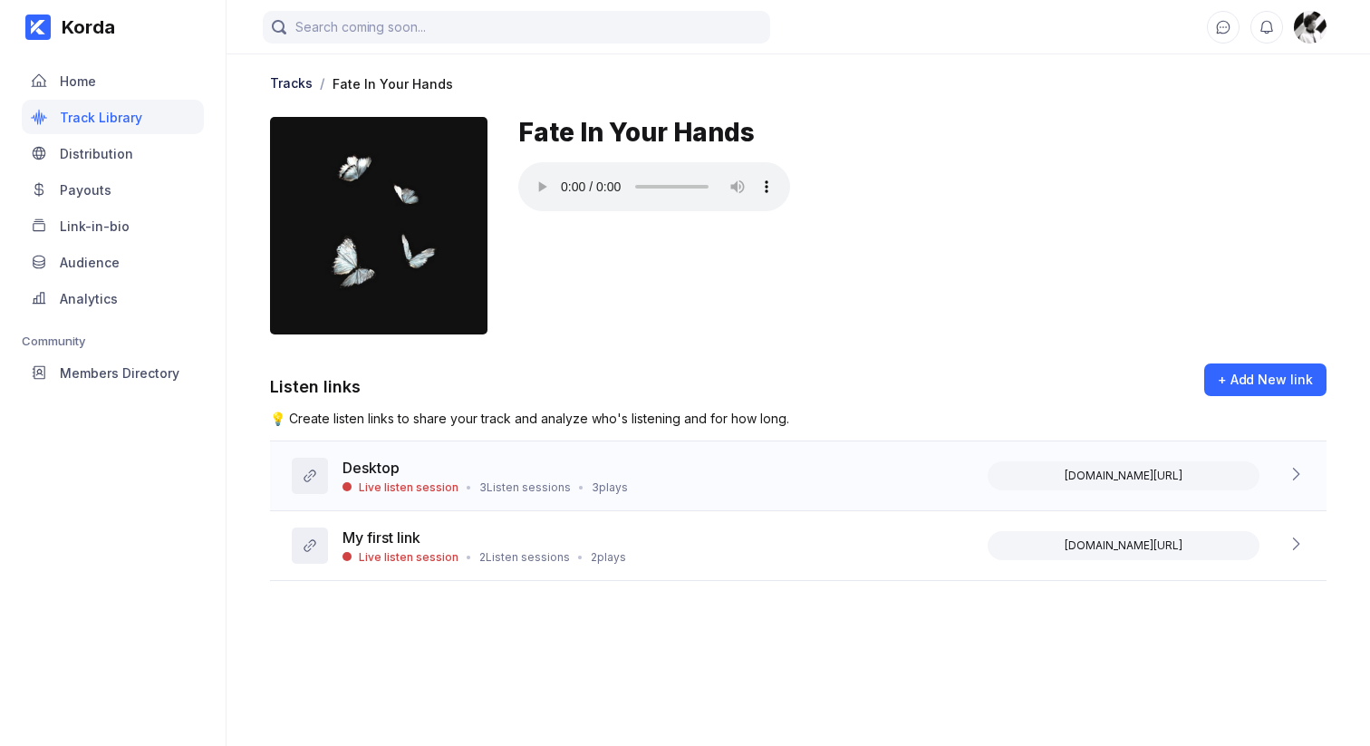
click at [513, 464] on div "Desktop" at bounding box center [485, 470] width 285 height 22
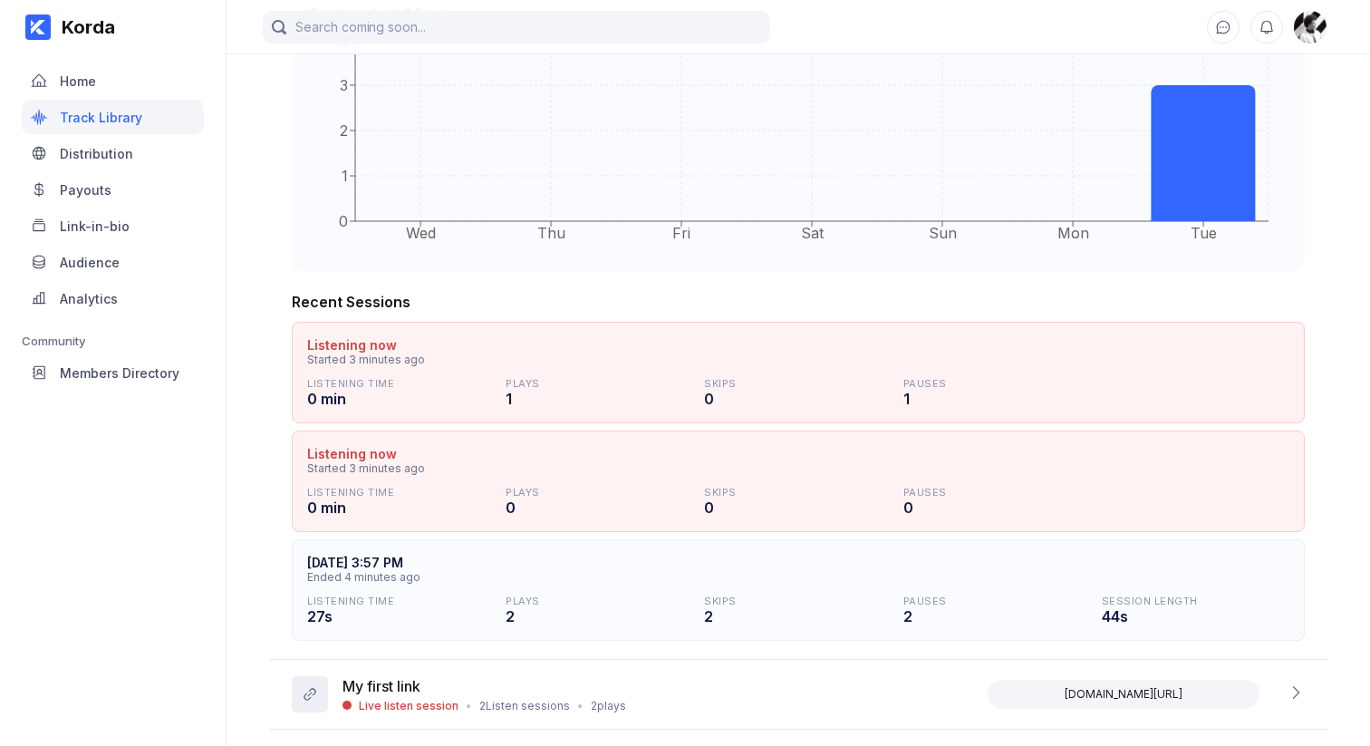
scroll to position [670, 0]
click at [221, 546] on div "Korda Home Track Library Distribution Payouts Link-in-bio Audience Analytics Co…" at bounding box center [113, 373] width 227 height 746
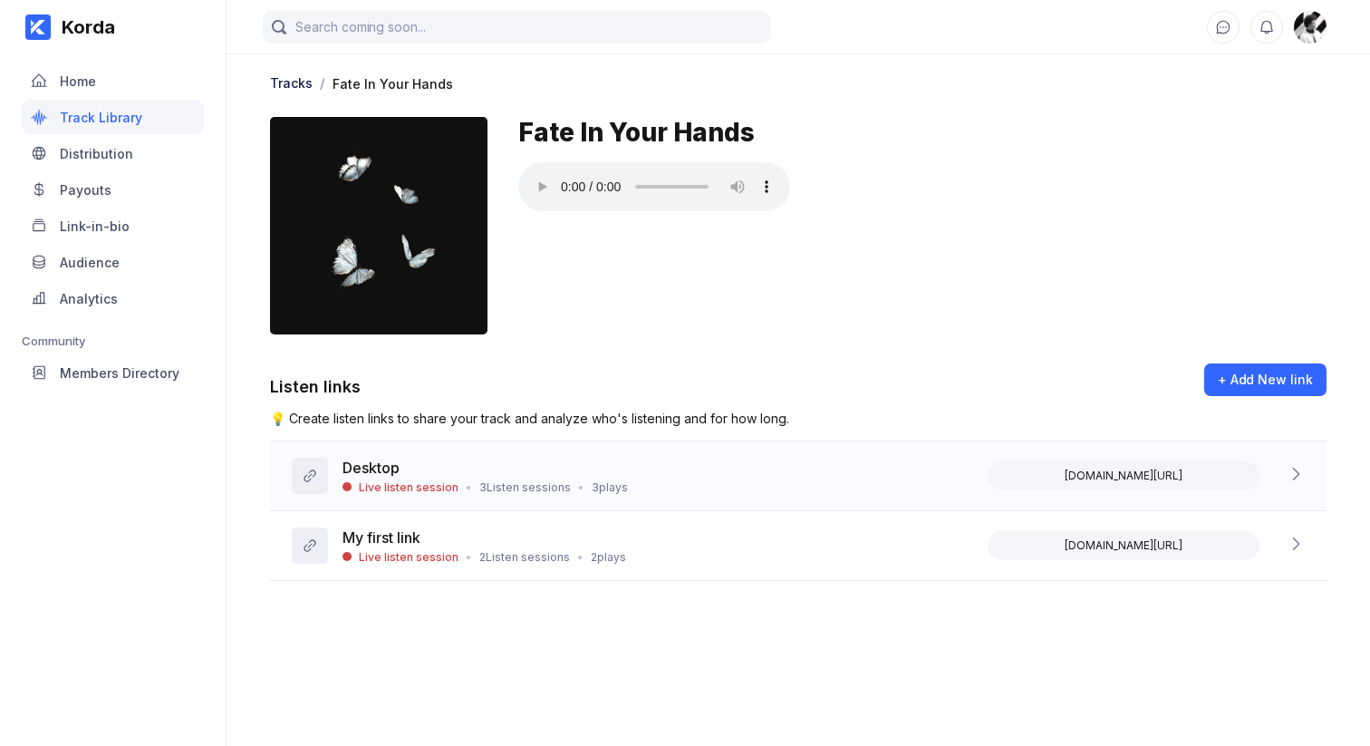
click at [369, 476] on div "Desktop" at bounding box center [485, 470] width 285 height 22
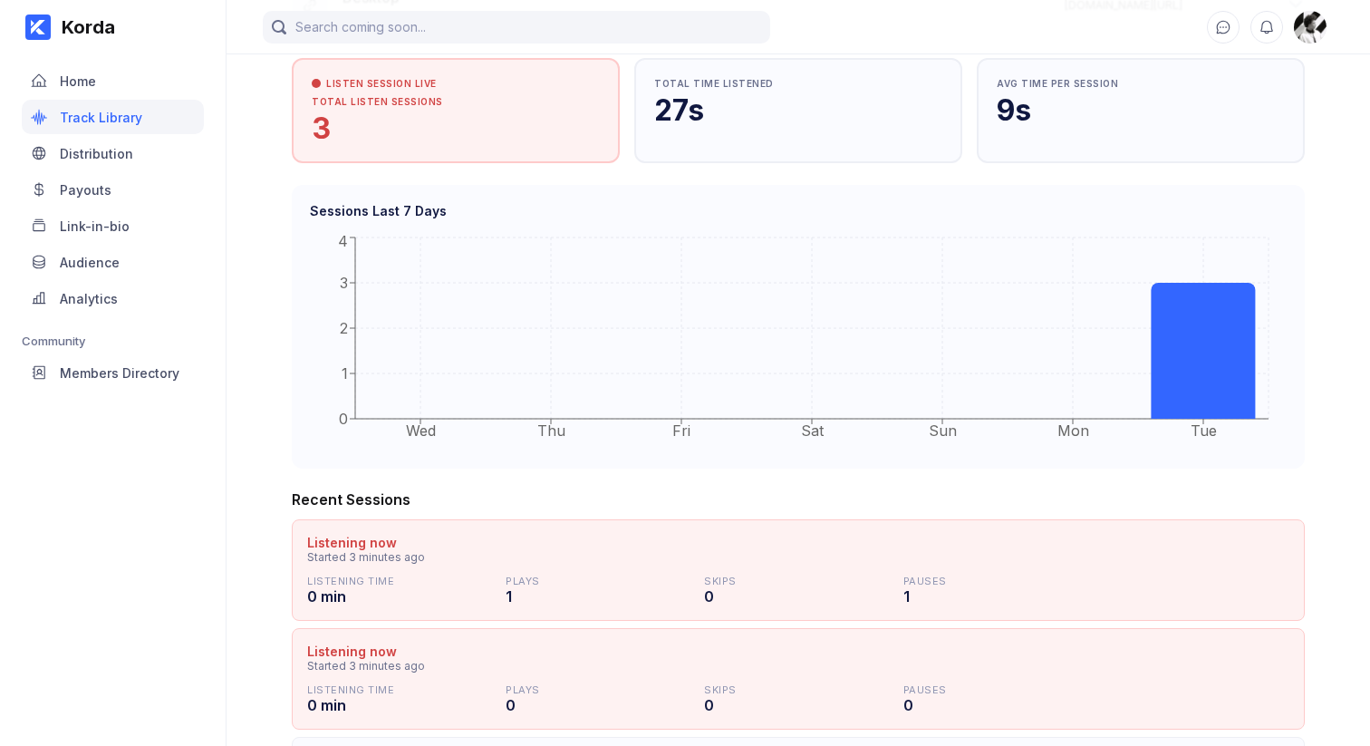
scroll to position [666, 0]
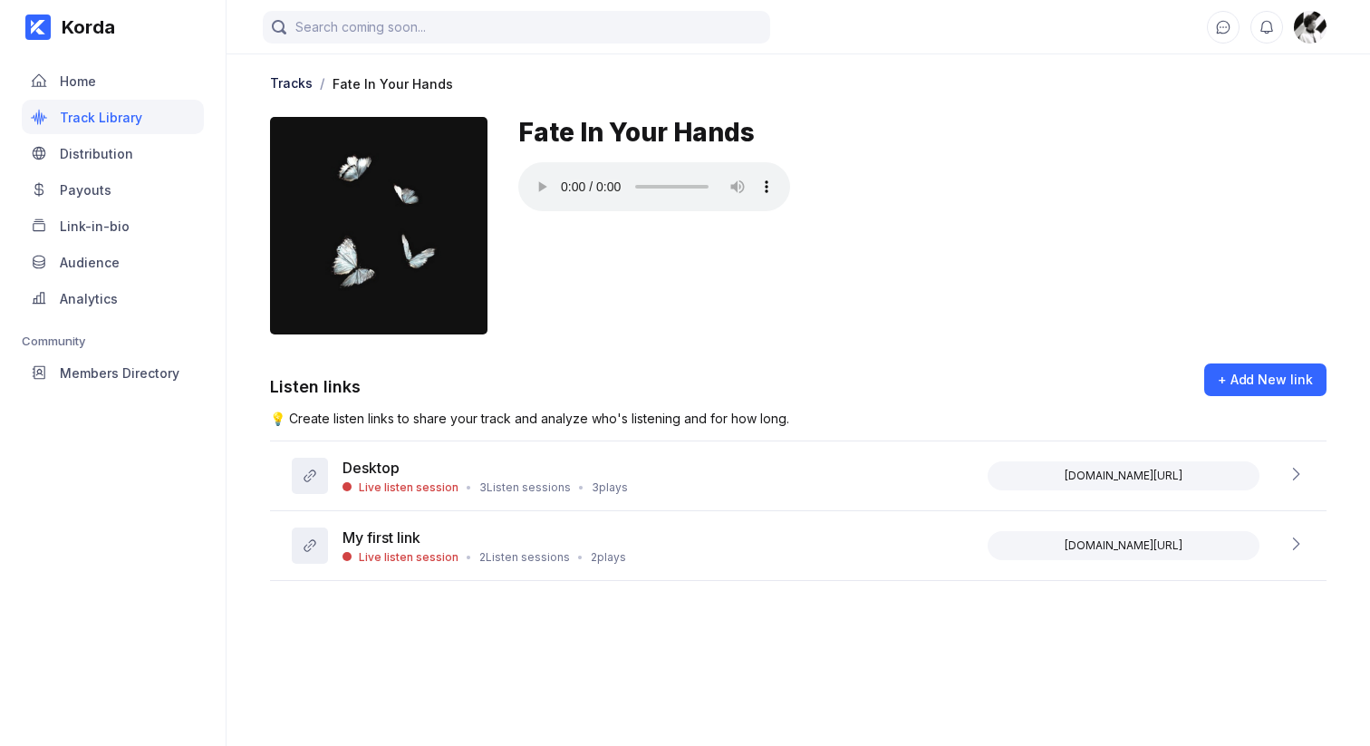
click at [180, 508] on div "Korda Home Track Library Distribution Payouts Link-in-bio Audience Analytics Co…" at bounding box center [113, 373] width 227 height 746
click at [488, 490] on div "3 Listen sessions" at bounding box center [525, 487] width 92 height 14
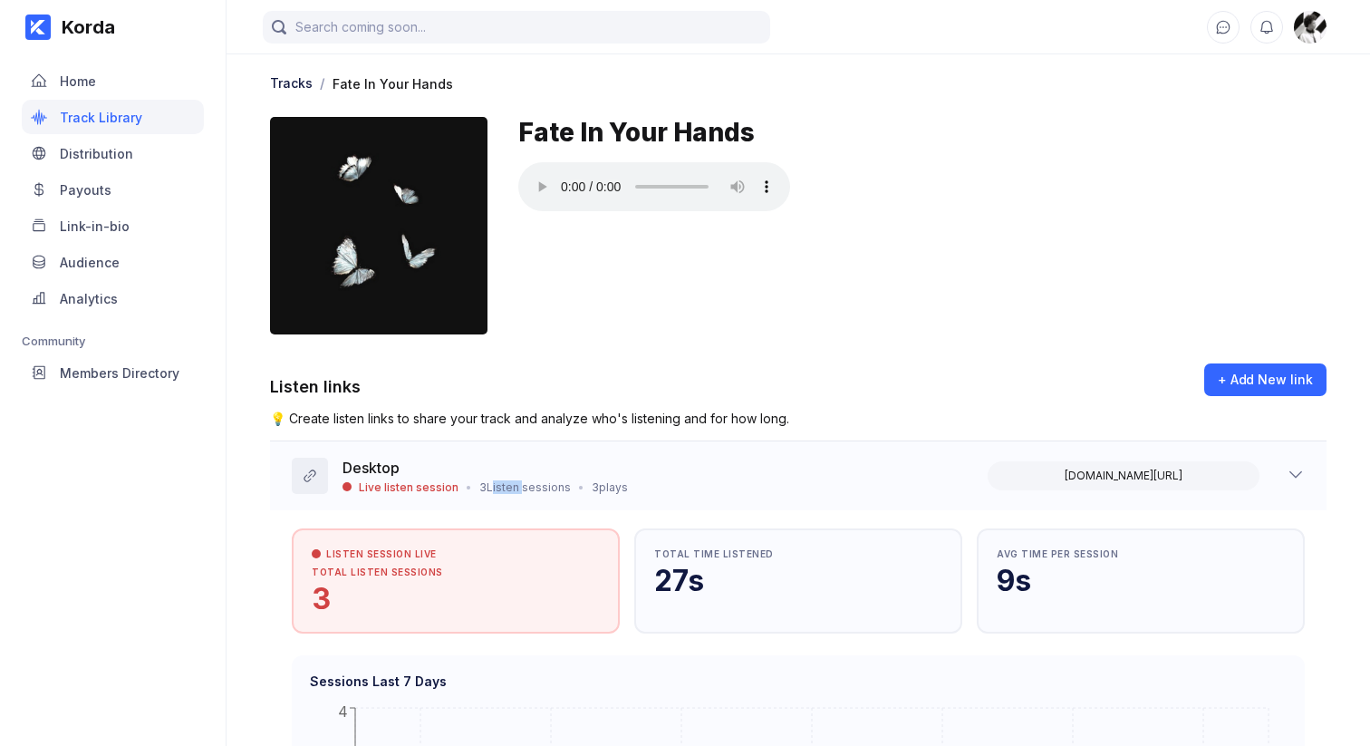
click at [488, 490] on div "3 Listen sessions" at bounding box center [525, 487] width 92 height 14
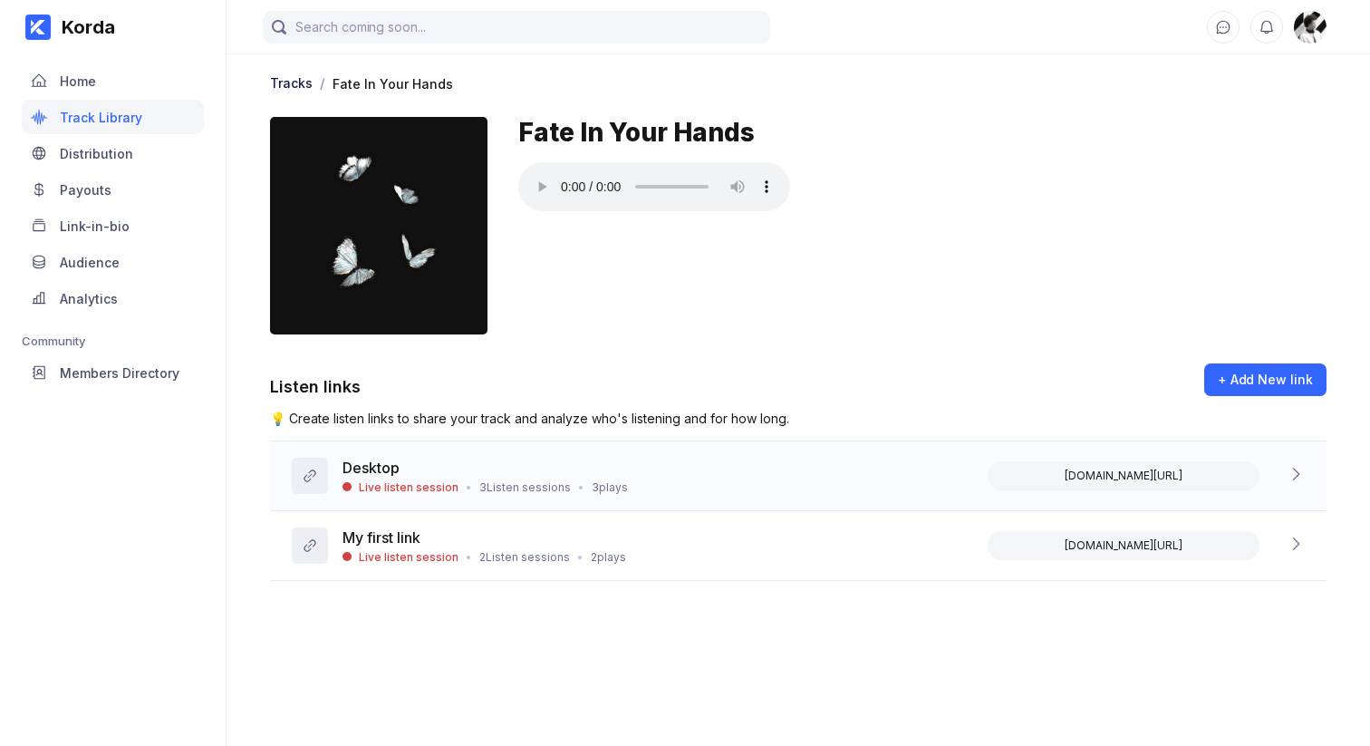
click at [544, 476] on div "Desktop" at bounding box center [485, 470] width 285 height 22
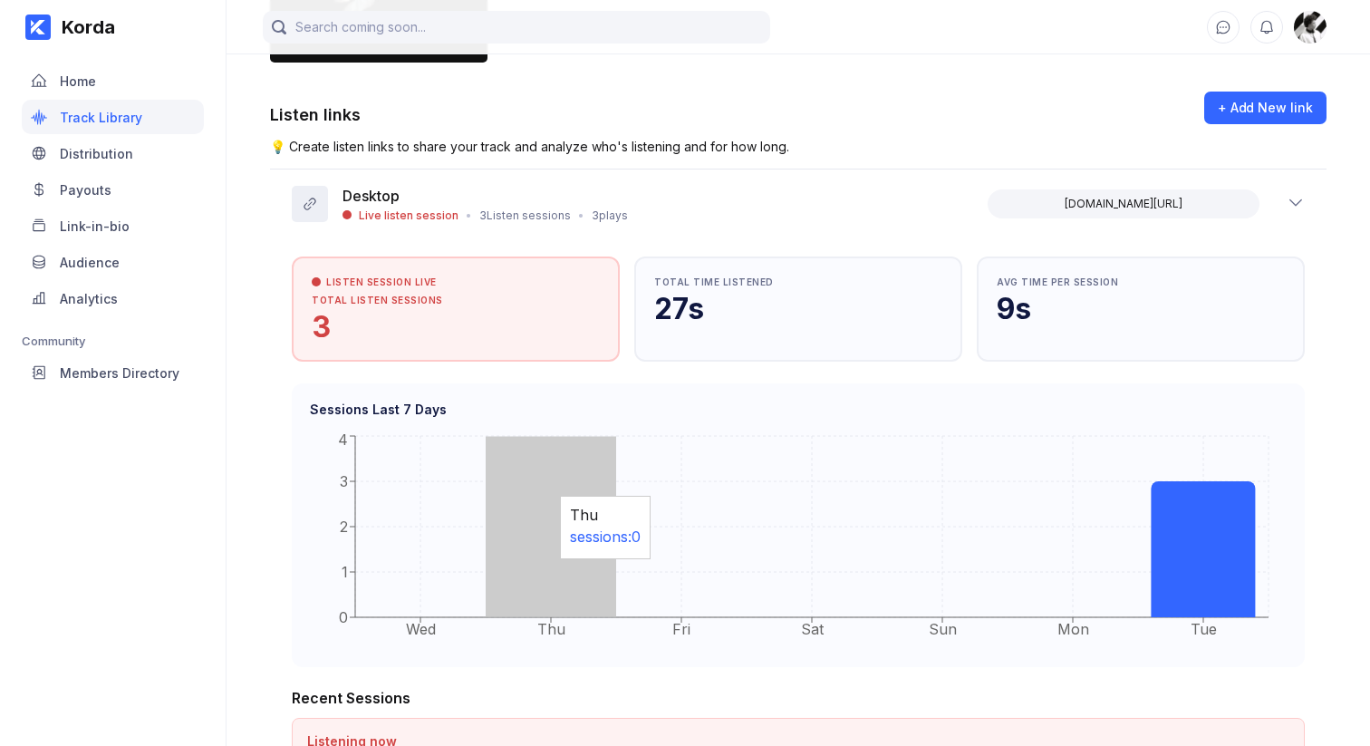
scroll to position [66, 0]
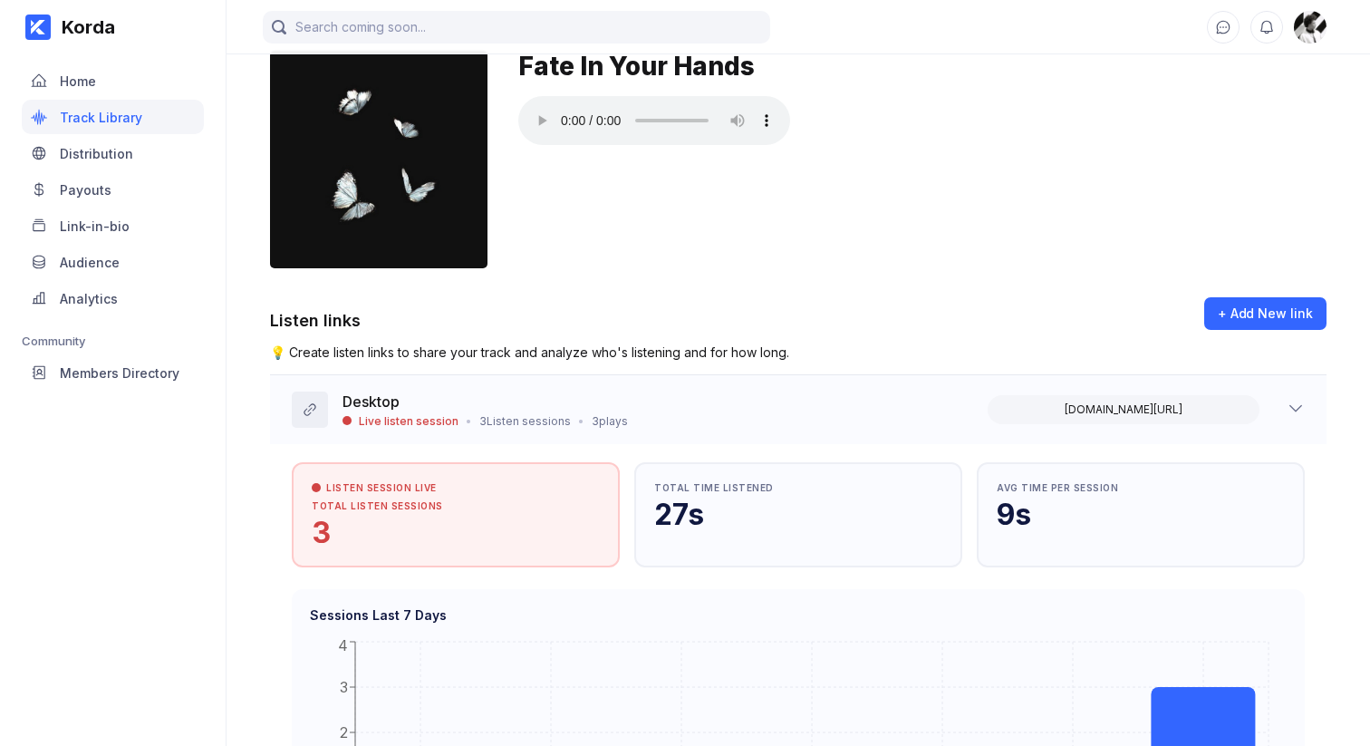
click at [555, 417] on div "3 Listen sessions" at bounding box center [525, 421] width 92 height 14
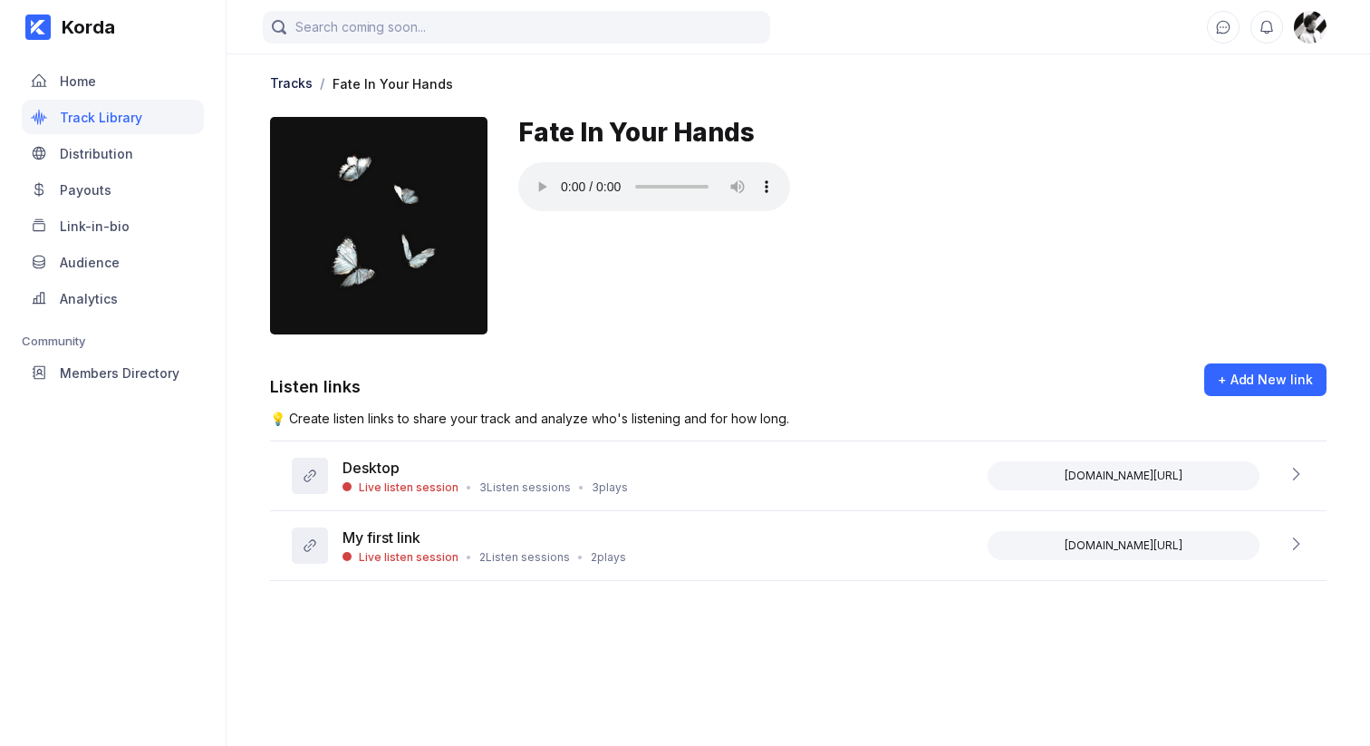
click at [119, 607] on div "Korda Home Track Library Distribution Payouts Link-in-bio Audience Analytics Co…" at bounding box center [113, 373] width 227 height 746
click at [178, 638] on div "Korda Home Track Library Distribution Payouts Link-in-bio Audience Analytics Co…" at bounding box center [113, 373] width 227 height 746
click at [171, 637] on div "Korda Home Track Library Distribution Payouts Link-in-bio Audience Analytics Co…" at bounding box center [113, 373] width 227 height 746
click at [459, 479] on div "Desktop" at bounding box center [485, 470] width 285 height 22
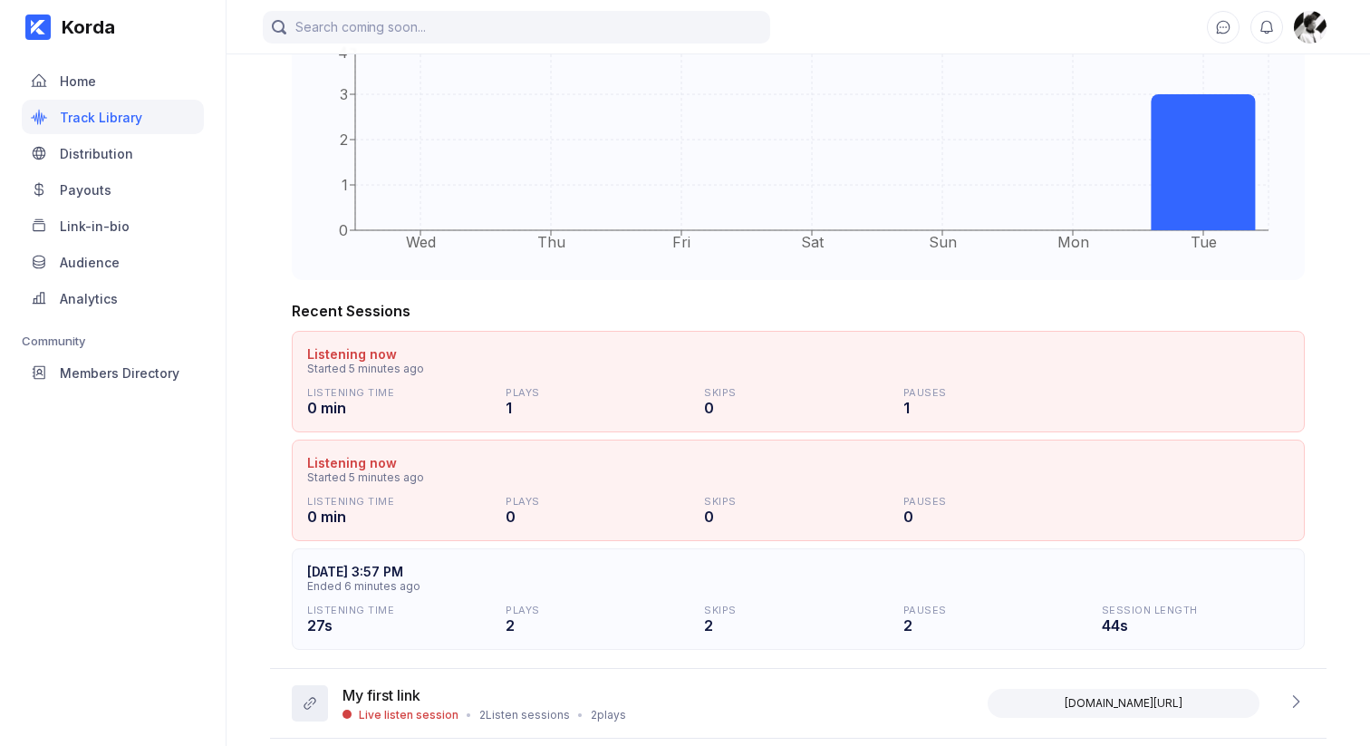
scroll to position [683, 0]
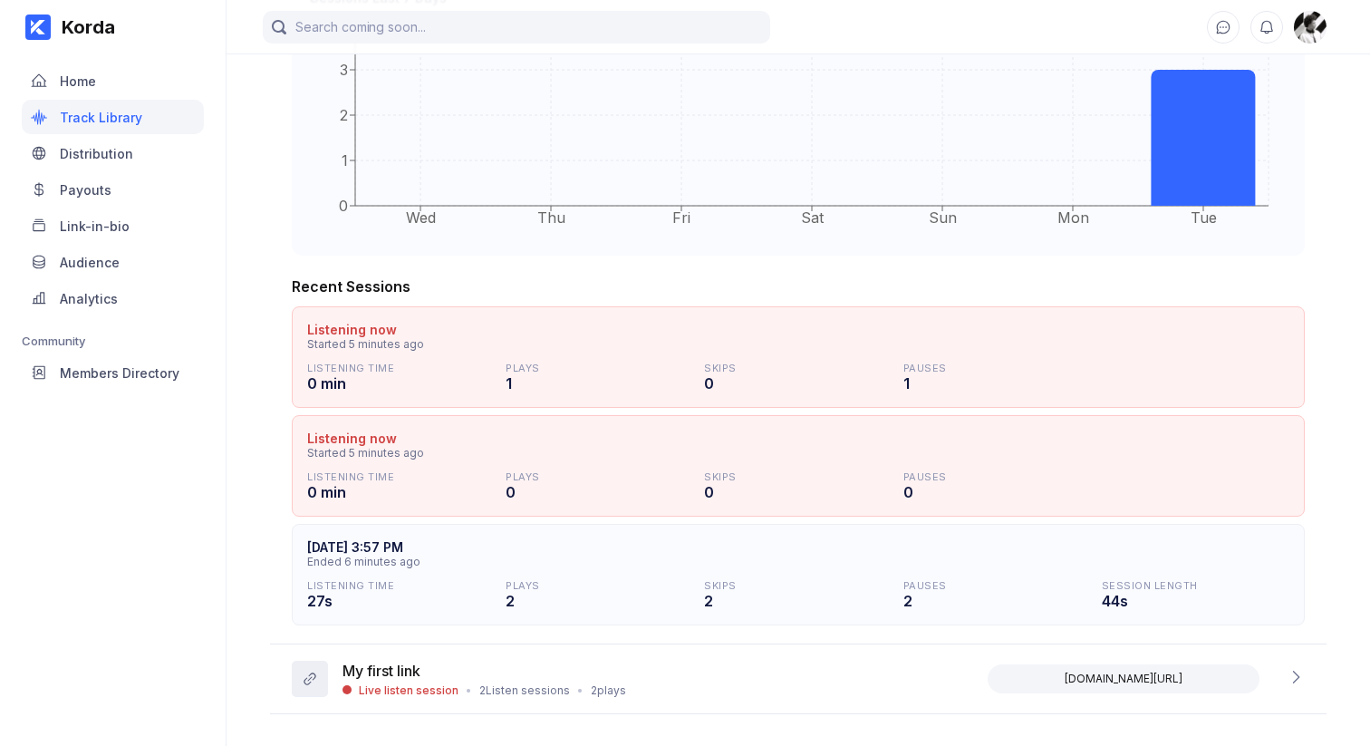
click at [180, 520] on div "Korda Home Track Library Distribution Payouts Link-in-bio Audience Analytics Co…" at bounding box center [113, 373] width 227 height 746
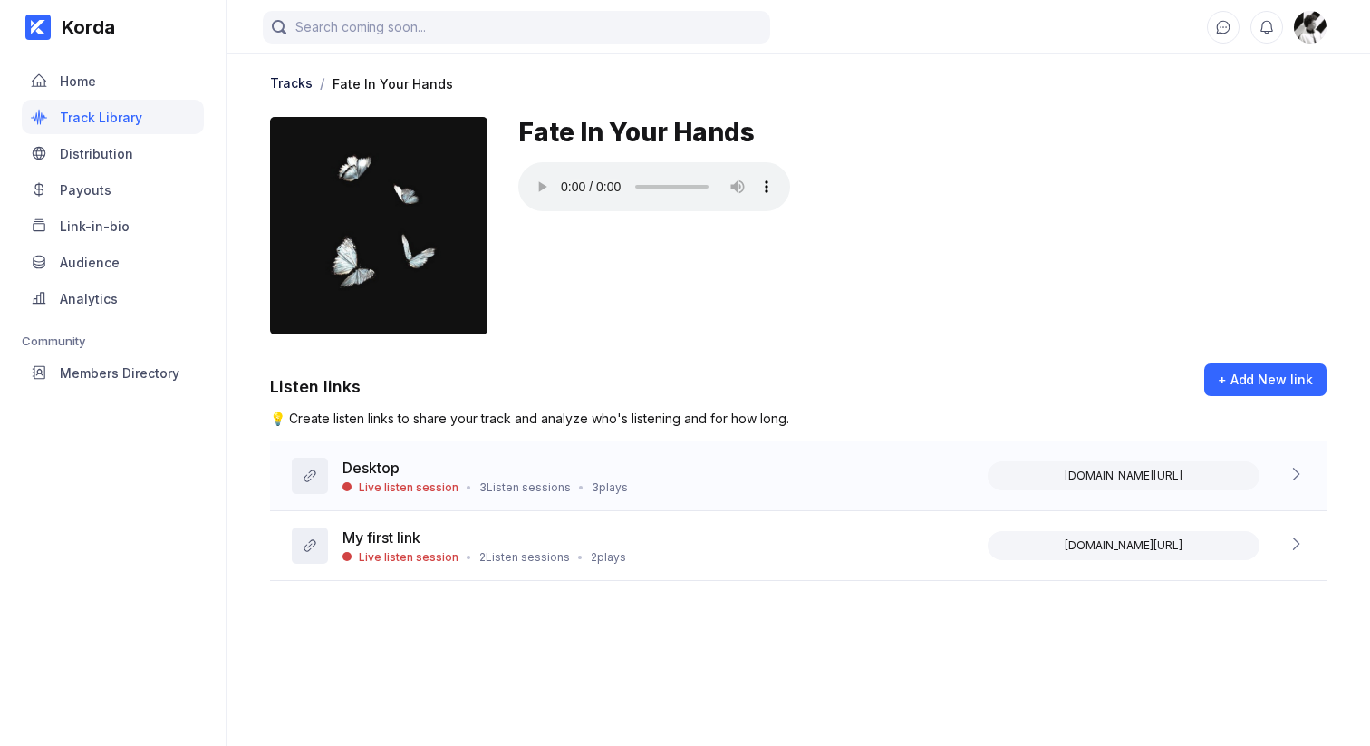
click at [632, 484] on div "Desktop Live listen session • 3 Listen sessions • 3 plays [DOMAIN_NAME][URL]" at bounding box center [798, 476] width 1057 height 70
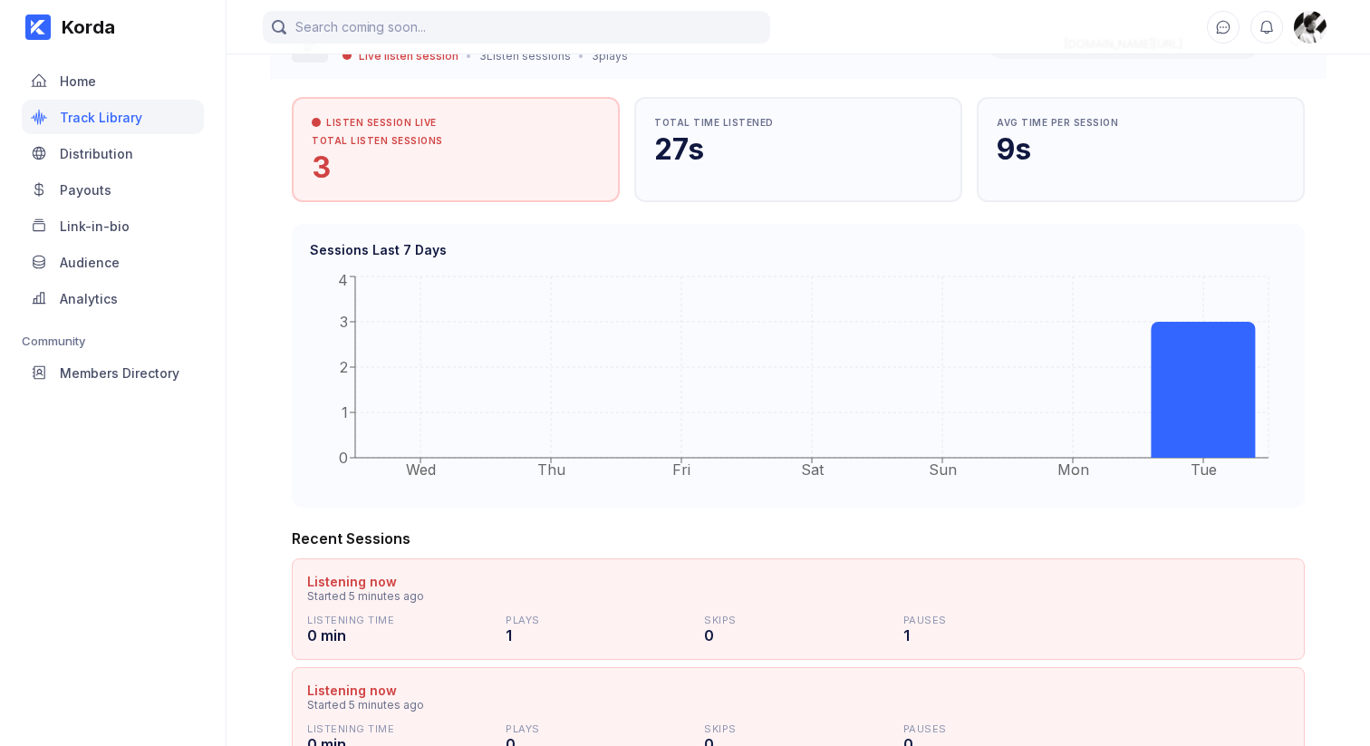
scroll to position [208, 0]
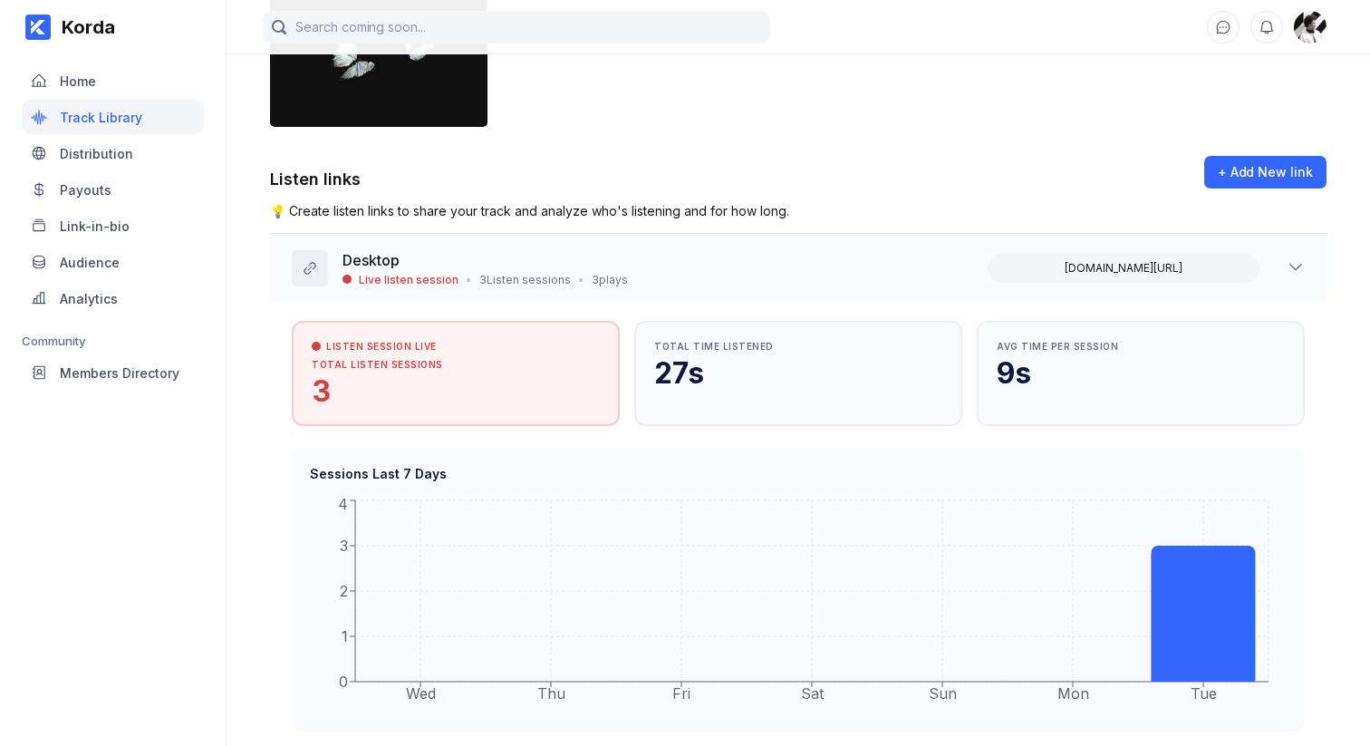
click at [588, 266] on div "Desktop" at bounding box center [485, 262] width 285 height 22
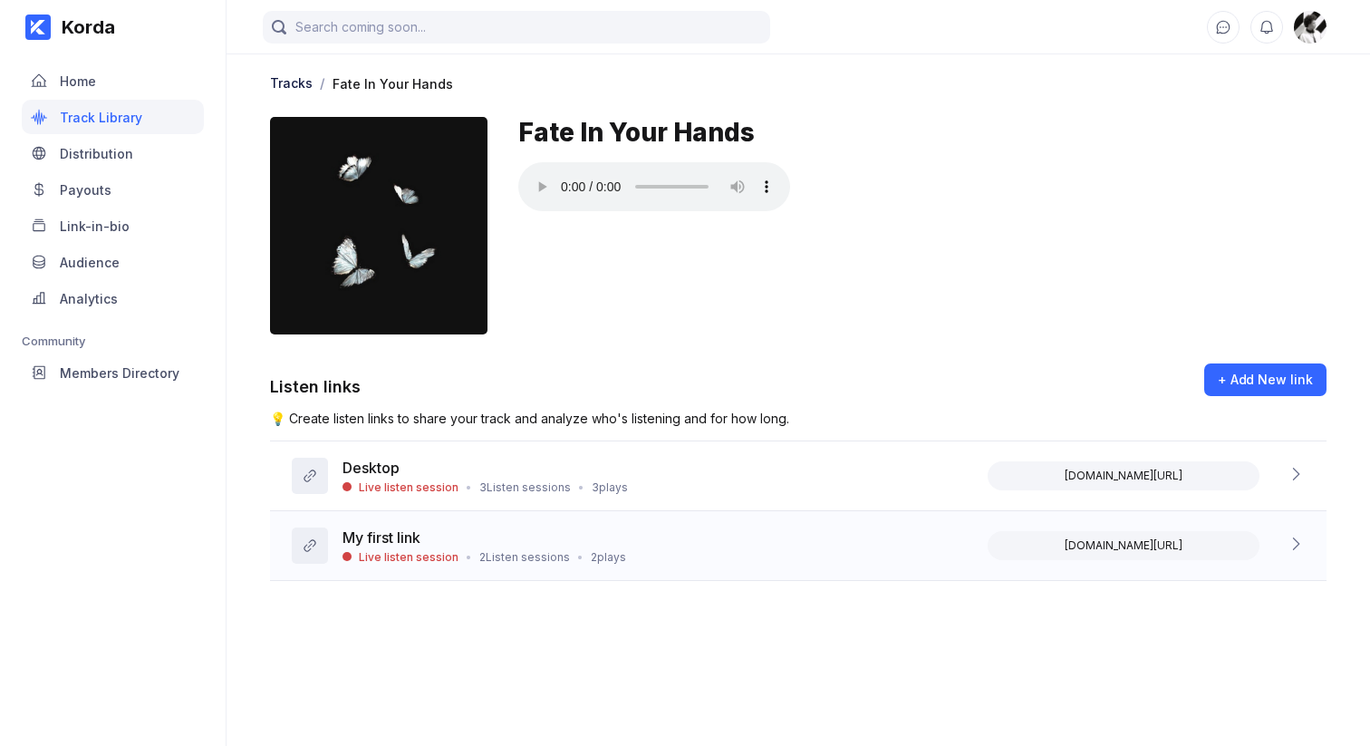
click at [473, 570] on div "My first link Live listen session • 2 Listen sessions • 2 plays korda.co/listen…" at bounding box center [798, 546] width 1057 height 70
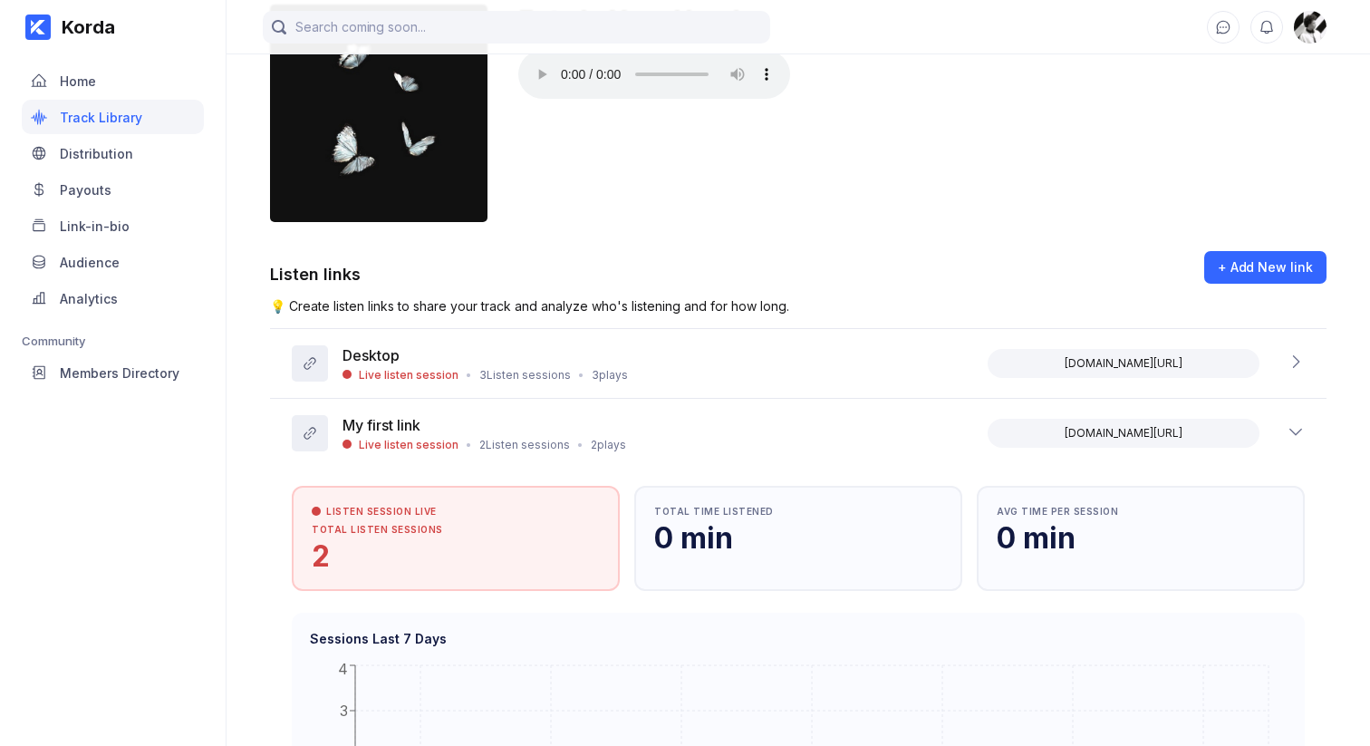
scroll to position [150, 0]
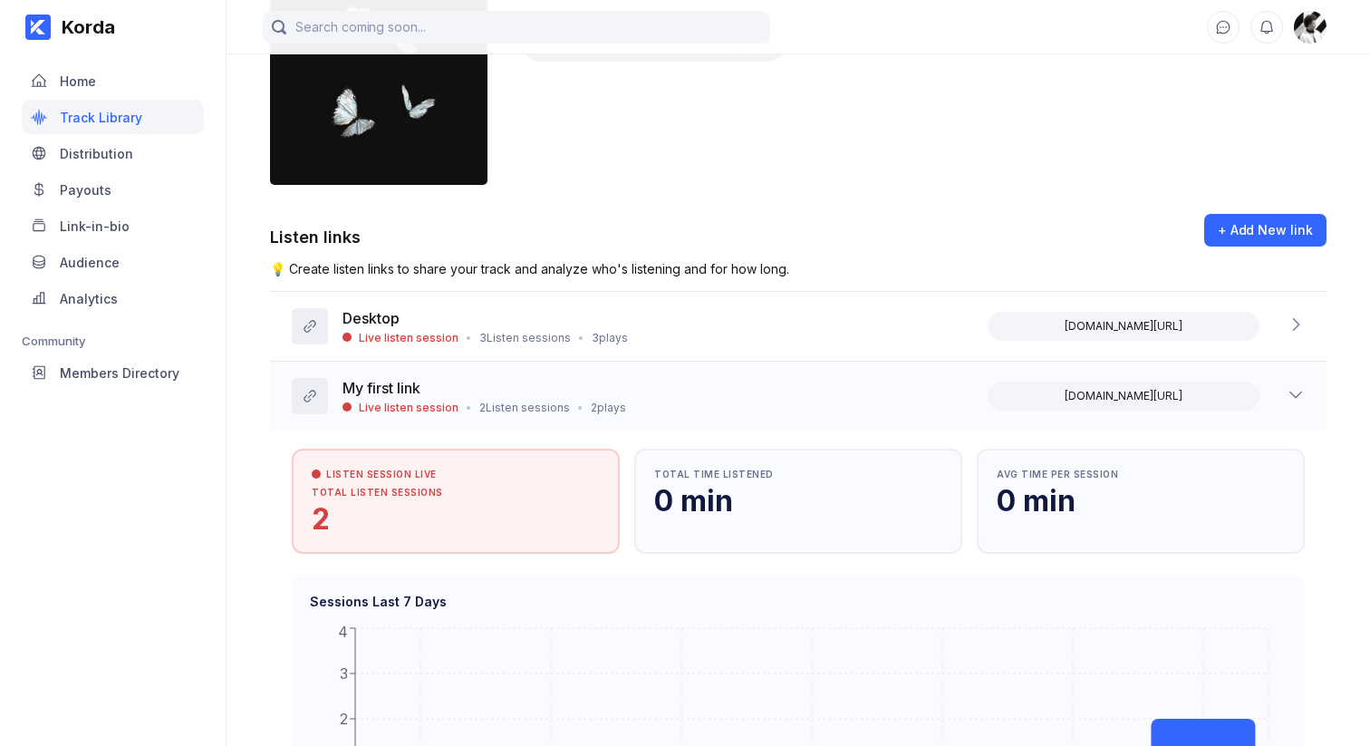
click at [506, 410] on div "2 Listen sessions" at bounding box center [524, 408] width 91 height 14
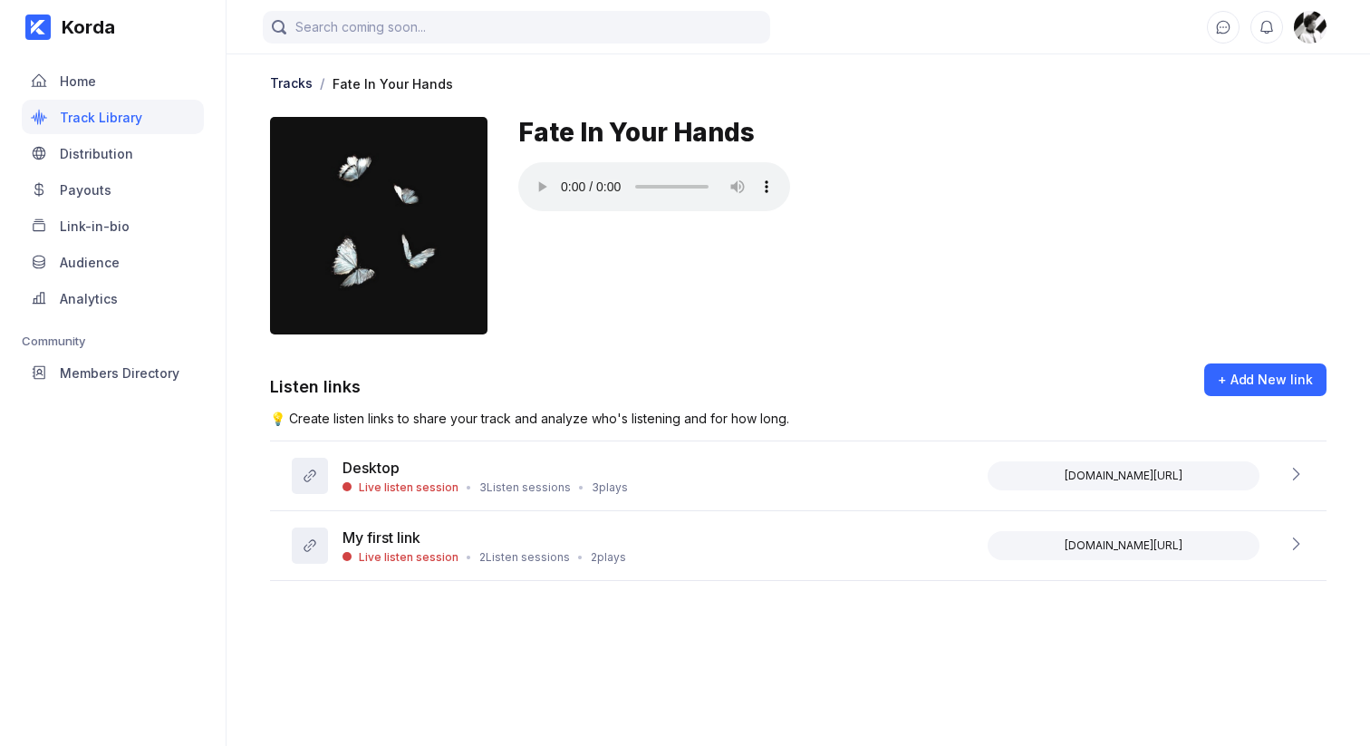
click at [222, 552] on div "Korda Home Track Library Distribution Payouts Link-in-bio Audience Analytics Co…" at bounding box center [113, 373] width 227 height 746
click at [418, 476] on div "Desktop" at bounding box center [485, 470] width 285 height 22
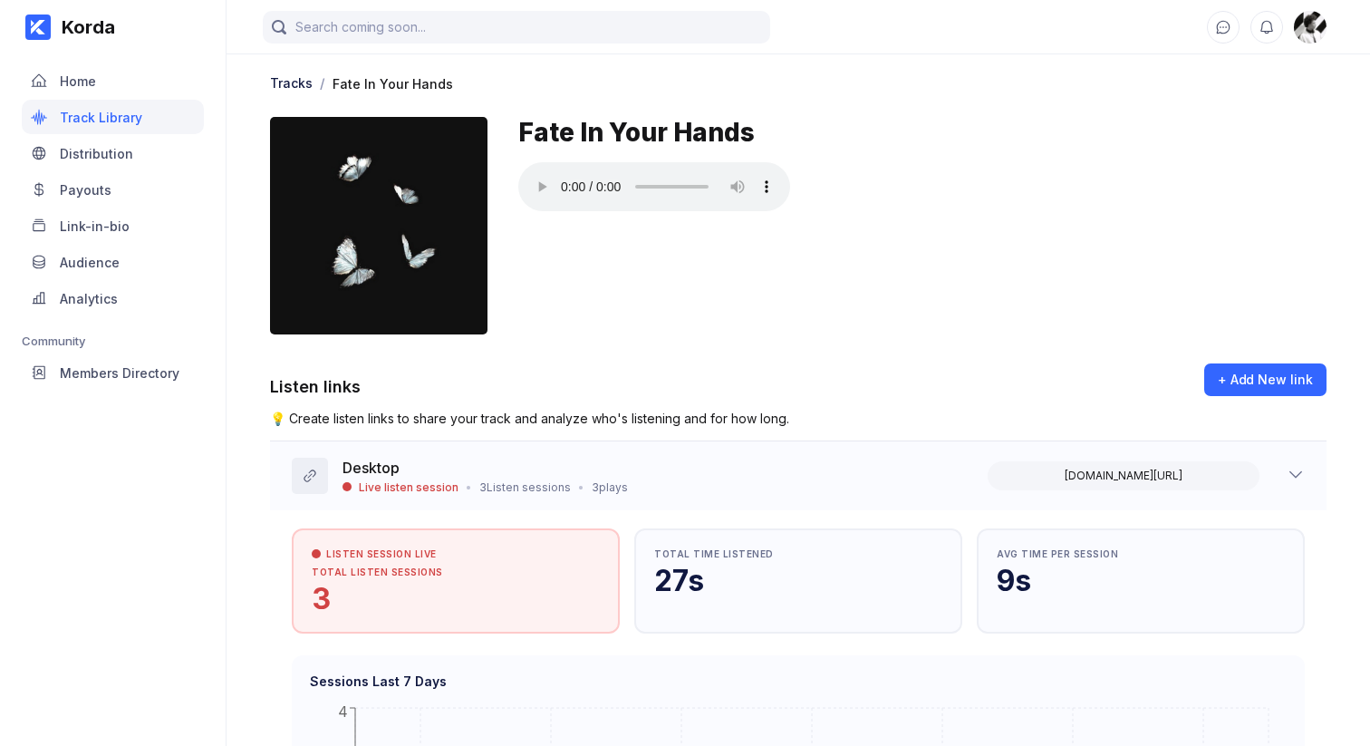
click at [418, 476] on div "Desktop" at bounding box center [485, 470] width 285 height 22
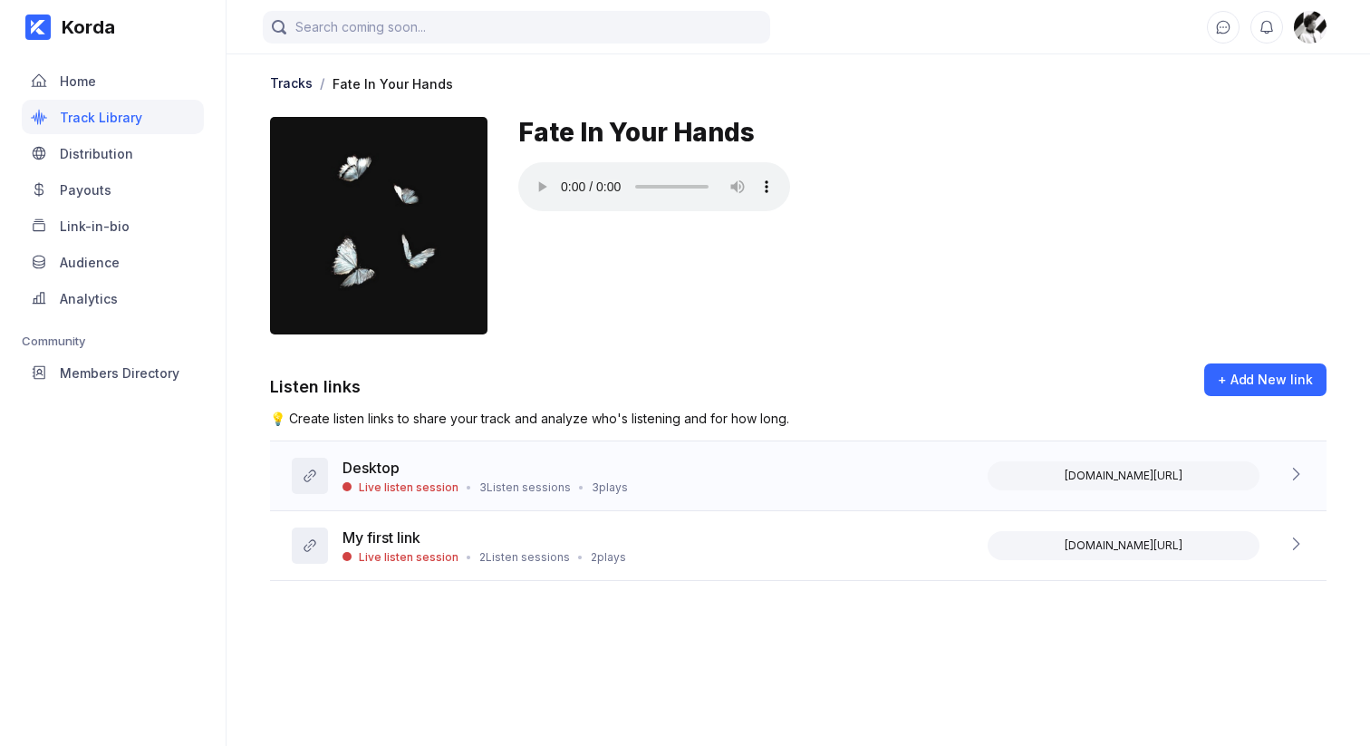
click at [833, 473] on div "Desktop Live listen session • 3 Listen sessions • 3 plays korda.co/listen/J1_0a…" at bounding box center [798, 476] width 1057 height 70
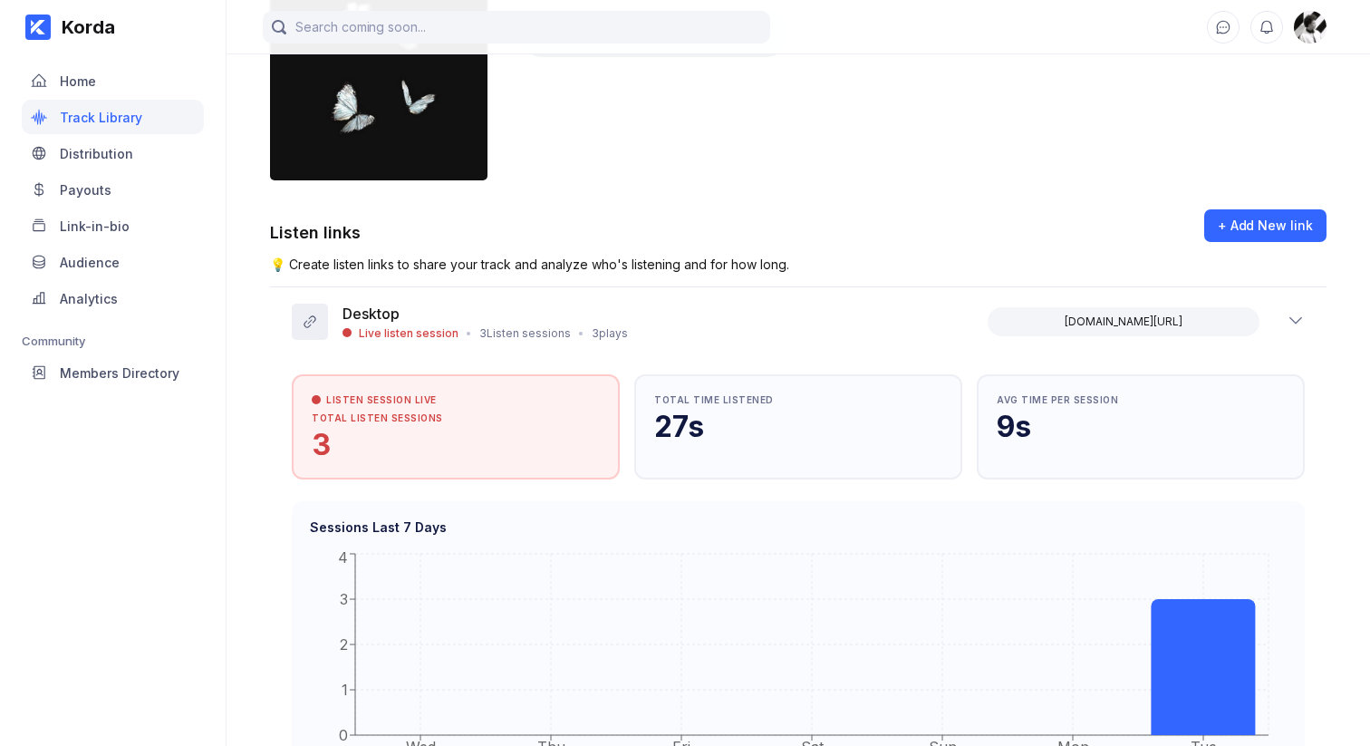
scroll to position [152, 0]
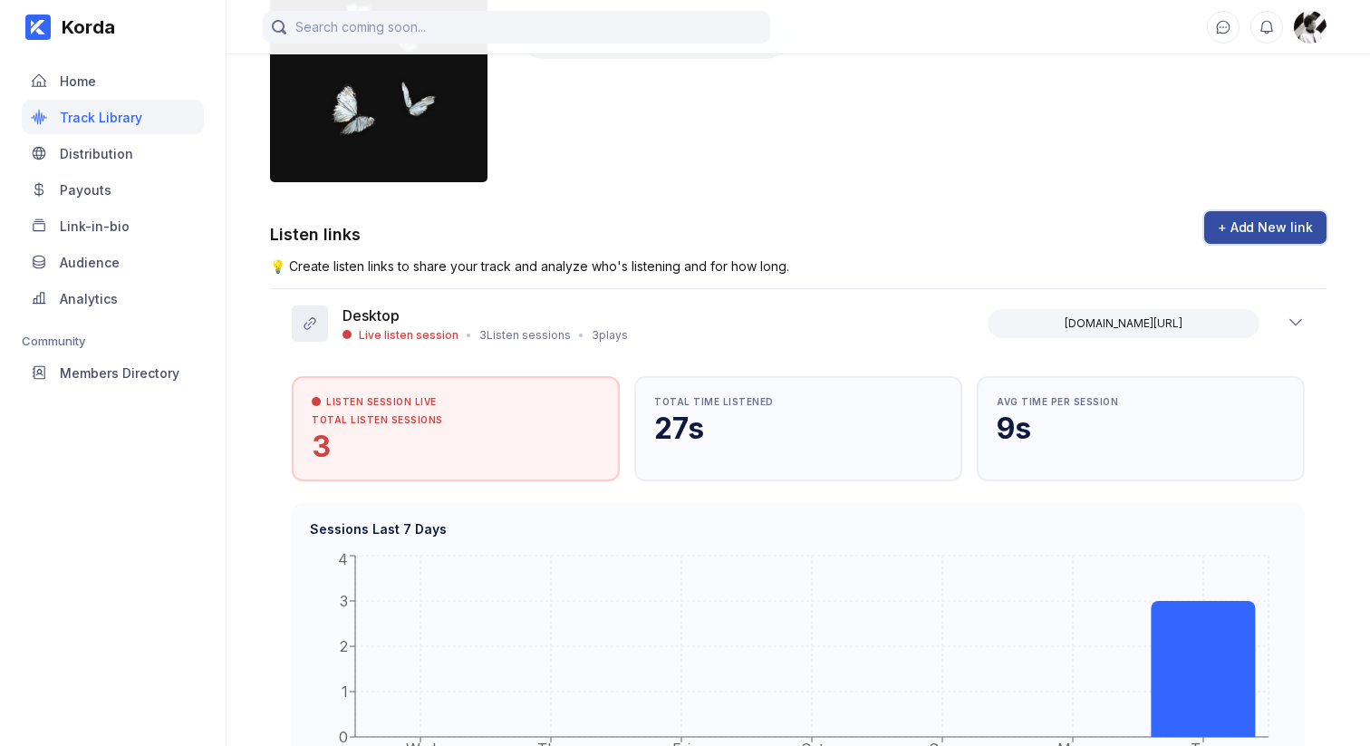
click at [1272, 231] on div "+ Add New link" at bounding box center [1265, 227] width 95 height 18
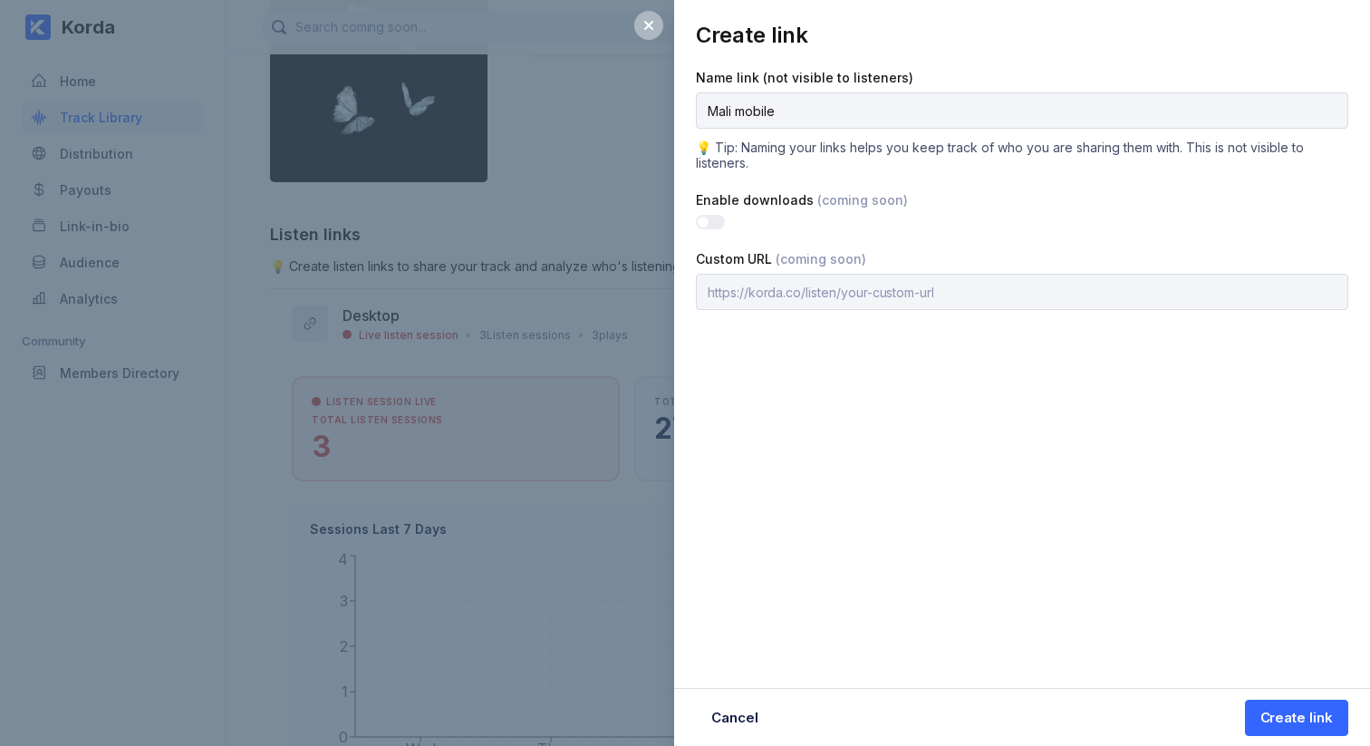
type input "Mali mobile"
drag, startPoint x: 1144, startPoint y: 493, endPoint x: 1272, endPoint y: 641, distance: 195.3
click at [1160, 508] on div "Create link Name link (not visible to listeners) Mali mobile 💡 Tip: Naming your…" at bounding box center [1022, 373] width 696 height 746
click at [1292, 714] on div "Create link" at bounding box center [1297, 718] width 73 height 18
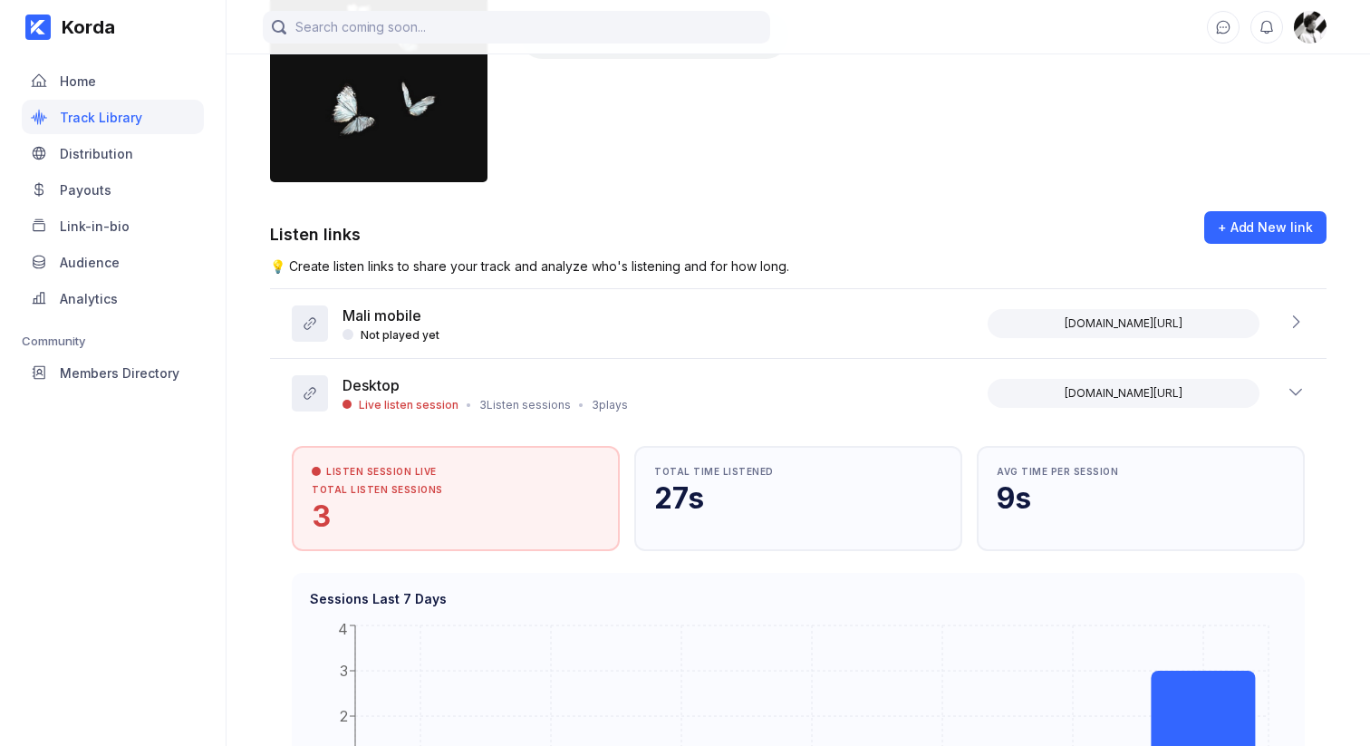
click at [148, 530] on div "Korda Home Track Library Distribution Payouts Link-in-bio Audience Analytics Co…" at bounding box center [113, 373] width 227 height 746
click at [1175, 328] on button "Copy to clipboard" at bounding box center [1124, 323] width 272 height 29
click at [1035, 176] on div "Fate In Your Hands" at bounding box center [922, 74] width 808 height 218
click at [734, 339] on div "Mali mobile Not played yet korda.co/listen/qaLdXZsvIz_oJRLR" at bounding box center [798, 324] width 1057 height 70
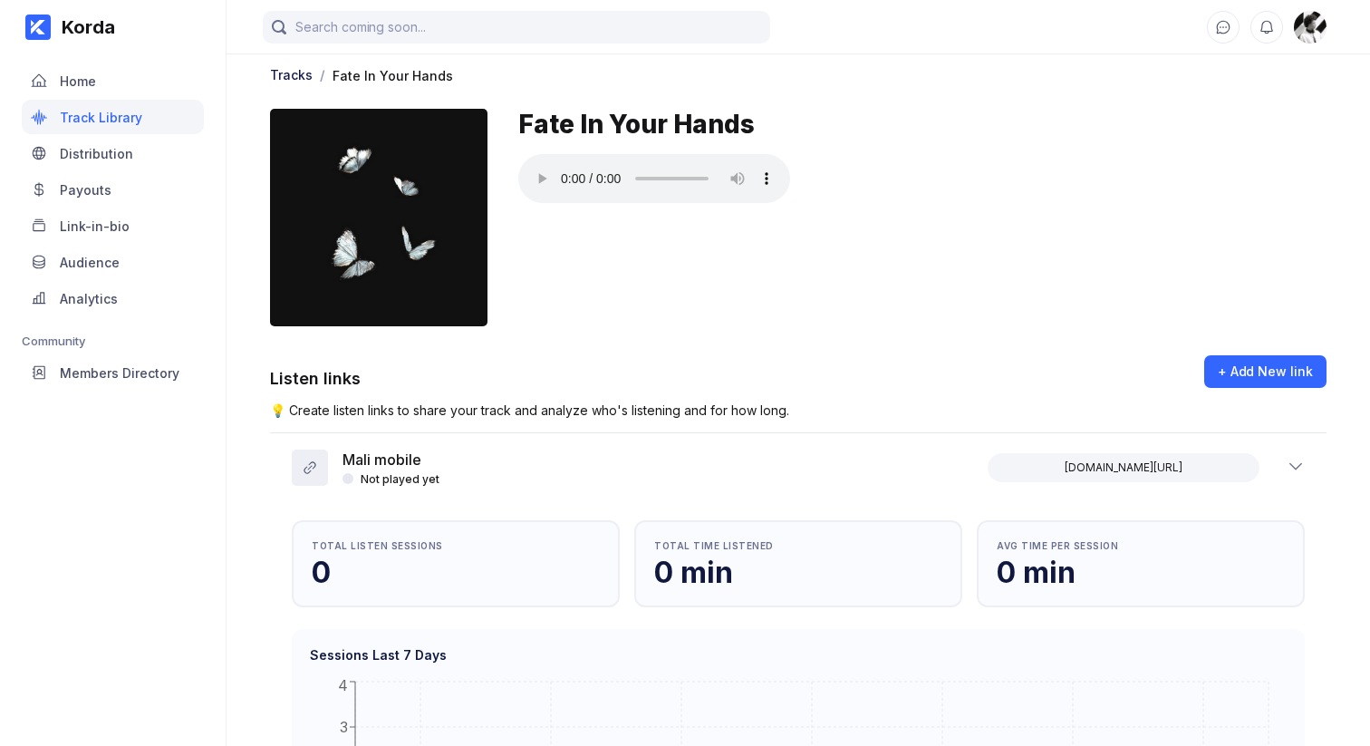
scroll to position [13, 0]
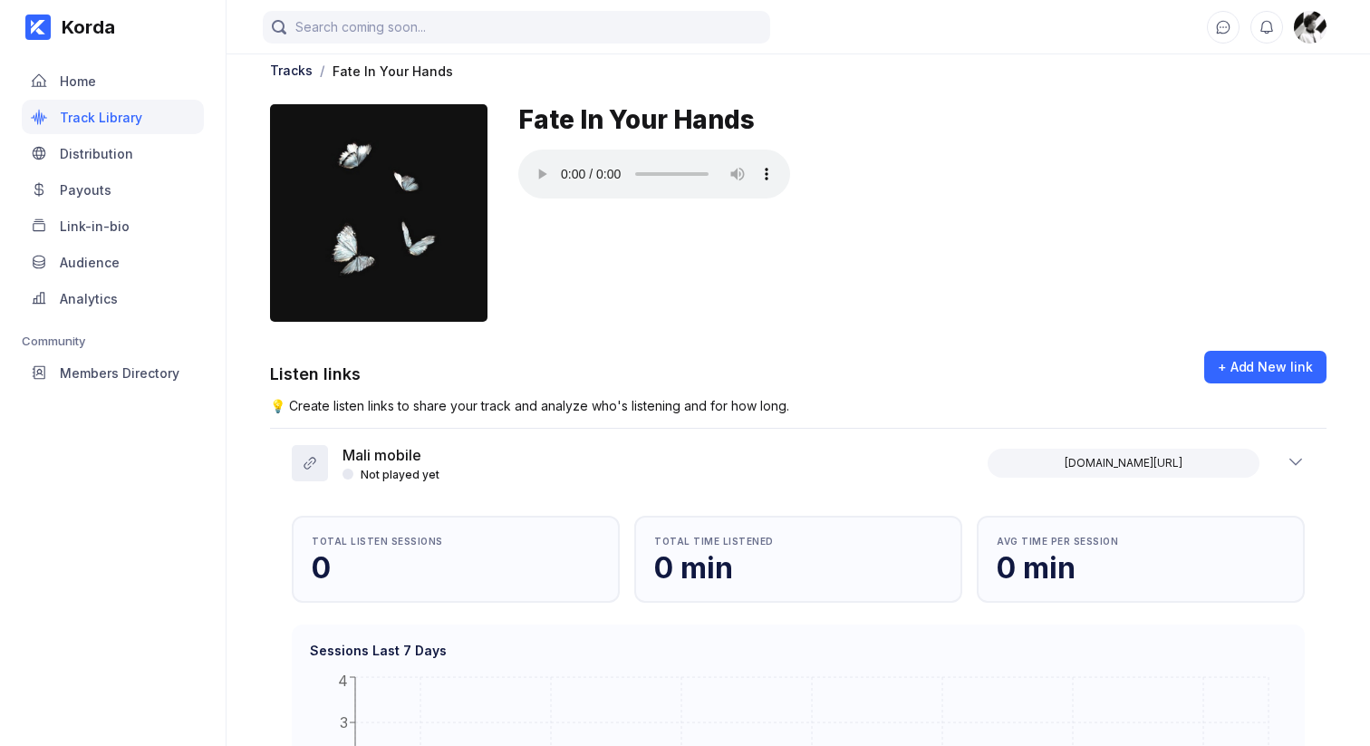
click at [134, 511] on div "Korda Home Track Library Distribution Payouts Link-in-bio Audience Analytics Co…" at bounding box center [113, 373] width 227 height 746
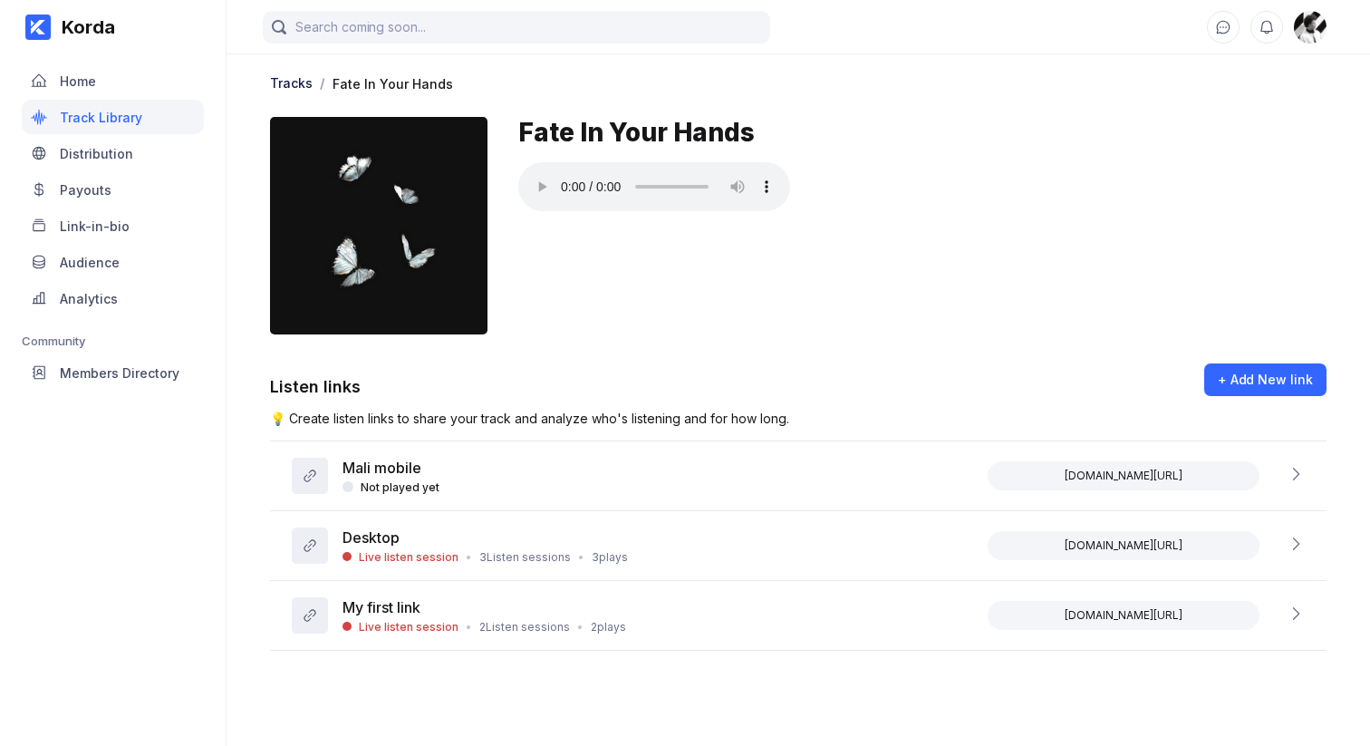
click at [134, 511] on div "Korda Home Track Library Distribution Payouts Link-in-bio Audience Analytics Co…" at bounding box center [113, 373] width 227 height 746
click at [131, 512] on div "Korda Home Track Library Distribution Payouts Link-in-bio Audience Analytics Co…" at bounding box center [113, 373] width 227 height 746
click at [583, 479] on div "Mali mobile" at bounding box center [483, 470] width 280 height 22
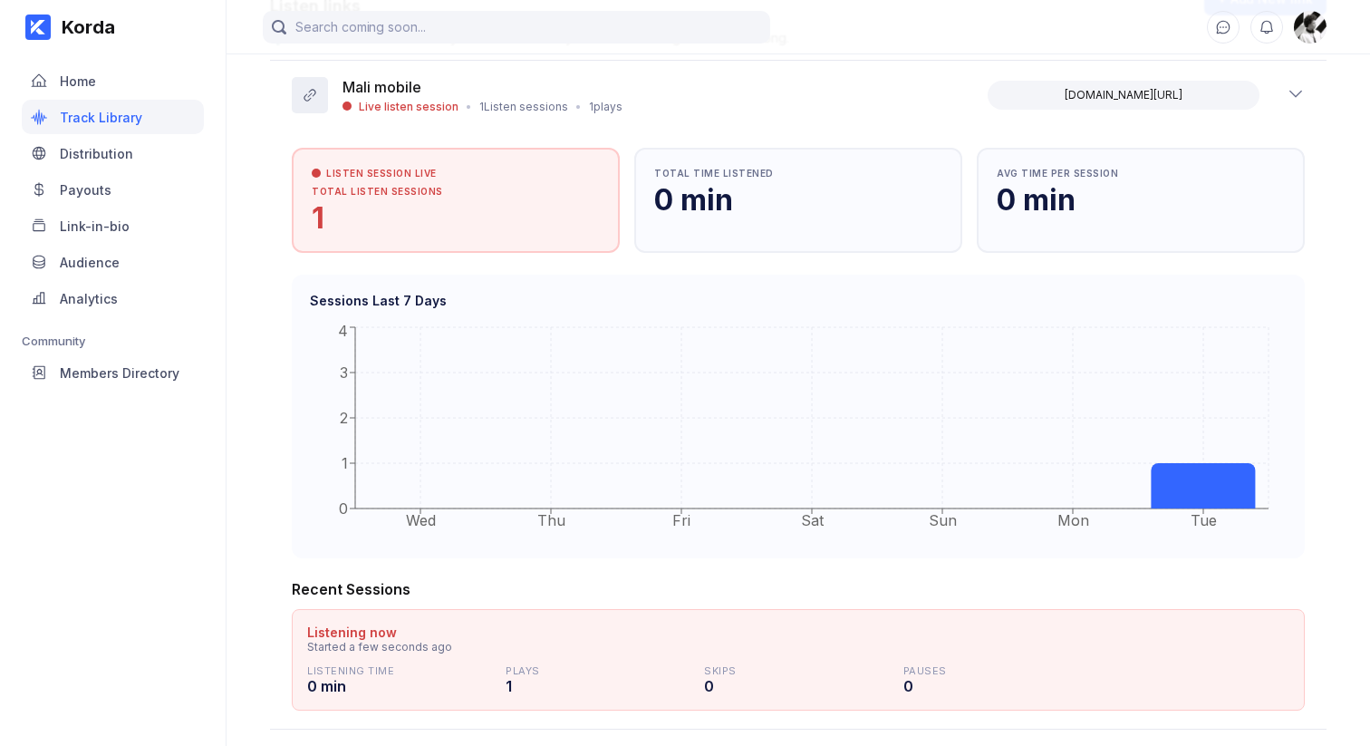
scroll to position [91, 0]
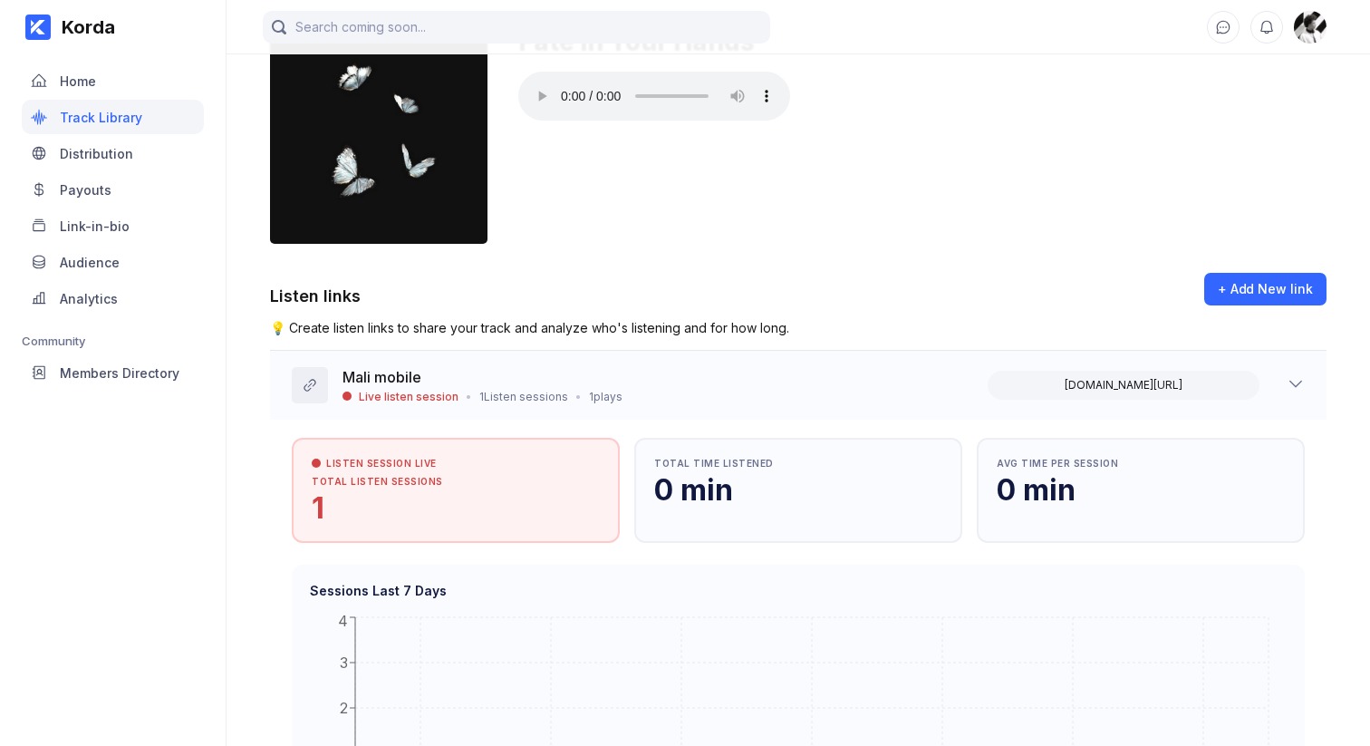
click at [545, 364] on div "Mali mobile Live listen session • 1 Listen sessions • 1 plays [DOMAIN_NAME][PER…" at bounding box center [798, 385] width 1057 height 69
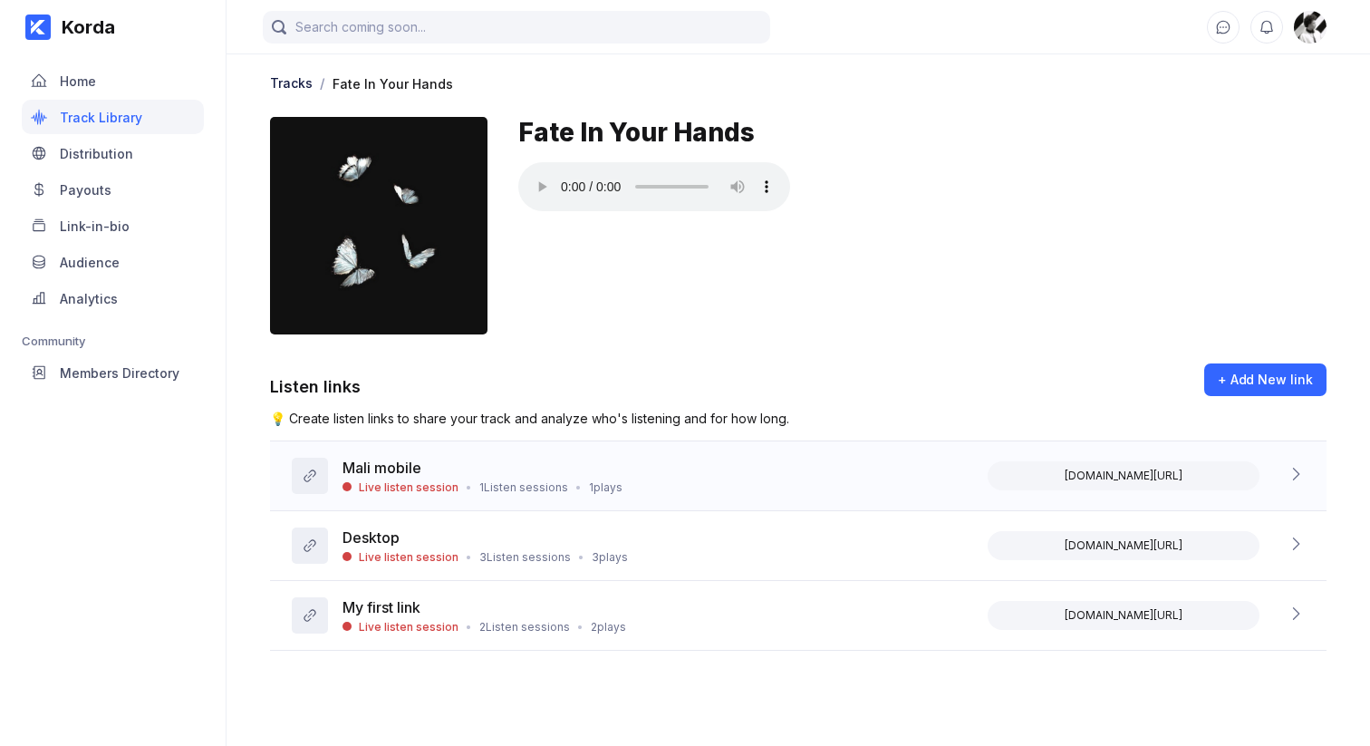
scroll to position [0, 0]
click at [53, 510] on div "Korda Home Track Library Distribution Payouts Link-in-bio Audience Analytics Co…" at bounding box center [113, 373] width 227 height 746
click at [125, 508] on div "Korda Home Track Library Distribution Payouts Link-in-bio Audience Analytics Co…" at bounding box center [113, 373] width 227 height 746
click at [426, 472] on div "Mali mobile" at bounding box center [483, 470] width 280 height 22
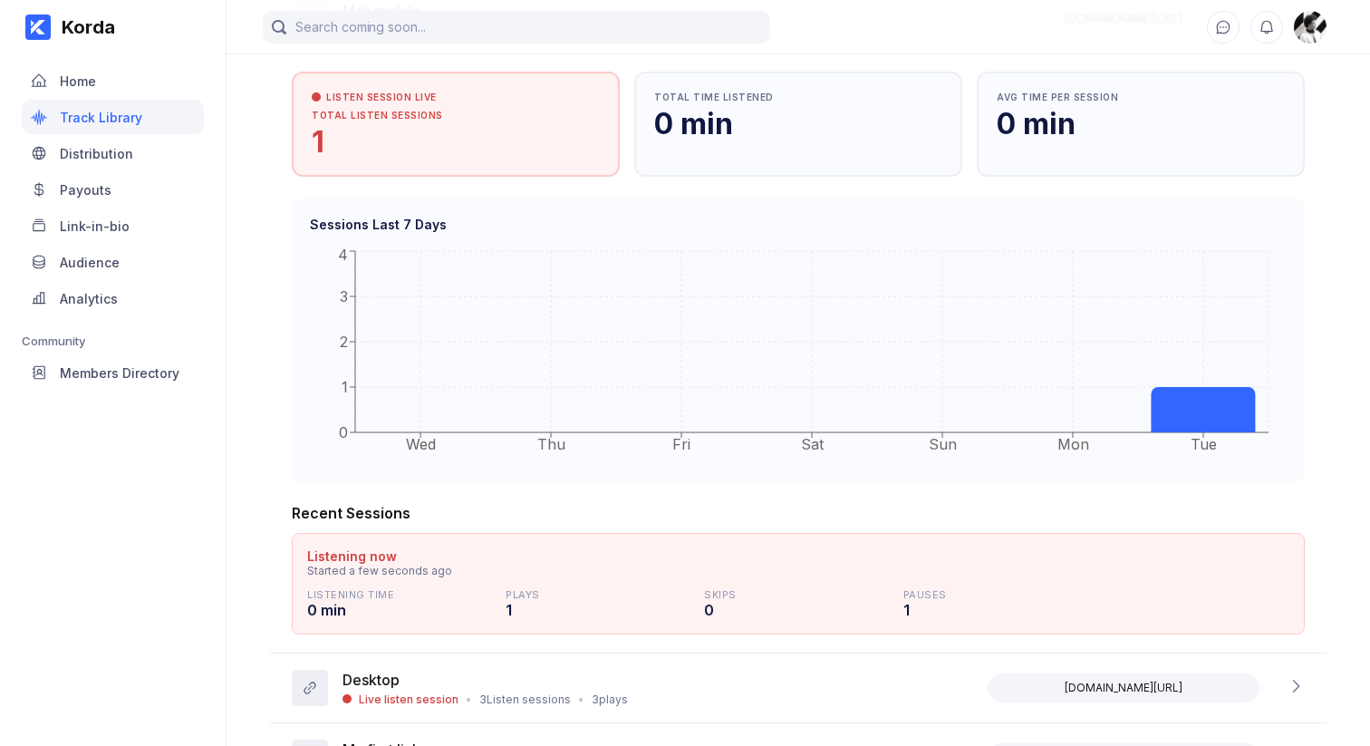
scroll to position [463, 0]
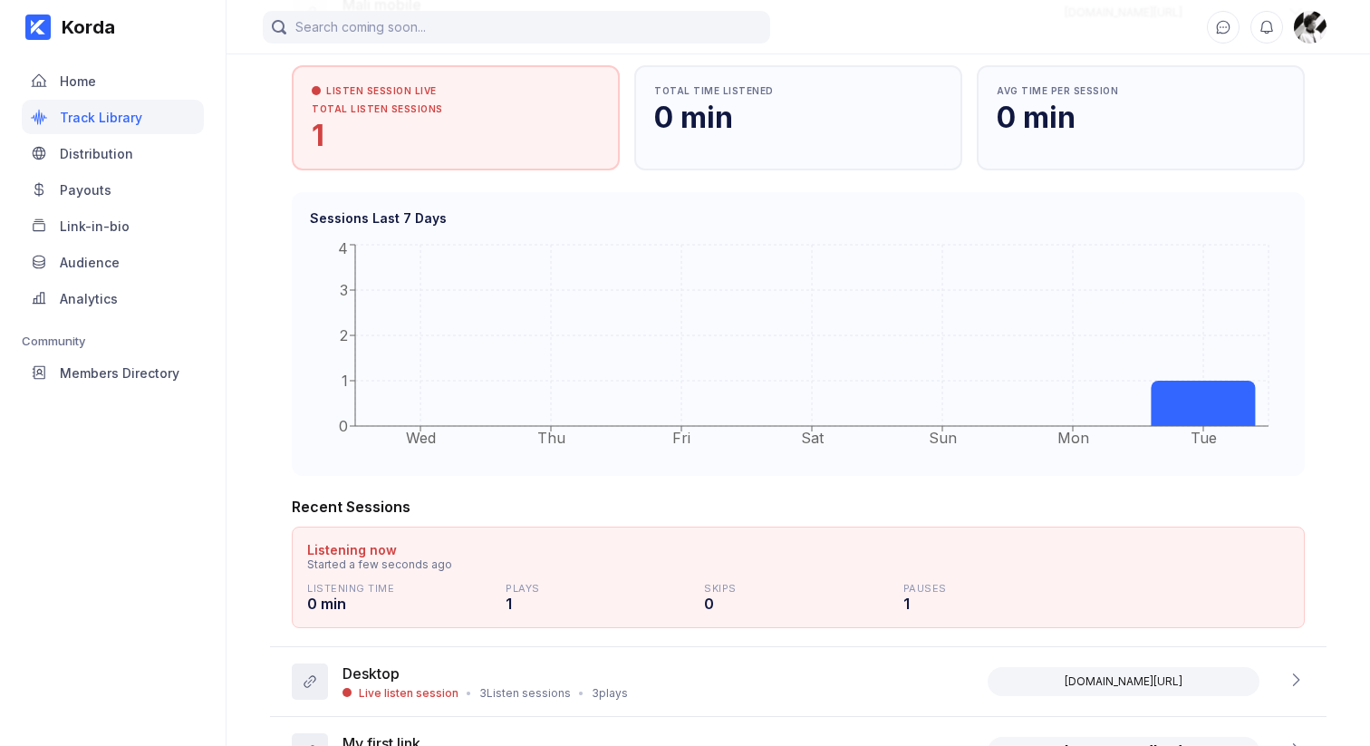
click at [174, 539] on div "Korda Home Track Library Distribution Payouts Link-in-bio Audience Analytics Co…" at bounding box center [113, 373] width 227 height 746
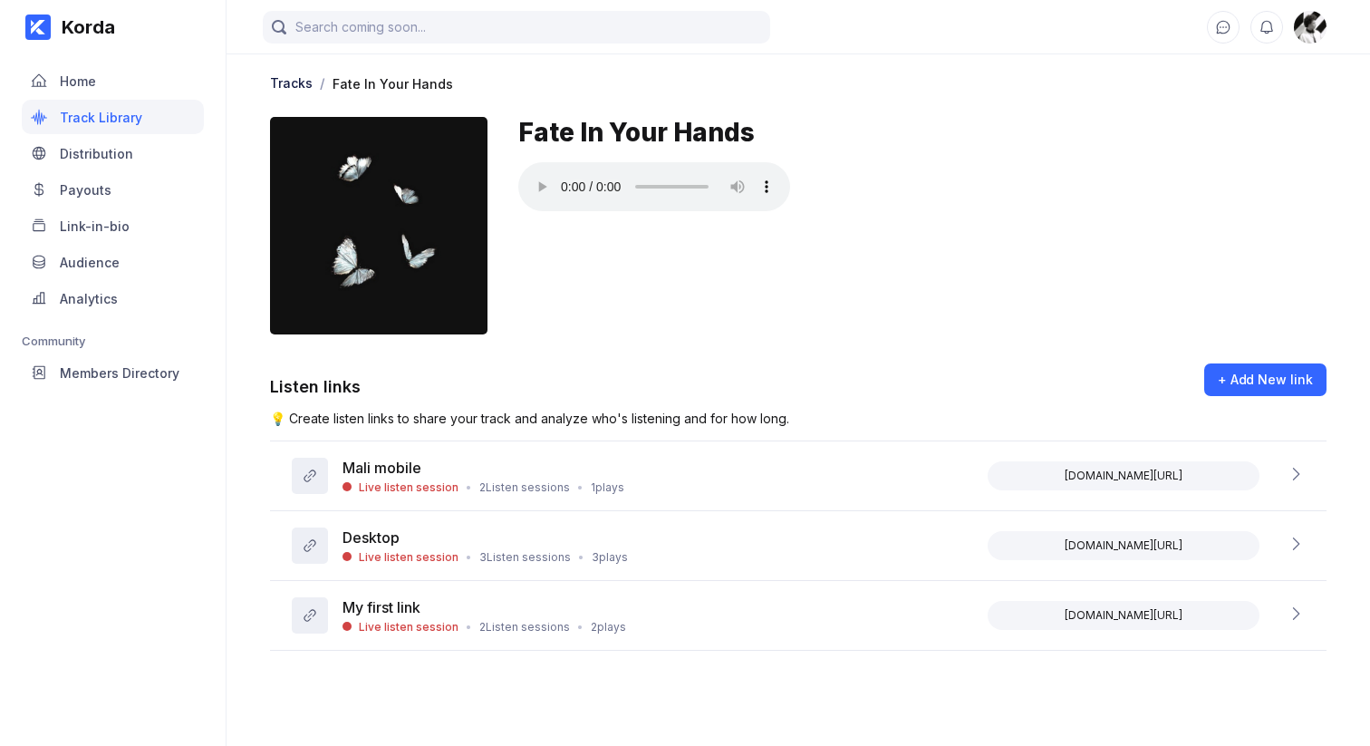
click at [174, 539] on div "Korda Home Track Library Distribution Payouts Link-in-bio Audience Analytics Co…" at bounding box center [113, 373] width 227 height 746
click at [547, 462] on div "Mali mobile" at bounding box center [484, 470] width 282 height 22
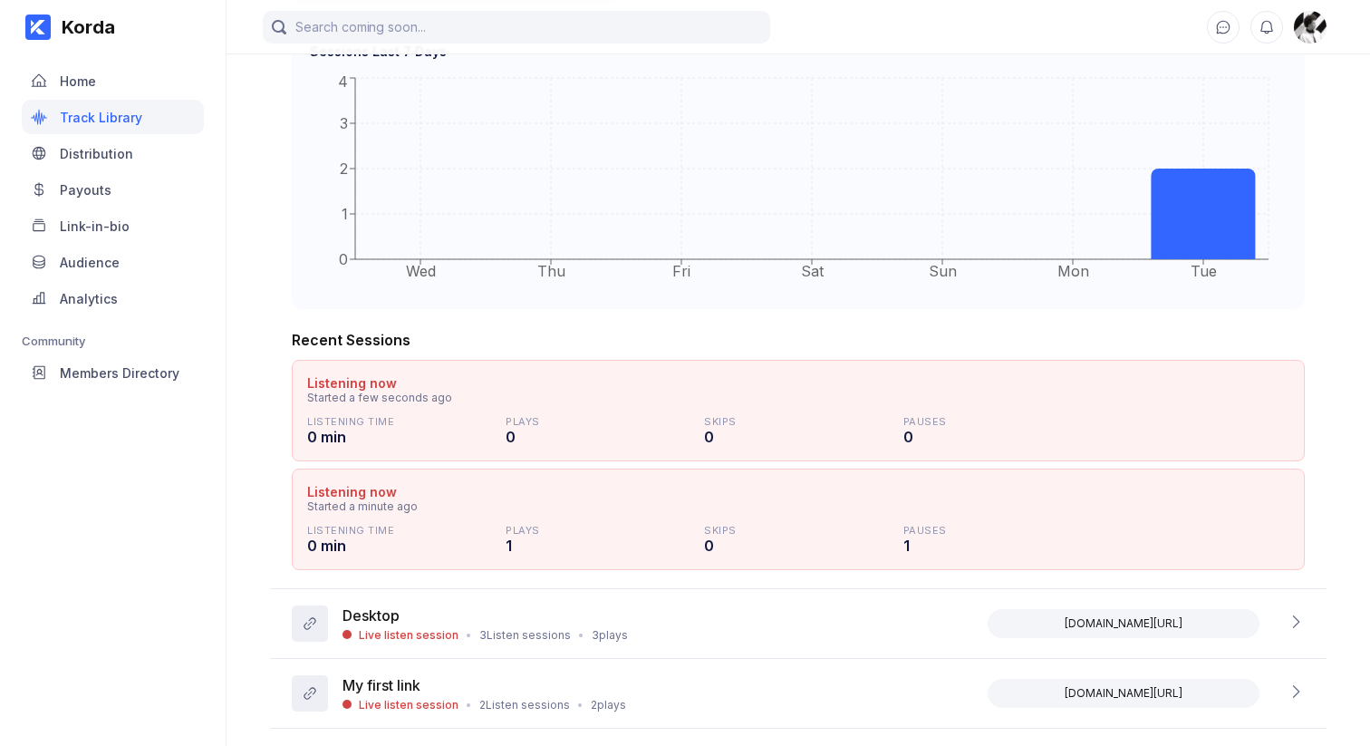
scroll to position [646, 0]
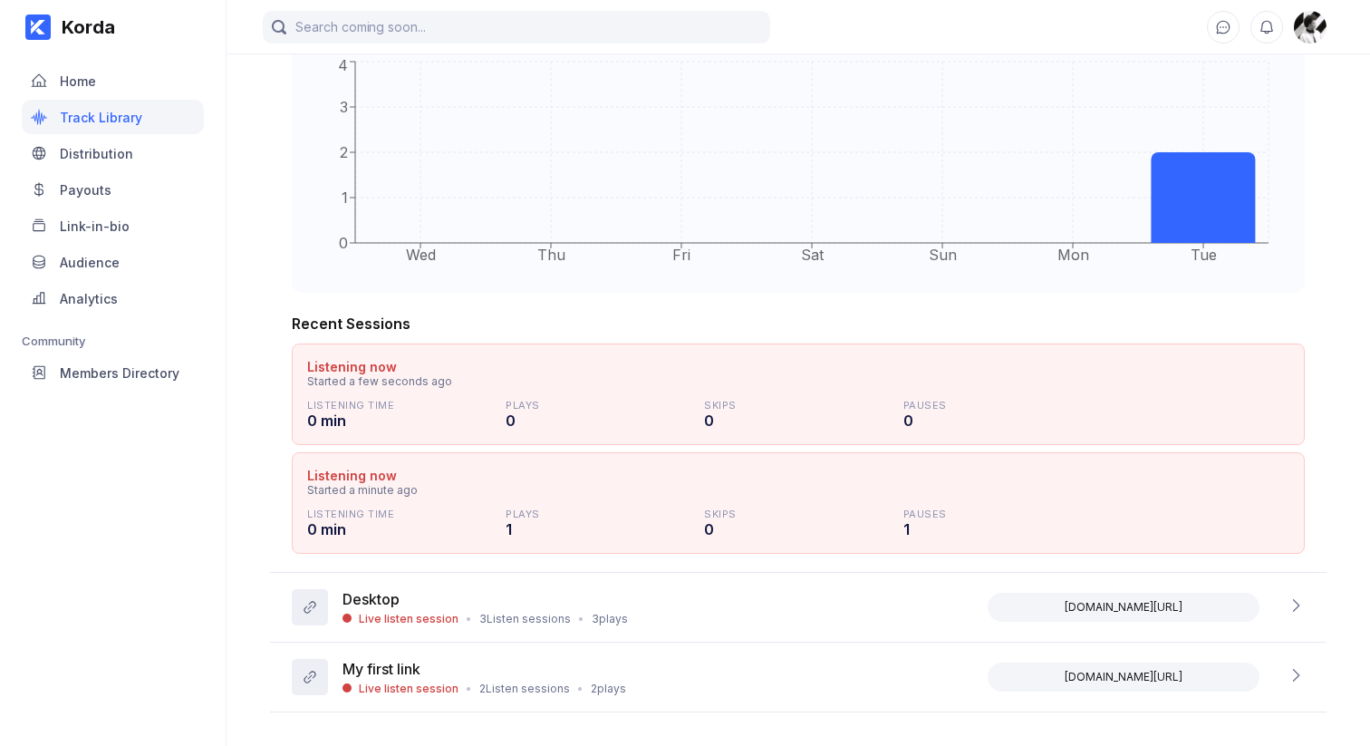
click at [266, 551] on div "Tracks / Fate In Your Hands Fate In Your Hands Listen links + Add New link 💡 Cr…" at bounding box center [799, 59] width 1144 height 1308
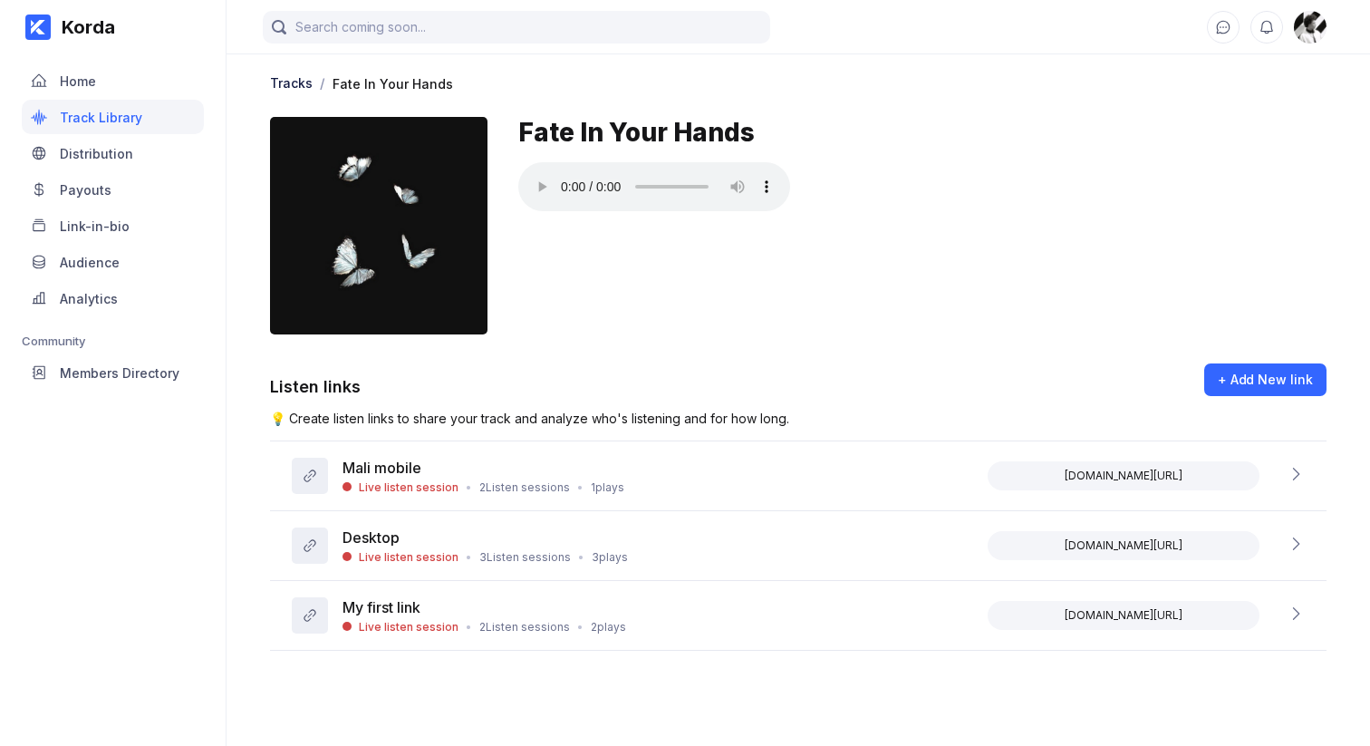
click at [1020, 120] on div "Fate In Your Hands" at bounding box center [922, 132] width 808 height 31
click at [233, 531] on div "Tracks / Fate In Your Hands Fate In Your Hands Listen links + Add New link 💡 Cr…" at bounding box center [799, 351] width 1144 height 600
